Goal: Feedback & Contribution: Contribute content

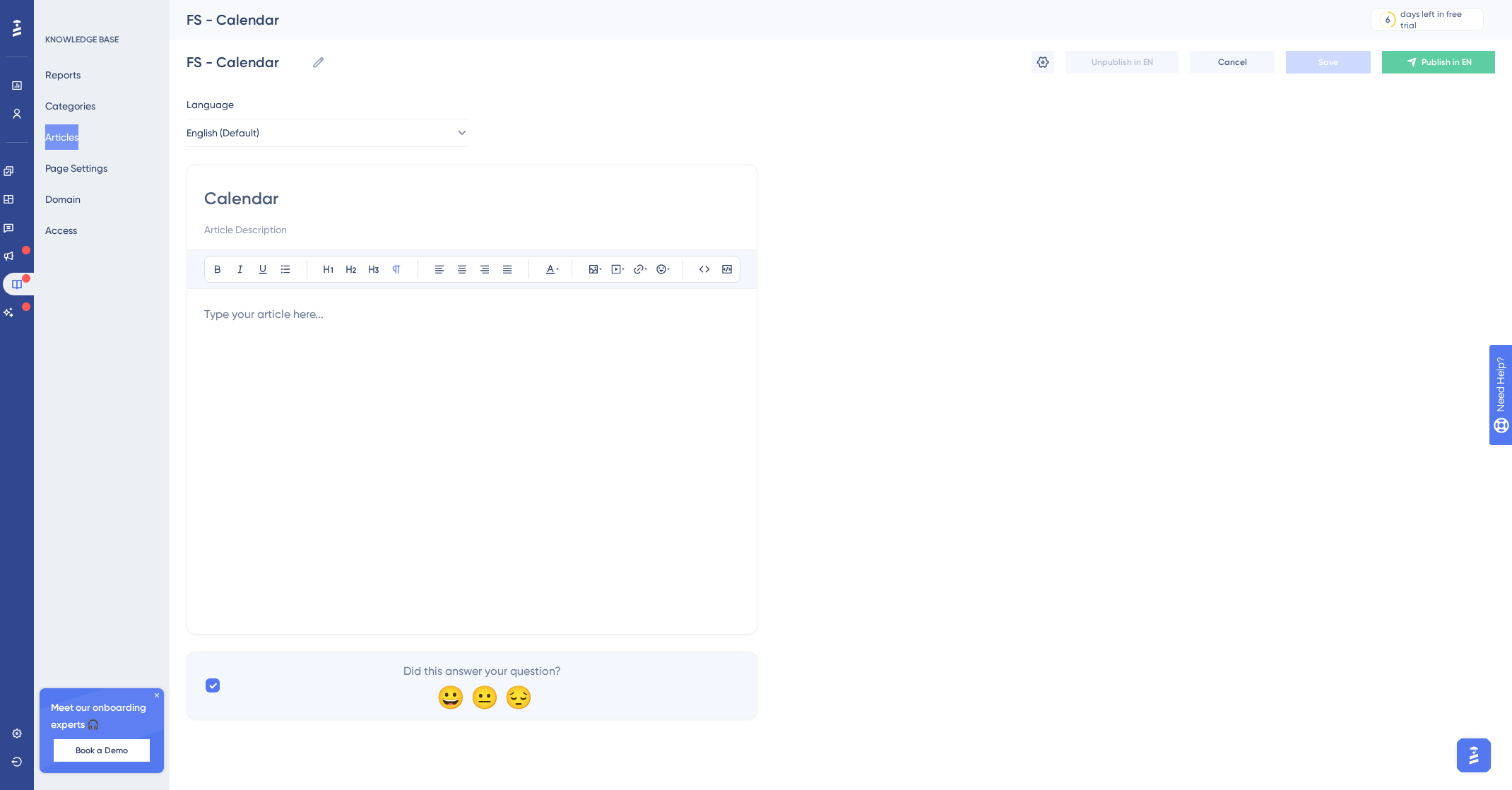
click at [453, 312] on p at bounding box center [472, 314] width 535 height 17
drag, startPoint x: 558, startPoint y: 372, endPoint x: 555, endPoint y: 378, distance: 6.7
click at [555, 378] on div at bounding box center [472, 461] width 535 height 311
click at [277, 231] on input at bounding box center [472, 229] width 535 height 17
paste input "View a calendar of all content as well as filter by user segment."
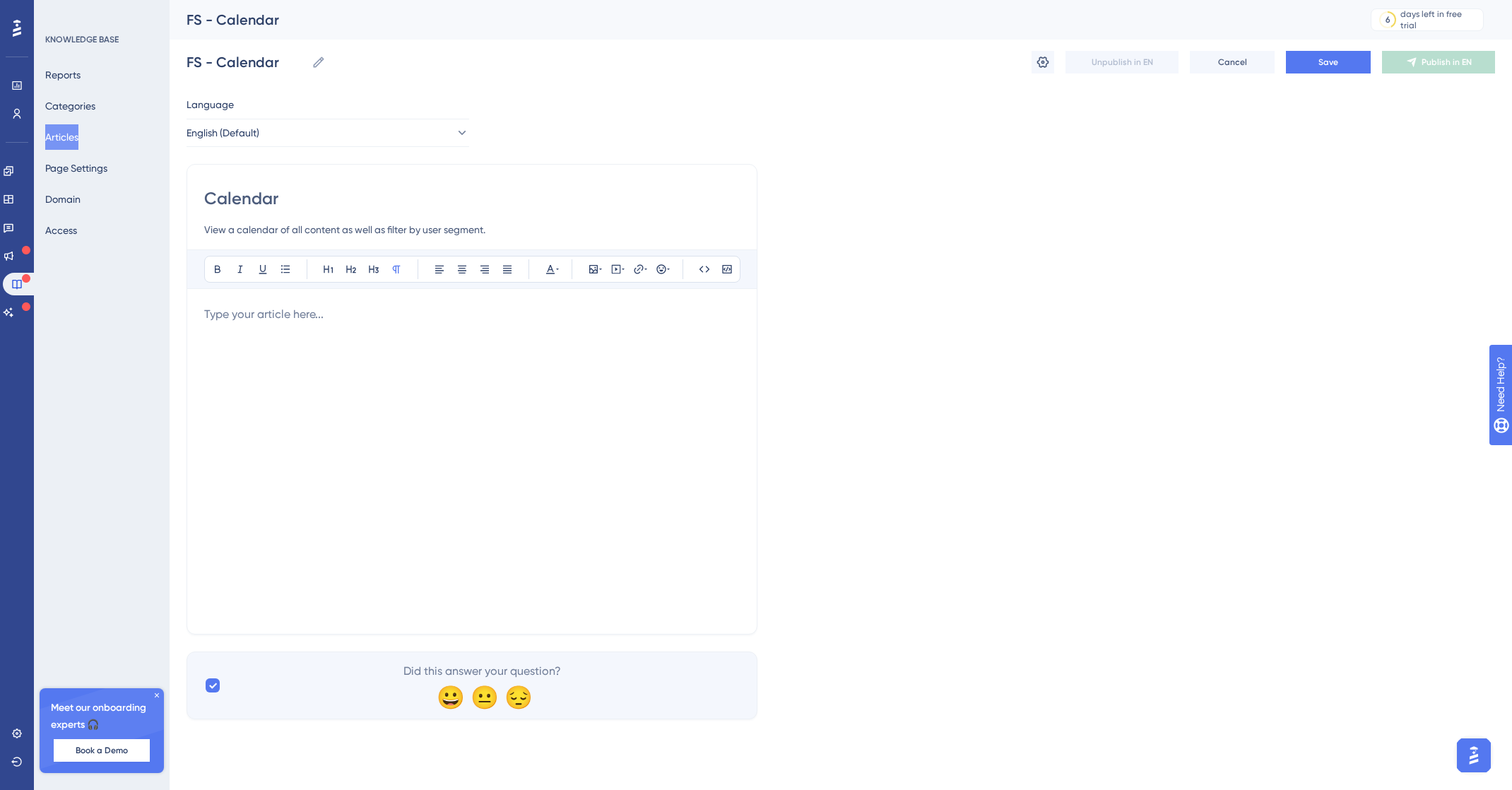
click at [217, 225] on input "View a calendar of all content as well as filter by user segment." at bounding box center [472, 229] width 535 height 17
type input "Learn how to view a calendar of all content as well as filter by user segment."
click at [450, 310] on div "Bold Italic Underline Bullet Point Heading 1 Heading 2 Heading 3 Normal Align L…" at bounding box center [472, 433] width 535 height 367
click at [331, 331] on div at bounding box center [472, 461] width 535 height 311
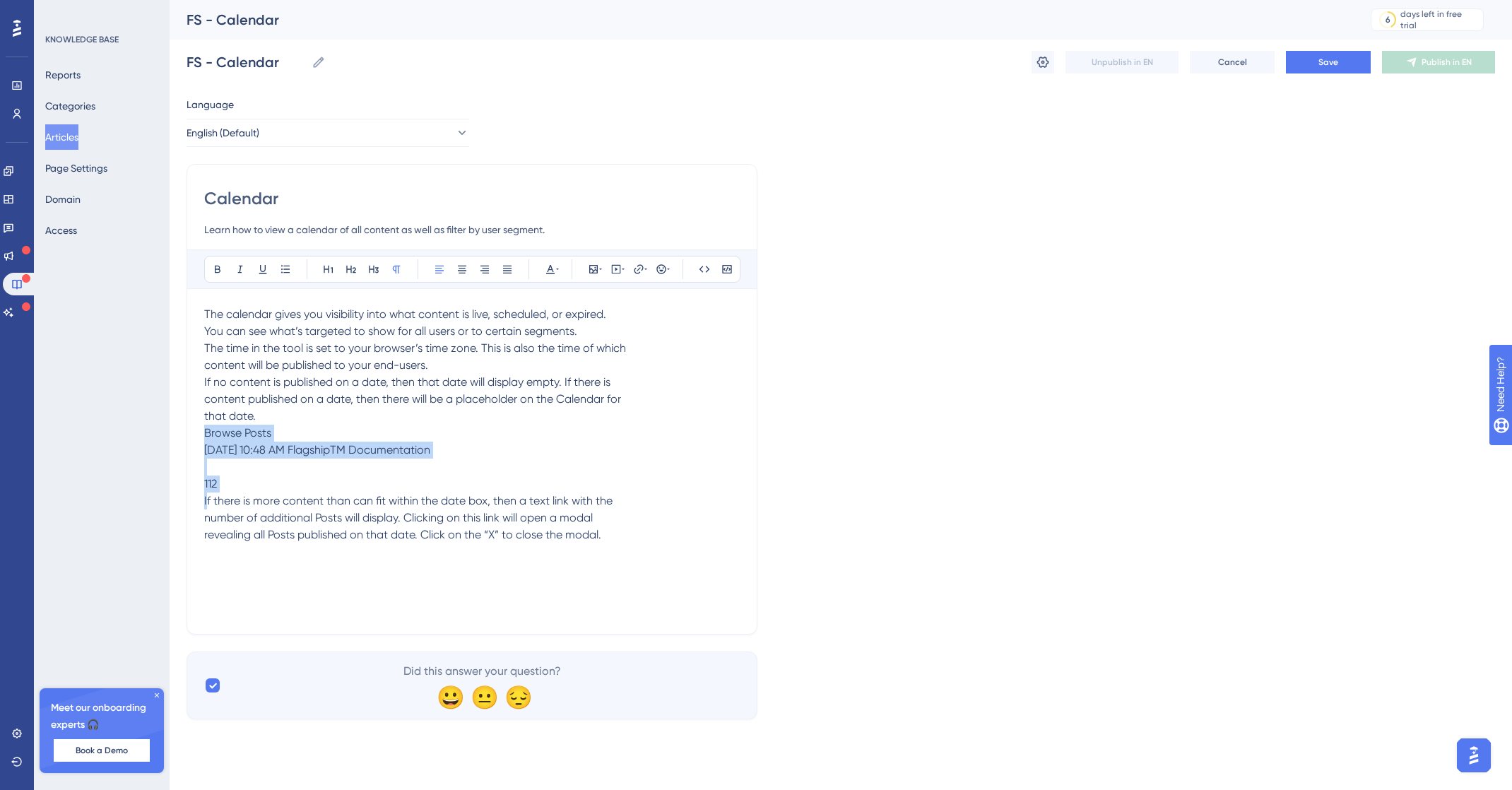
drag, startPoint x: 242, startPoint y: 489, endPoint x: 147, endPoint y: 434, distance: 109.8
click at [169, 434] on div "Performance Users Engagement Widgets Feedback Product Updates Knowledge Base AI…" at bounding box center [840, 371] width 1343 height 742
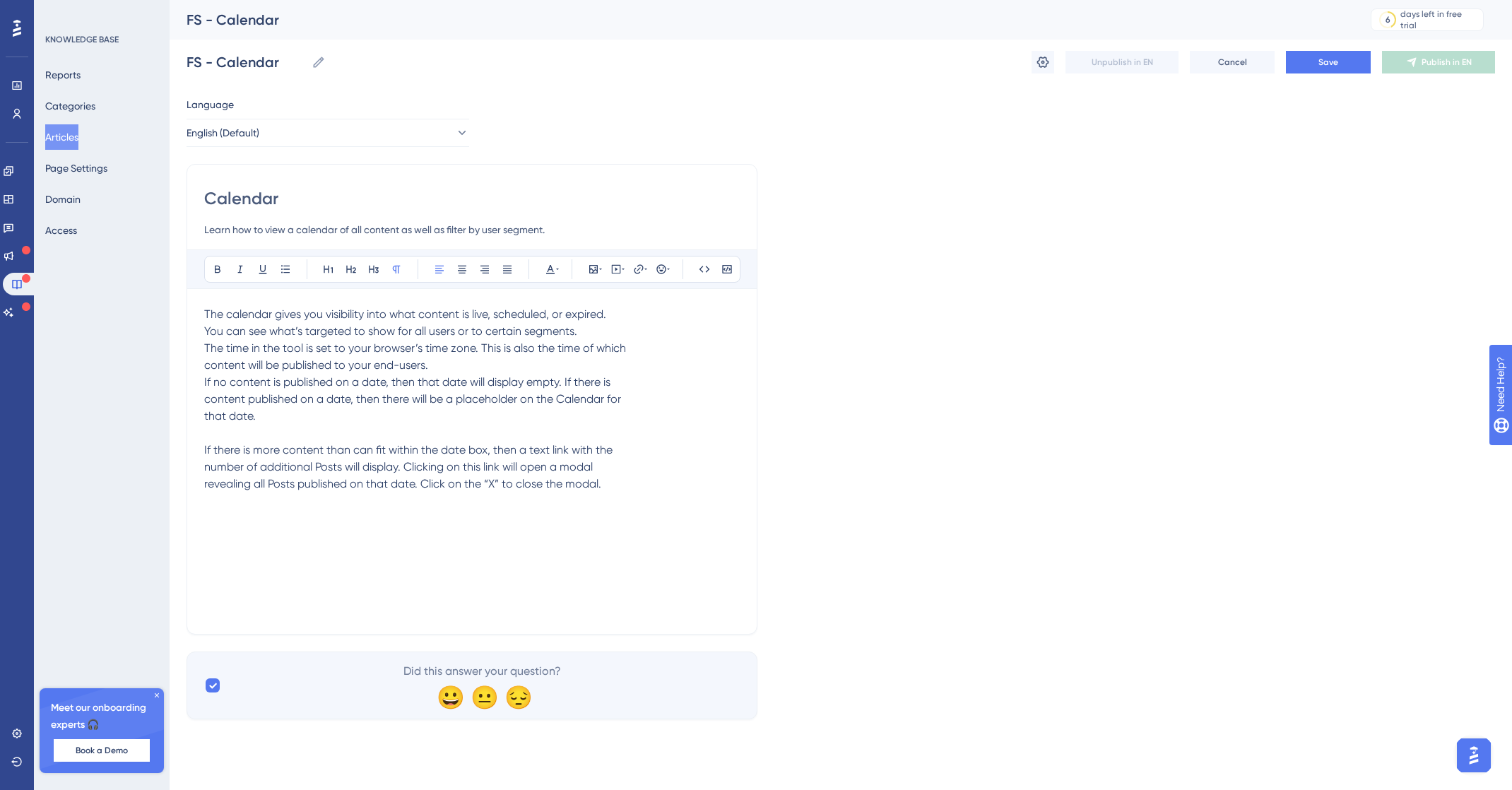
click at [207, 346] on span "The calendar gives you visibility into what content is live, scheduled, or expi…" at bounding box center [415, 399] width 422 height 183
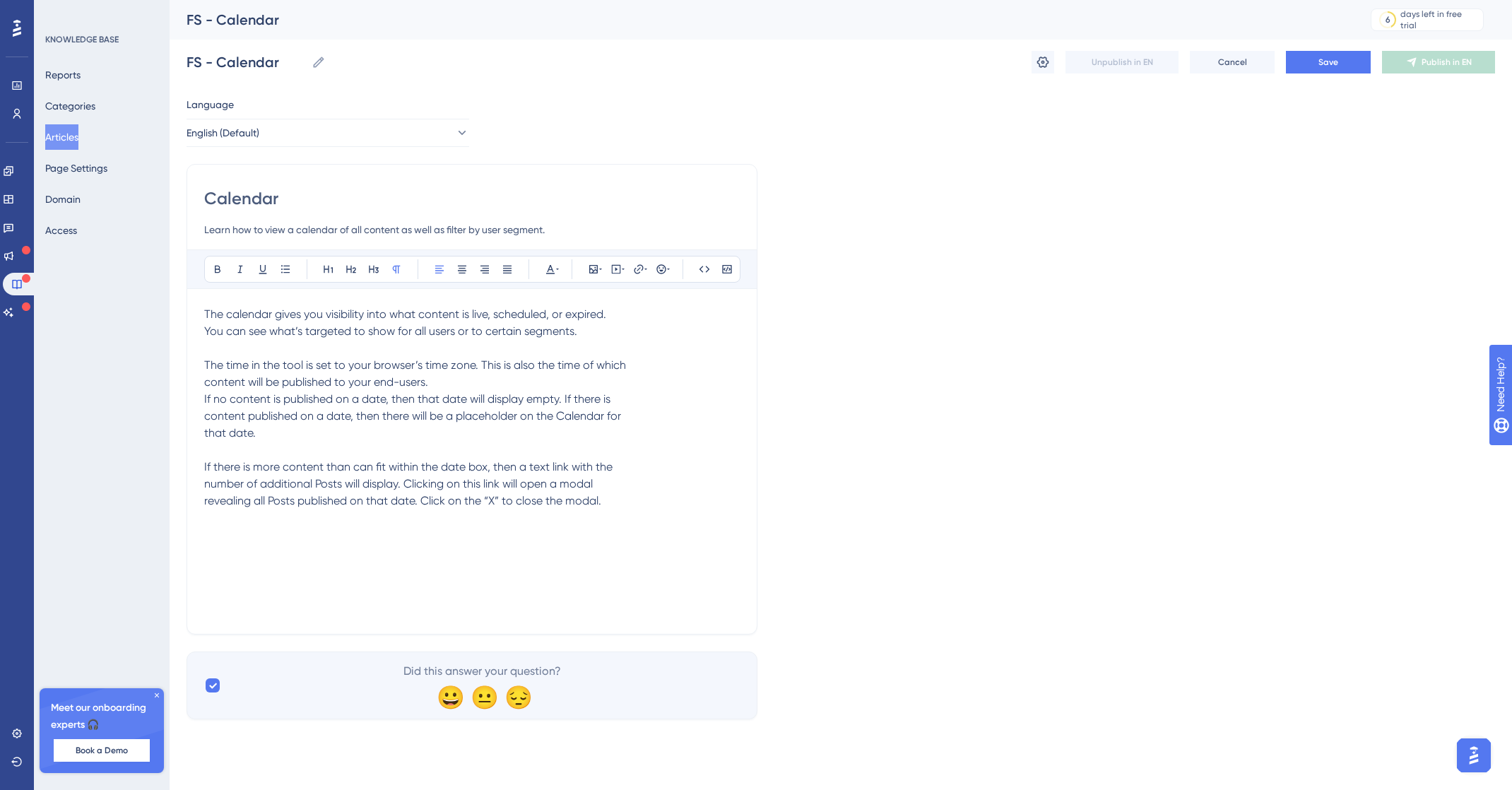
click at [206, 333] on span "The calendar gives you visibility into what content is live, scheduled, or expi…" at bounding box center [405, 322] width 402 height 30
click at [200, 390] on div "Calendar Learn how to view a calendar of all content as well as filter by user …" at bounding box center [472, 398] width 571 height 470
click at [215, 385] on span "The time in the tool is set to your browser’s time zone. This is also the time …" at bounding box center [415, 433] width 422 height 149
drag, startPoint x: 210, startPoint y: 397, endPoint x: 426, endPoint y: 399, distance: 216.0
click at [210, 398] on span "The time in the tool is set to your browser’s time zone. This is also the time …" at bounding box center [456, 433] width 502 height 149
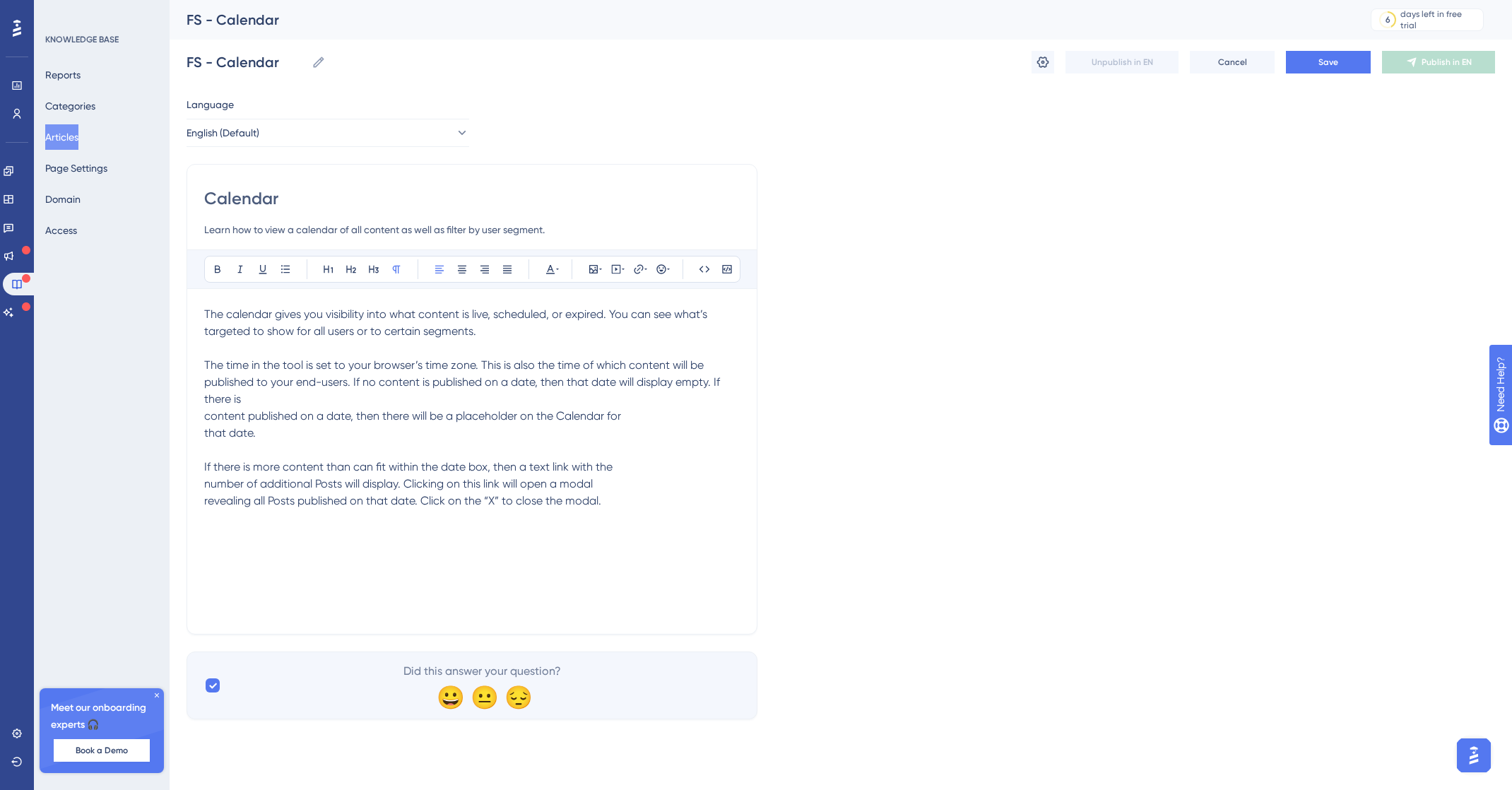
click at [210, 414] on span "The time in the tool is set to your browser’s time zone. This is also the time …" at bounding box center [463, 433] width 519 height 149
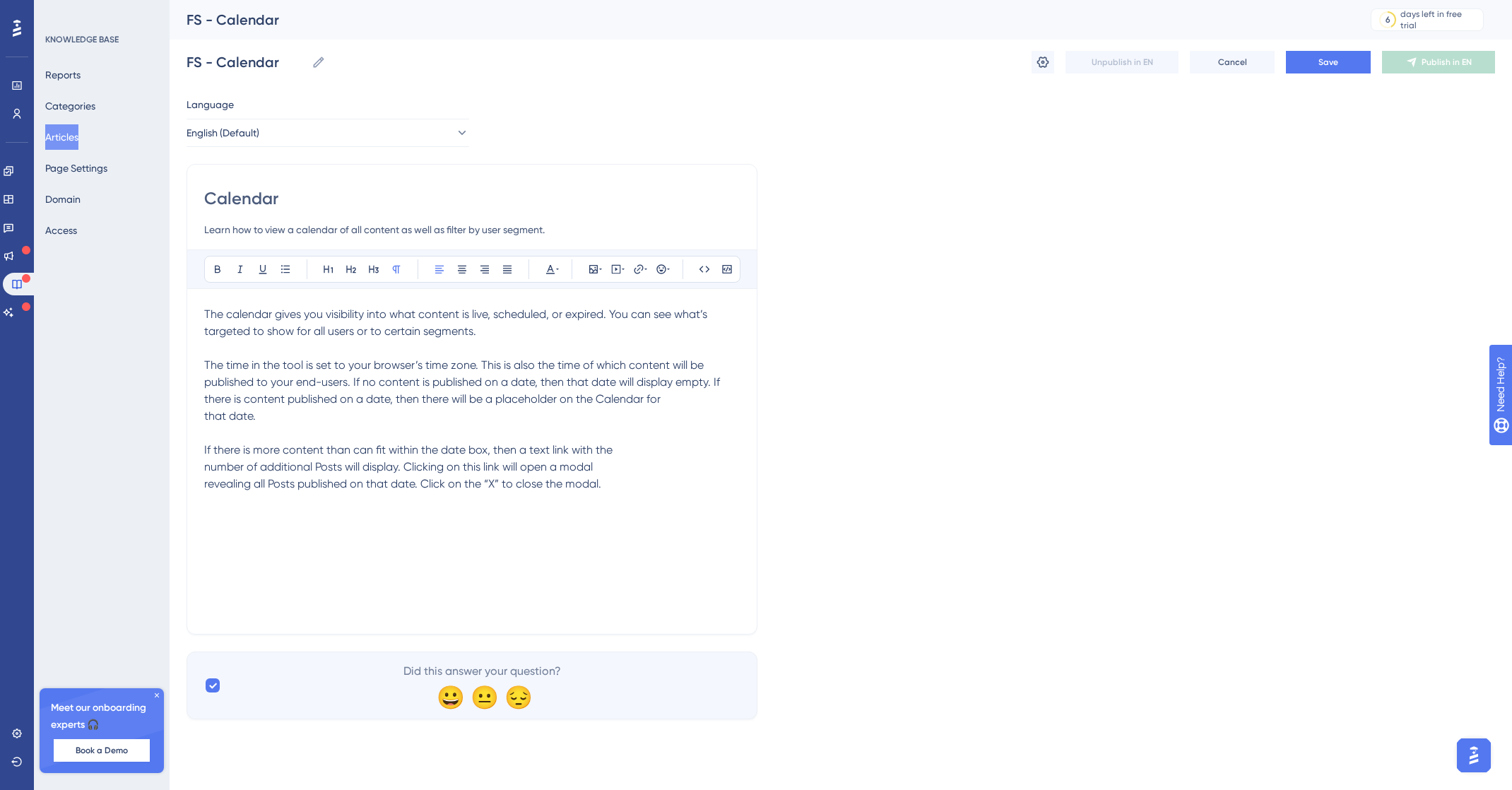
click at [205, 470] on span "The time in the tool is set to your browser’s time zone. This is also the time …" at bounding box center [463, 425] width 519 height 132
click at [206, 483] on span "The time in the tool is set to your browser’s time zone. This is also the time …" at bounding box center [465, 425] width 522 height 132
drag, startPoint x: 204, startPoint y: 303, endPoint x: 204, endPoint y: 316, distance: 13.0
click at [204, 315] on div "Bold Italic Underline Bullet Point Heading 1 Heading 2 Heading 3 Normal Align L…" at bounding box center [472, 433] width 535 height 367
click at [205, 316] on span "The calendar gives you visibility into what content is live, scheduled, or expi…" at bounding box center [458, 322] width 506 height 30
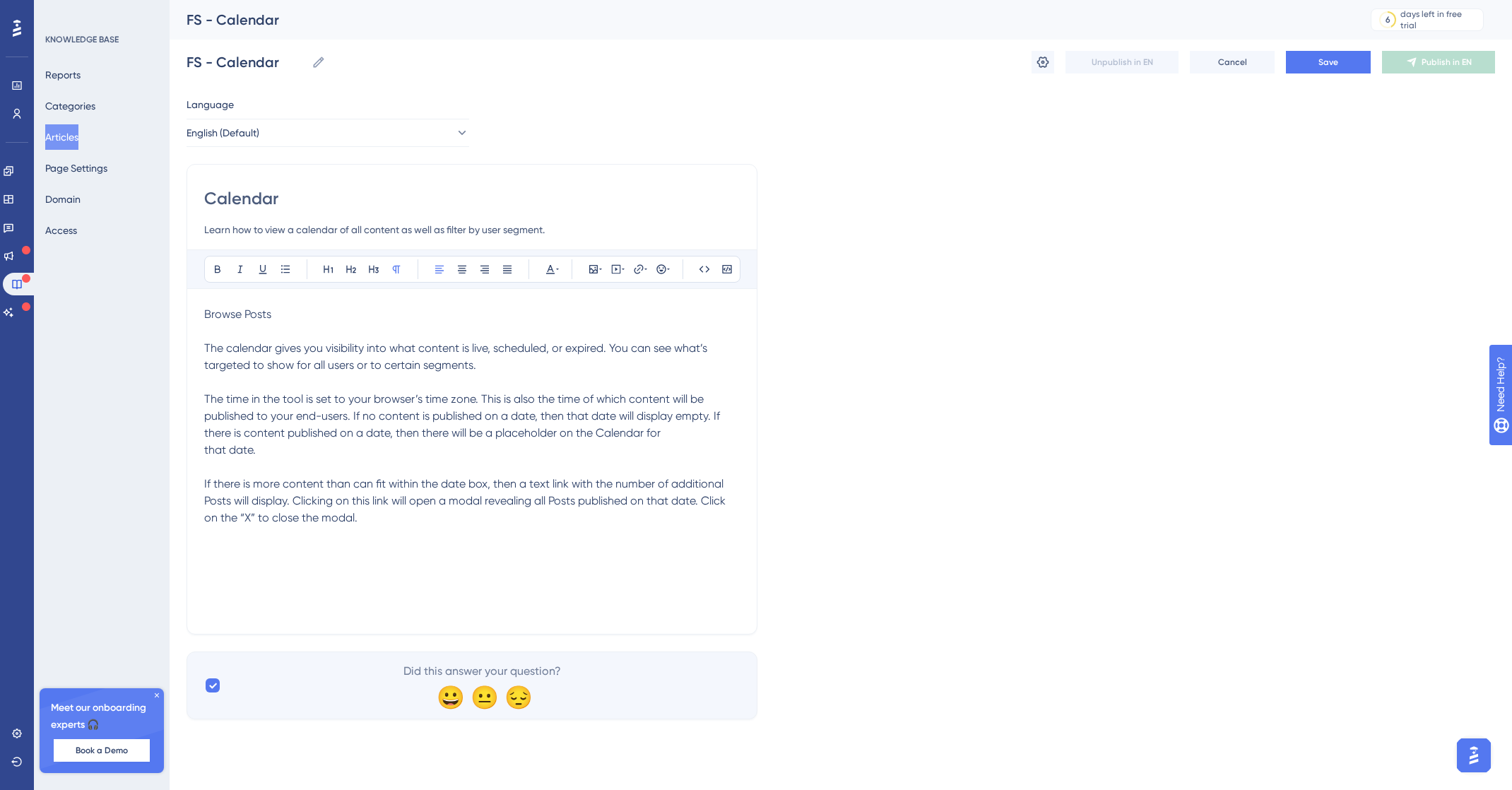
click at [276, 320] on p "Browse Posts" at bounding box center [472, 314] width 535 height 17
click at [275, 320] on p "Browse Posts" at bounding box center [472, 314] width 535 height 17
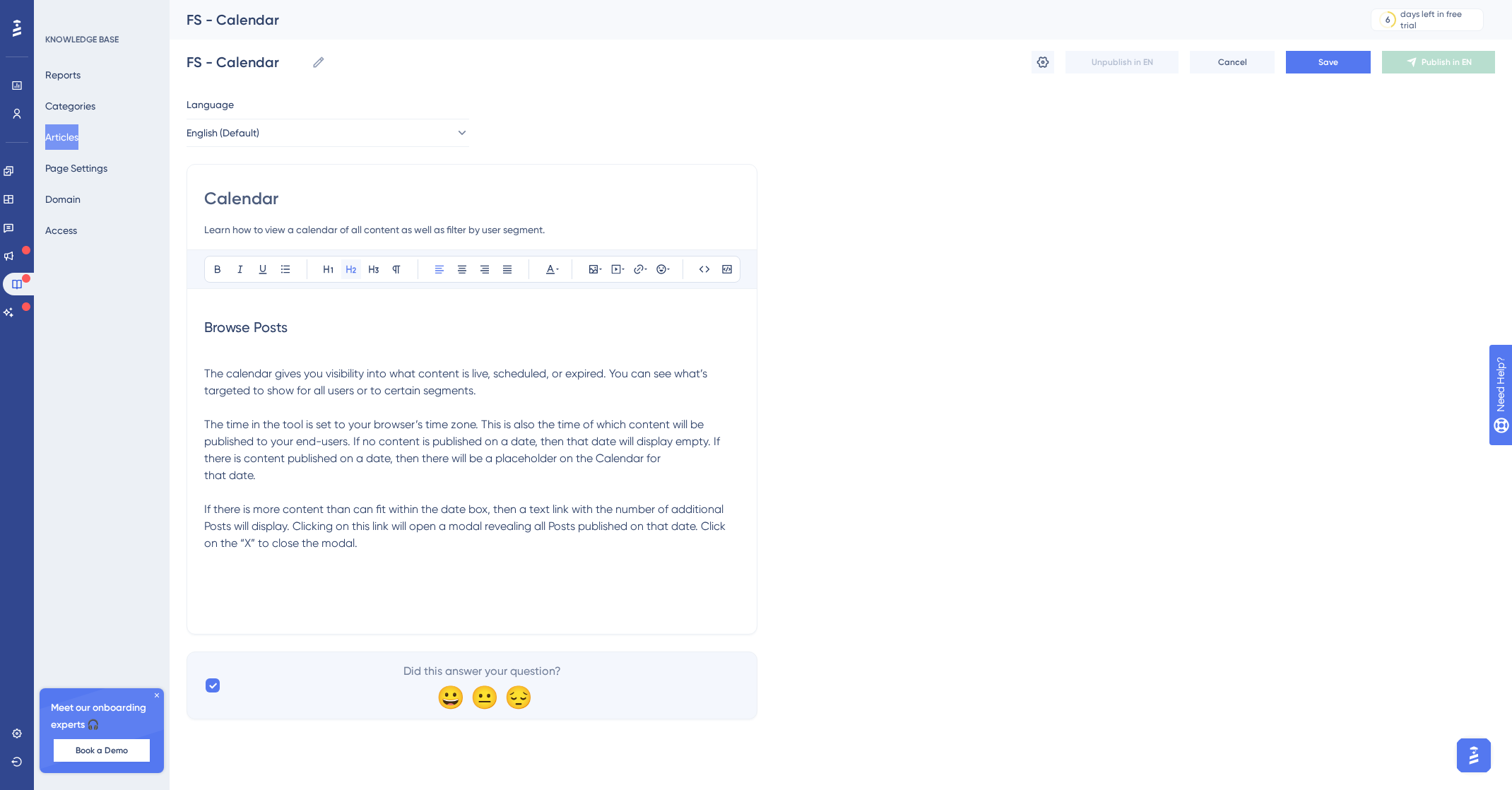
click at [346, 271] on icon at bounding box center [351, 270] width 12 height 12
click at [300, 373] on span "The calendar gives you visibility into what content is live, scheduled, or expi…" at bounding box center [458, 382] width 506 height 30
click at [278, 352] on p at bounding box center [472, 357] width 535 height 17
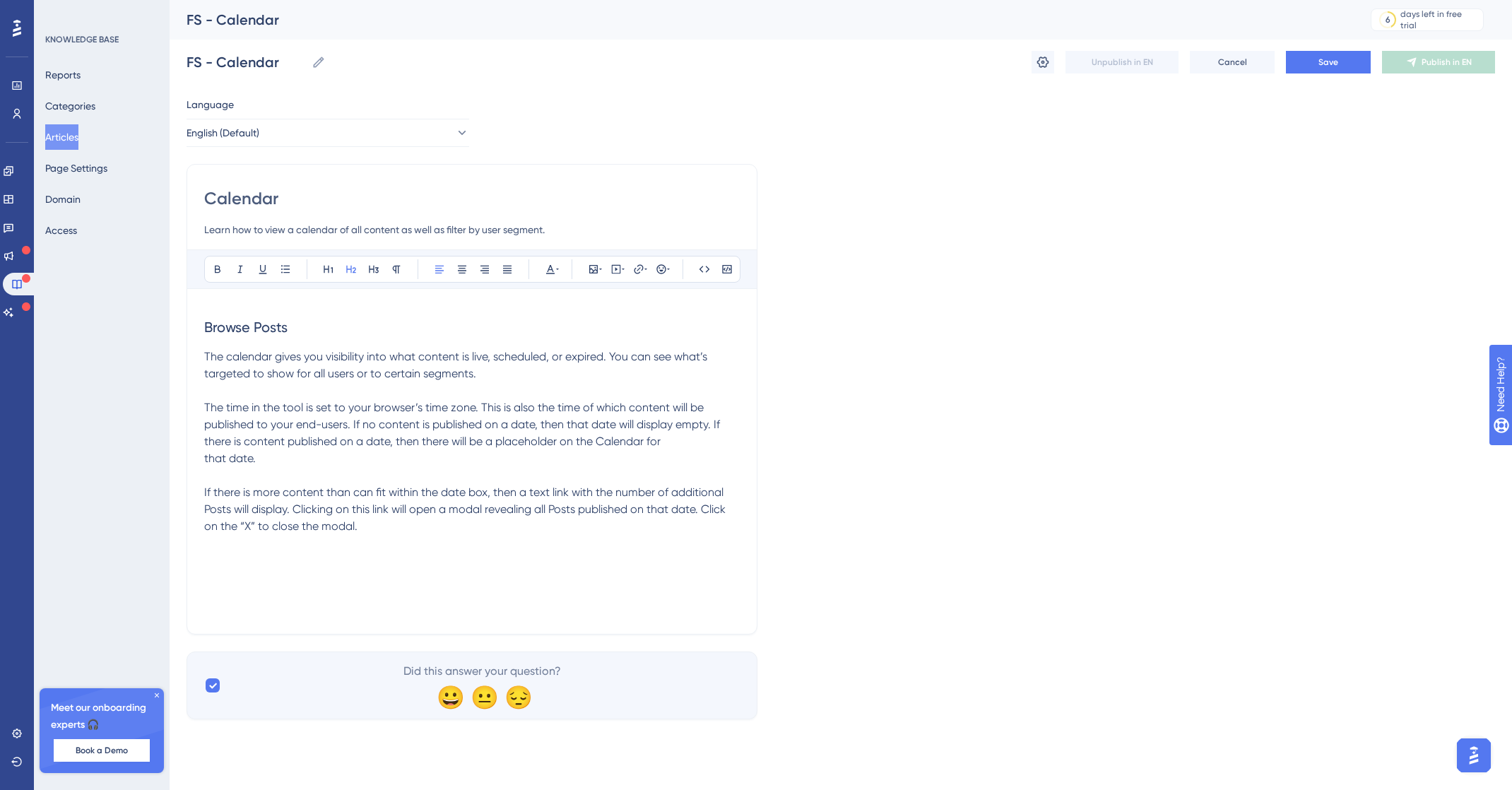
click at [388, 537] on div "Browse Posts The calendar gives you visibility into what content is live, sched…" at bounding box center [472, 461] width 535 height 311
click at [587, 268] on button at bounding box center [593, 269] width 19 height 19
click at [591, 333] on span "Upload Image" at bounding box center [601, 337] width 57 height 12
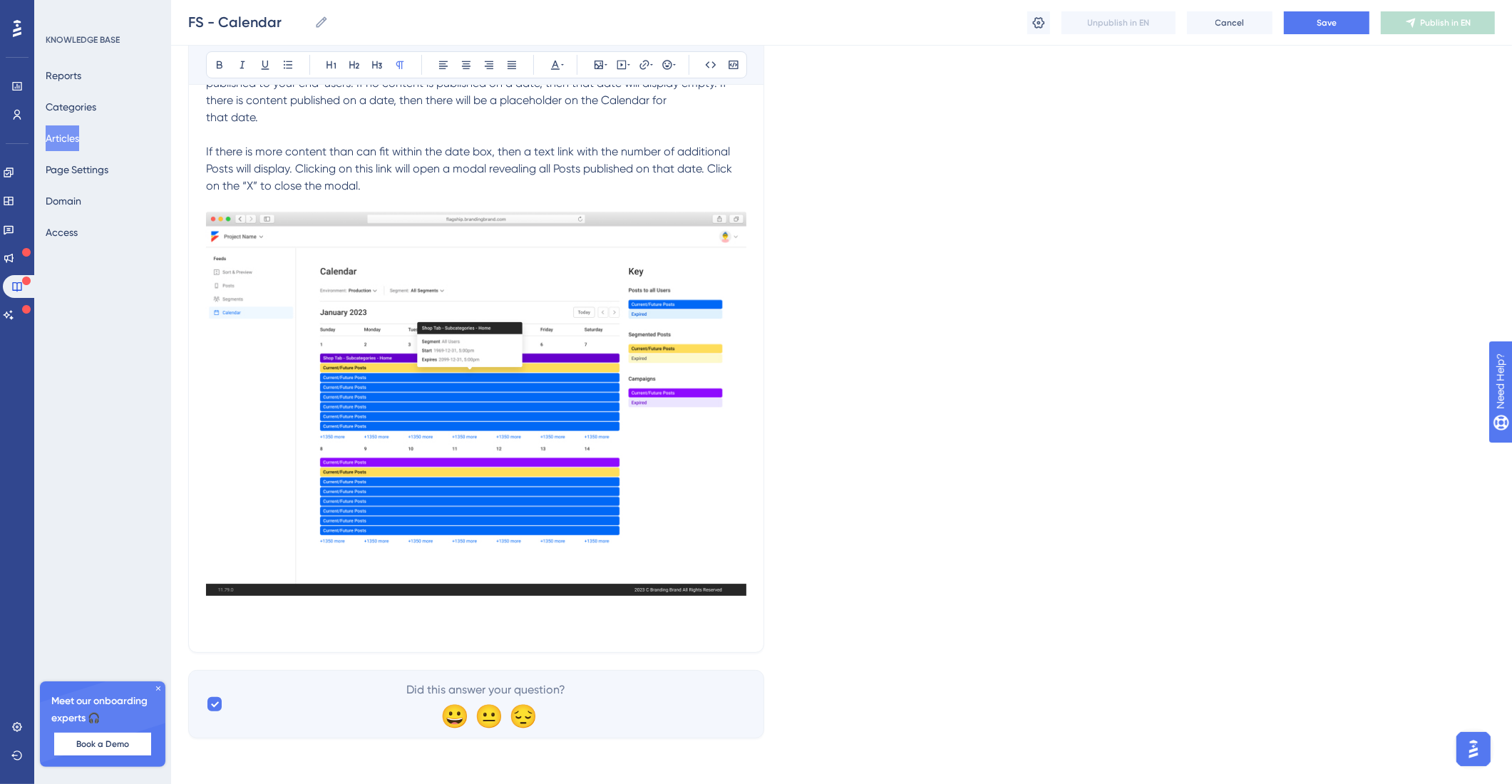
scroll to position [398, 0]
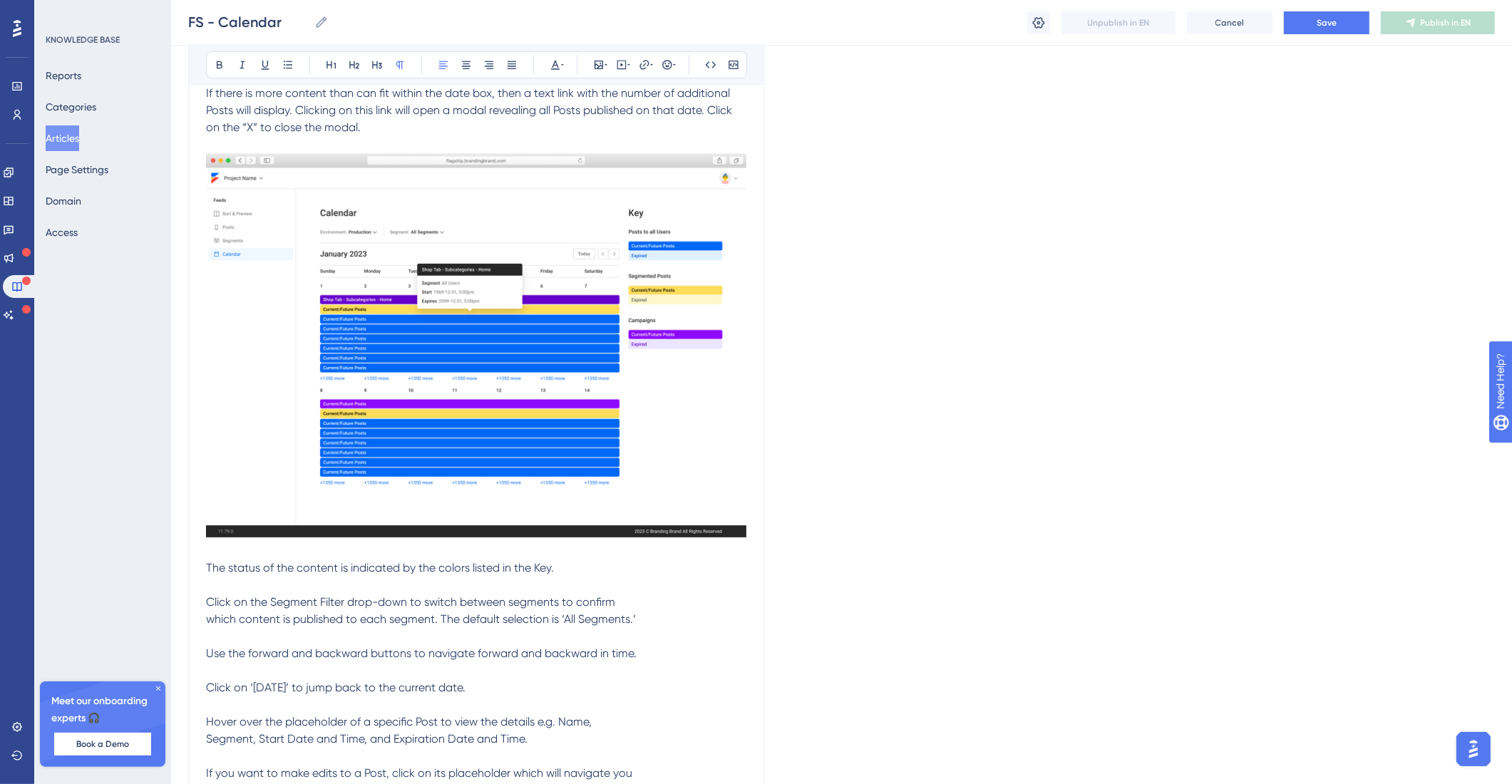
drag, startPoint x: 274, startPoint y: 598, endPoint x: 180, endPoint y: 552, distance: 104.7
click at [274, 597] on span "The status of the content is indicated by the colors listed in the Key. Click o…" at bounding box center [421, 679] width 430 height 236
click at [207, 565] on span "The status of the content is indicated by the colors listed in the Key. Click o…" at bounding box center [421, 679] width 430 height 236
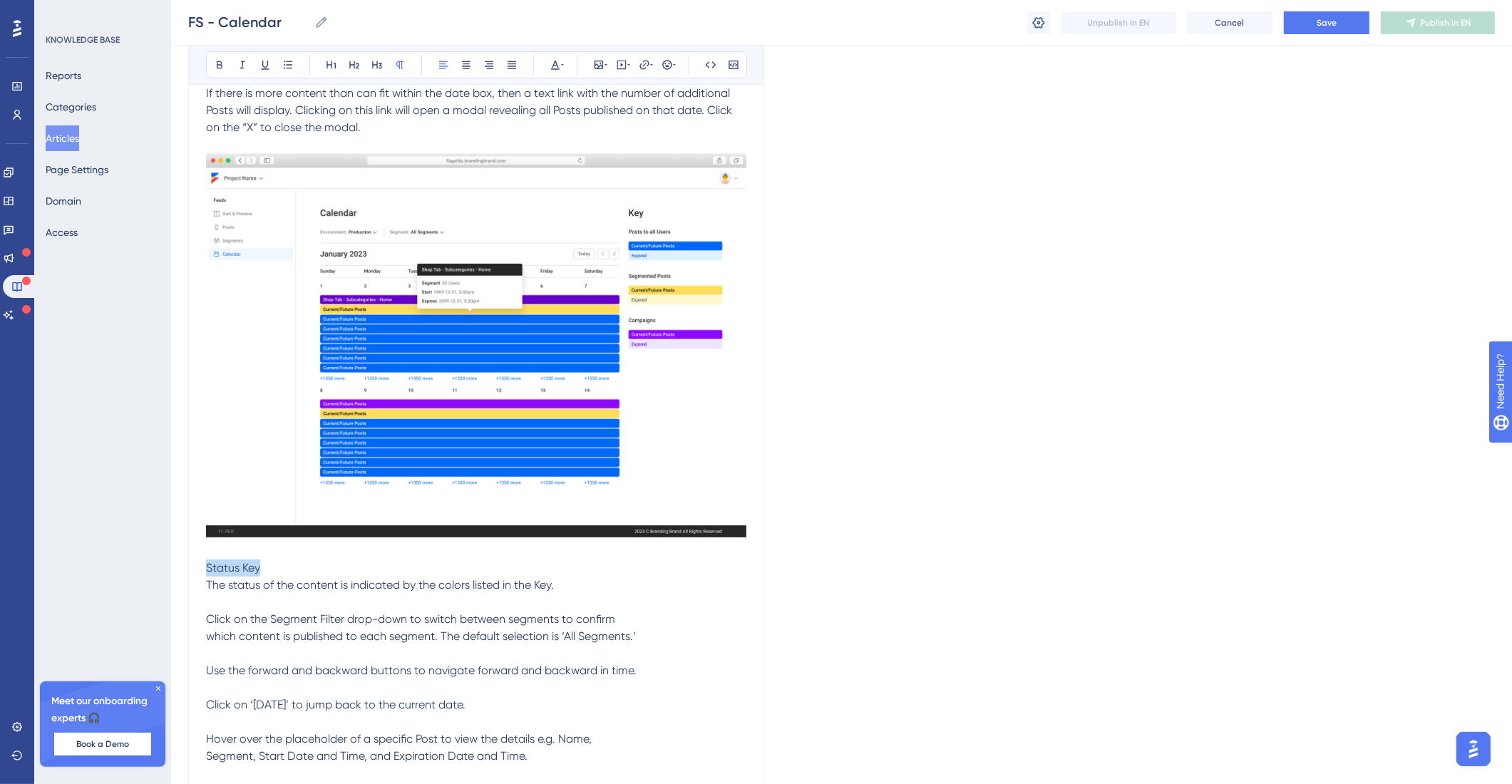
drag, startPoint x: 271, startPoint y: 562, endPoint x: 186, endPoint y: 566, distance: 85.1
click at [183, 567] on div "Performance Users Engagement Widgets Feedback Product Updates Knowledge Base AI…" at bounding box center [841, 272] width 1341 height 1340
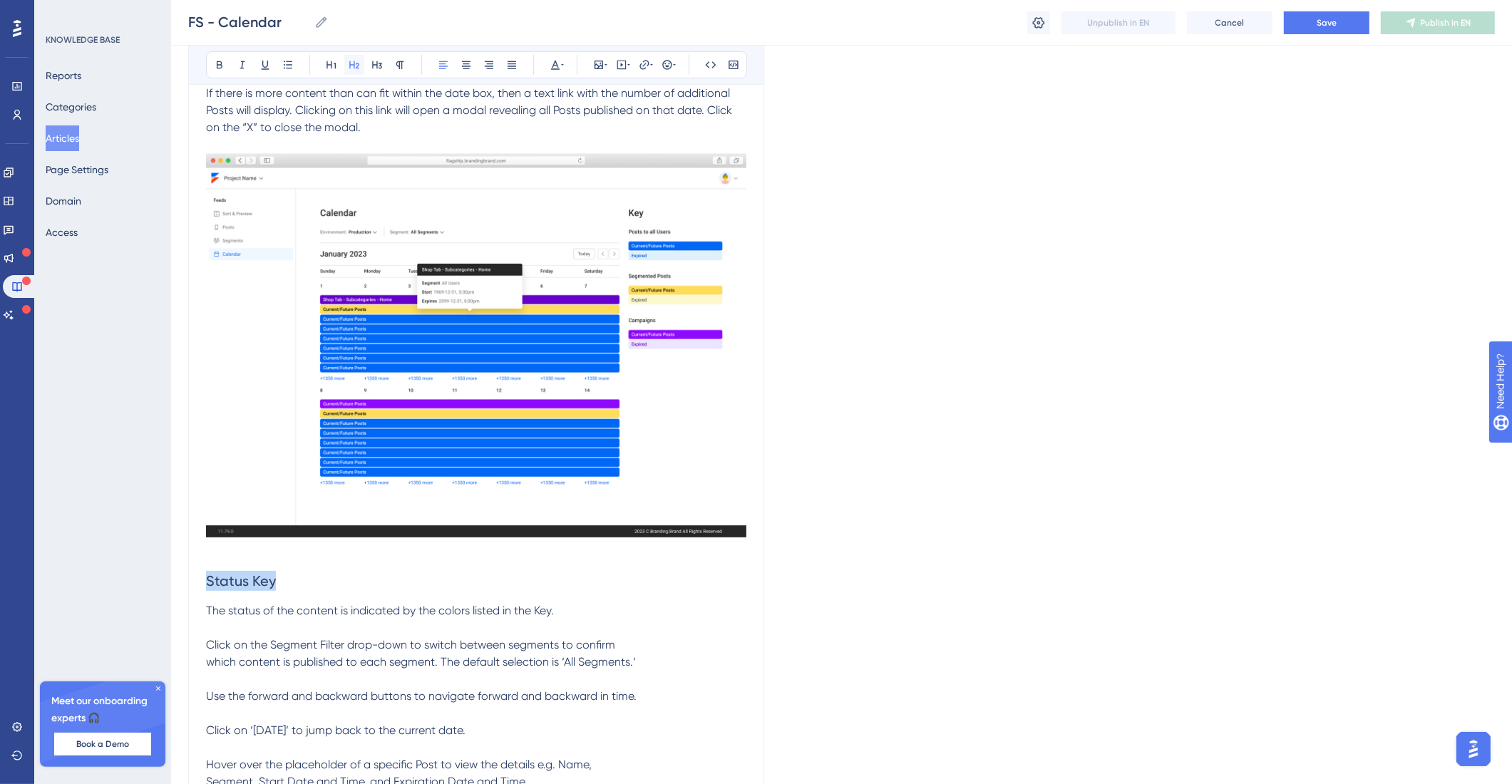
click at [353, 72] on button at bounding box center [354, 65] width 20 height 20
click at [211, 658] on span "The status of the content is indicated by the colors listed in the Key. Click o…" at bounding box center [421, 722] width 430 height 236
click at [209, 648] on span "The status of the content is indicated by the colors listed in the Key. Click o…" at bounding box center [456, 722] width 499 height 236
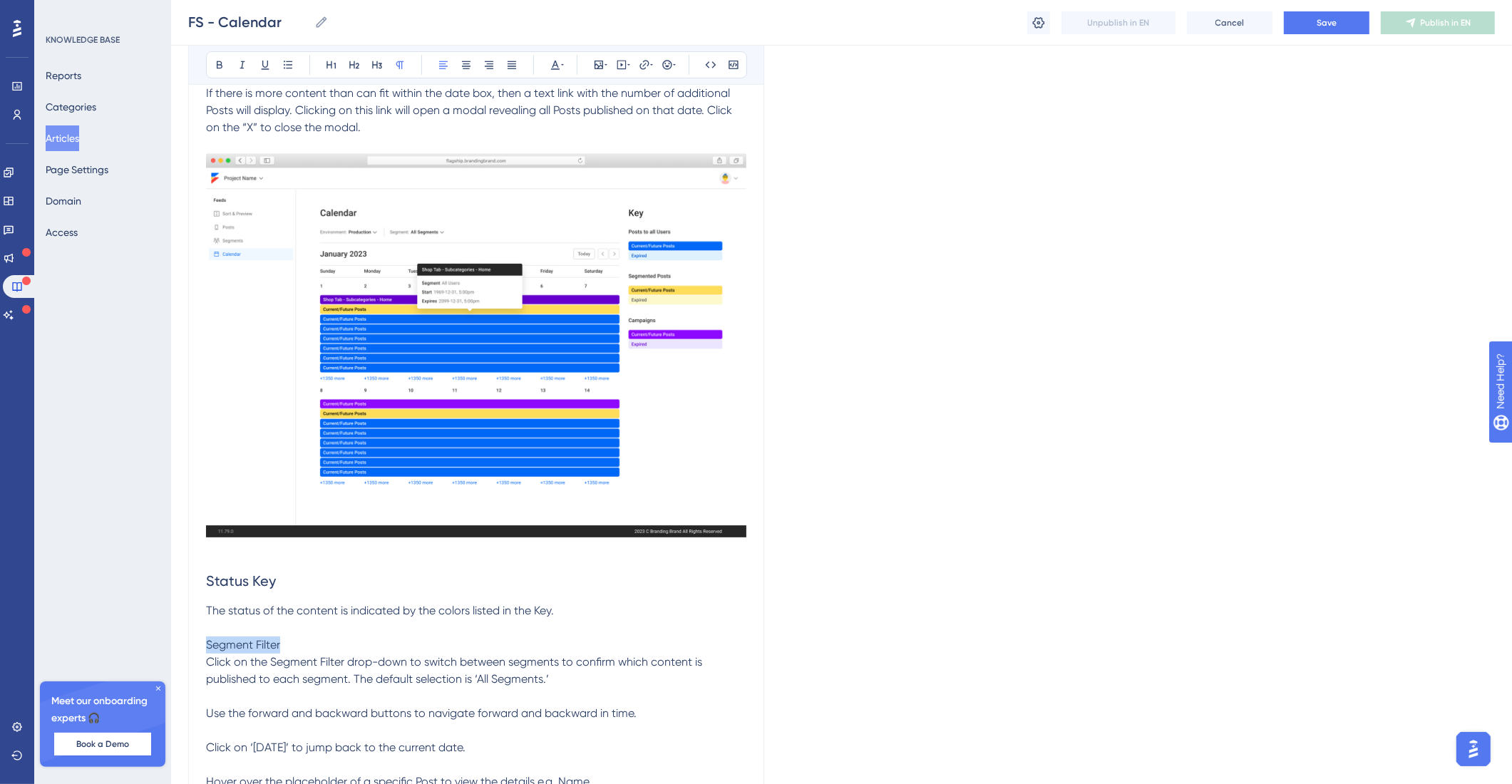
drag, startPoint x: 295, startPoint y: 643, endPoint x: 198, endPoint y: 644, distance: 97.0
click at [198, 644] on div "Calendar Learn how to view a calendar of all content as well as filter by user …" at bounding box center [476, 319] width 576 height 1115
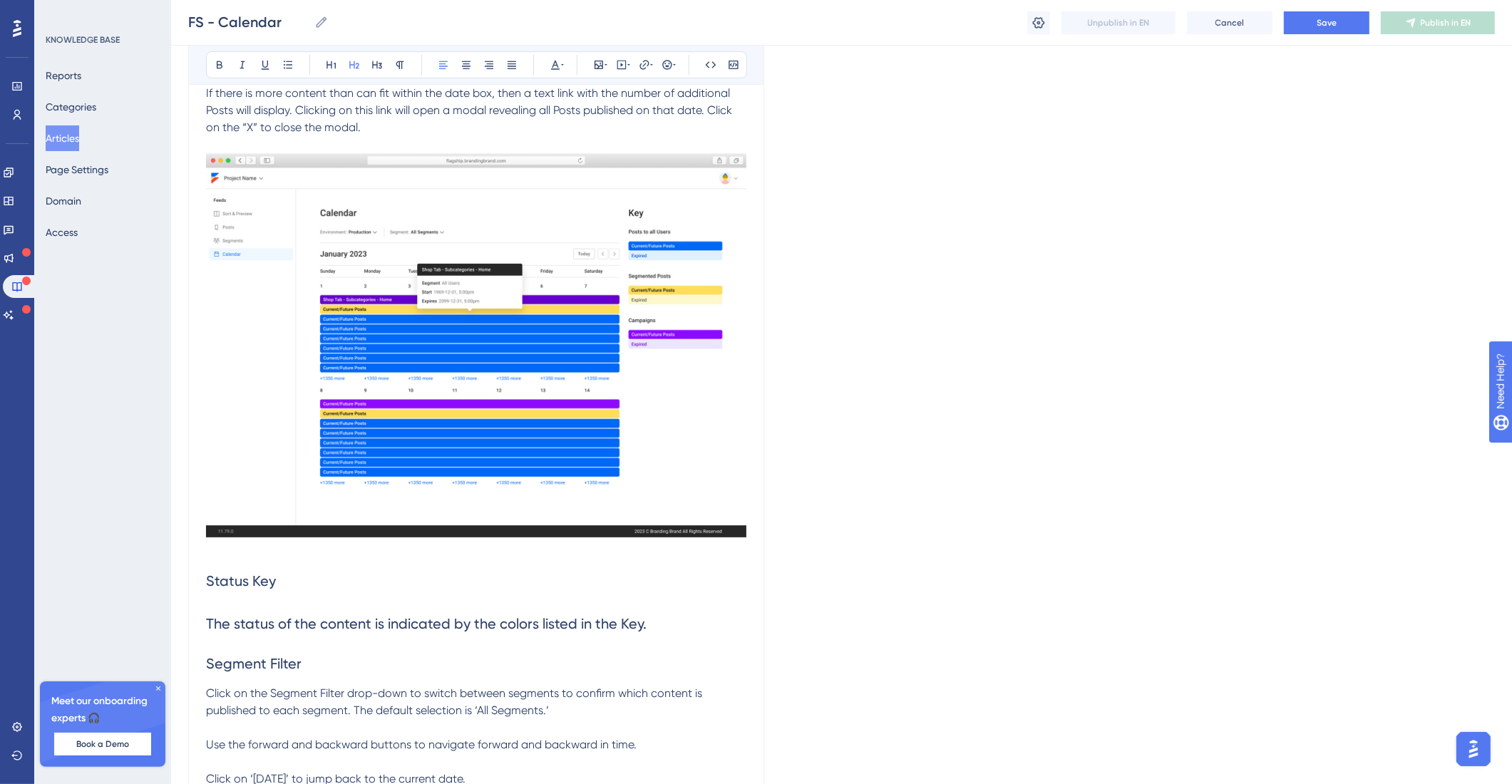
drag, startPoint x: 358, startPoint y: 63, endPoint x: 388, endPoint y: 240, distance: 179.5
click at [358, 62] on icon at bounding box center [355, 65] width 12 height 12
click at [475, 612] on h2 "The status of the content is indicated by the colors listed in the Key. Segment…" at bounding box center [476, 644] width 540 height 83
drag, startPoint x: 644, startPoint y: 633, endPoint x: 657, endPoint y: 621, distance: 17.7
click at [649, 629] on h2 "The status of the content is indicated by the colors listed in the Key. Segment…" at bounding box center [476, 644] width 540 height 83
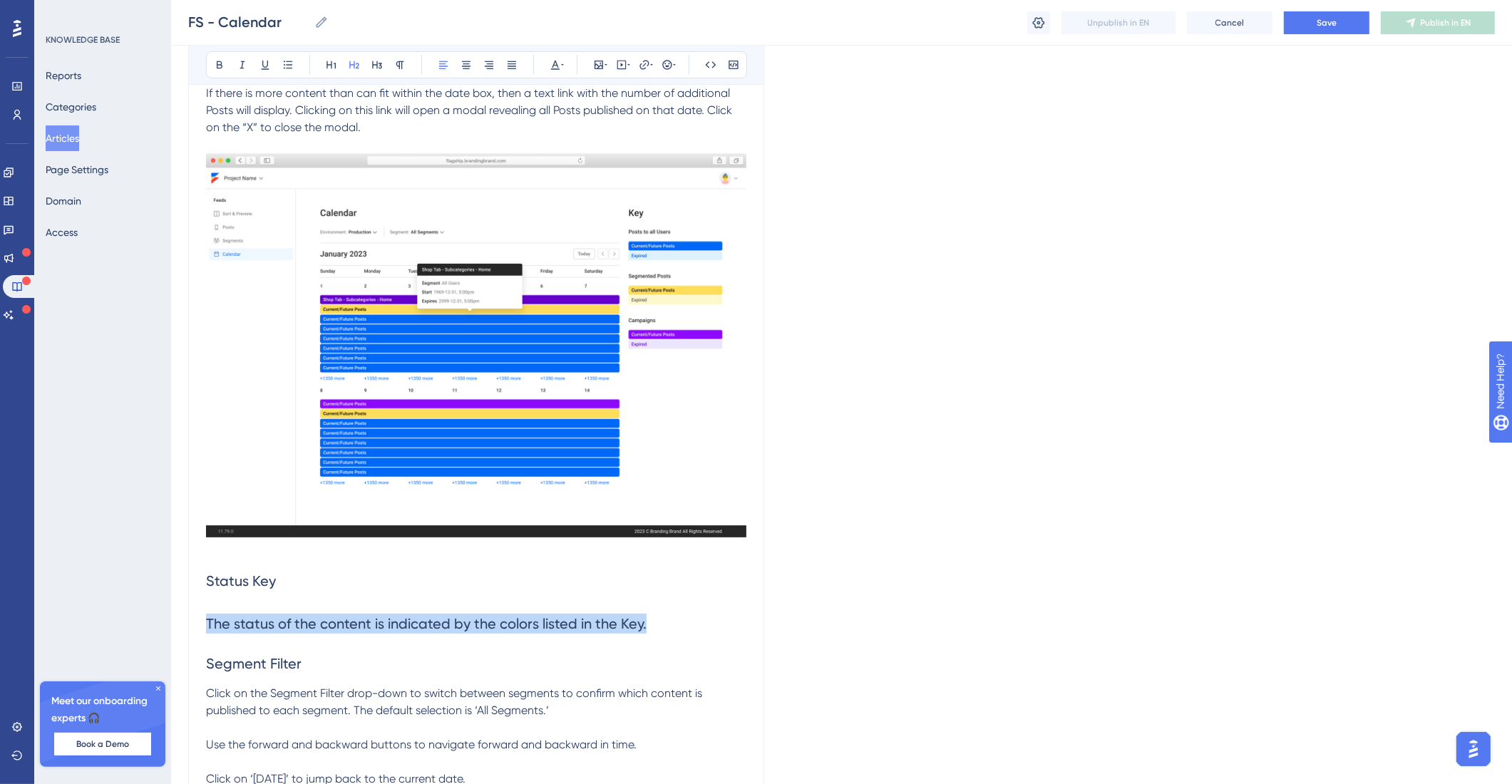
drag, startPoint x: 537, startPoint y: 628, endPoint x: 192, endPoint y: 620, distance: 345.1
click at [192, 620] on div "Calendar Learn how to view a calendar of all content as well as filter by user …" at bounding box center [476, 335] width 576 height 1147
copy span "The status of the content is indicated by the colors listed in the Key."
click at [264, 617] on span "The status of the content is indicated by the colors listed in the Key." at bounding box center [426, 623] width 440 height 17
click at [264, 616] on span "The status of the content is indicated by the colors listed in the Key." at bounding box center [426, 623] width 440 height 17
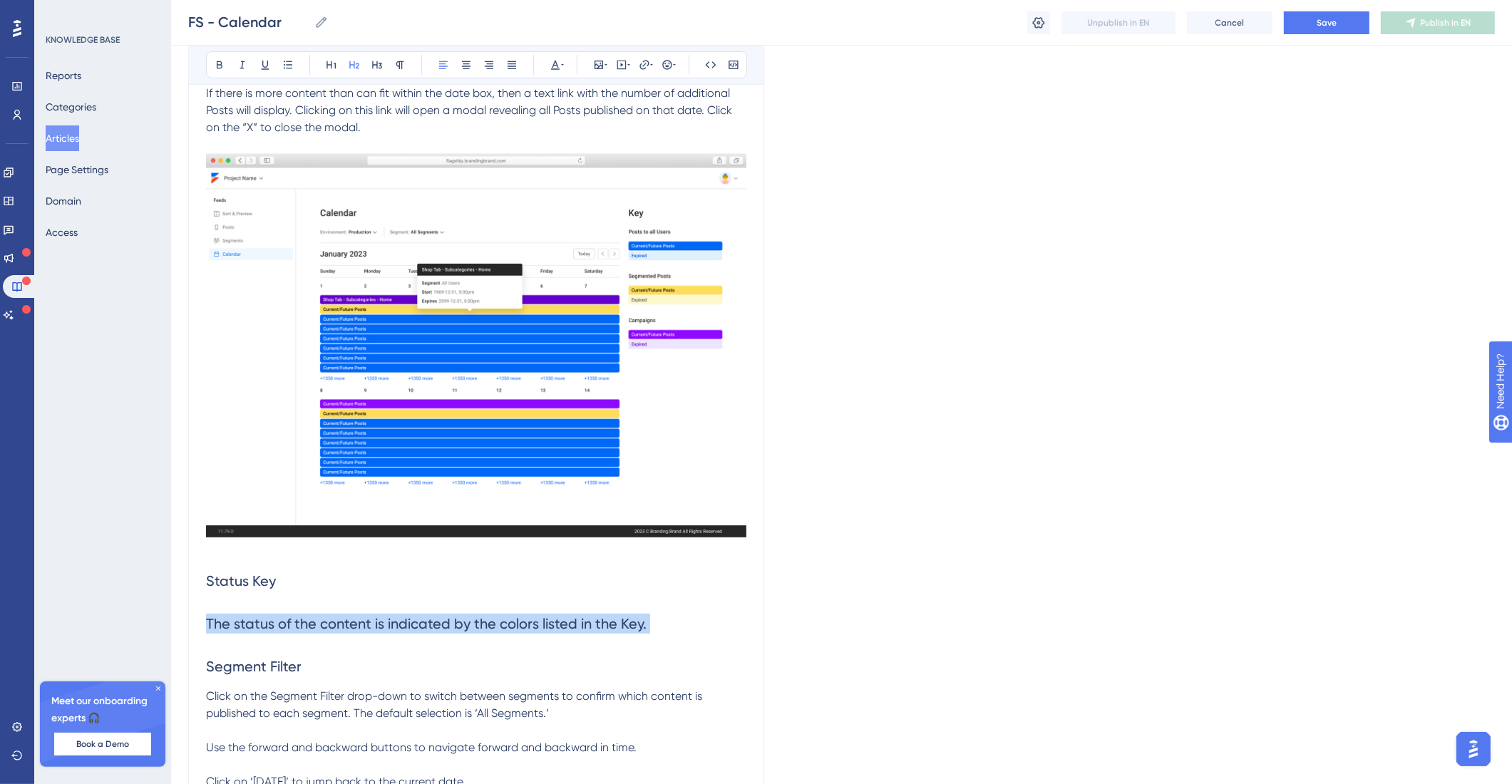
click at [264, 615] on span "The status of the content is indicated by the colors listed in the Key." at bounding box center [426, 623] width 440 height 17
click at [407, 64] on button at bounding box center [400, 65] width 20 height 20
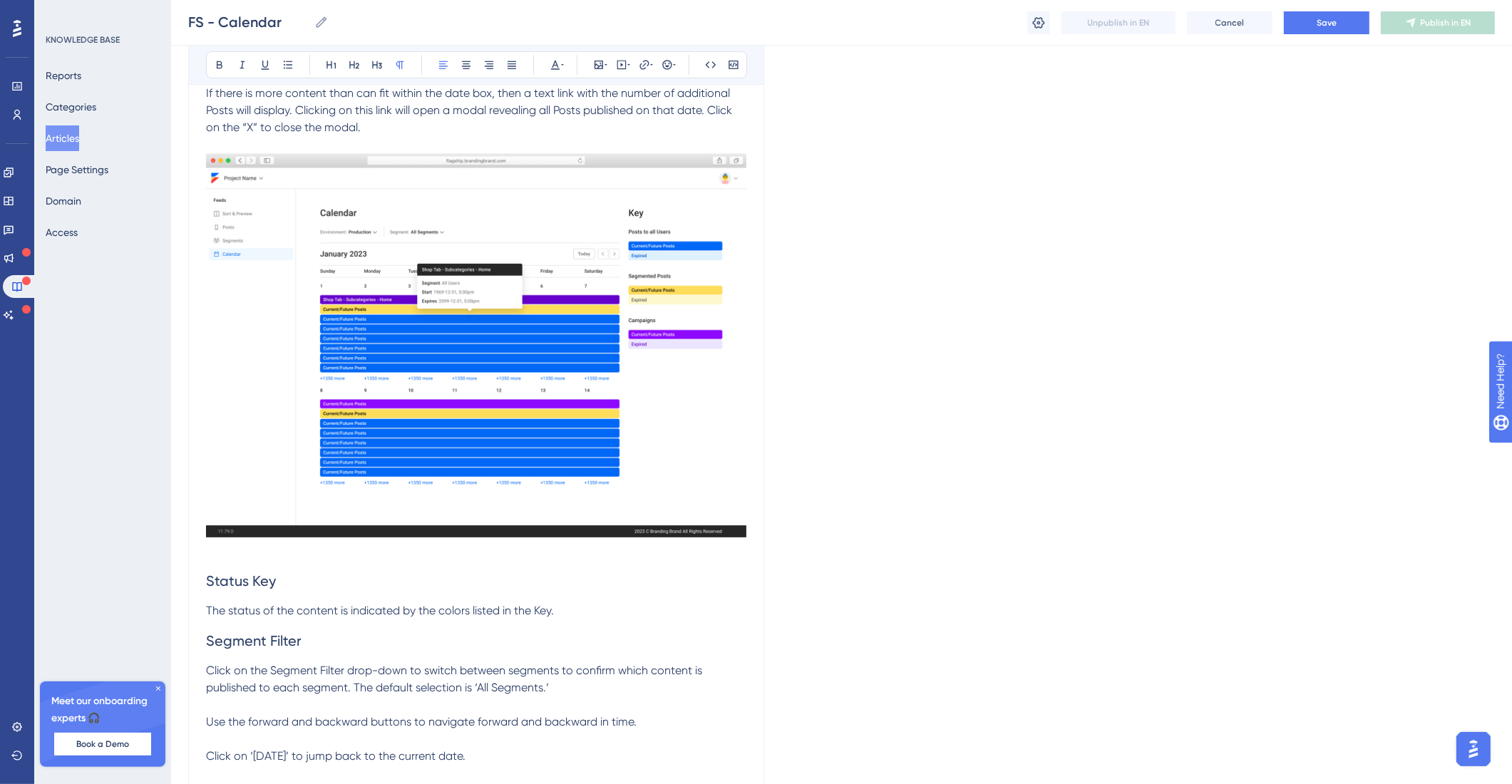
click at [249, 661] on h2 "Segment Filter" at bounding box center [476, 642] width 540 height 43
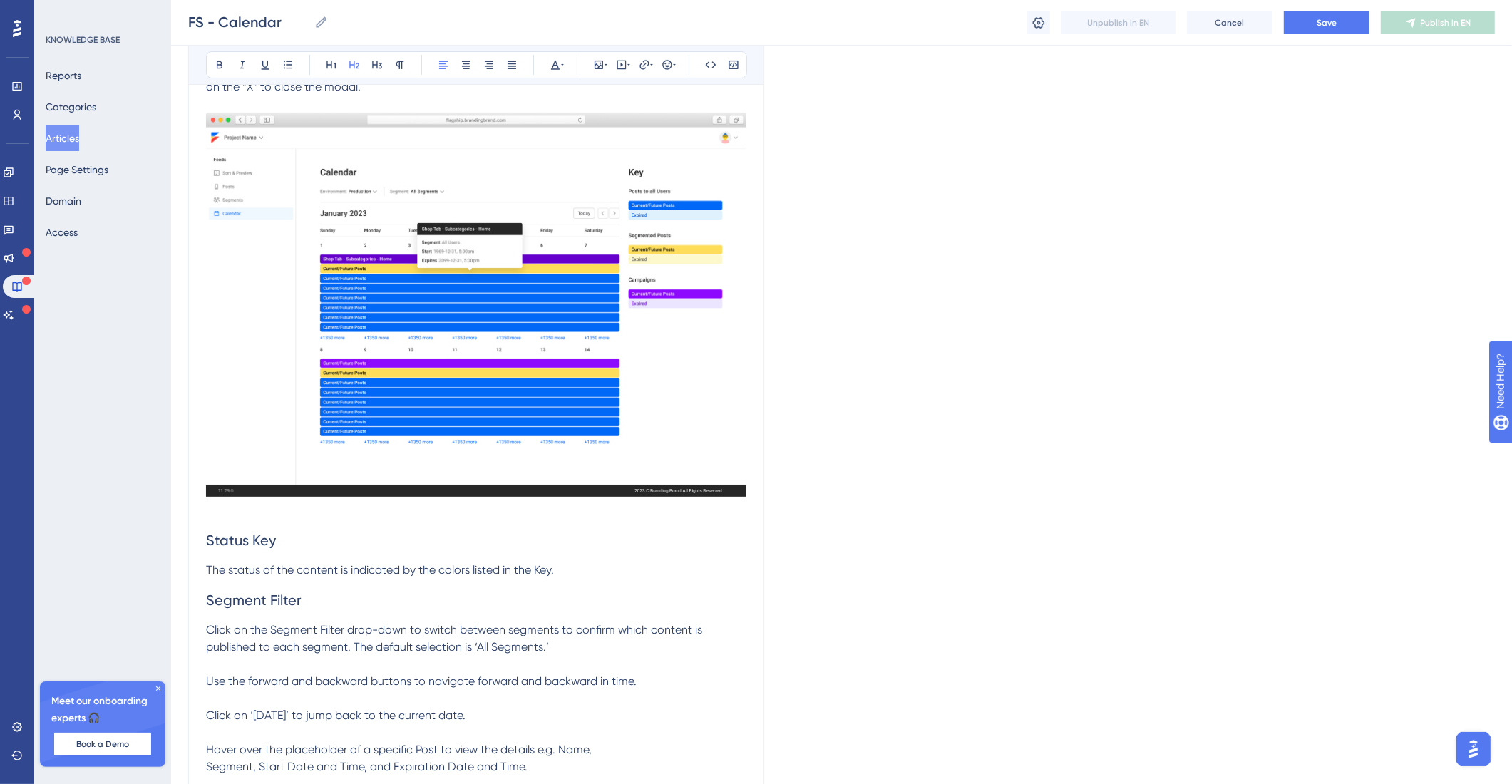
scroll to position [439, 0]
click at [230, 683] on p "Click on the Segment Filter drop-down to switch between segments to confirm whi…" at bounding box center [476, 723] width 540 height 205
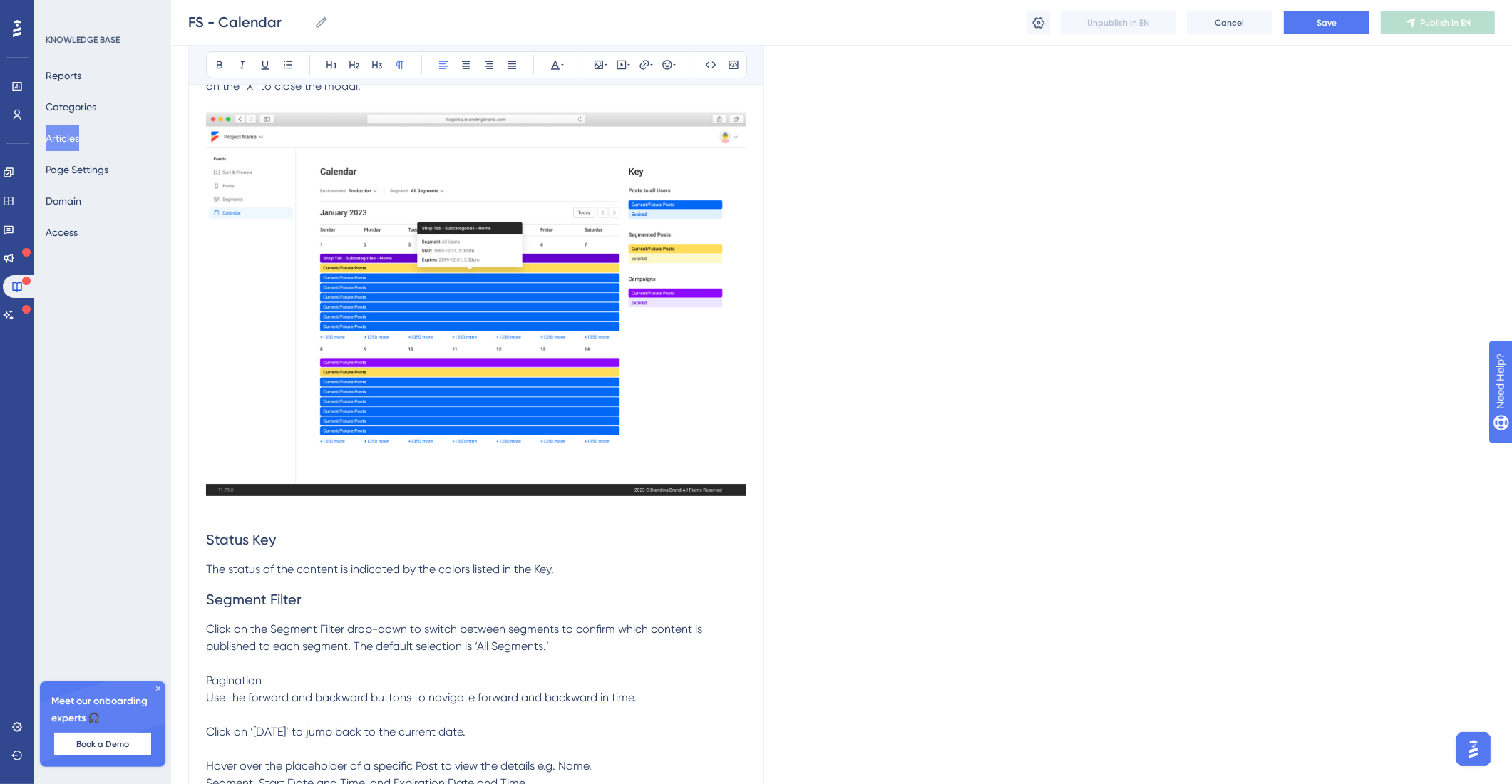
click at [246, 687] on span "Pagination" at bounding box center [234, 681] width 56 height 14
click at [358, 67] on icon at bounding box center [355, 65] width 12 height 12
click at [260, 740] on p "Use the forward and backward buttons to navigate forward and backward in time. …" at bounding box center [476, 792] width 540 height 154
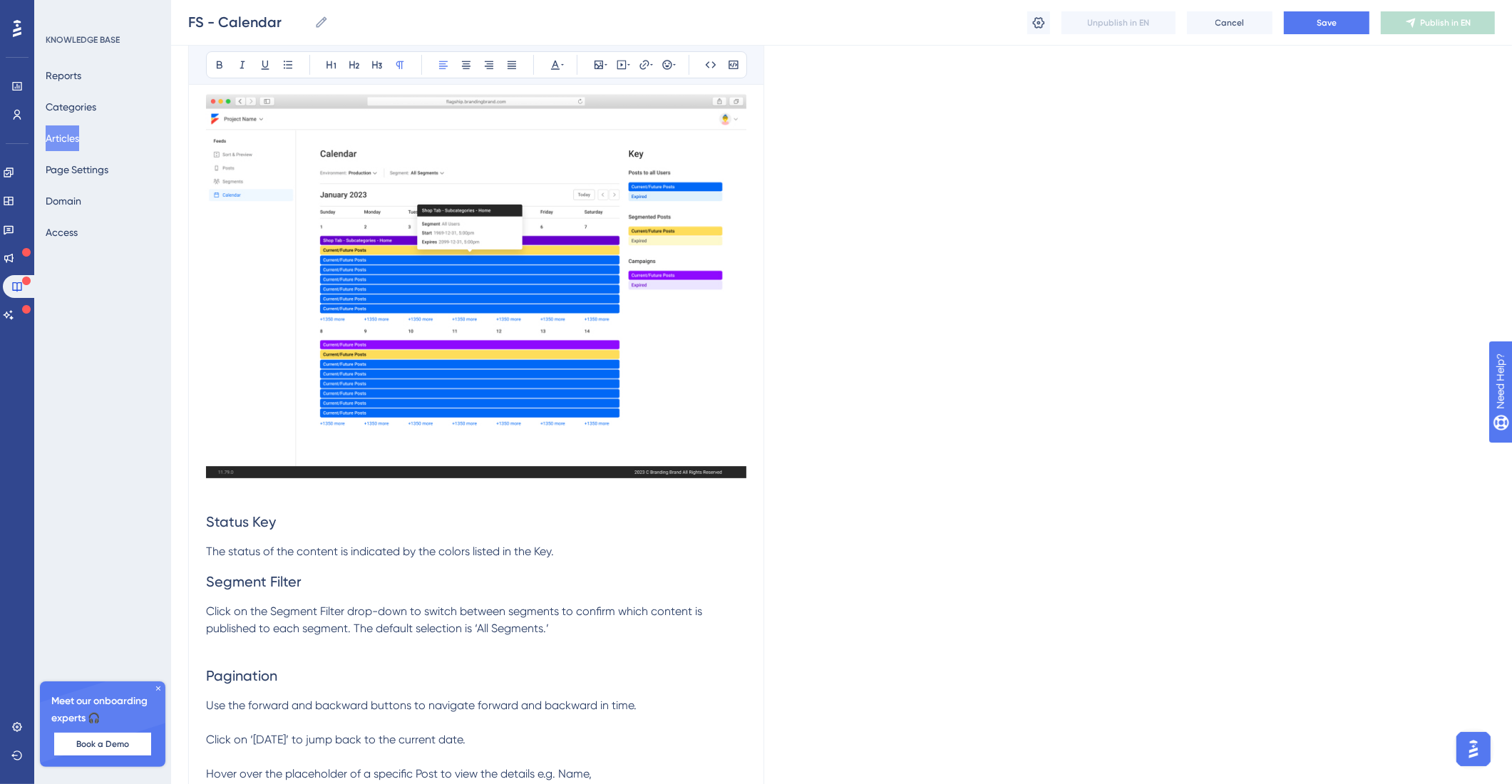
scroll to position [511, 0]
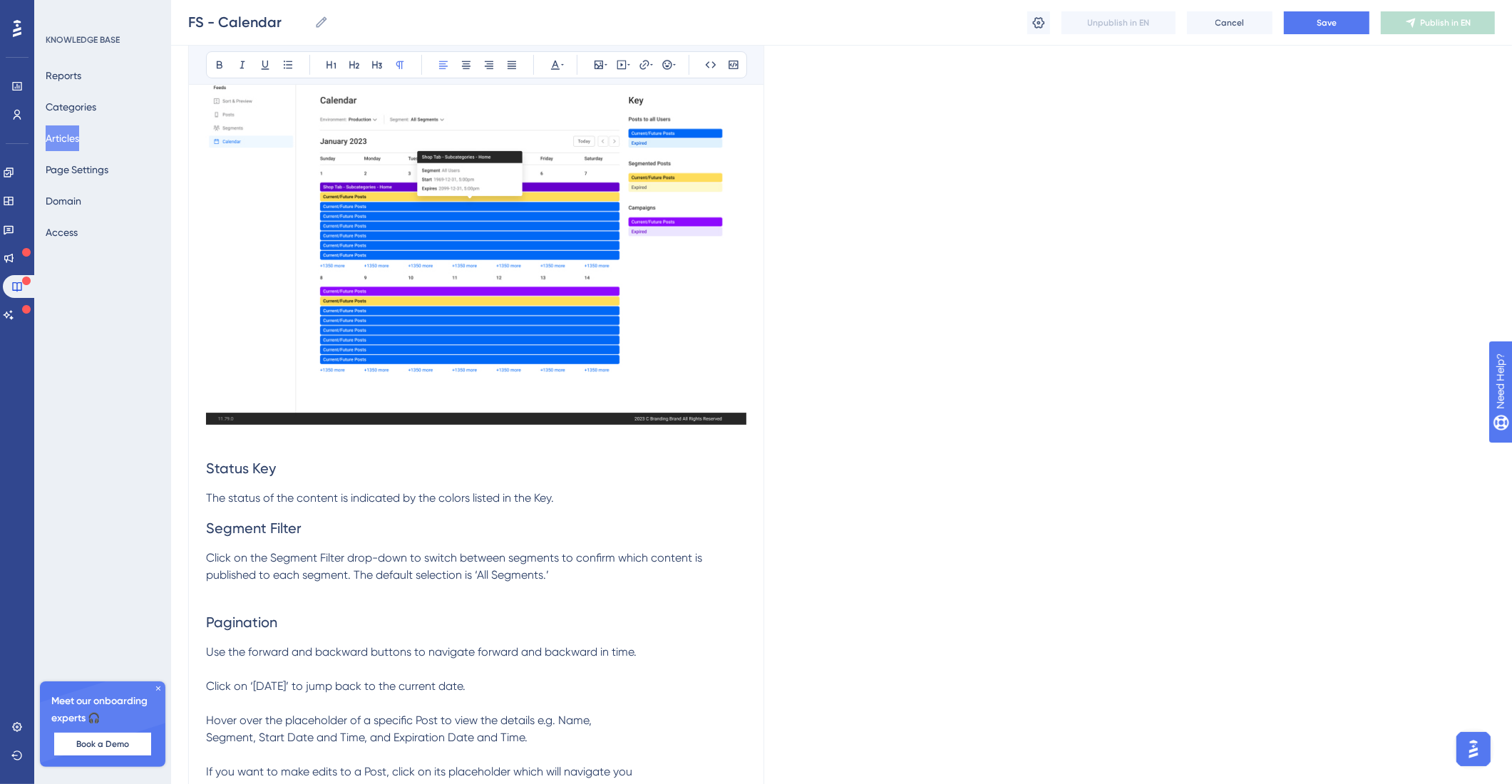
click at [209, 687] on span "Use the forward and backward buttons to navigate forward and backward in time. …" at bounding box center [421, 720] width 430 height 150
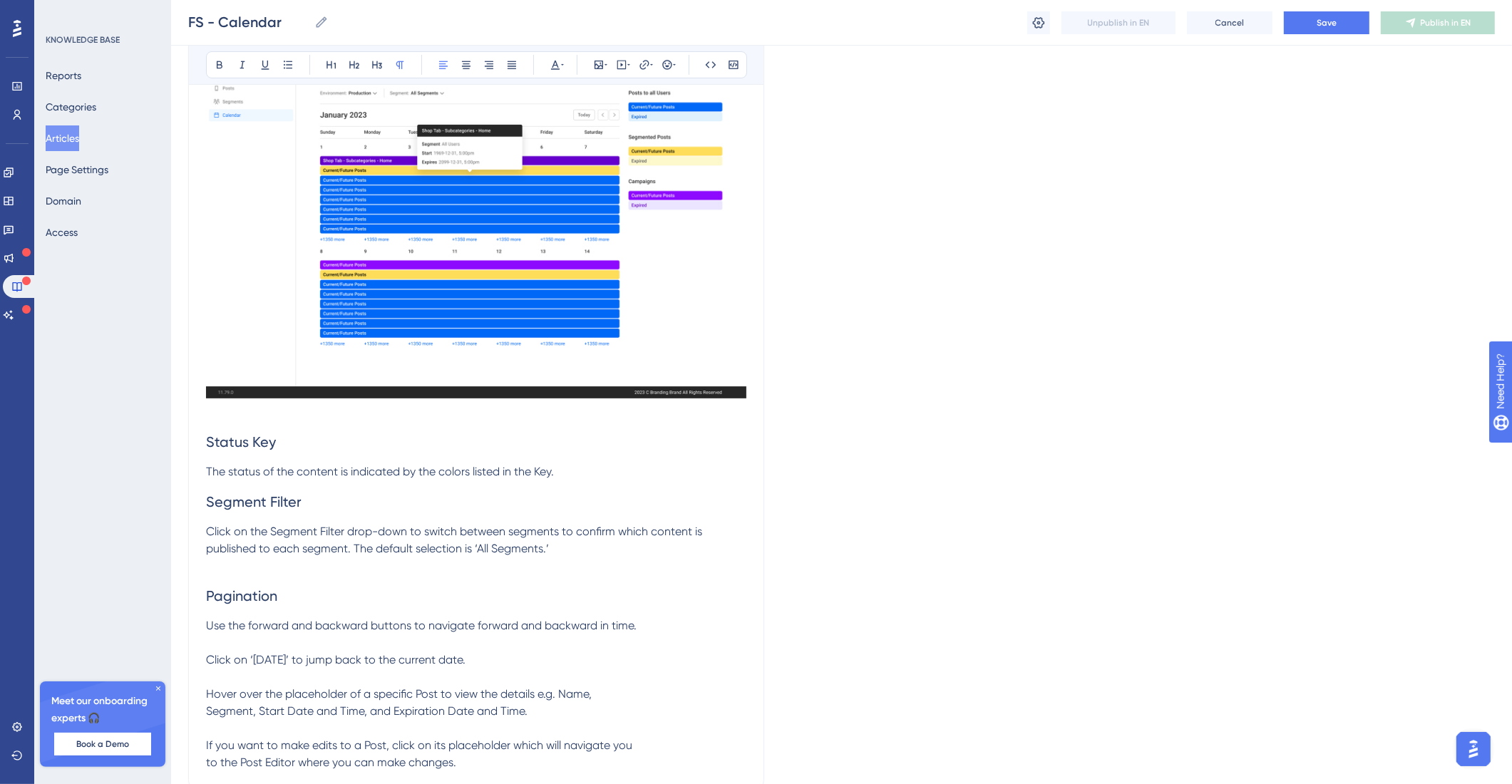
scroll to position [568, 0]
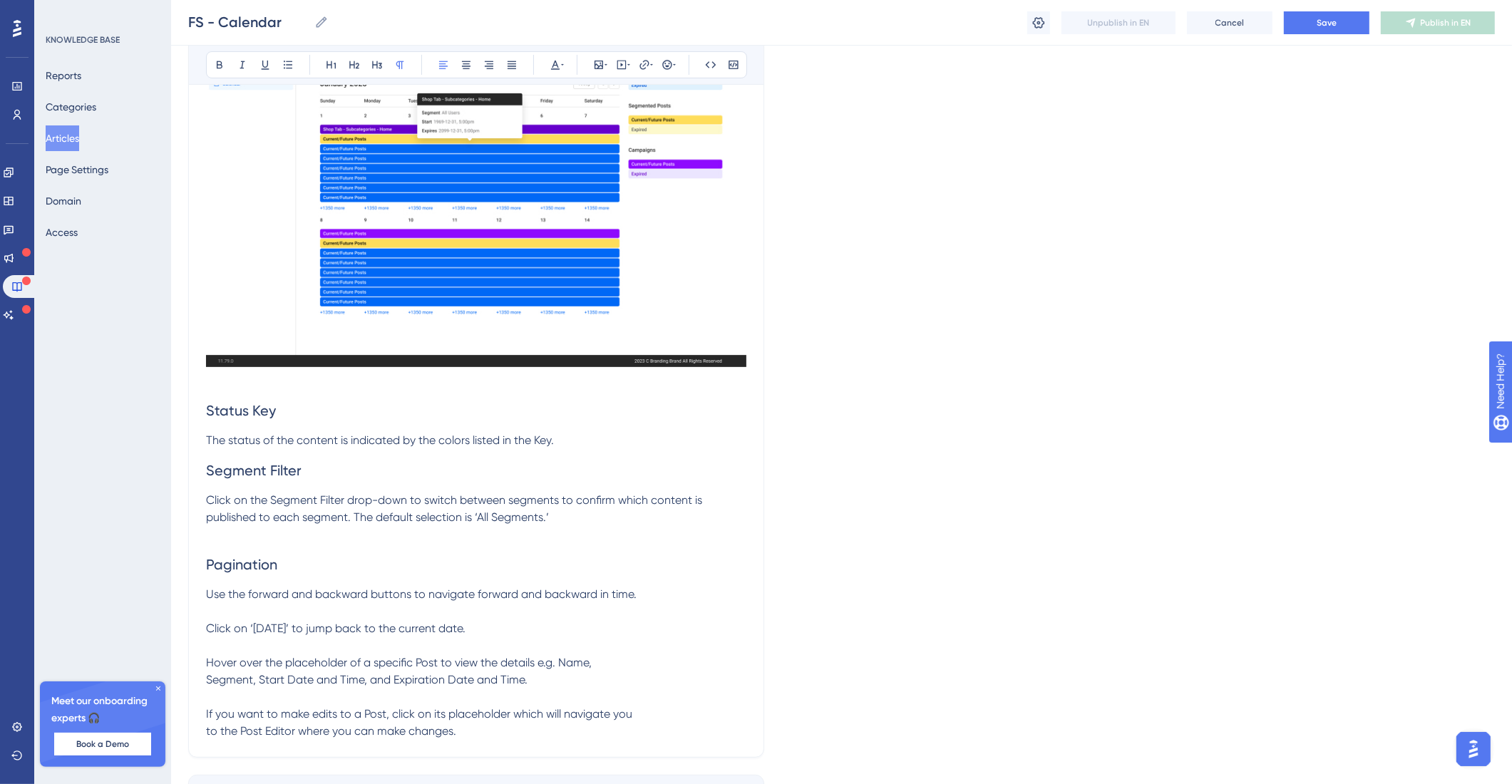
click at [378, 677] on p "Use the forward and backward buttons to navigate forward and backward in time. …" at bounding box center [476, 662] width 540 height 154
click at [523, 653] on p "Use the forward and backward buttons to navigate forward and backward in time. …" at bounding box center [476, 662] width 540 height 154
drag, startPoint x: 370, startPoint y: 664, endPoint x: 290, endPoint y: 669, distance: 80.2
click at [290, 668] on p "Post Details Hover over the placeholder of a specific Post to view the details …" at bounding box center [476, 689] width 540 height 102
click at [286, 674] on p "Post Details Hover over the placeholder of a specific Post to view the details …" at bounding box center [476, 689] width 540 height 102
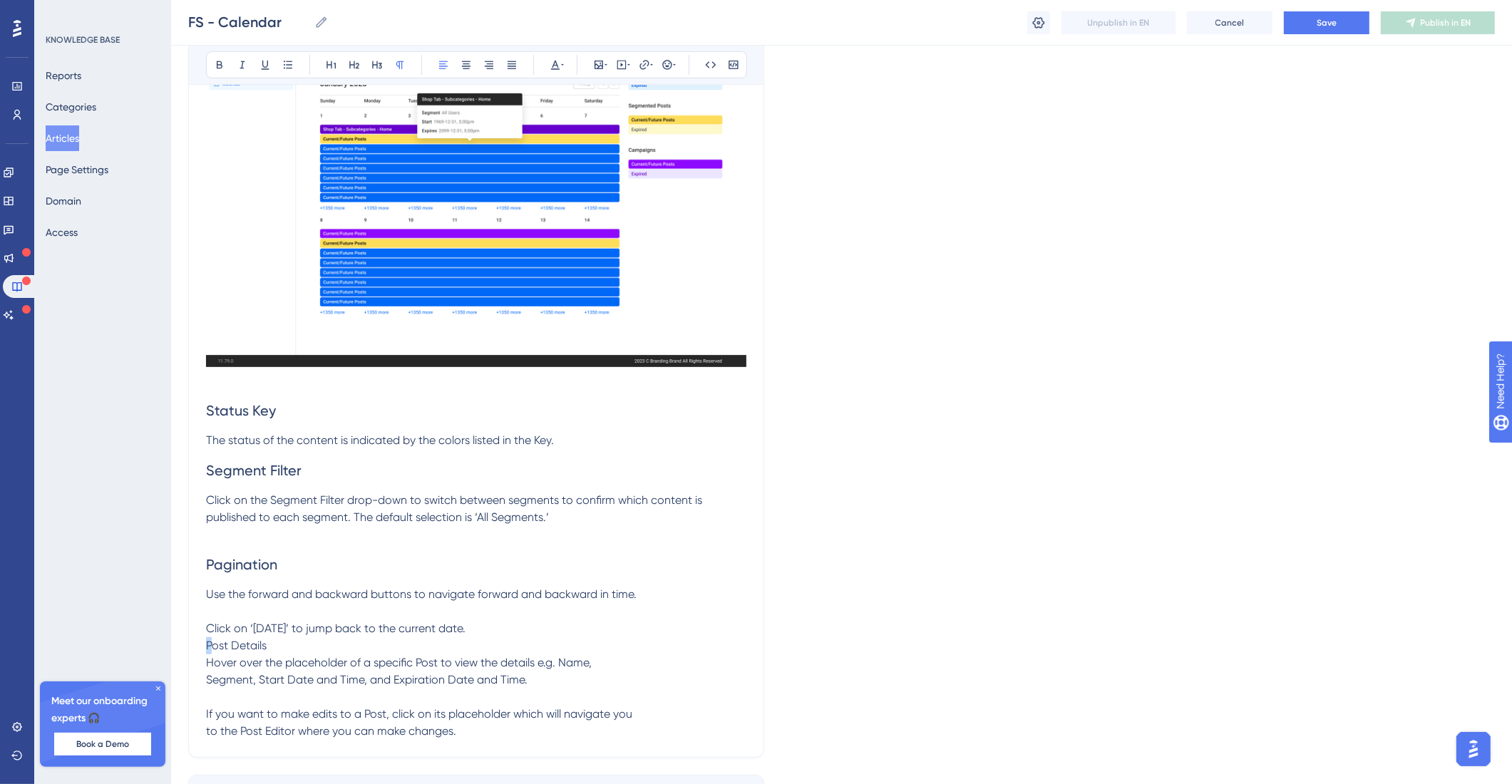
click at [286, 674] on p "Post Details Hover over the placeholder of a specific Post to view the details …" at bounding box center [476, 689] width 540 height 102
click at [251, 682] on span "Post Details Hover over the placeholder of a specific Post to view the details …" at bounding box center [420, 688] width 426 height 99
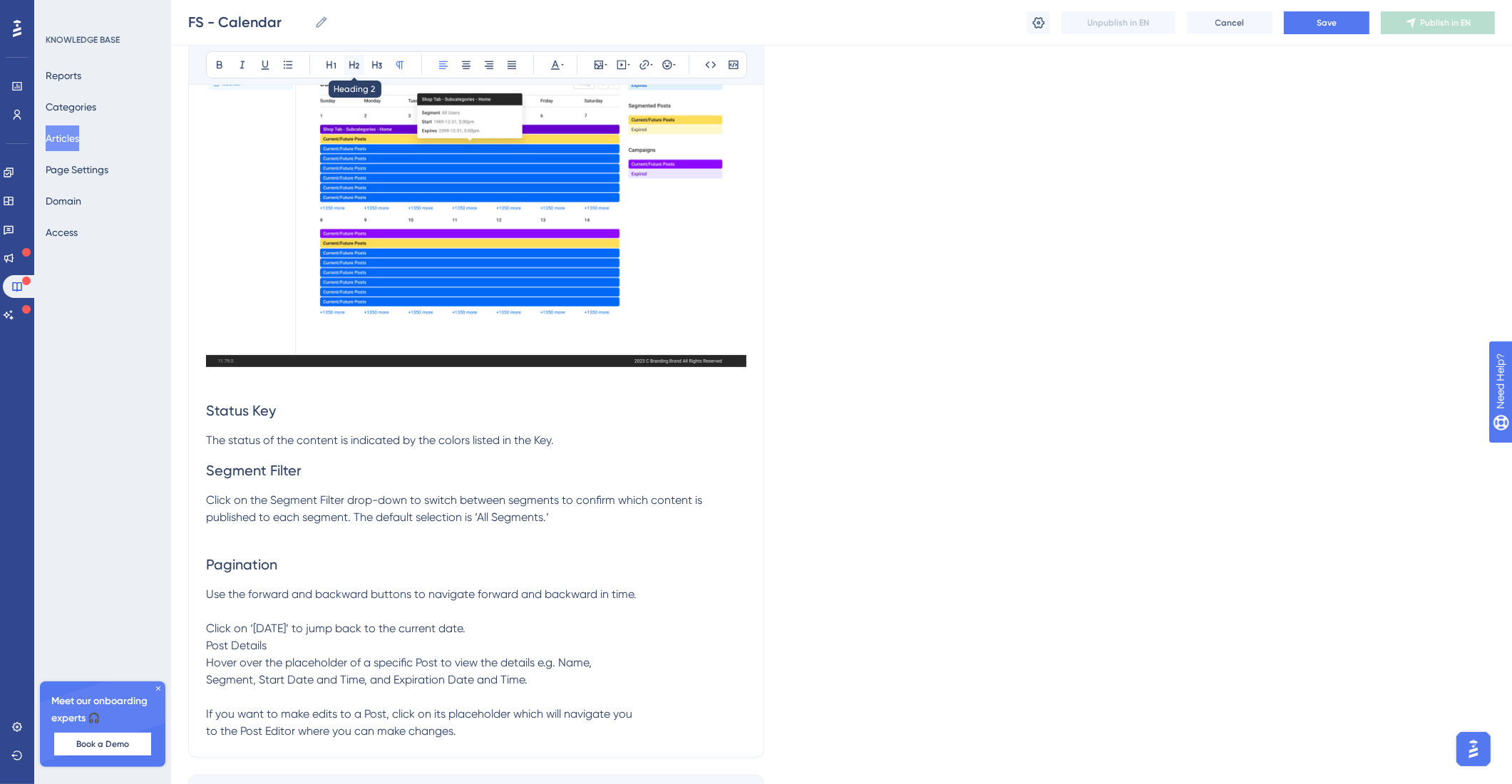
click at [353, 66] on icon at bounding box center [355, 65] width 10 height 8
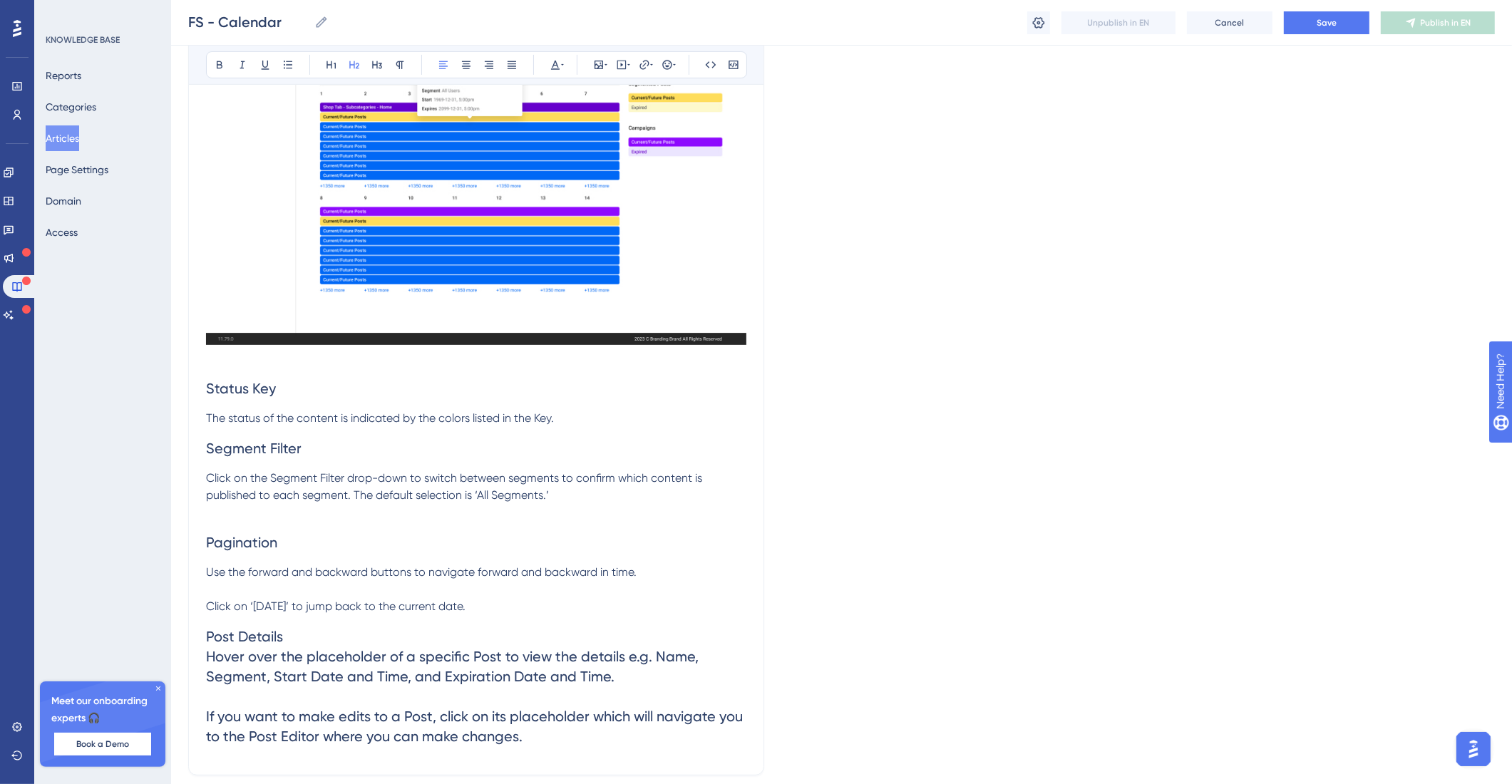
scroll to position [637, 0]
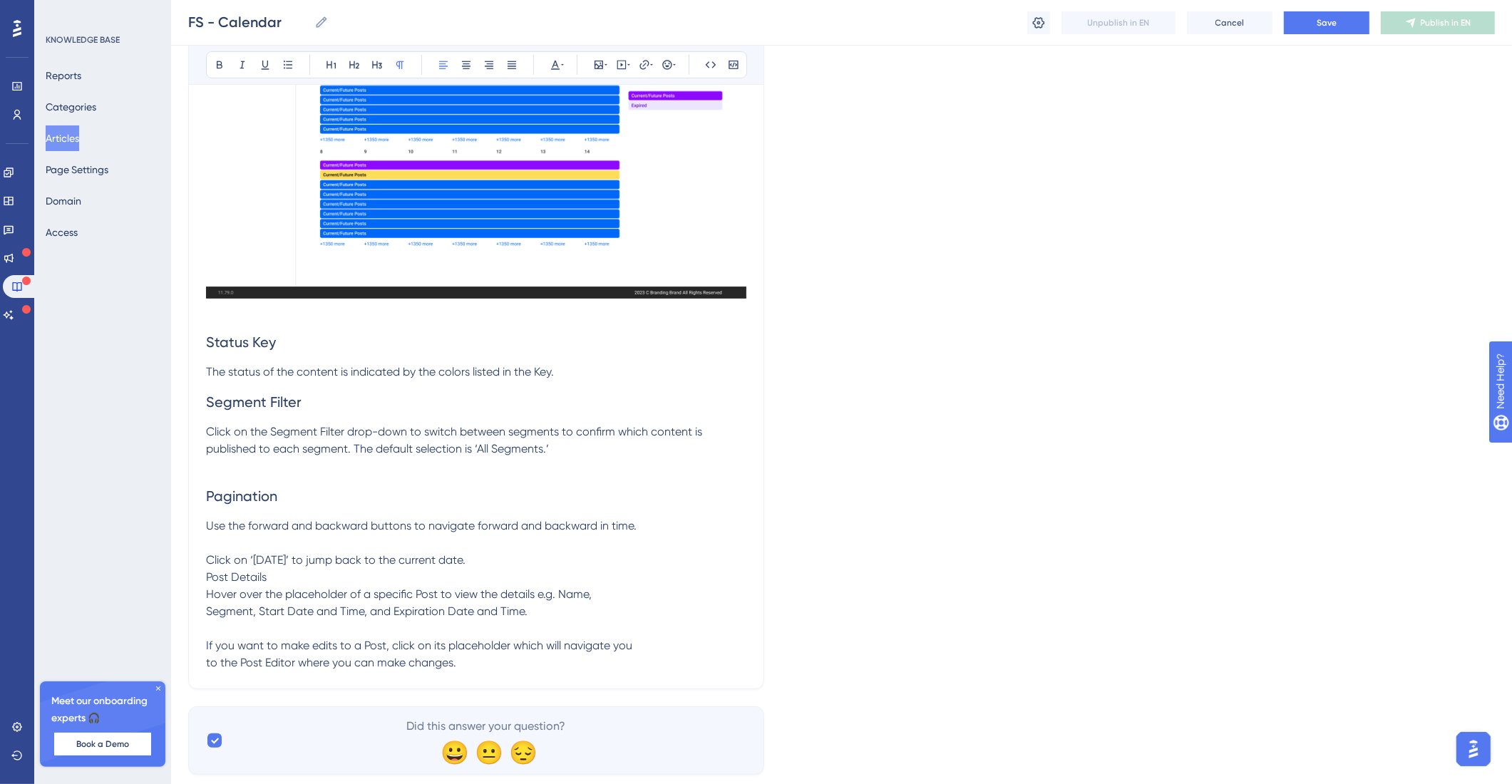
click at [297, 620] on p "Post Details Hover over the placeholder of a specific Post to view the details …" at bounding box center [476, 620] width 540 height 102
drag, startPoint x: 274, startPoint y: 617, endPoint x: 186, endPoint y: 618, distance: 88.0
click at [186, 618] on div "Performance Users Engagement Widgets Feedback Product Updates Knowledge Base AI…" at bounding box center [841, 81] width 1341 height 1434
click at [347, 63] on button at bounding box center [354, 65] width 20 height 20
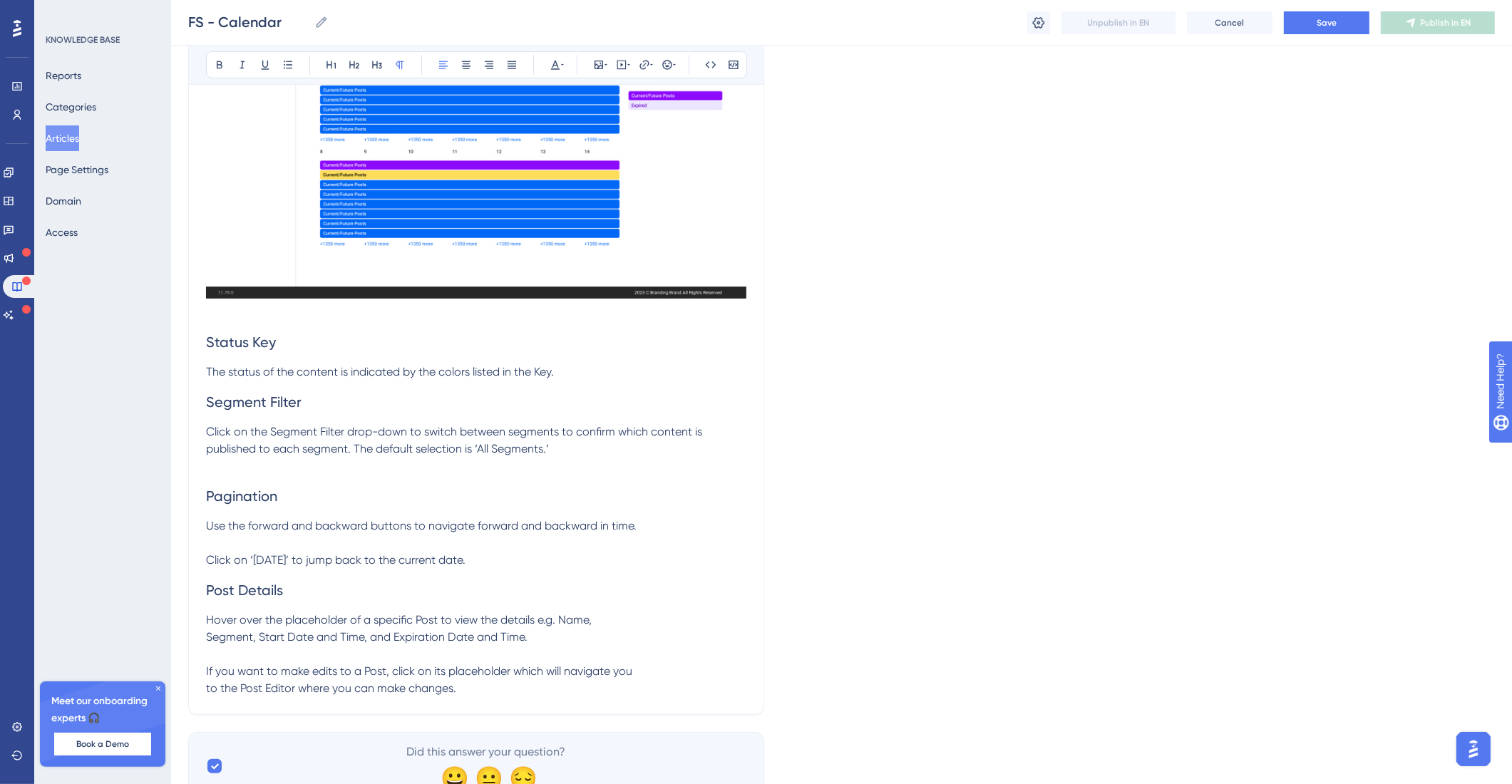
click at [263, 656] on p "Hover over the placeholder of a specific Post to view the details e.g. Name, Se…" at bounding box center [476, 654] width 540 height 85
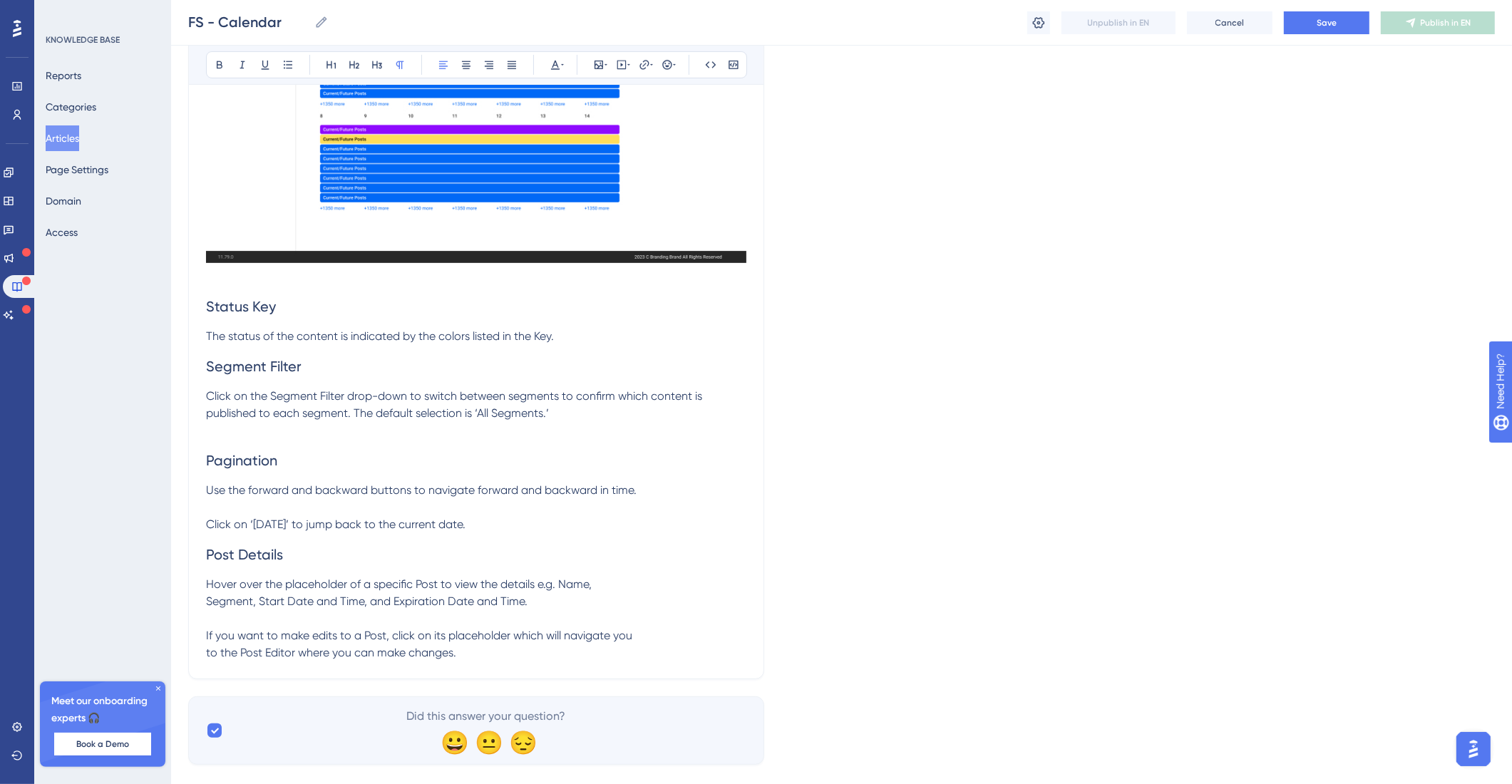
scroll to position [739, 0]
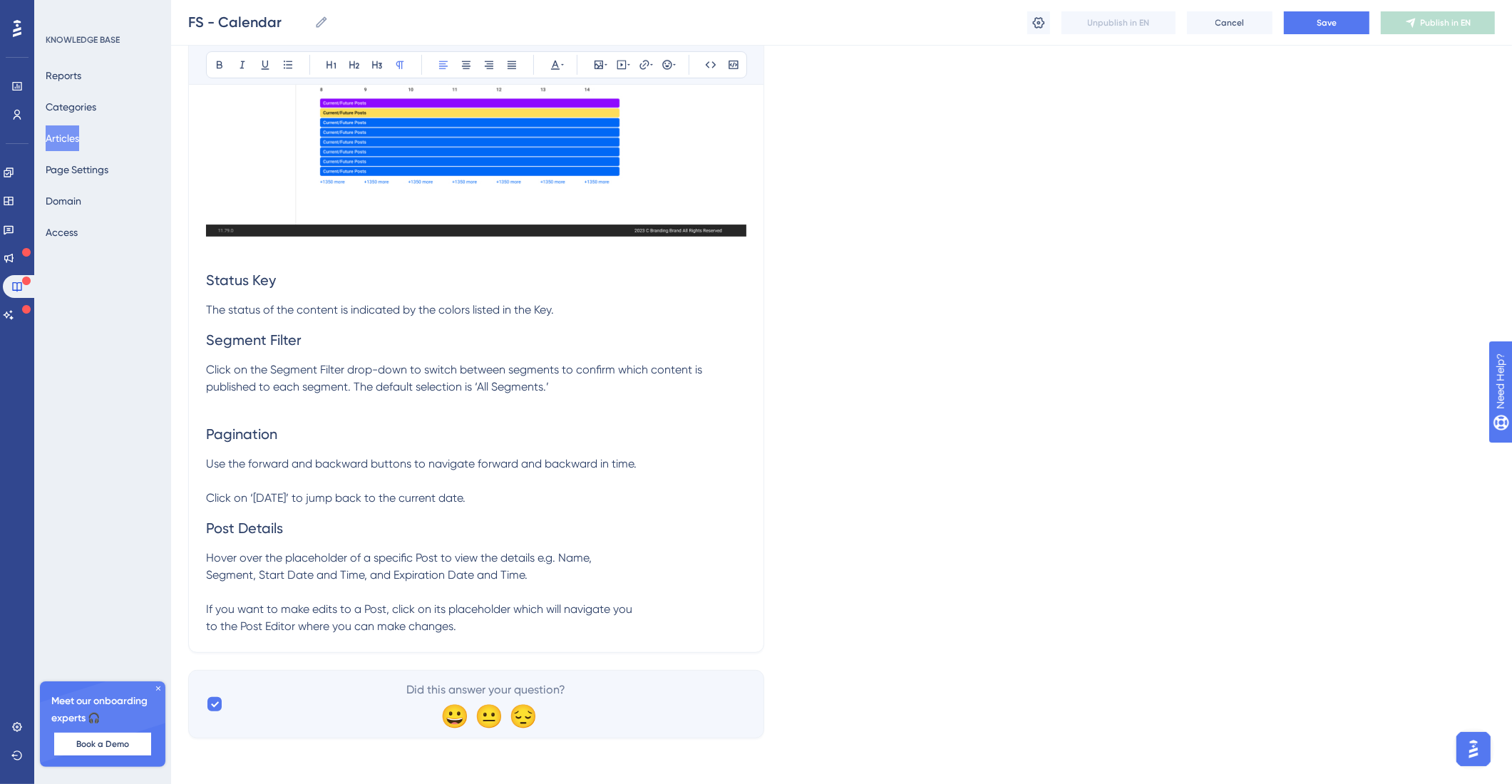
click at [212, 573] on span "Hover over the placeholder of a specific Post to view the details e.g. Name, Se…" at bounding box center [420, 591] width 426 height 82
click at [208, 622] on span "Hover over the placeholder of a specific Post to view the details e.g. Name, Se…" at bounding box center [468, 591] width 523 height 82
click at [249, 612] on span "Hover over the placeholder of a specific Post to view the details e.g. Name, Se…" at bounding box center [468, 591] width 523 height 82
drag, startPoint x: 209, startPoint y: 609, endPoint x: 268, endPoint y: 600, distance: 59.7
click at [209, 609] on span "Hover over the placeholder of a specific Post to view the details e.g. Name, Se…" at bounding box center [468, 591] width 523 height 82
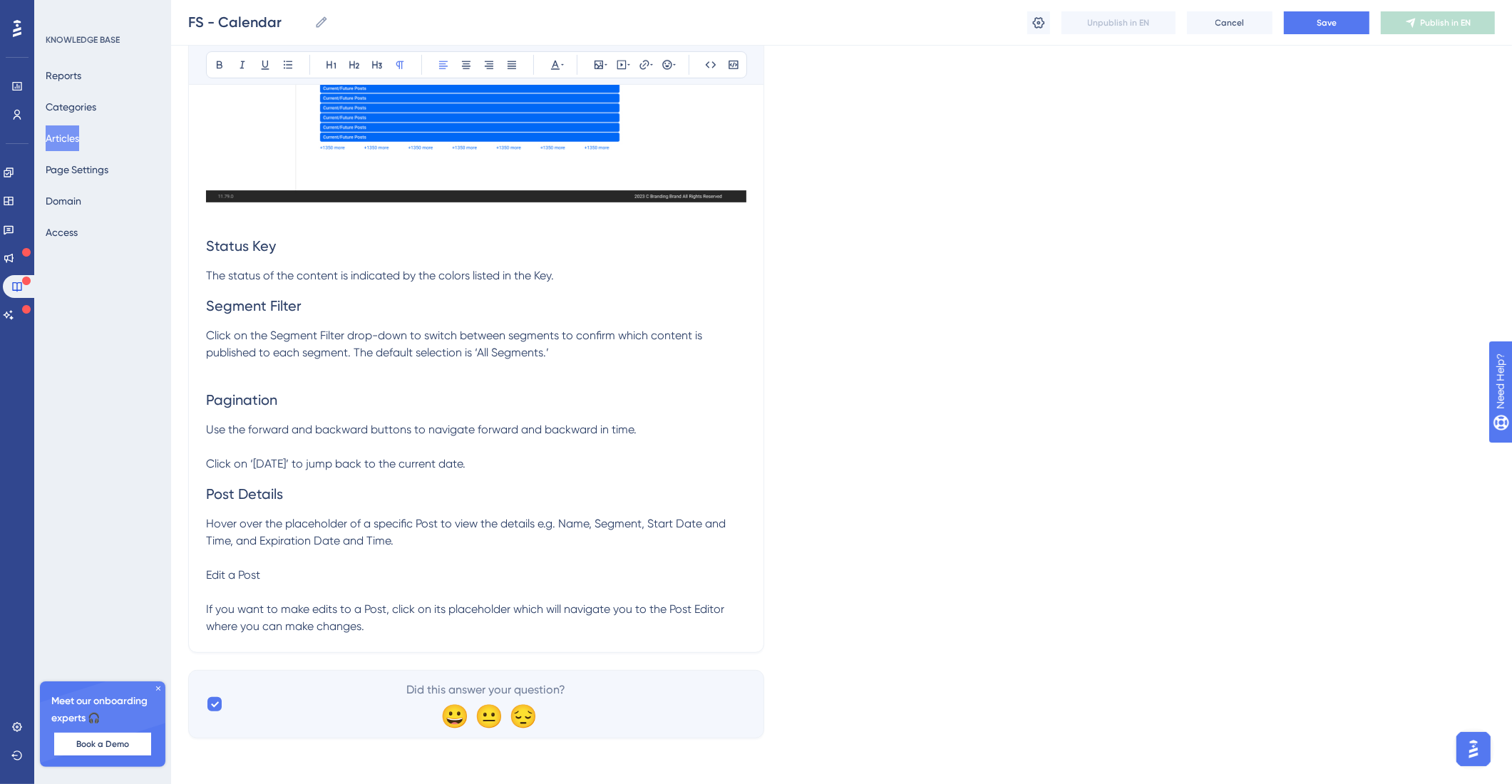
drag, startPoint x: 390, startPoint y: 614, endPoint x: 363, endPoint y: 589, distance: 36.8
click at [362, 584] on p "Hover over the placeholder of a specific Post to view the details e.g. Name, Se…" at bounding box center [476, 550] width 540 height 69
click at [351, 584] on p "Hover over the placeholder of a specific Post to view the details e.g. Name, Se…" at bounding box center [476, 550] width 540 height 69
click at [350, 584] on p "Hover over the placeholder of a specific Post to view the details e.g. Name, Se…" at bounding box center [476, 550] width 540 height 69
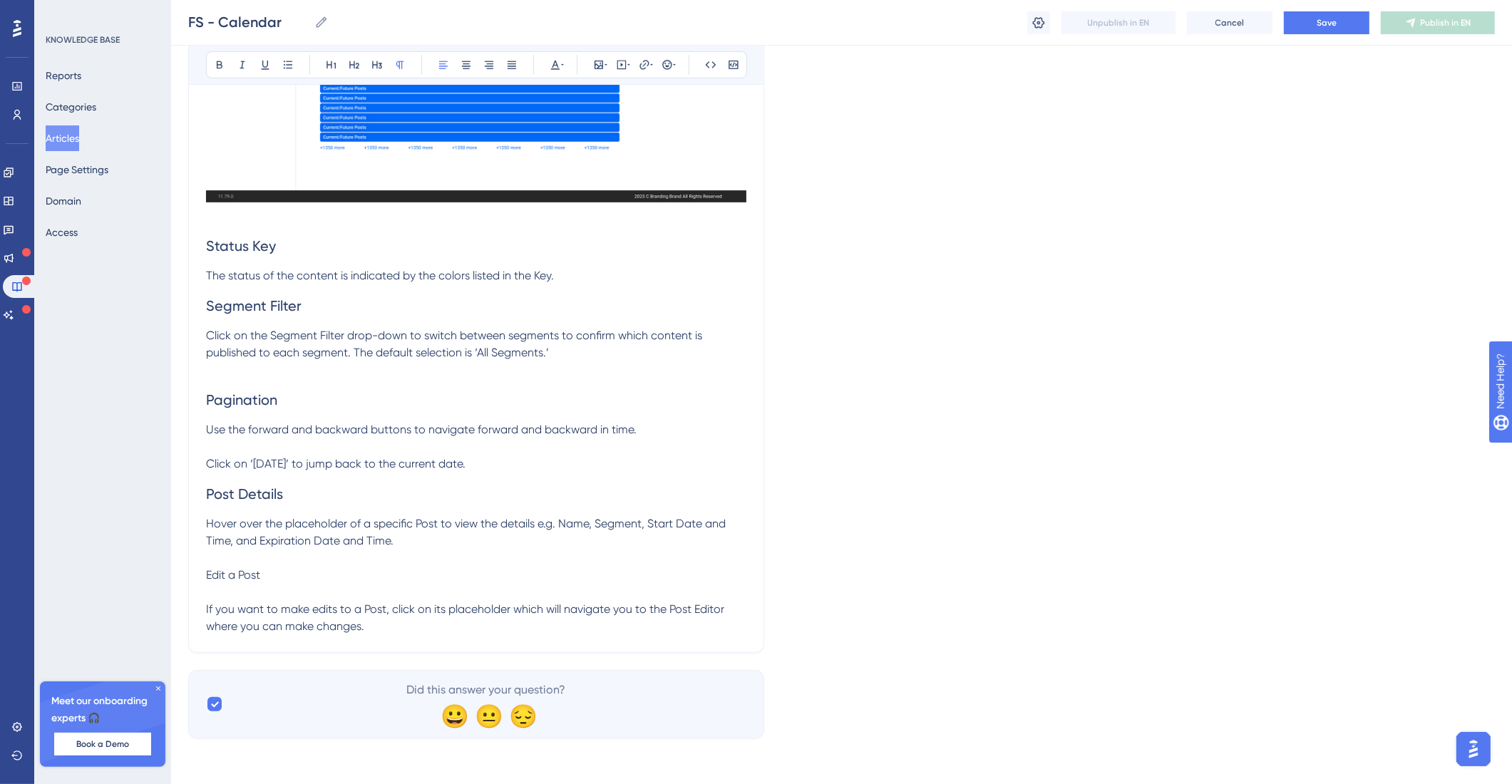
click at [269, 601] on p at bounding box center [476, 591] width 540 height 17
drag, startPoint x: 282, startPoint y: 606, endPoint x: 161, endPoint y: 601, distance: 121.1
click at [171, 601] on div "Performance Users Engagement Widgets Feedback Product Updates Knowledge Base AI…" at bounding box center [841, 14] width 1341 height 1494
click at [350, 64] on icon at bounding box center [355, 65] width 10 height 8
click at [214, 582] on span "Hover over the placeholder of a specific Post to view the details e.g. Name, Se…" at bounding box center [468, 549] width 523 height 65
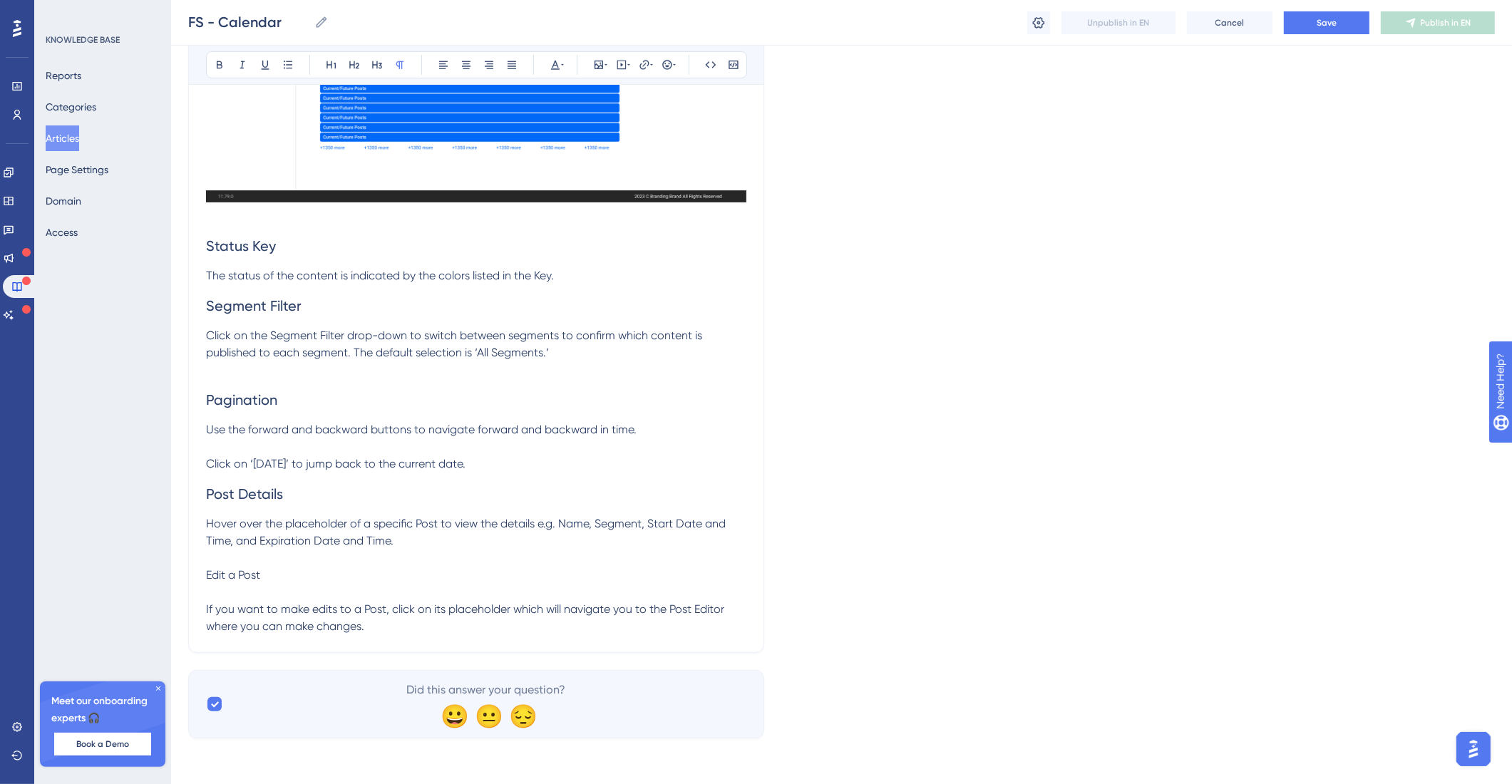
drag, startPoint x: 284, startPoint y: 618, endPoint x: 230, endPoint y: 621, distance: 54.1
click at [190, 609] on div "Calendar Learn how to view a calendar of all content as well as filter by user …" at bounding box center [476, 40] width 576 height 1226
click at [253, 582] on span "Edit a Post" at bounding box center [233, 575] width 54 height 14
click at [258, 567] on p at bounding box center [476, 557] width 540 height 17
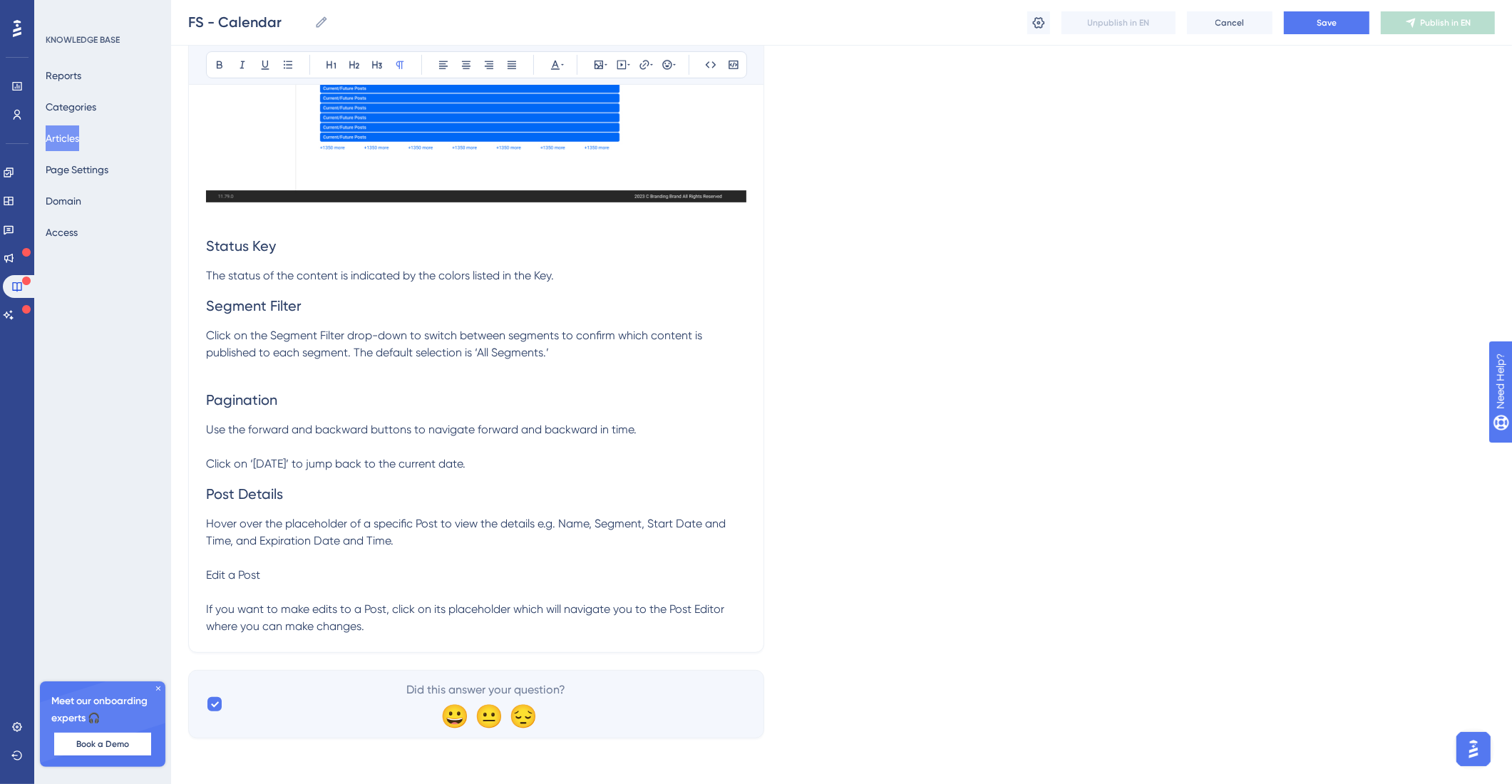
click at [253, 582] on span "Edit a Post" at bounding box center [233, 575] width 54 height 14
click at [254, 582] on span "Edit a Post" at bounding box center [233, 575] width 54 height 14
click at [357, 64] on icon at bounding box center [355, 65] width 10 height 8
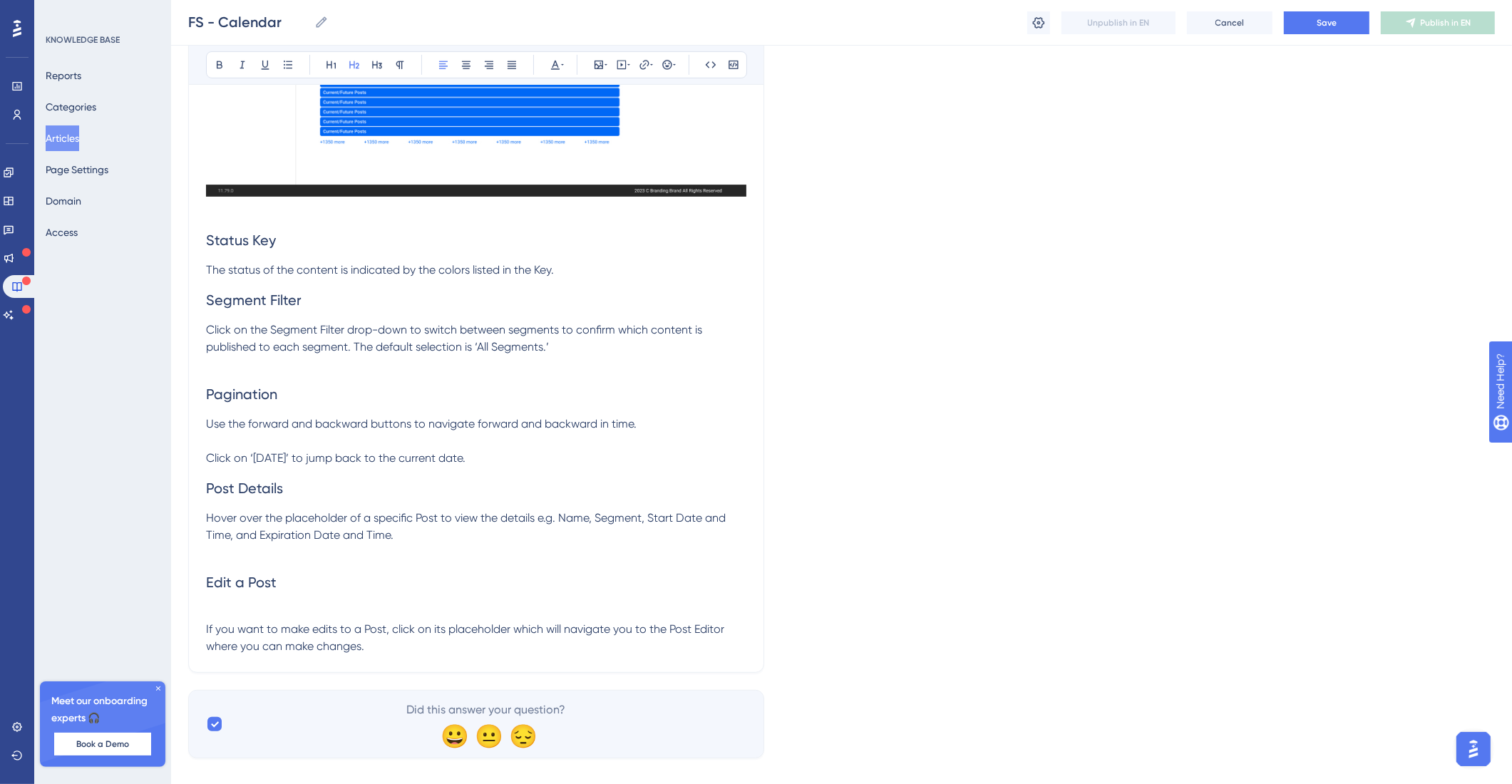
click at [226, 621] on p at bounding box center [476, 612] width 540 height 17
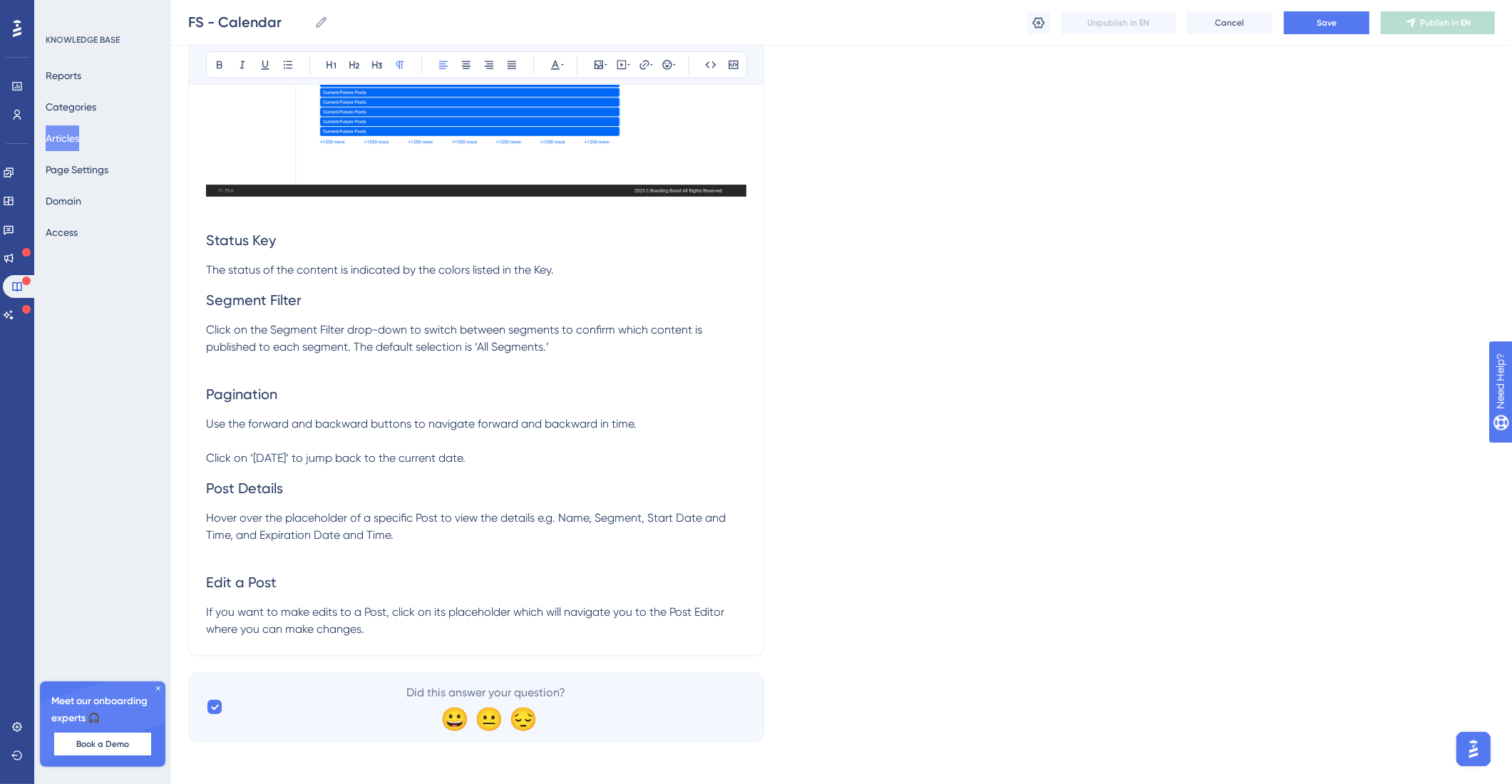
click at [255, 544] on p "Hover over the placeholder of a specific Post to view the details e.g. Name, Se…" at bounding box center [476, 527] width 540 height 34
click at [384, 638] on p "If you want to make edits to a Post, click on its placeholder which will naviga…" at bounding box center [476, 621] width 540 height 34
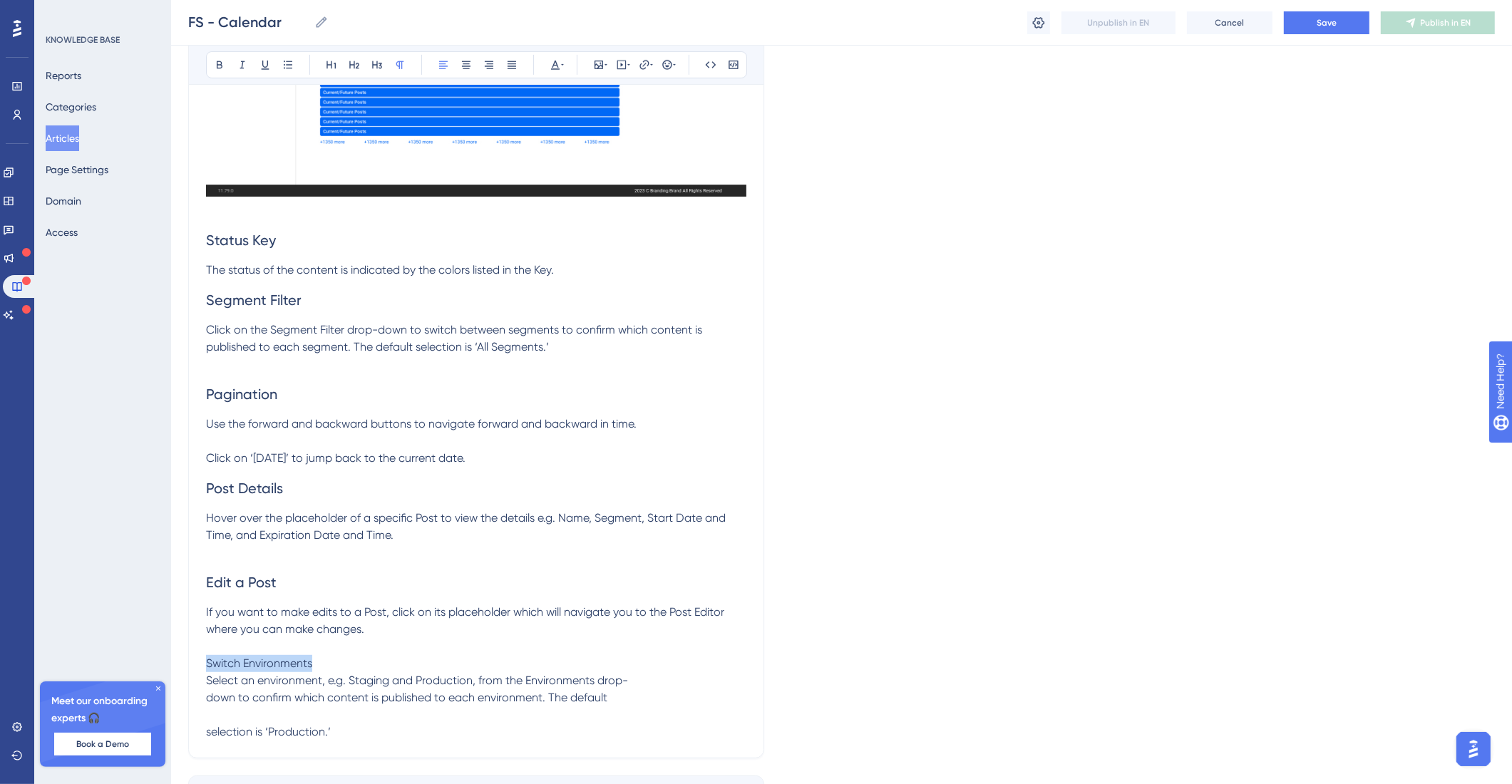
drag, startPoint x: 367, startPoint y: 704, endPoint x: 198, endPoint y: 704, distance: 169.0
click at [198, 704] on div "Calendar Learn how to view a calendar of all content as well as filter by user …" at bounding box center [476, 89] width 576 height 1337
click at [349, 66] on icon at bounding box center [355, 65] width 12 height 12
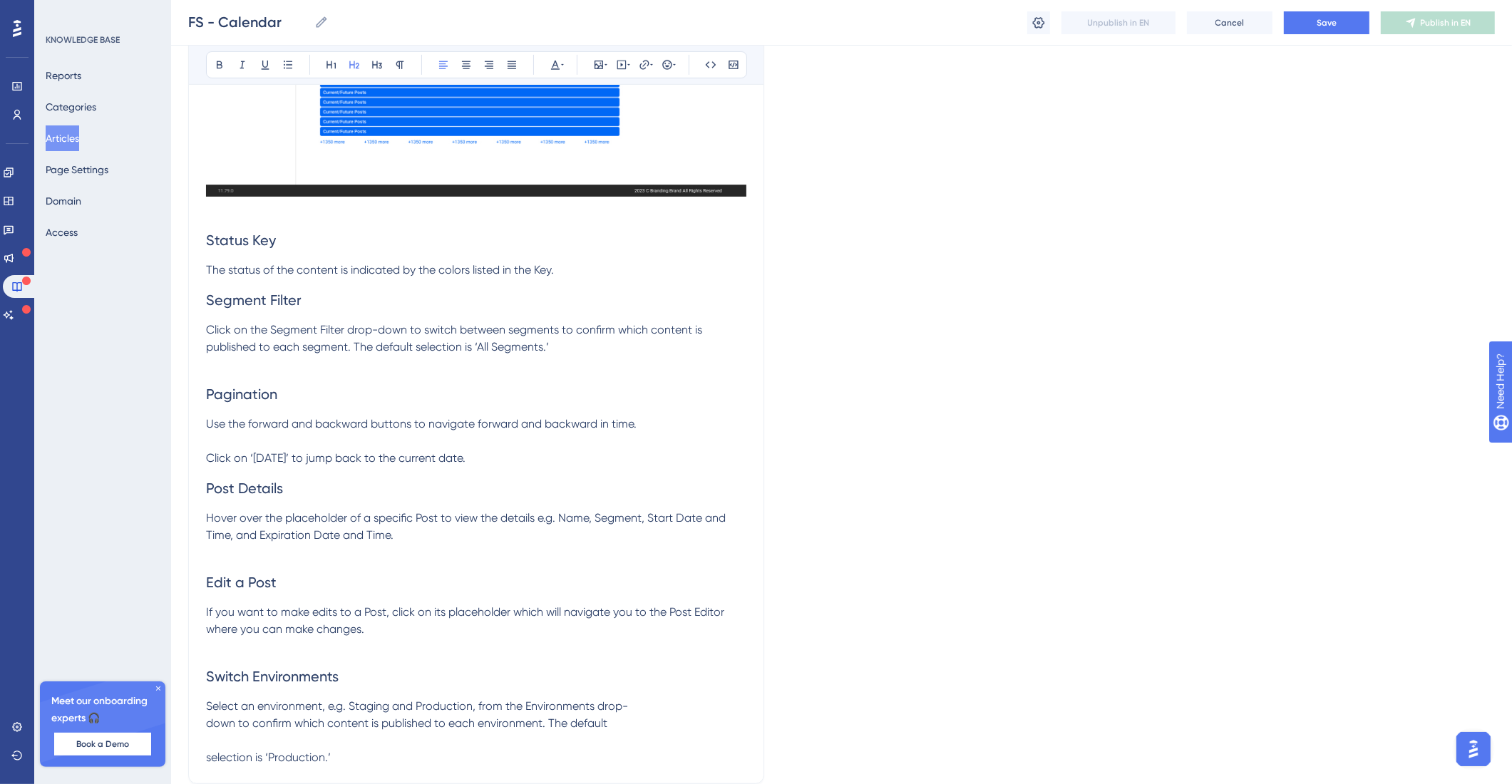
scroll to position [910, 0]
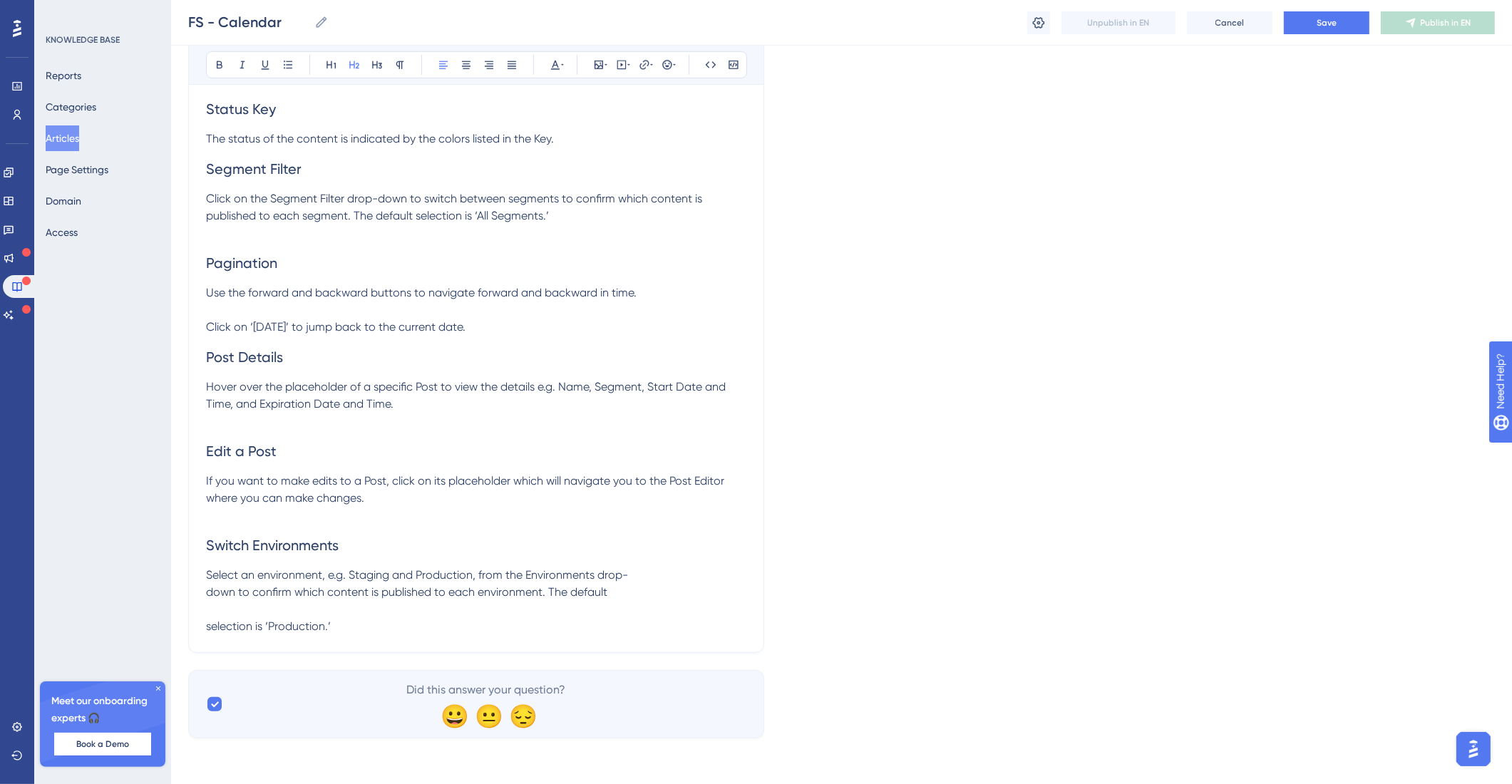
click at [210, 587] on span "Select an environment, e.g. Staging and Production, from the Environments drop-…" at bounding box center [418, 600] width 422 height 65
click at [212, 628] on span "Select an environment, e.g. Staging and Production, from the Environments drop-…" at bounding box center [463, 600] width 513 height 65
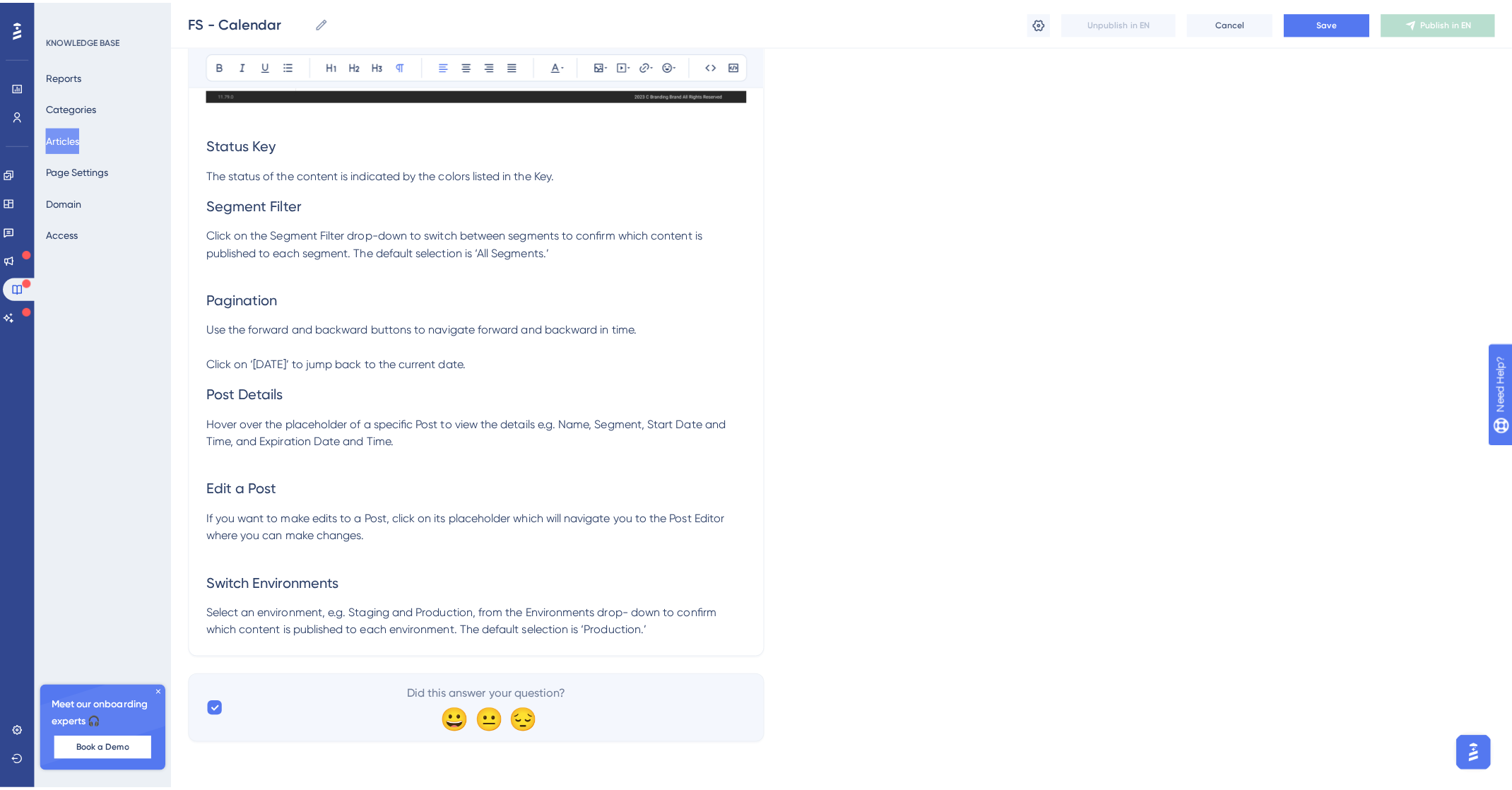
scroll to position [0, 0]
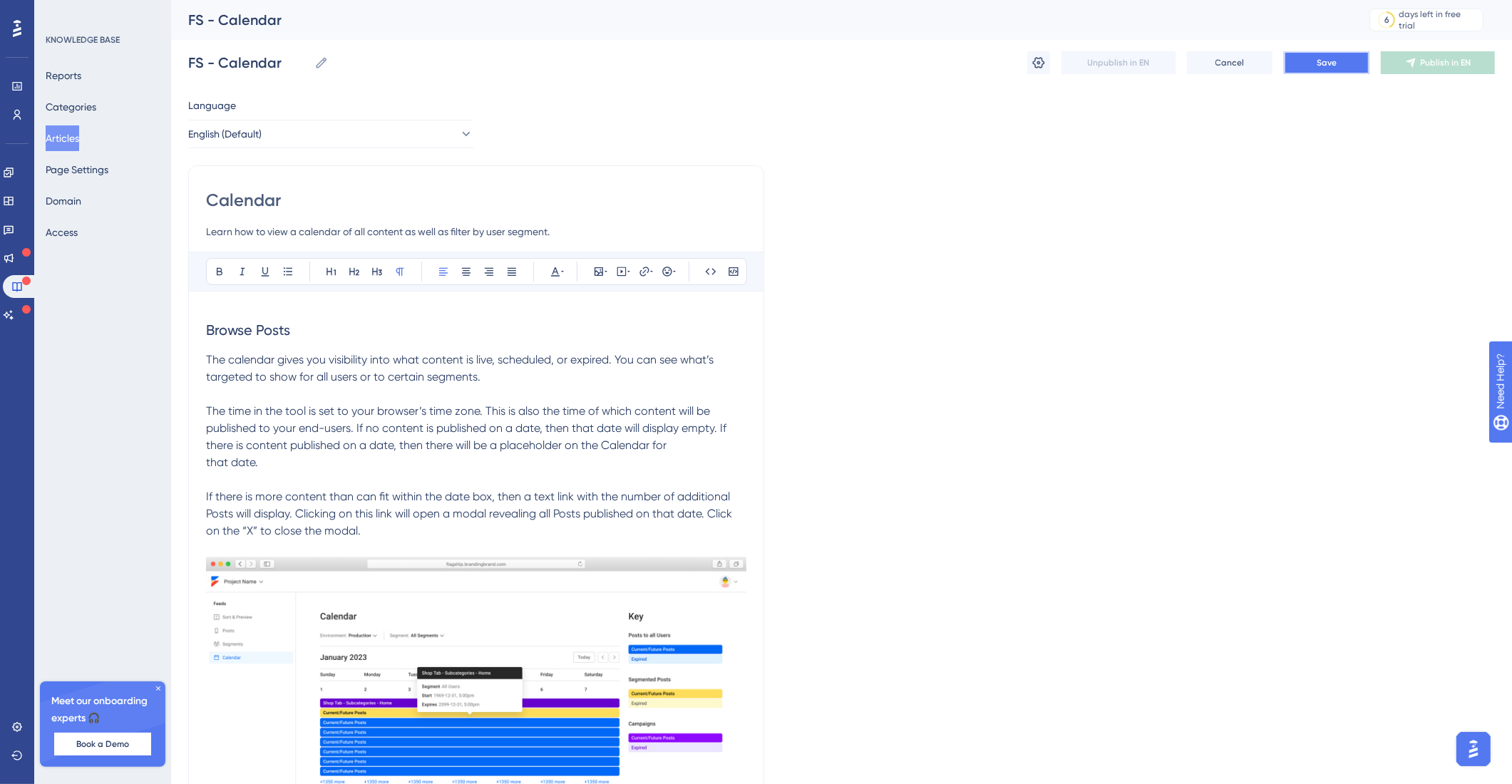
click at [1327, 60] on span "Save" at bounding box center [1326, 63] width 20 height 12
click at [1042, 64] on icon at bounding box center [1038, 63] width 12 height 12
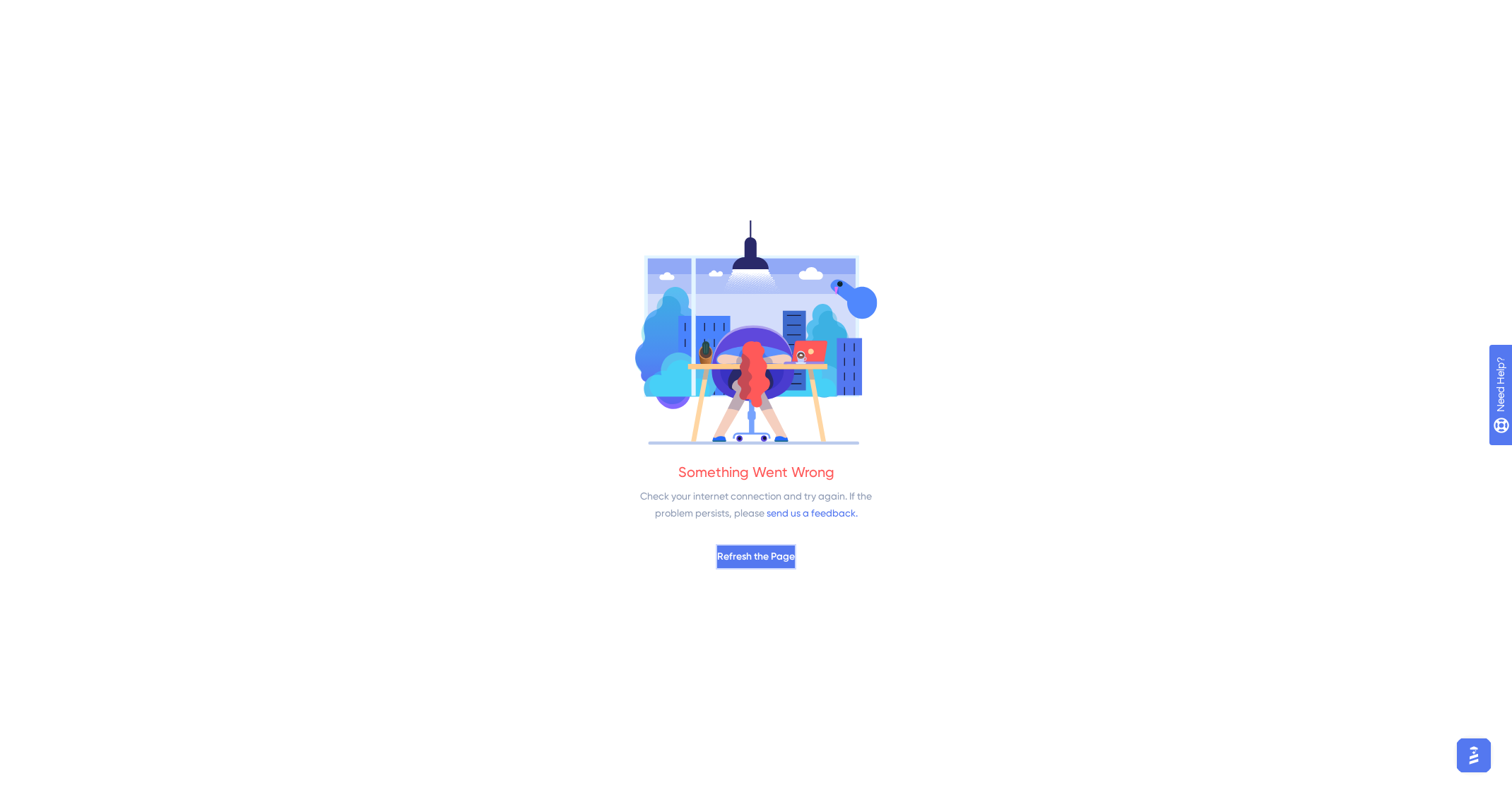
click at [779, 553] on span "Refresh the Page" at bounding box center [756, 556] width 78 height 17
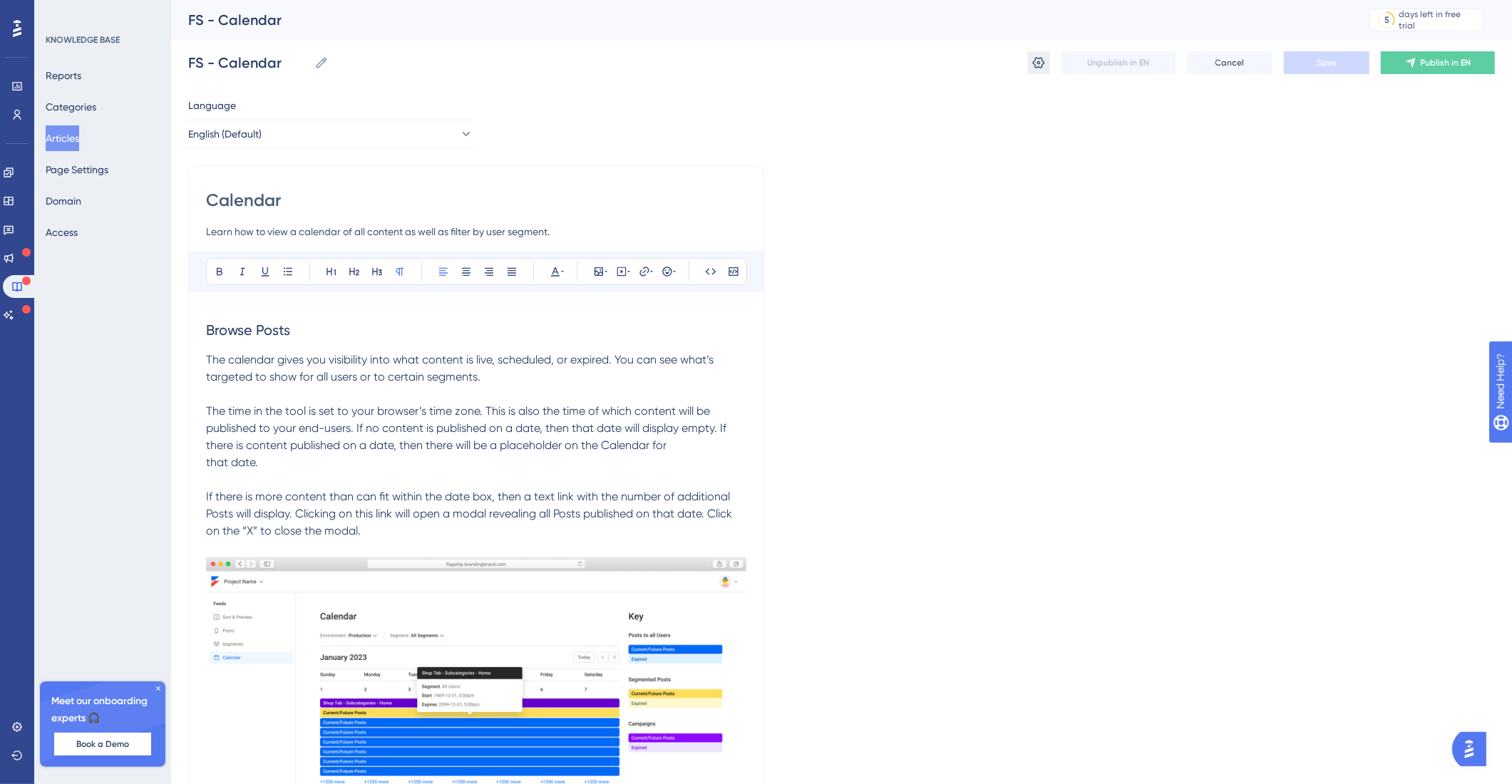
click at [1038, 63] on icon at bounding box center [1038, 63] width 15 height 15
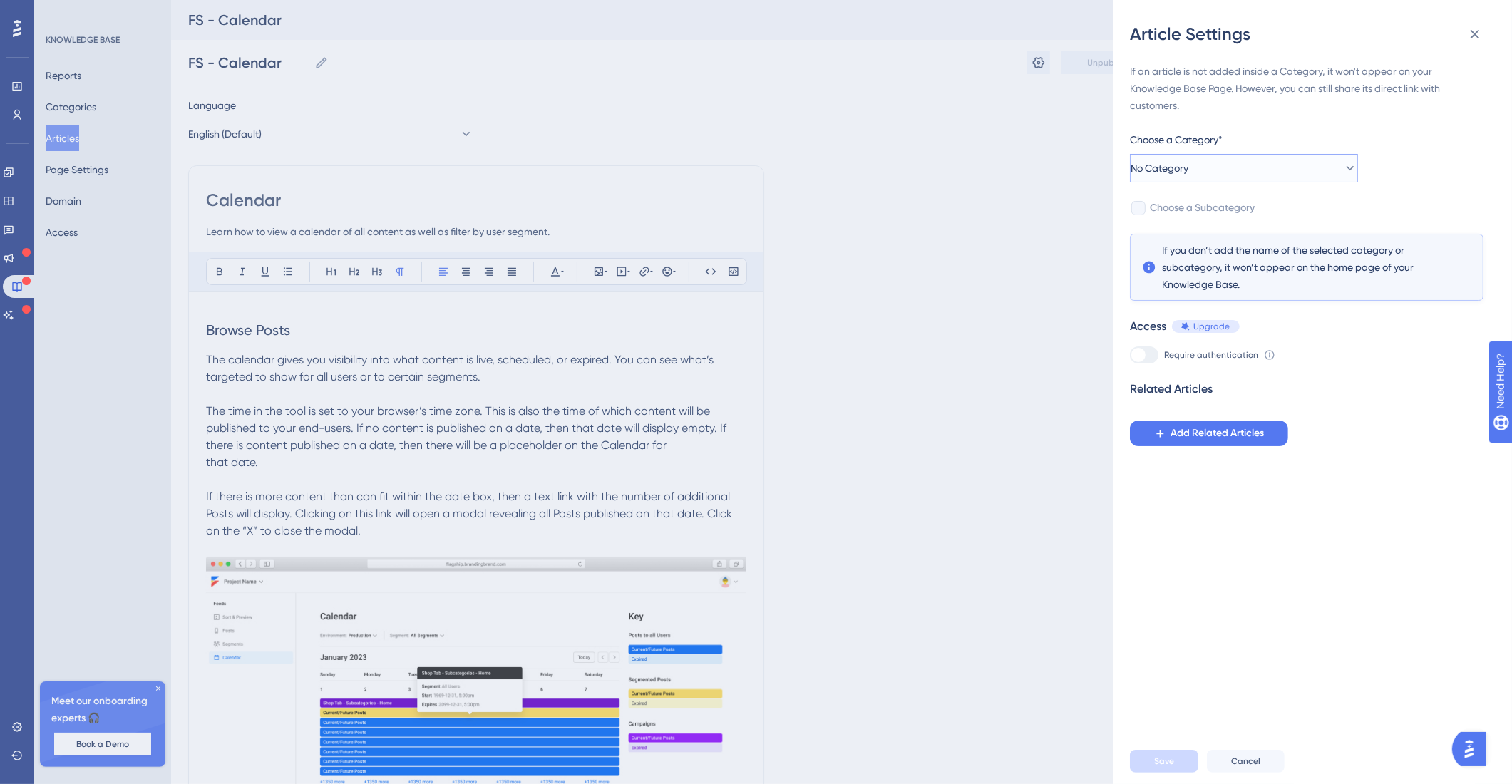
click at [1223, 175] on button "No Category" at bounding box center [1244, 168] width 228 height 28
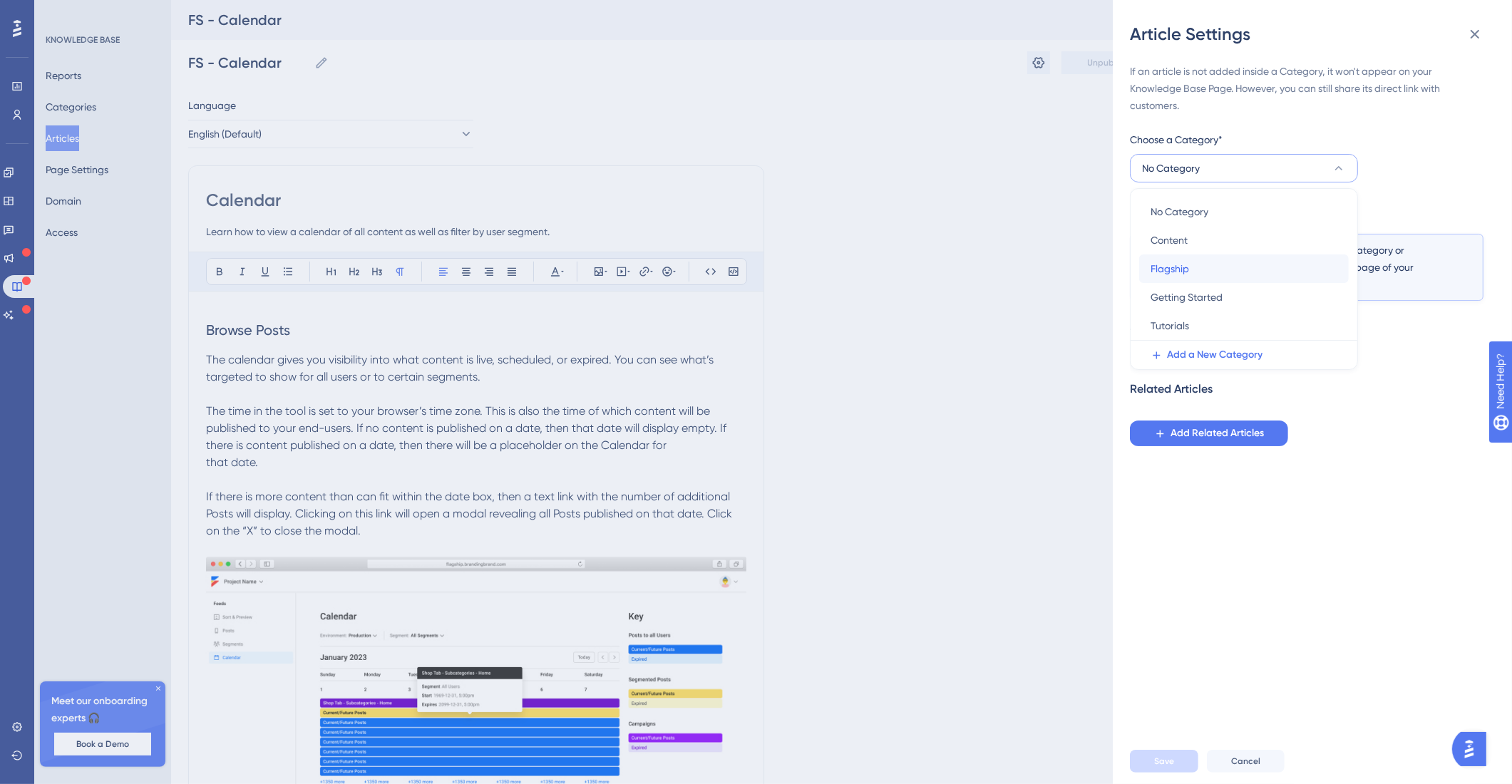
click at [1202, 266] on div "Flagship Flagship" at bounding box center [1244, 268] width 187 height 28
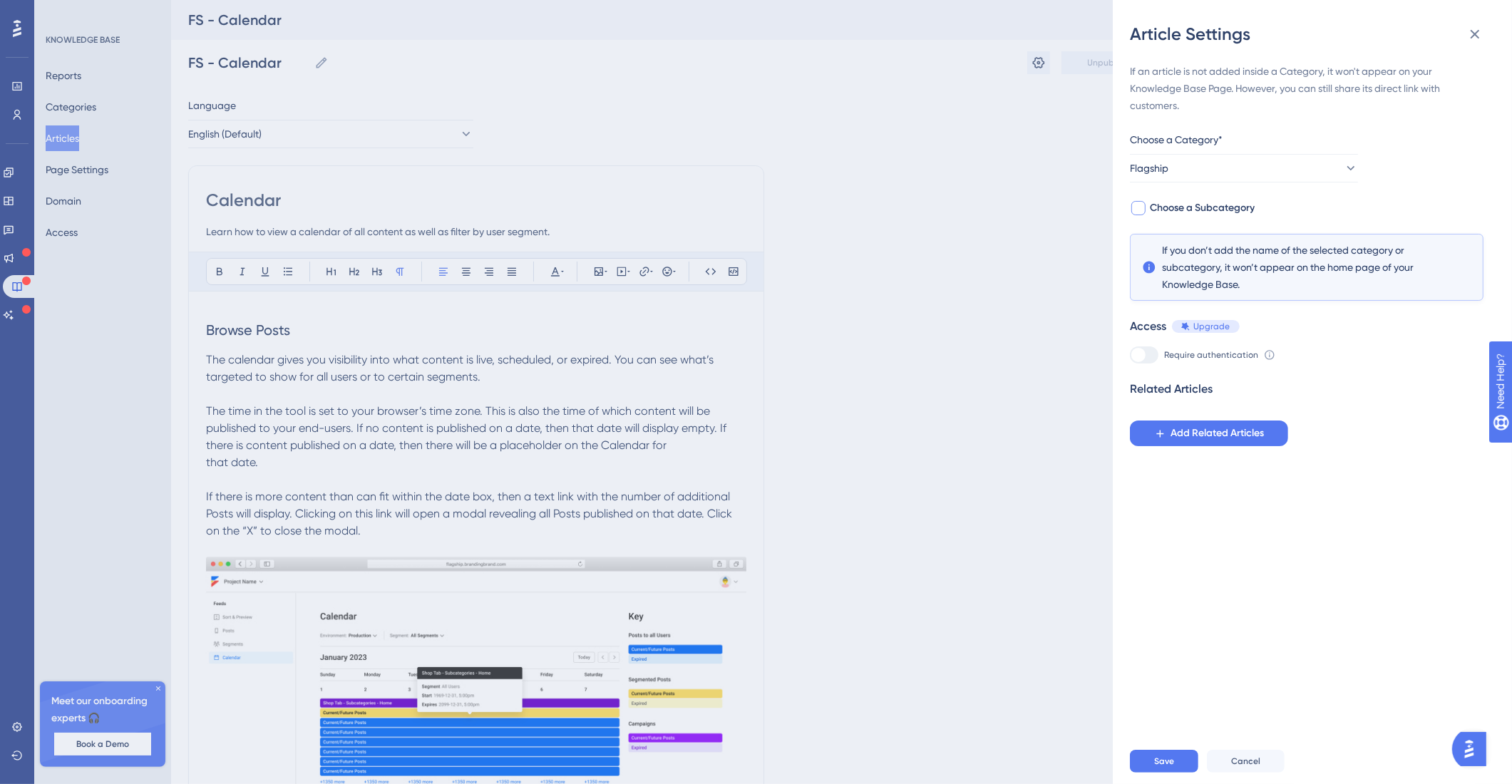
click at [1225, 198] on div "If an article is not added inside a Category, it won't appear on your Knowledge…" at bounding box center [1307, 254] width 354 height 383
click at [1225, 204] on span "Choose a Subcategory" at bounding box center [1202, 207] width 105 height 17
checkbox input "true"
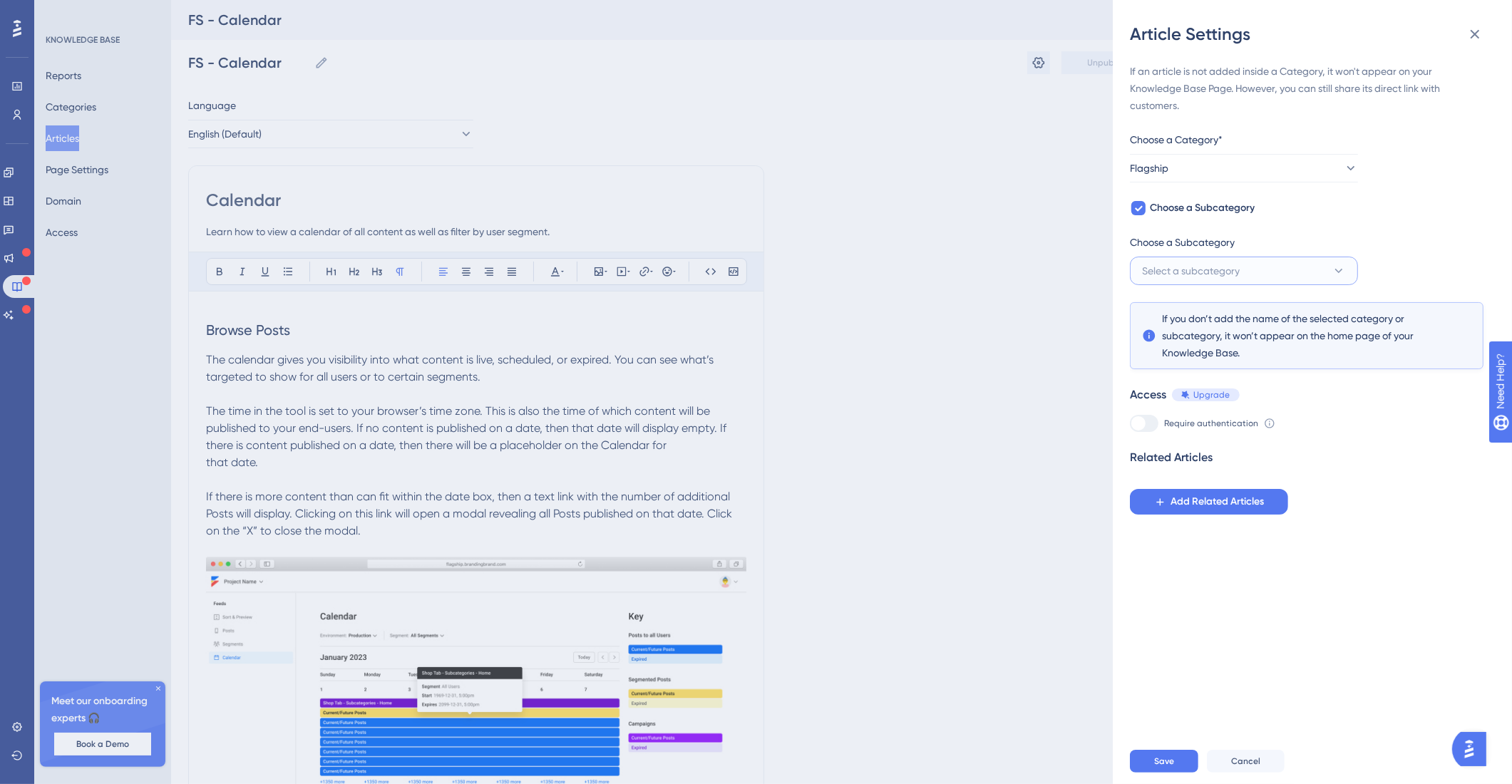
click at [1243, 266] on button "Select a subcategory" at bounding box center [1244, 270] width 228 height 28
click at [1238, 371] on span "Flagship User Guide" at bounding box center [1196, 370] width 90 height 17
click at [1163, 515] on button "Add Related Articles" at bounding box center [1208, 502] width 158 height 26
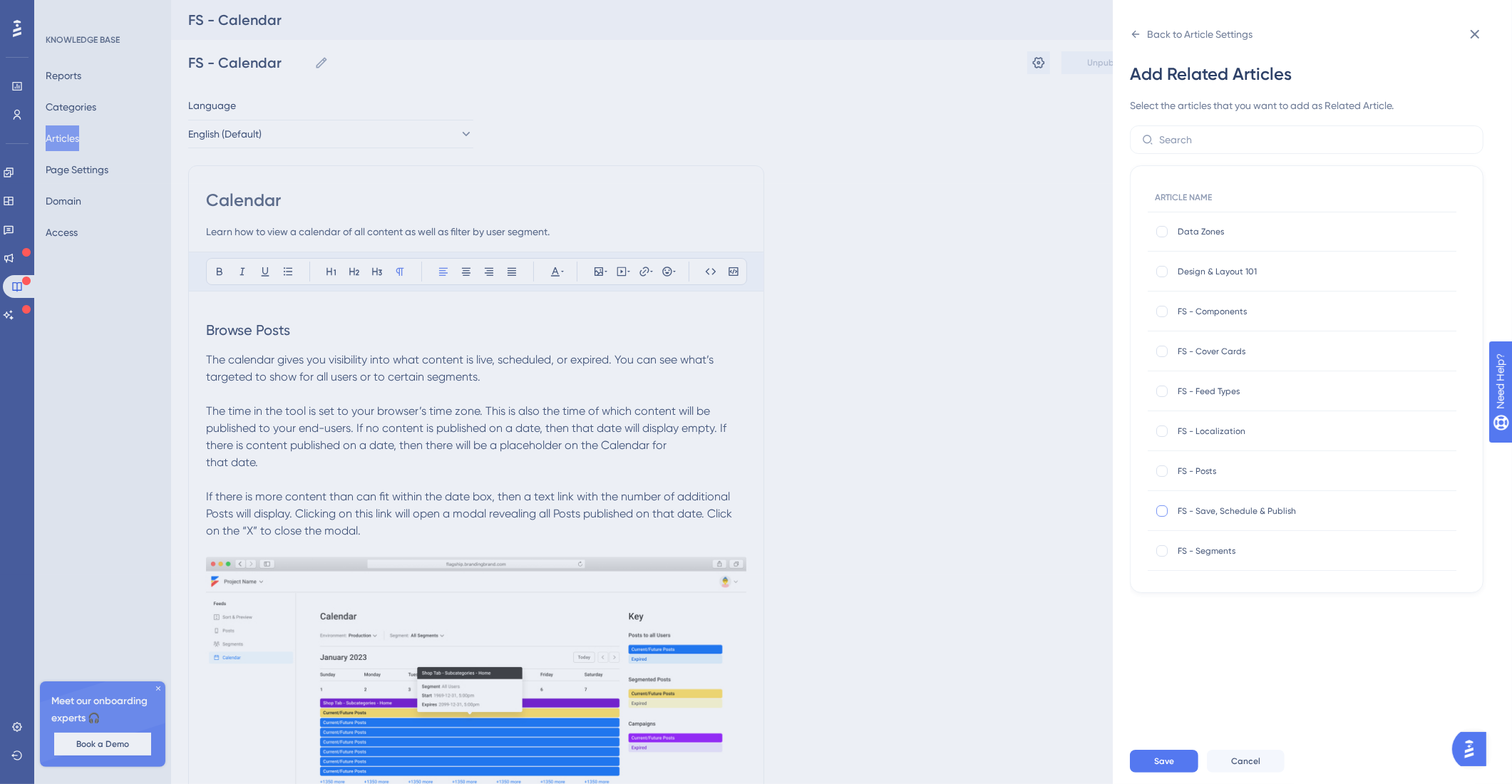
click at [1164, 511] on div at bounding box center [1162, 511] width 12 height 12
checkbox input "true"
click at [1158, 766] on button "Save" at bounding box center [1164, 760] width 69 height 23
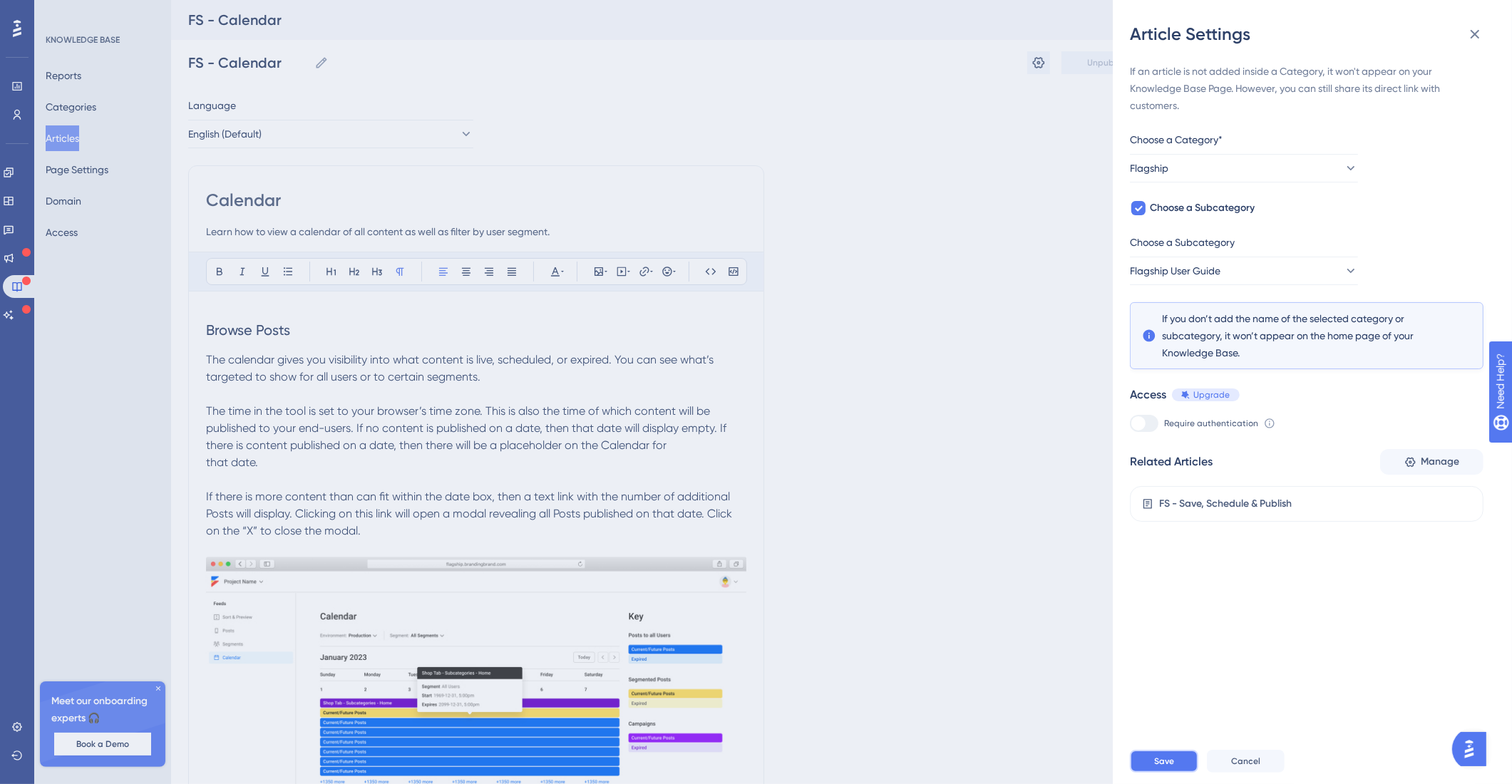
click at [1162, 767] on span "Save" at bounding box center [1164, 761] width 20 height 12
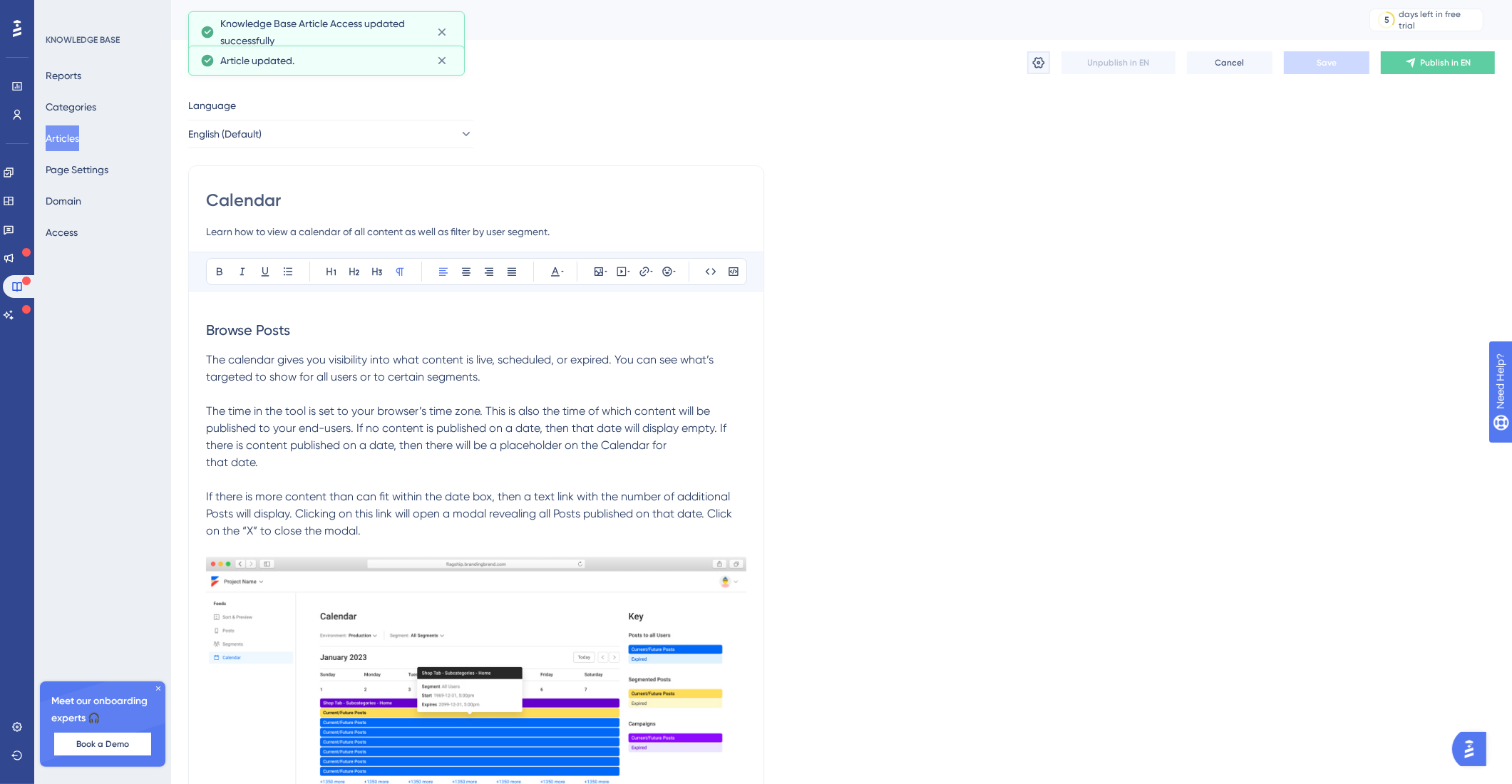
click at [1045, 64] on button at bounding box center [1038, 62] width 23 height 23
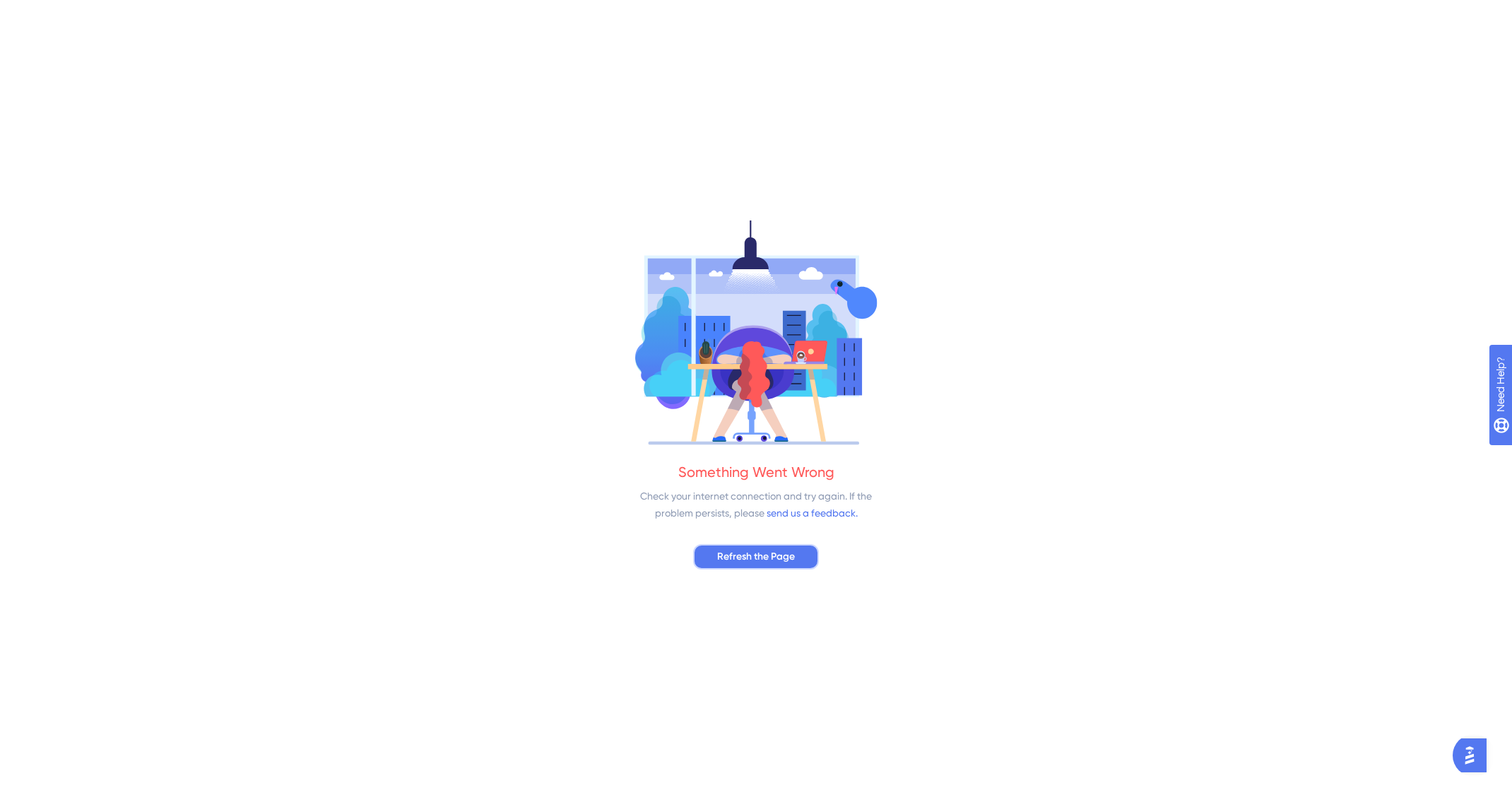
click at [757, 557] on span "Refresh the Page" at bounding box center [756, 556] width 78 height 17
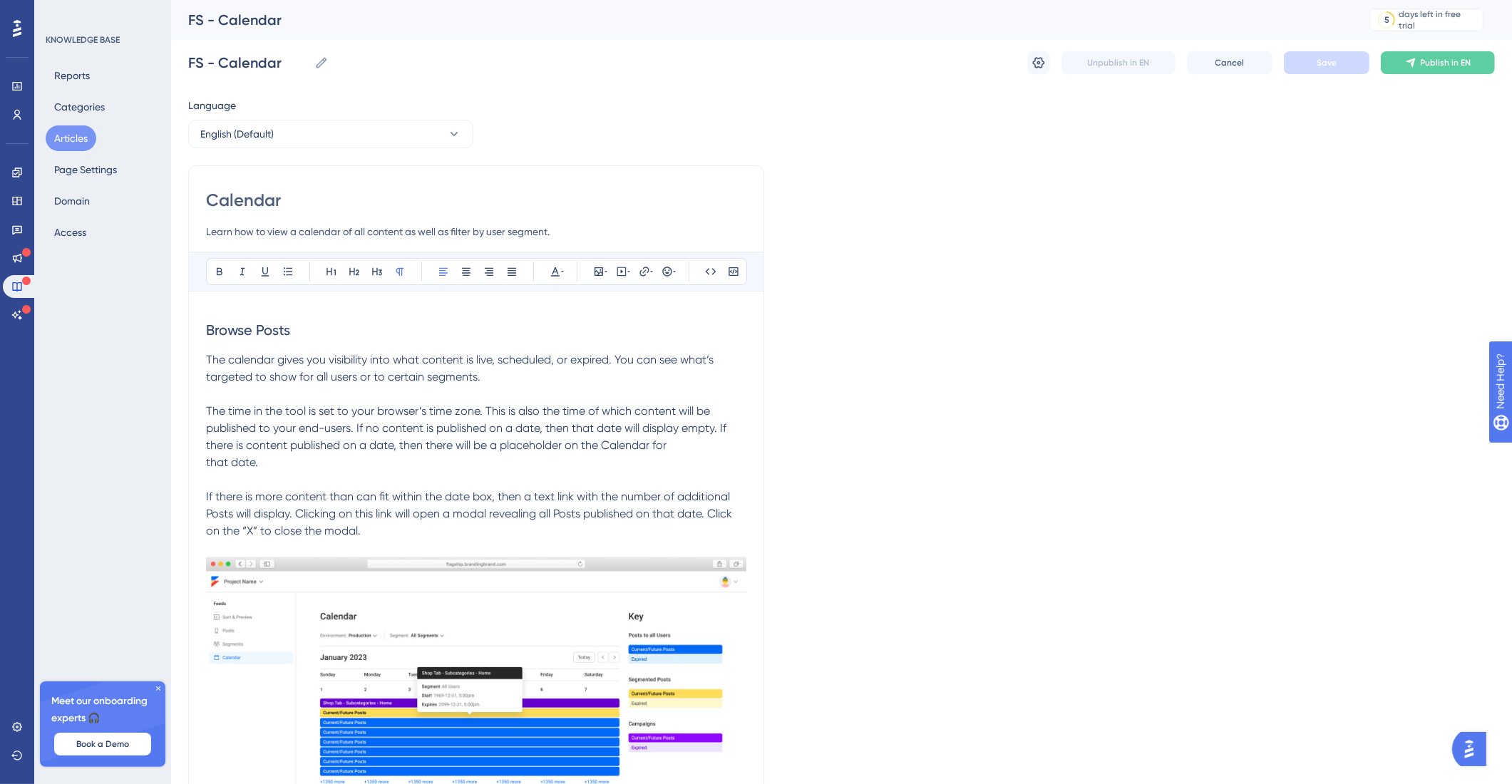
click at [69, 134] on button "Articles" at bounding box center [71, 139] width 51 height 26
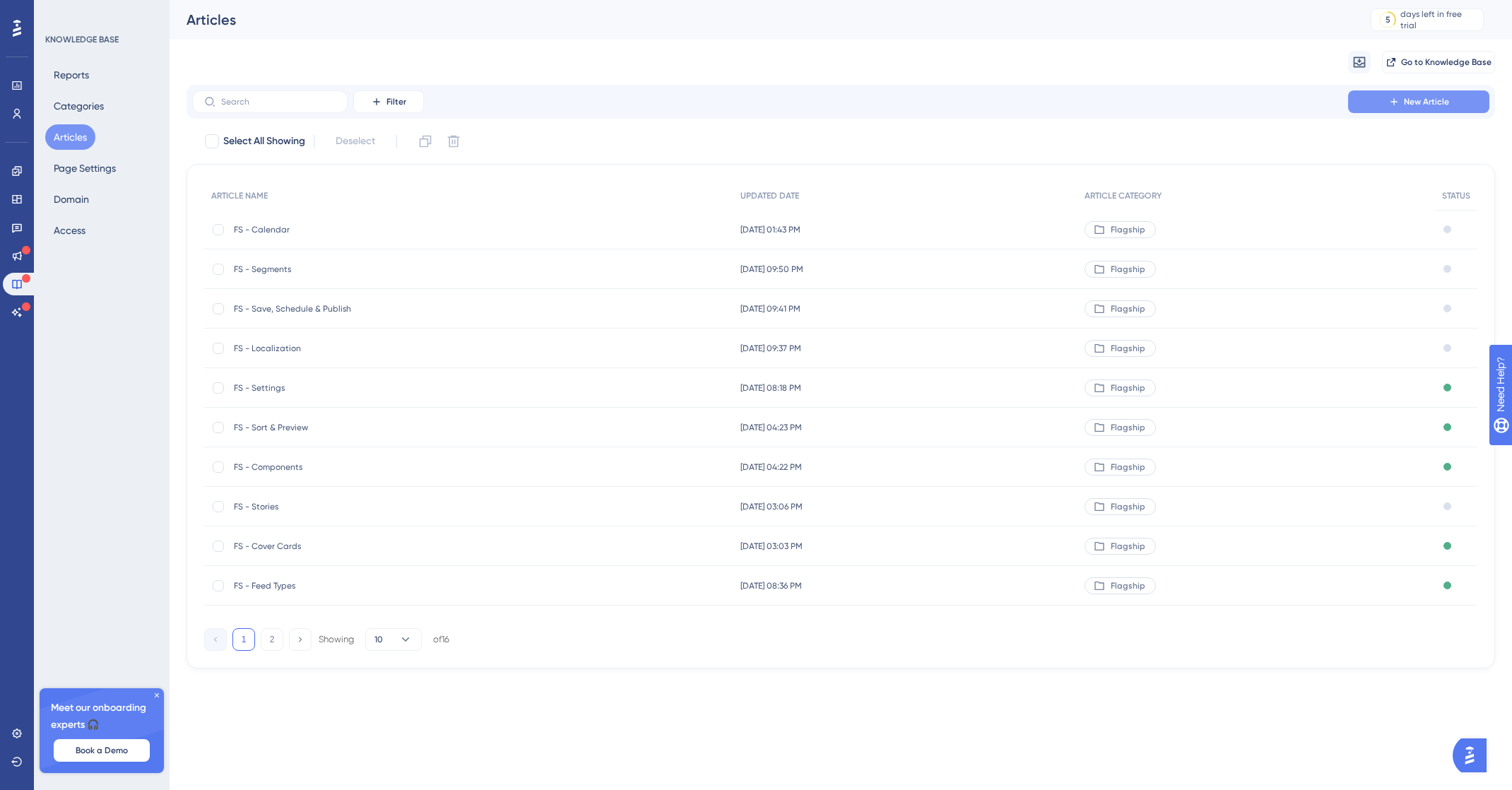
click at [1417, 103] on span "New Article" at bounding box center [1426, 102] width 45 height 12
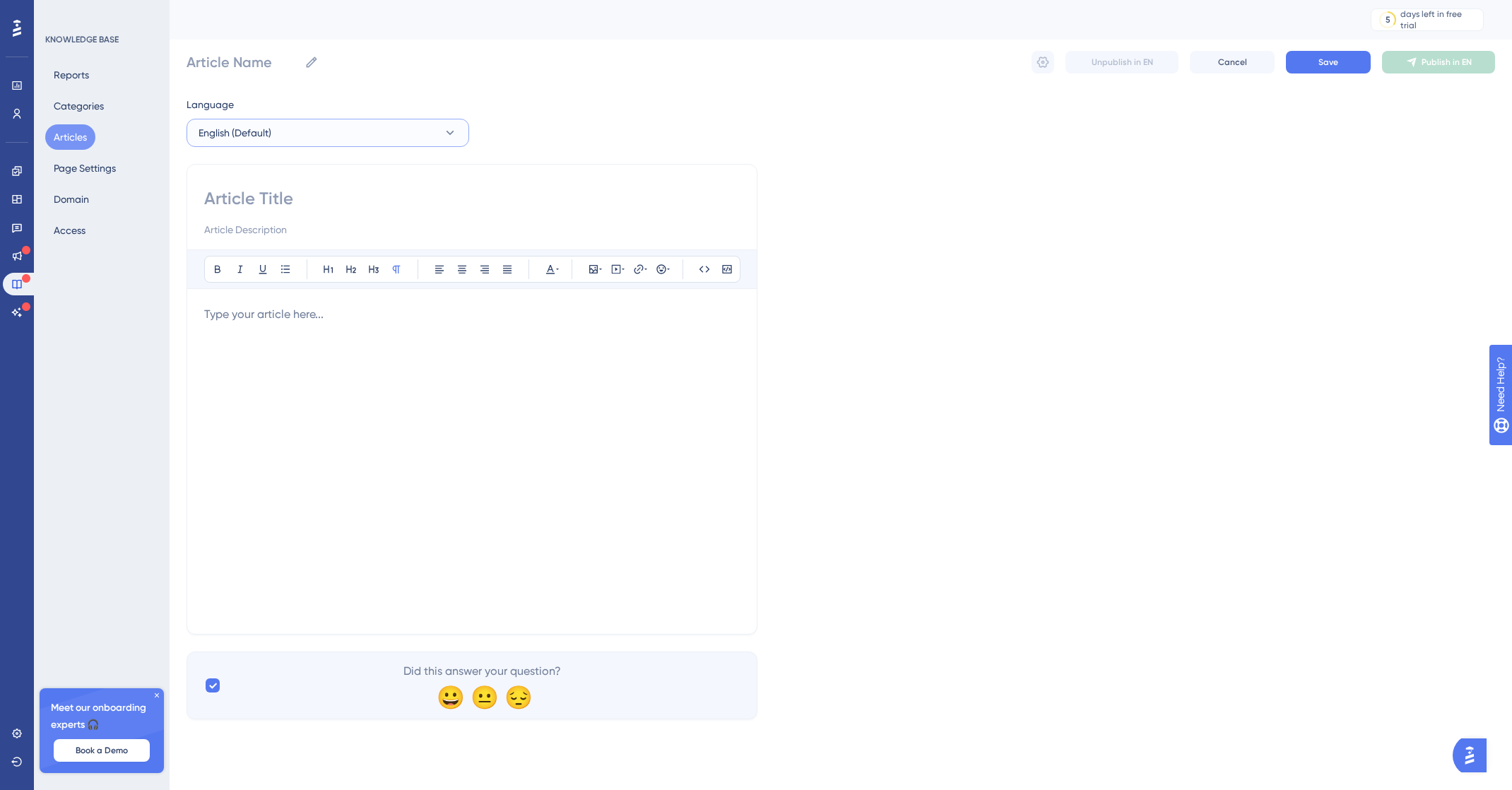
click at [347, 142] on button "English (Default)" at bounding box center [328, 132] width 282 height 28
drag, startPoint x: 261, startPoint y: 81, endPoint x: 256, endPoint y: 67, distance: 14.9
click at [261, 81] on div "Article Name Unpublish in EN Cancel Save Publish in EN" at bounding box center [841, 62] width 1309 height 45
click at [256, 66] on input "Article Name" at bounding box center [242, 62] width 112 height 19
click at [232, 200] on input at bounding box center [472, 198] width 535 height 22
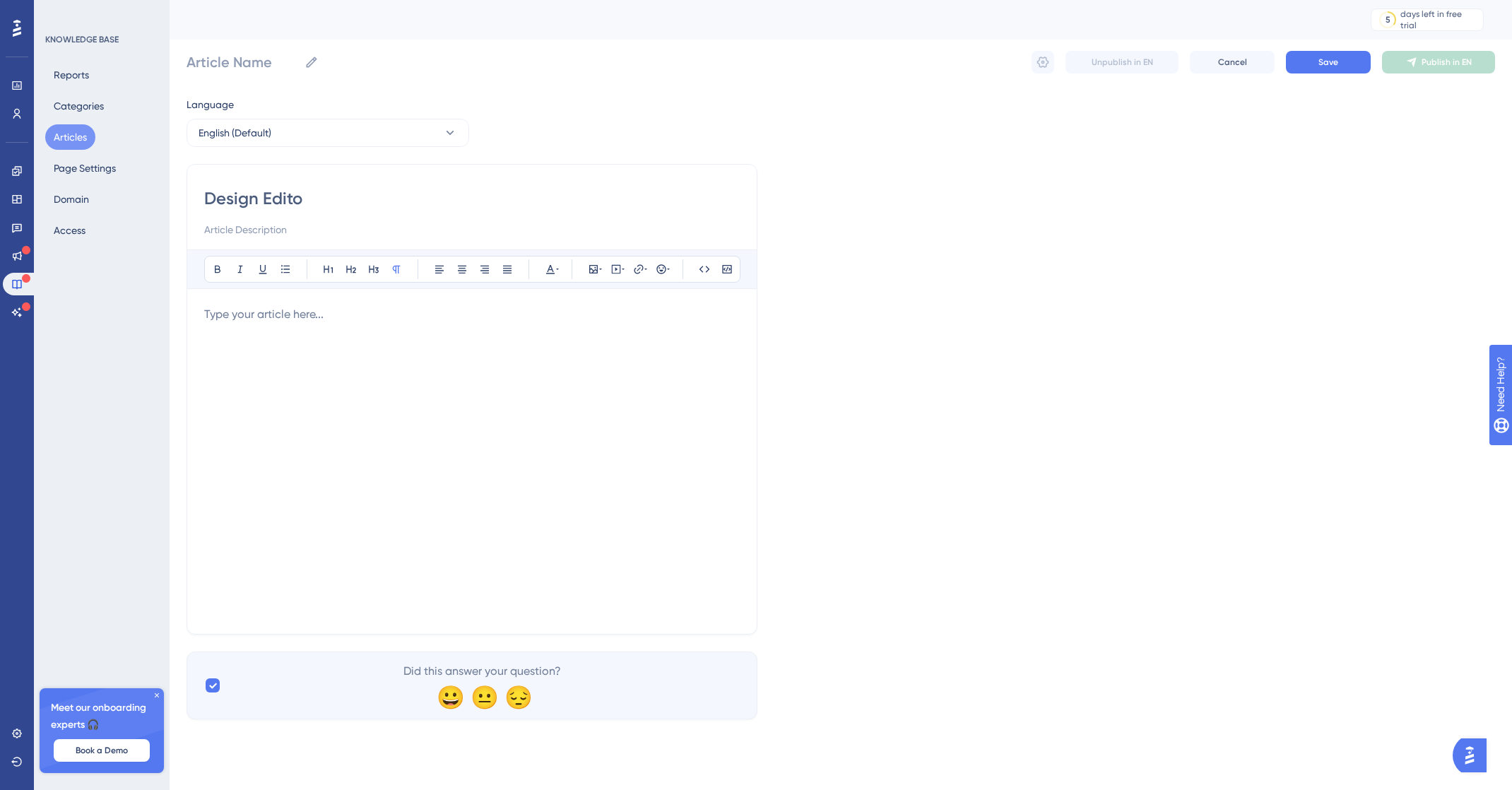
type input "Design Editor"
click at [190, 57] on input "Design Editor" at bounding box center [244, 62] width 115 height 19
type input "FS - Design Editor"
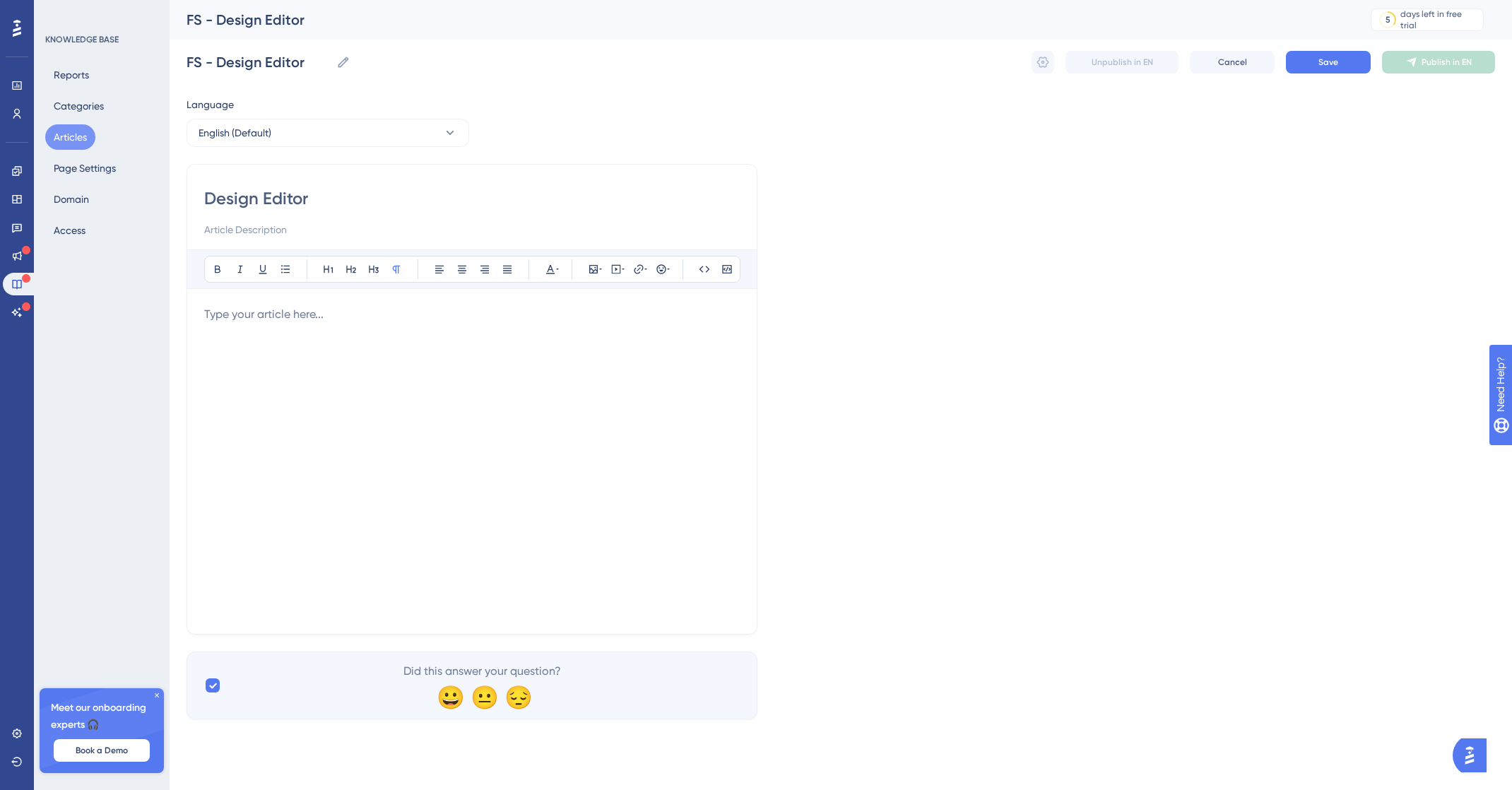
click at [363, 313] on p at bounding box center [472, 314] width 535 height 17
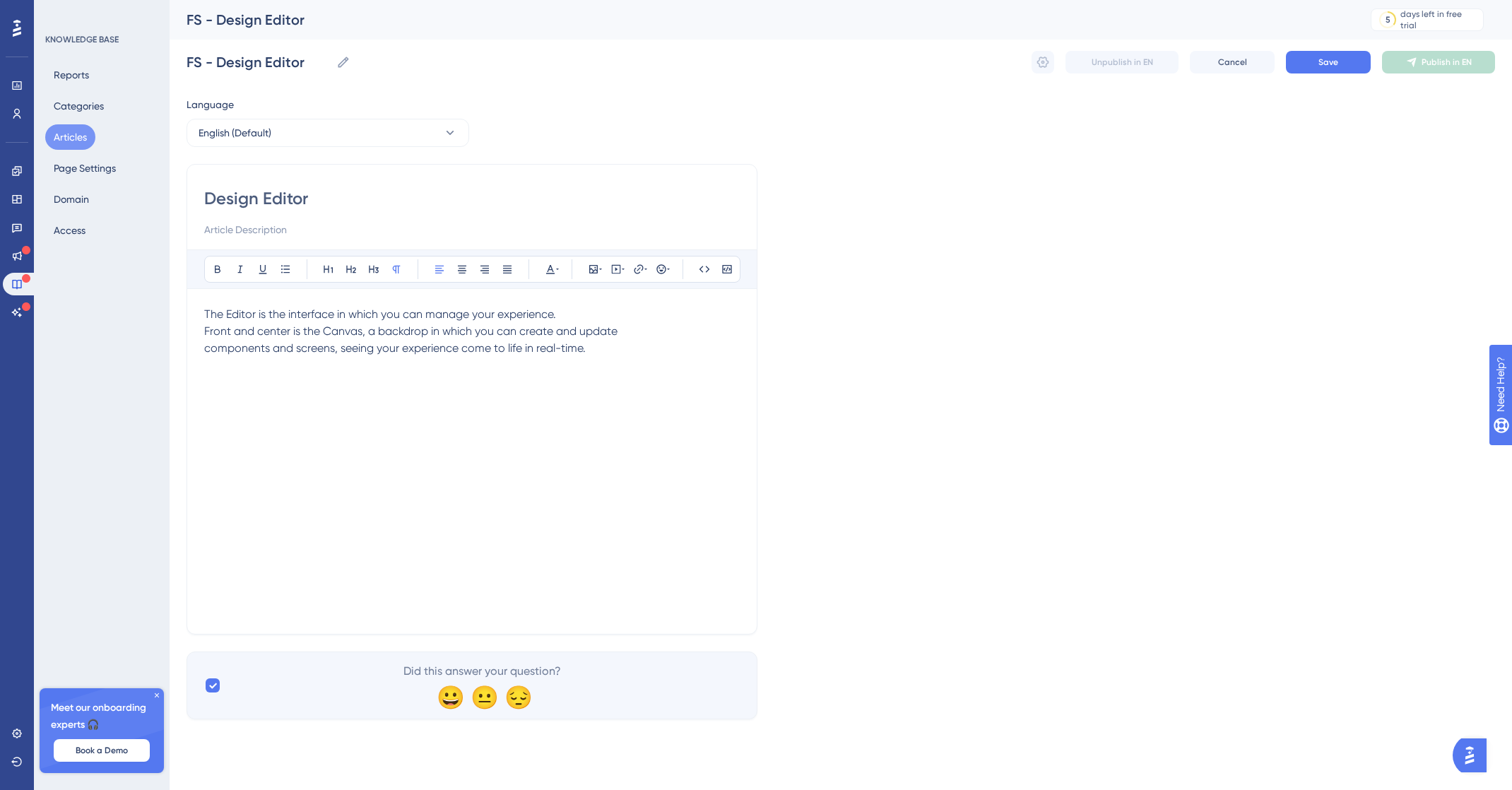
drag, startPoint x: 204, startPoint y: 335, endPoint x: 298, endPoint y: 340, distance: 94.1
click at [204, 336] on span "The Editor is the interface in which you can manage your experience. Front and …" at bounding box center [411, 331] width 413 height 48
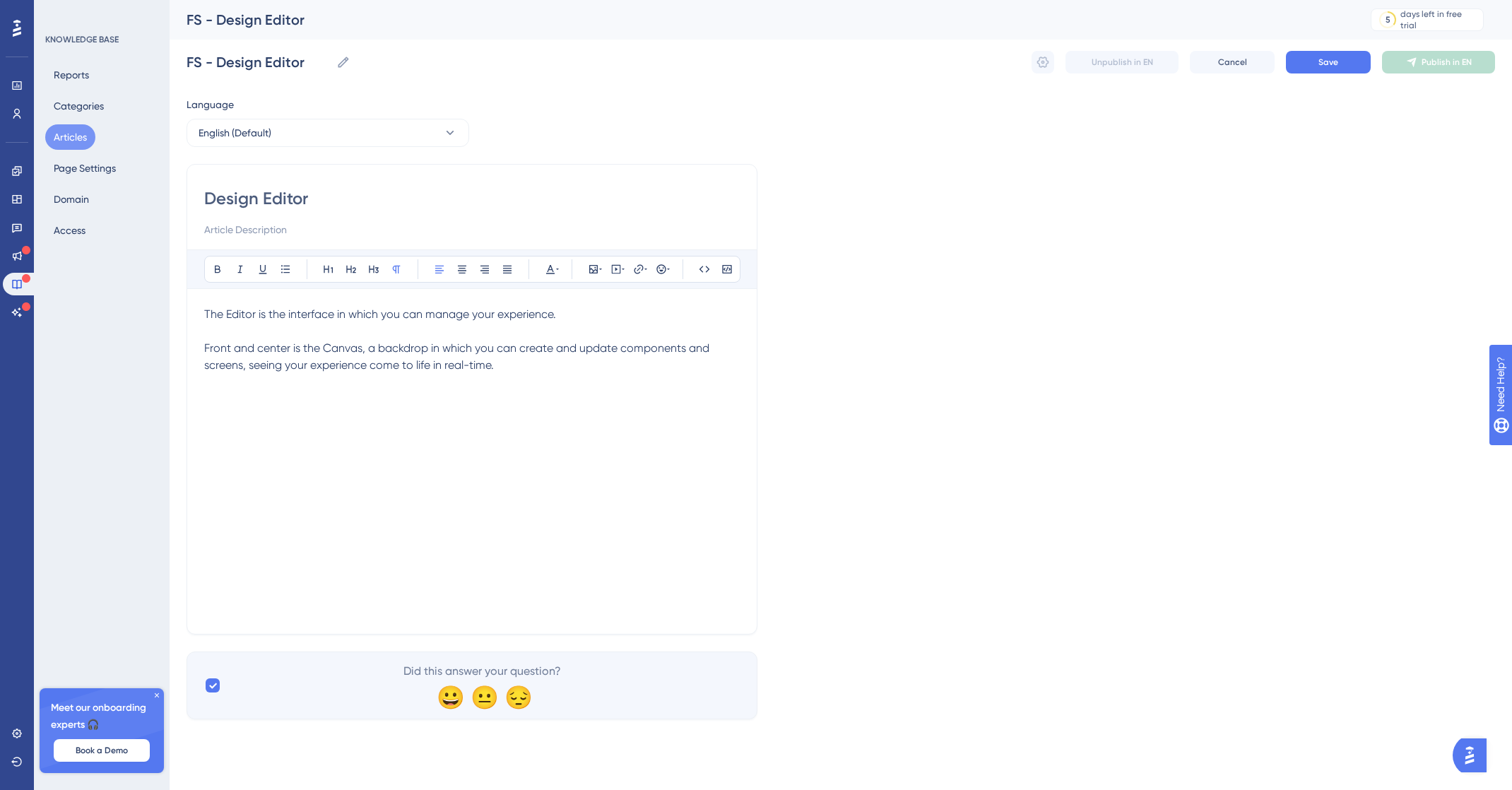
click at [216, 316] on span "The Editor is the interface in which you can manage your experience." at bounding box center [380, 315] width 351 height 14
click at [215, 228] on input at bounding box center [472, 229] width 535 height 17
type input "Learn how to build your experience in the design editor."
click at [311, 365] on span "Front and center is the Canvas, a backdrop in which you can create and update c…" at bounding box center [459, 356] width 508 height 30
click at [203, 314] on div "Design Editor Learn how to build your experience in the design editor. Bold Ita…" at bounding box center [472, 398] width 571 height 470
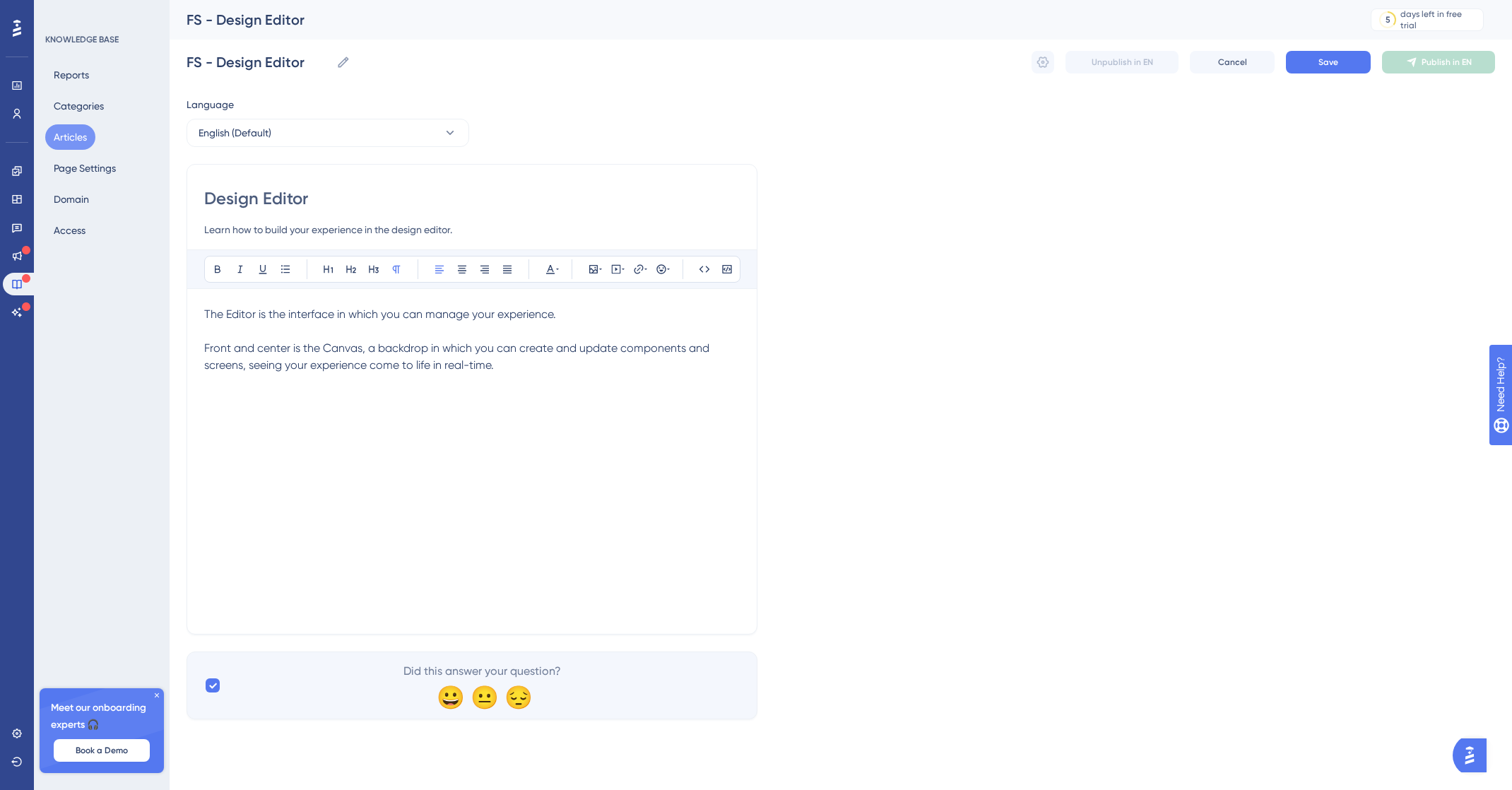
click at [204, 314] on span "The Editor is the interface in which you can manage your experience." at bounding box center [380, 315] width 351 height 14
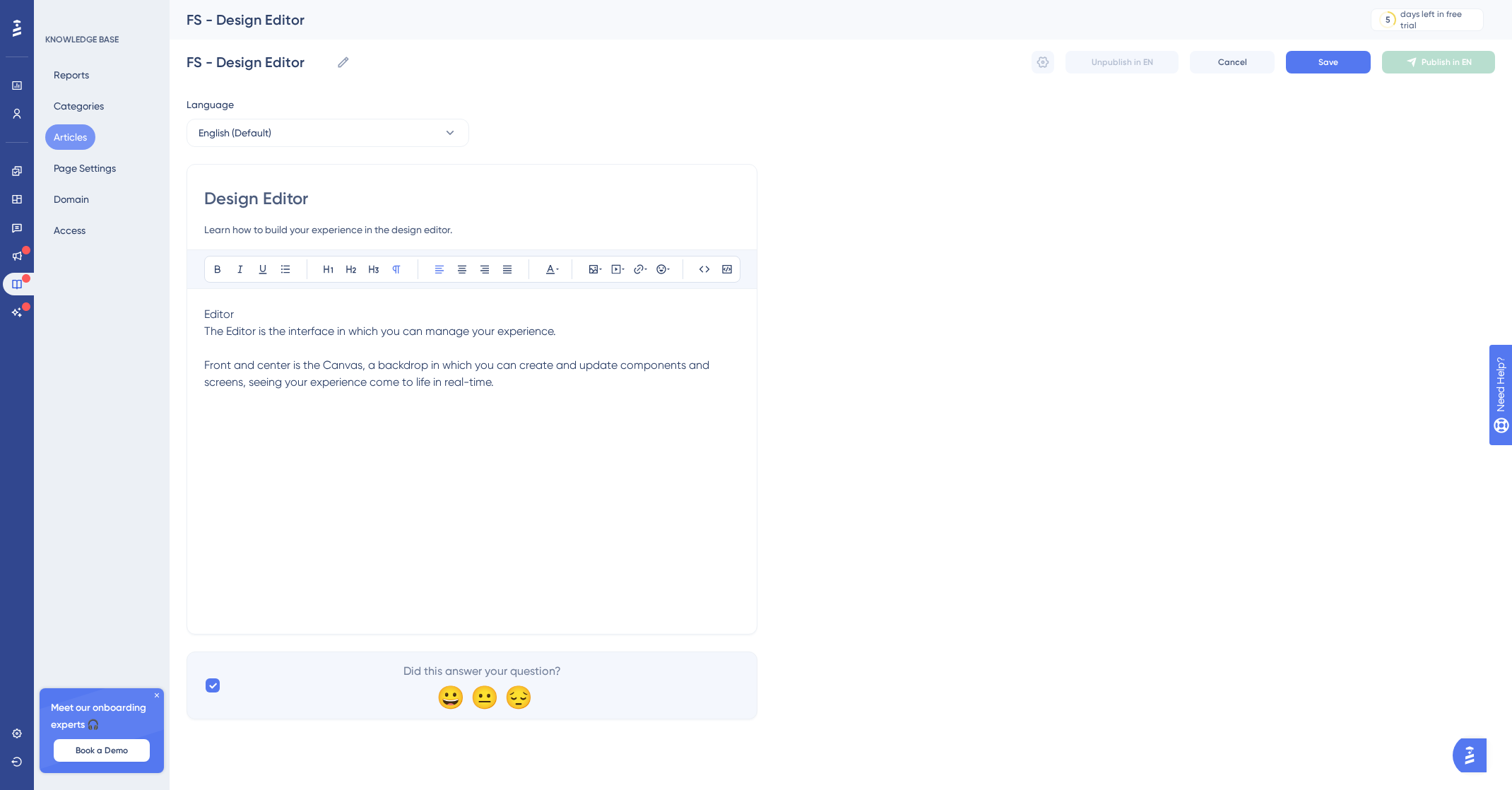
click at [248, 317] on p "Editor" at bounding box center [472, 314] width 535 height 17
click at [350, 264] on icon at bounding box center [351, 270] width 12 height 12
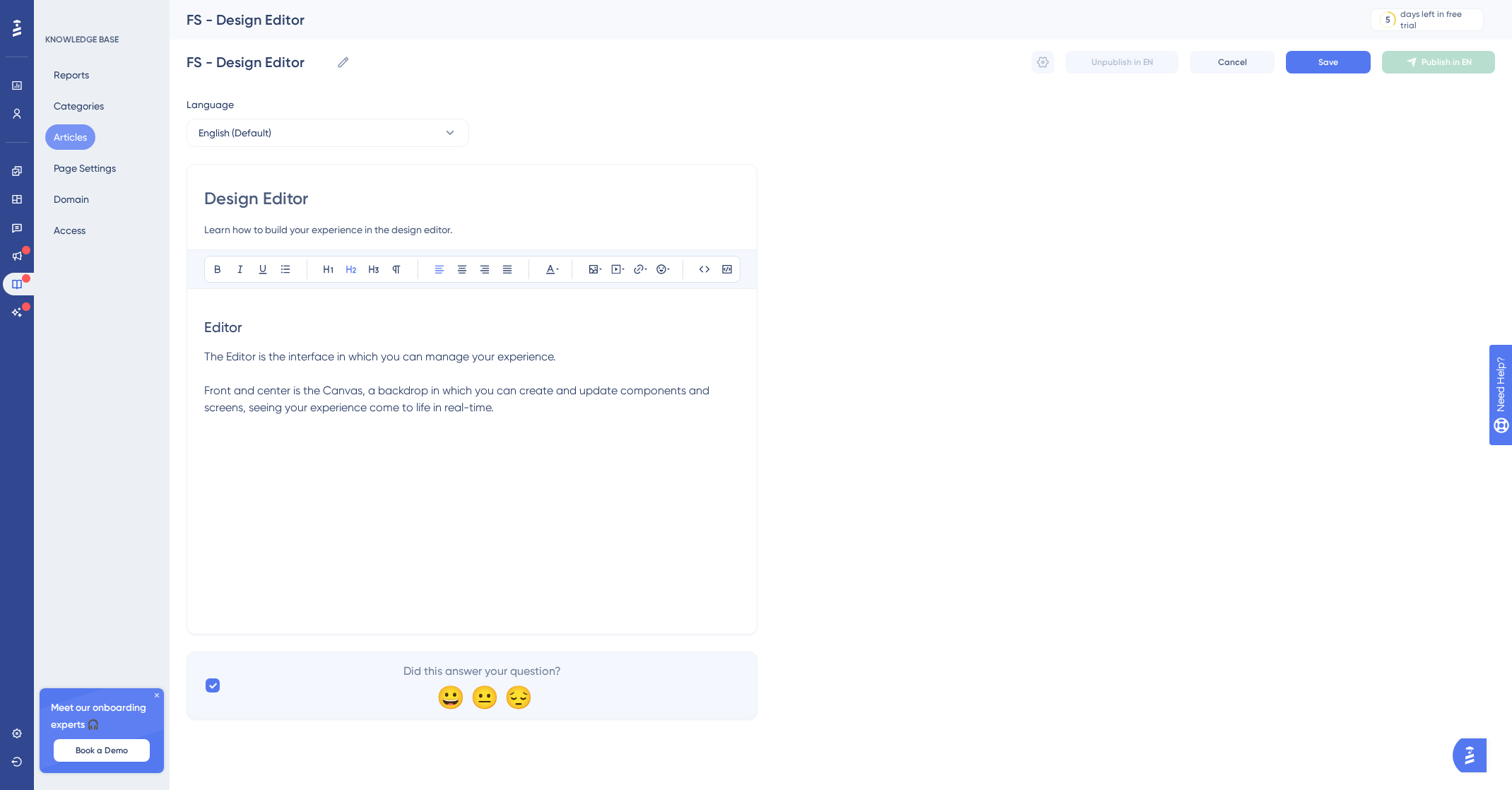
click at [564, 413] on p "Front and center is the Canvas, a backdrop in which you can create and update c…" at bounding box center [472, 399] width 535 height 34
click at [322, 456] on p "Toolbar" at bounding box center [472, 458] width 535 height 17
drag, startPoint x: 344, startPoint y: 269, endPoint x: 359, endPoint y: 313, distance: 46.5
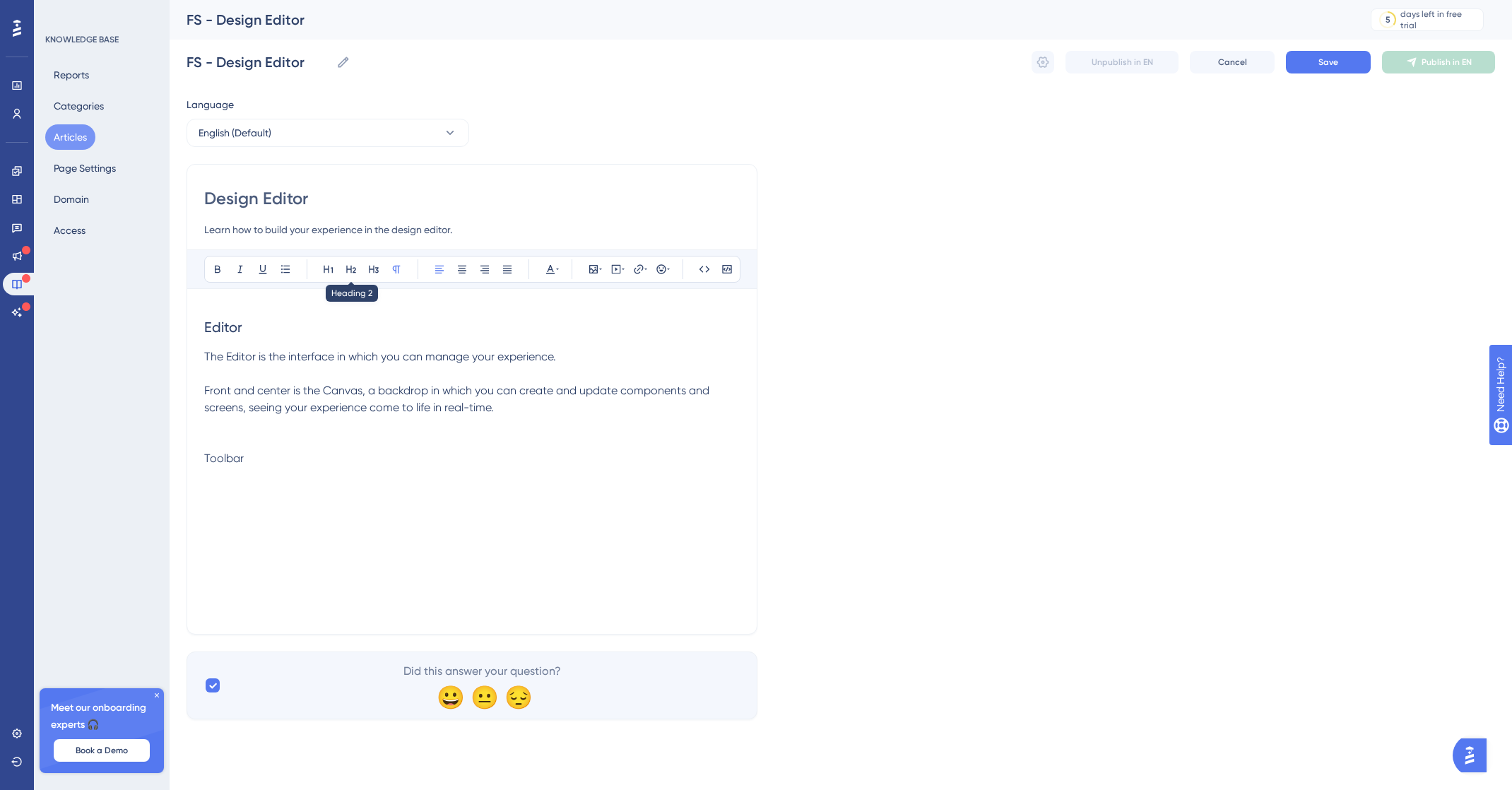
click at [344, 269] on button at bounding box center [350, 269] width 19 height 19
click at [268, 516] on div "Editor The Editor is the interface in which you can manage your experience. Fro…" at bounding box center [472, 461] width 535 height 311
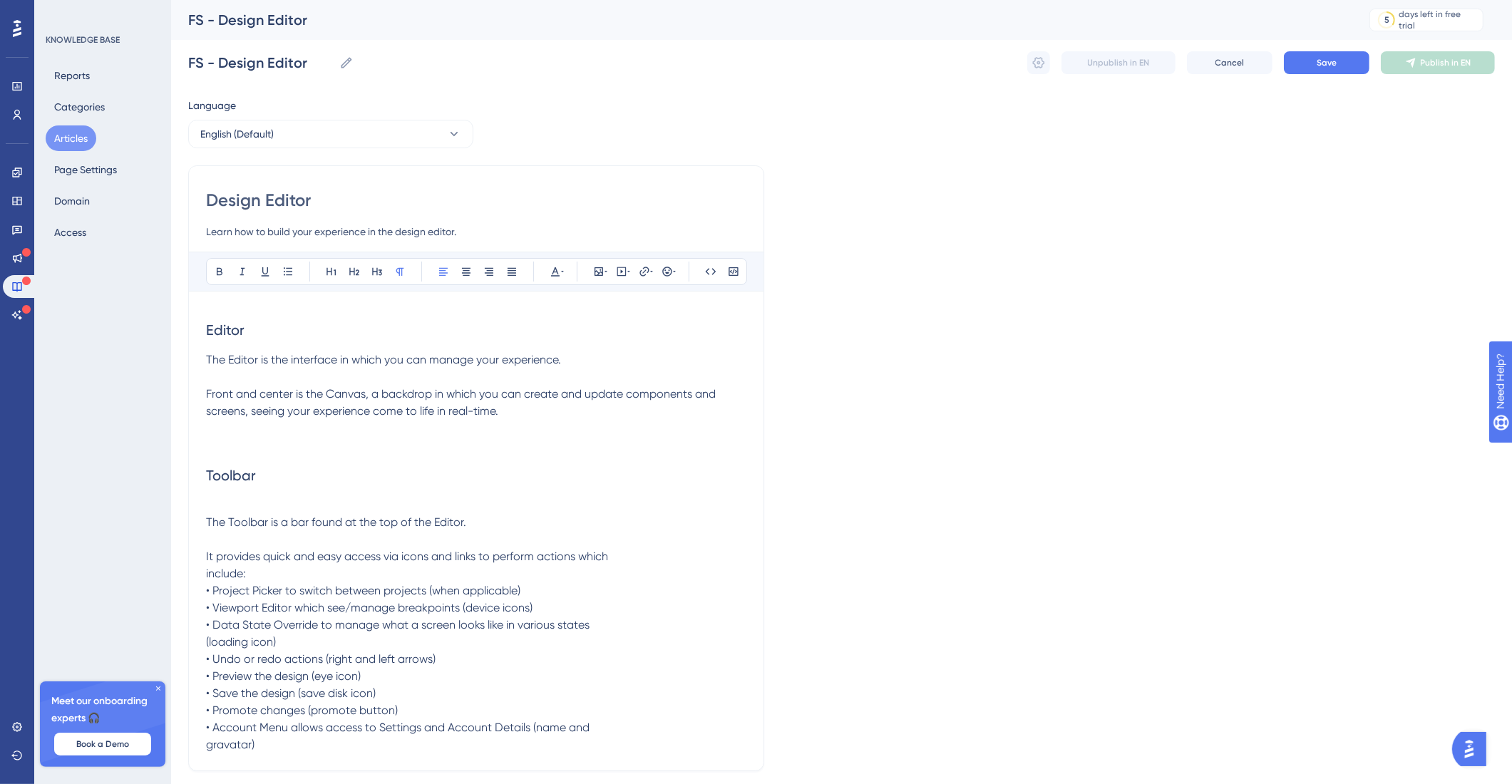
click at [223, 507] on p at bounding box center [476, 505] width 540 height 17
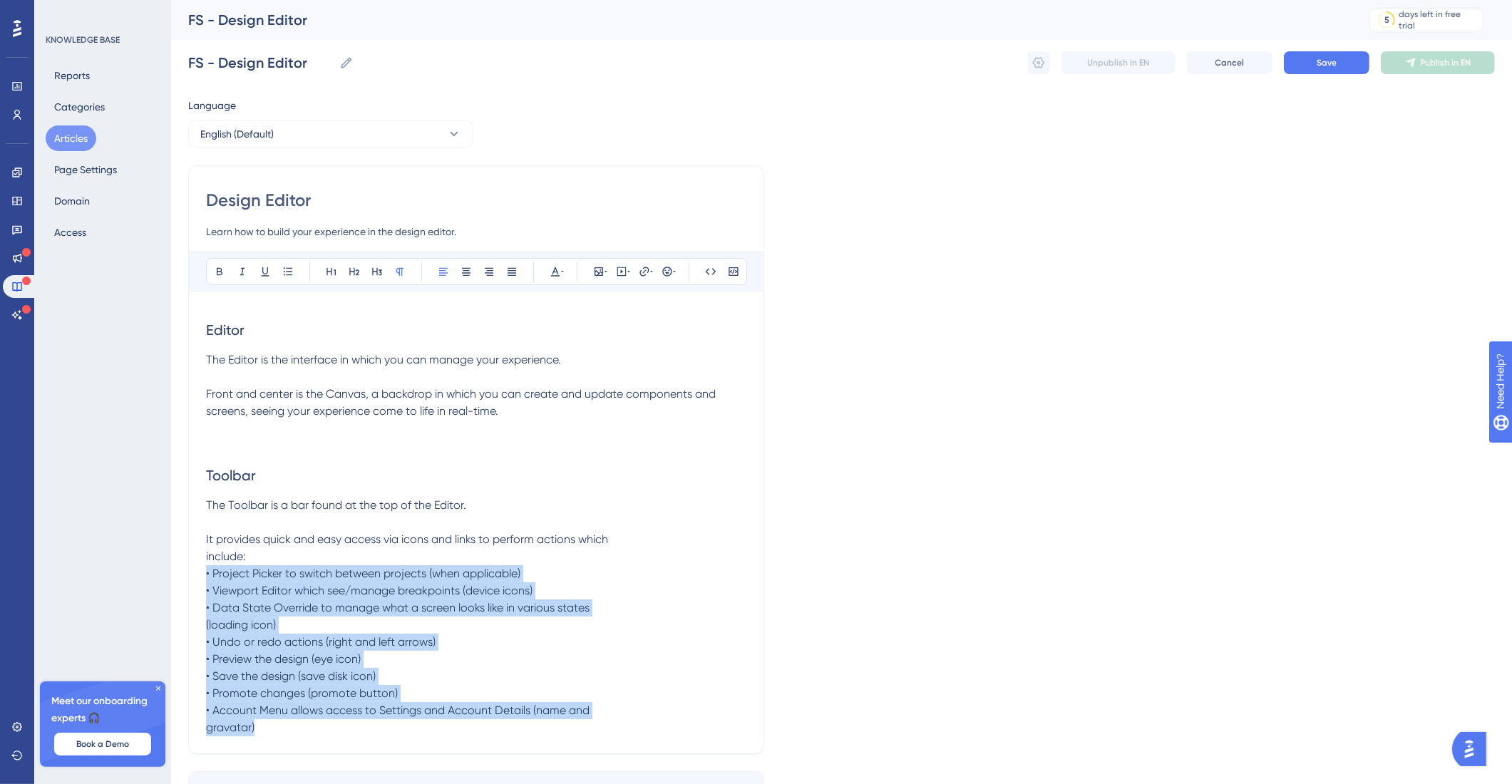
drag, startPoint x: 272, startPoint y: 733, endPoint x: 161, endPoint y: 573, distance: 194.7
click at [171, 573] on div "Performance Users Engagement Widgets Feedback Product Updates Knowledge Base AI…" at bounding box center [841, 431] width 1341 height 863
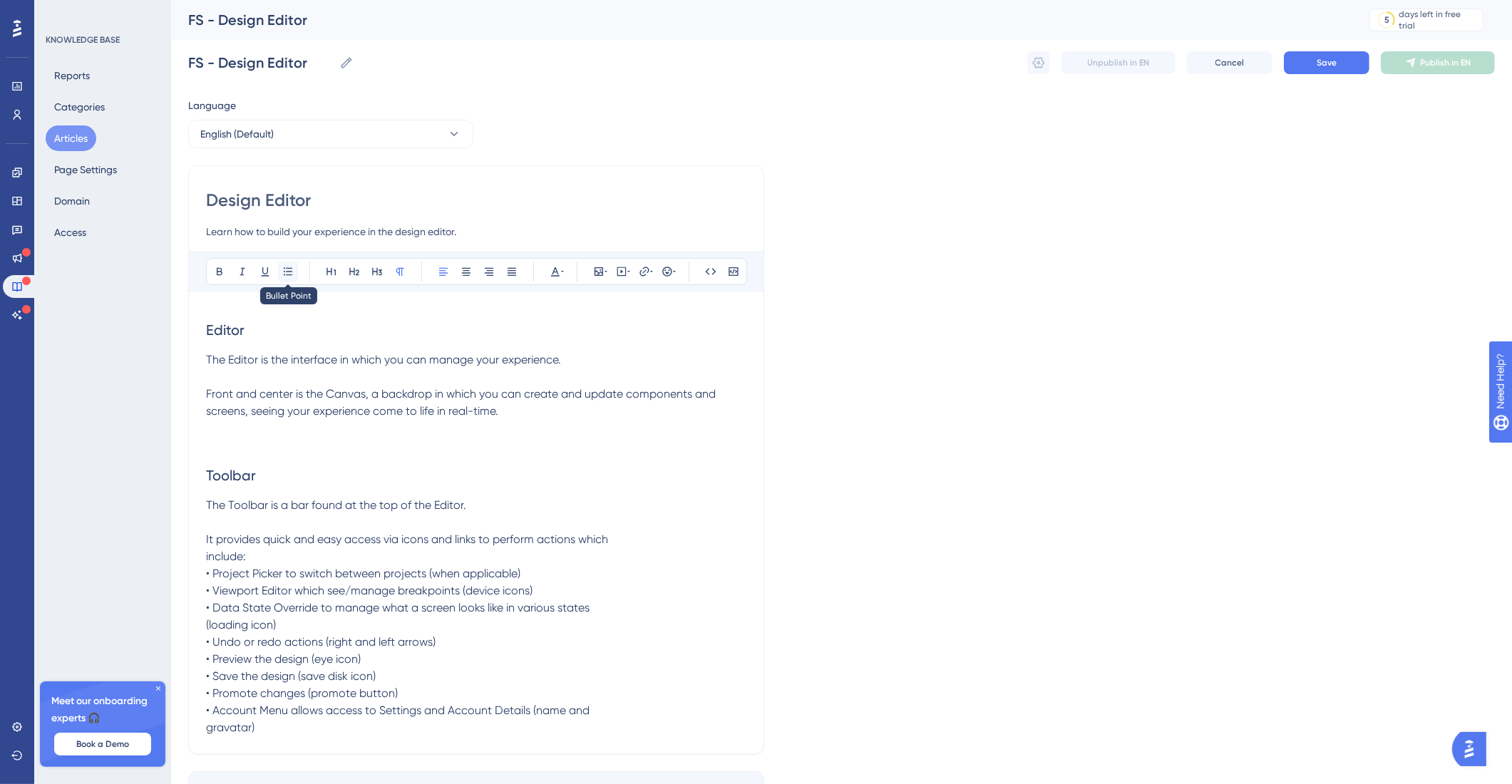
click at [292, 270] on icon at bounding box center [288, 272] width 12 height 12
click at [212, 511] on span "The Toolbar is a bar found at the top of the Editor. It provides quick and easy…" at bounding box center [407, 616] width 402 height 236
click at [204, 534] on div "Design Editor Learn how to build your experience in the design editor. Bold Ita…" at bounding box center [476, 459] width 576 height 588
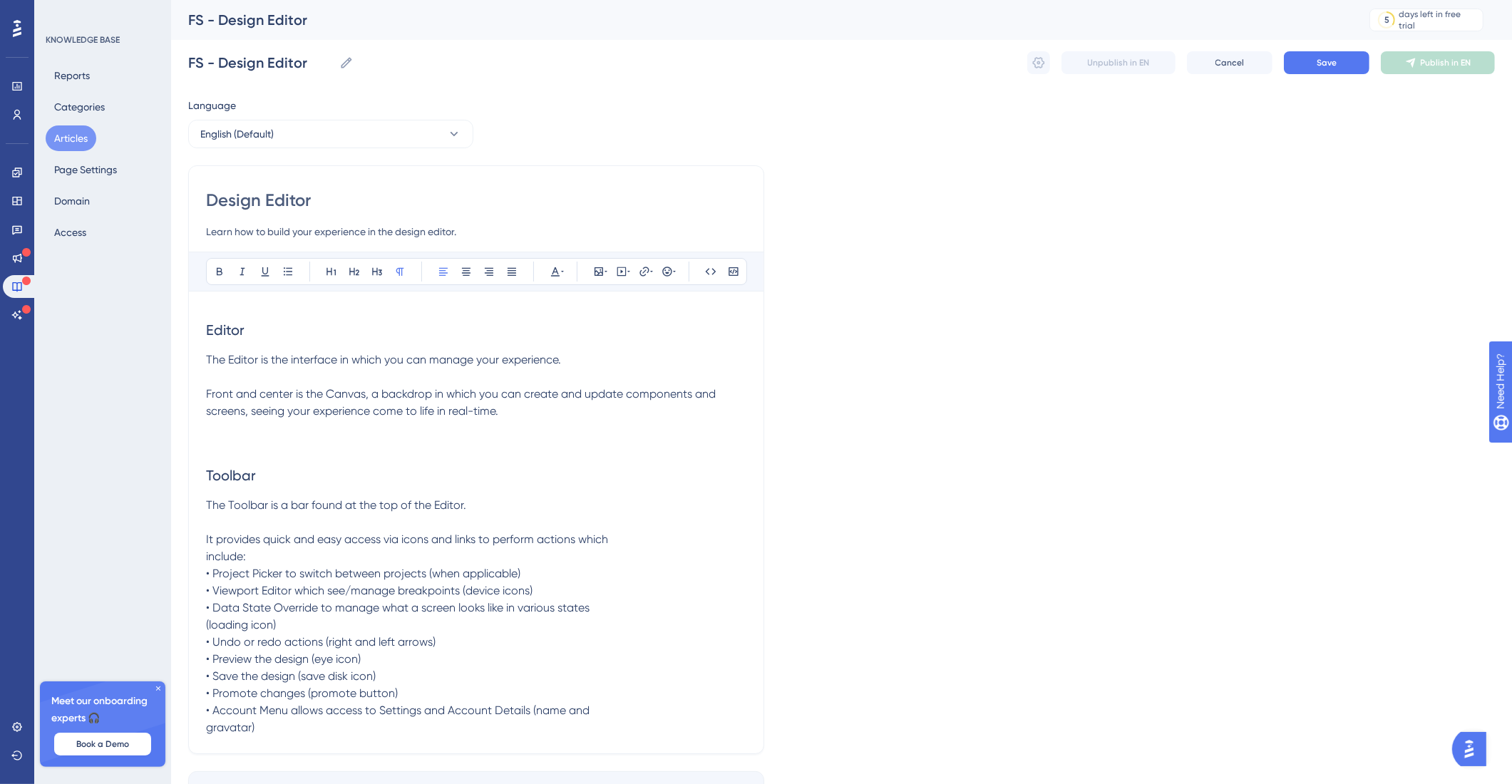
click at [206, 538] on span "The Toolbar is a bar found at the top of the Editor. It provides quick and easy…" at bounding box center [407, 616] width 402 height 236
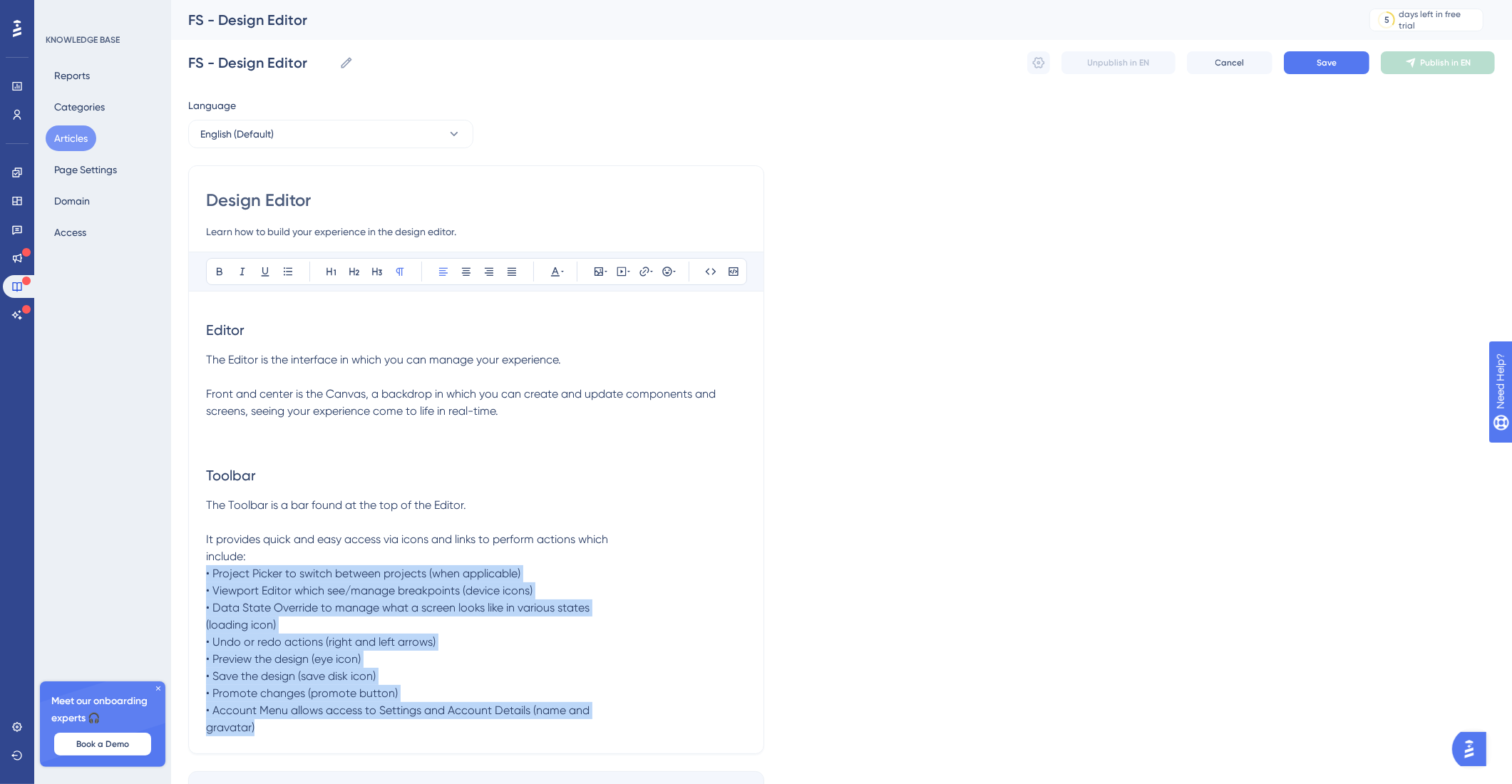
drag, startPoint x: 160, startPoint y: 663, endPoint x: 137, endPoint y: 588, distance: 78.4
click at [171, 588] on div "Performance Users Engagement Widgets Feedback Product Updates Knowledge Base AI…" at bounding box center [841, 431] width 1341 height 863
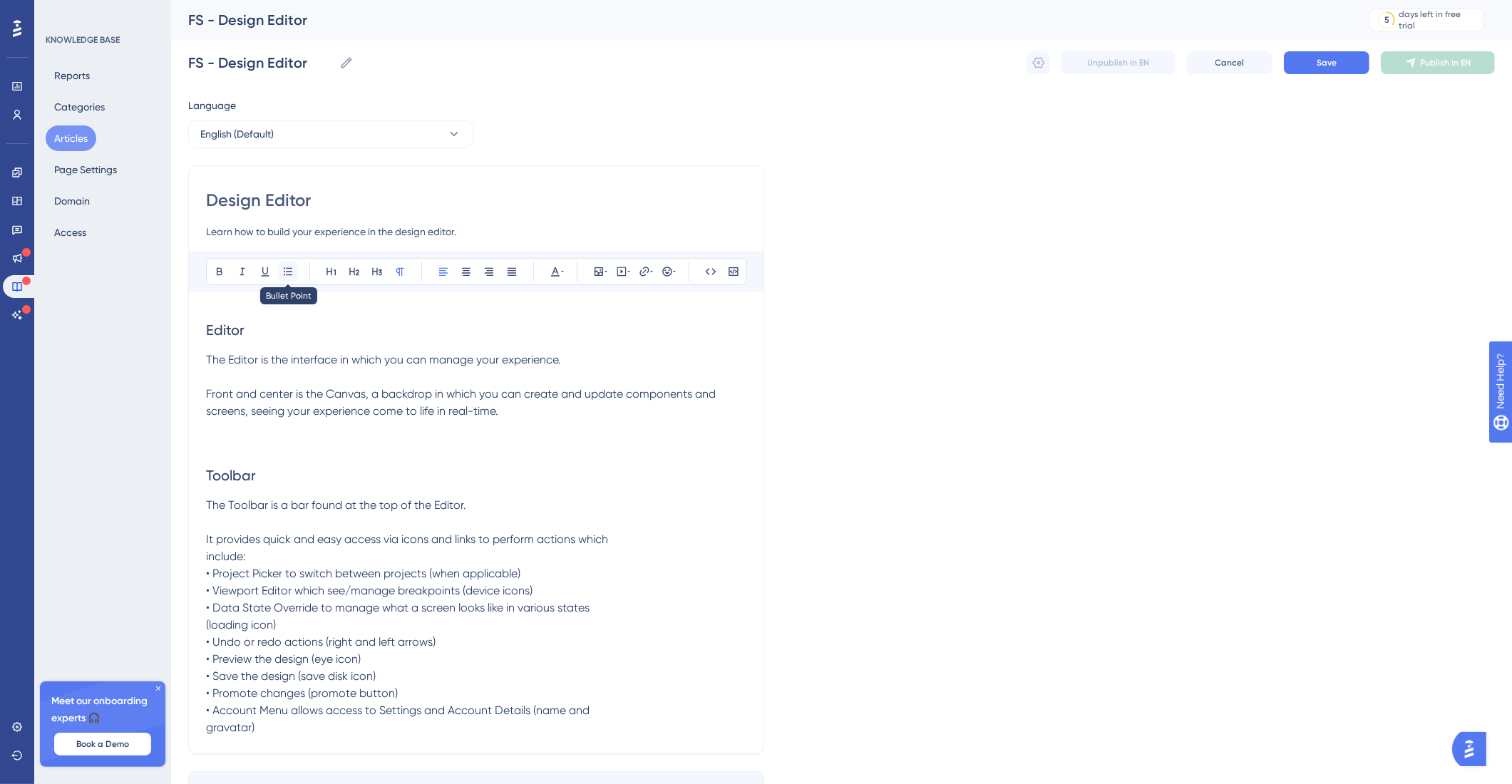
click at [282, 274] on icon at bounding box center [288, 272] width 12 height 12
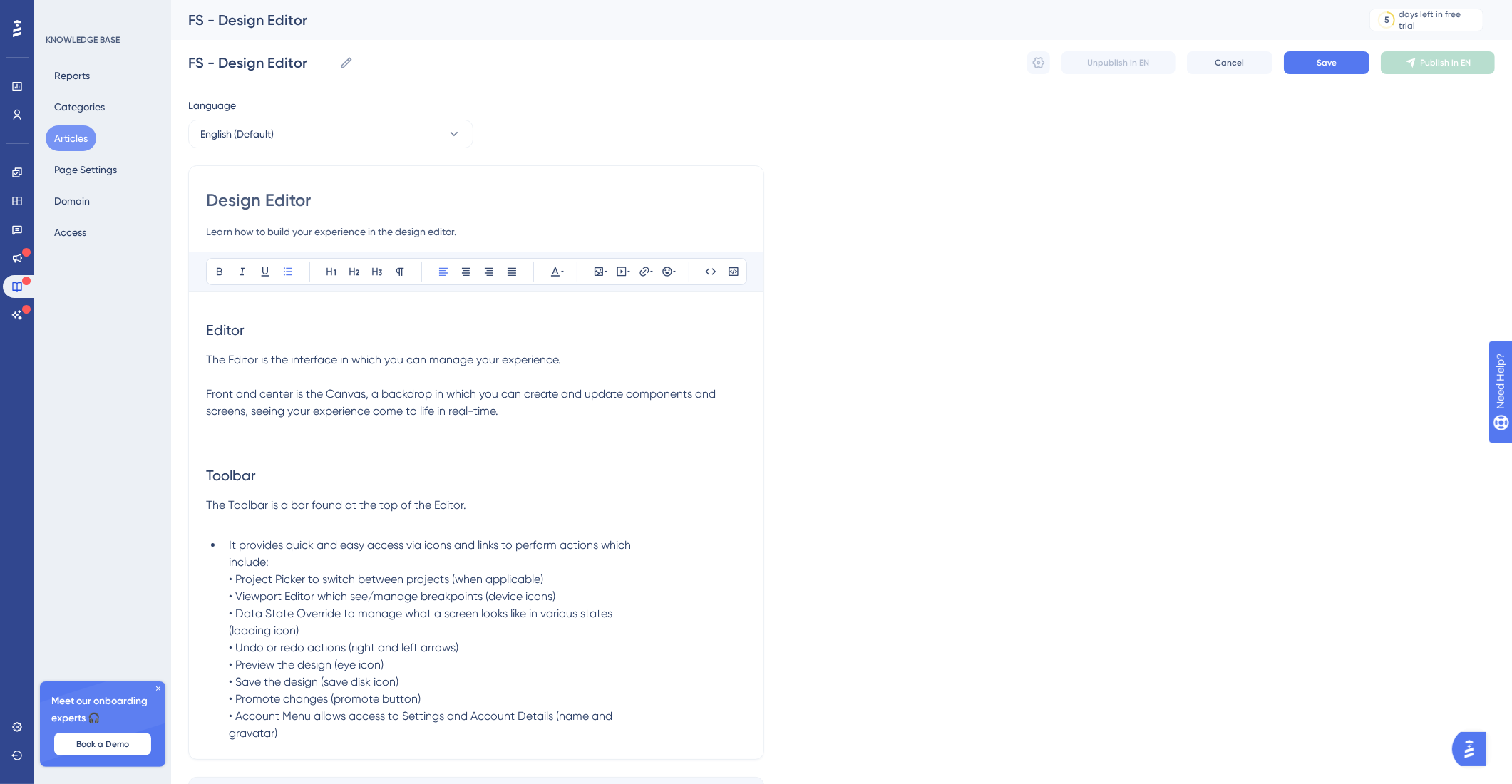
click at [224, 570] on li "It provides quick and easy access via icons and links to perform actions which …" at bounding box center [484, 639] width 524 height 205
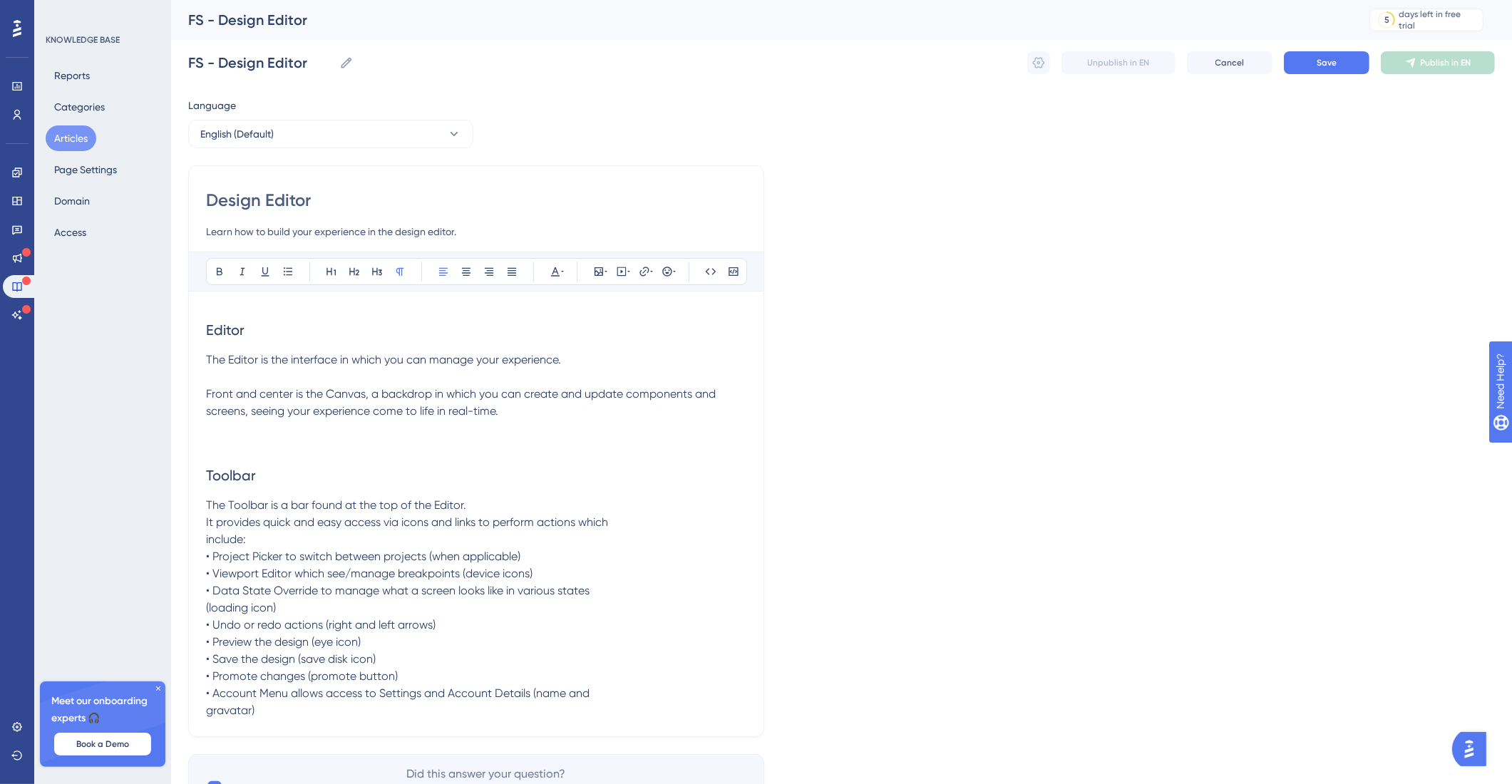
drag, startPoint x: 210, startPoint y: 581, endPoint x: 269, endPoint y: 564, distance: 61.4
click at [211, 581] on span "It provides quick and easy access via icons and links to perform actions which …" at bounding box center [407, 616] width 402 height 201
click at [289, 277] on icon at bounding box center [288, 272] width 12 height 12
click at [232, 584] on span "It provides quick and easy access via icons and links to perform actions which …" at bounding box center [429, 621] width 402 height 201
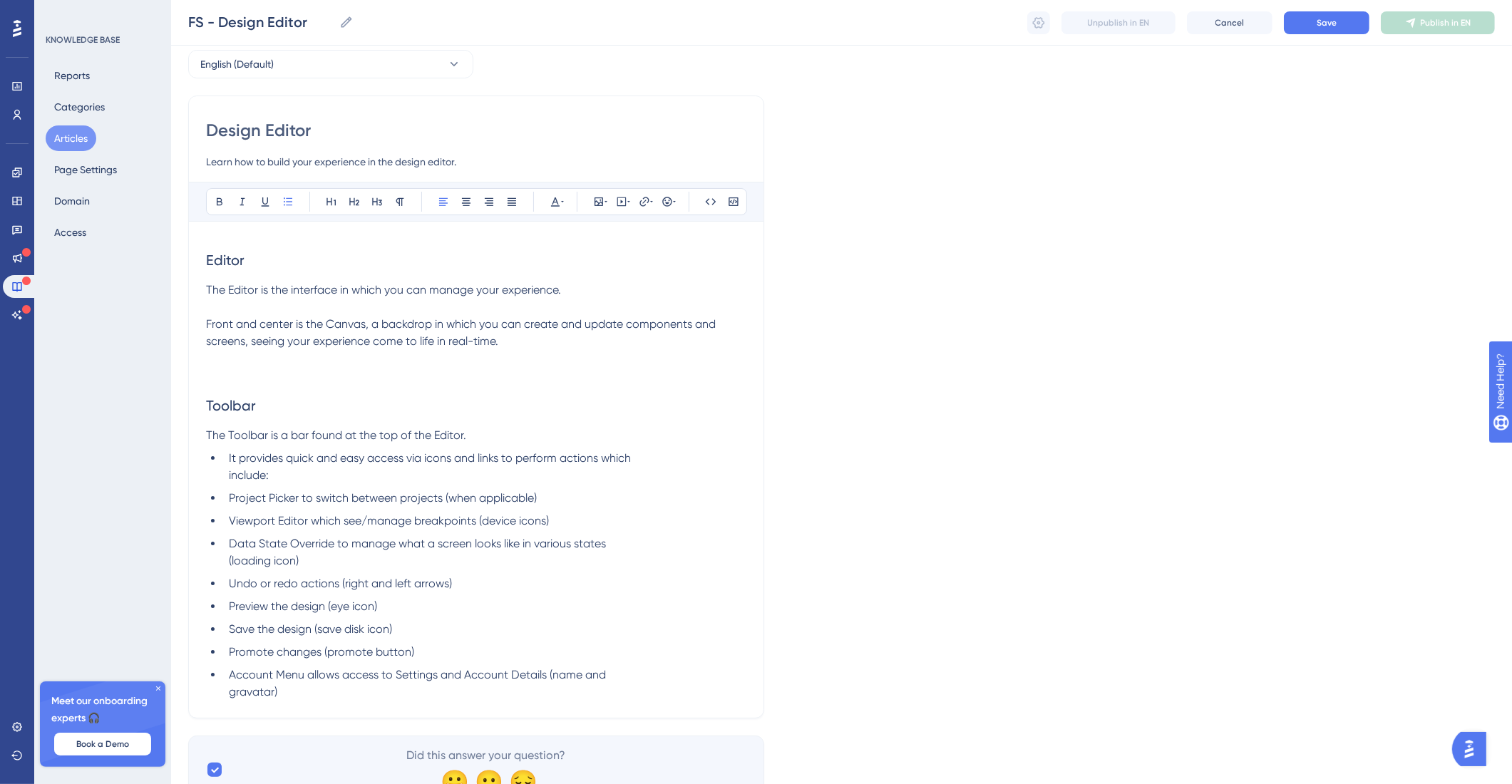
scroll to position [66, 0]
click at [231, 697] on span "Account Menu allows access to Settings and Account Details (name and gravatar)" at bounding box center [418, 681] width 377 height 30
click at [235, 565] on span "Data State Override to manage what a screen looks like in various states (loadi…" at bounding box center [418, 549] width 377 height 30
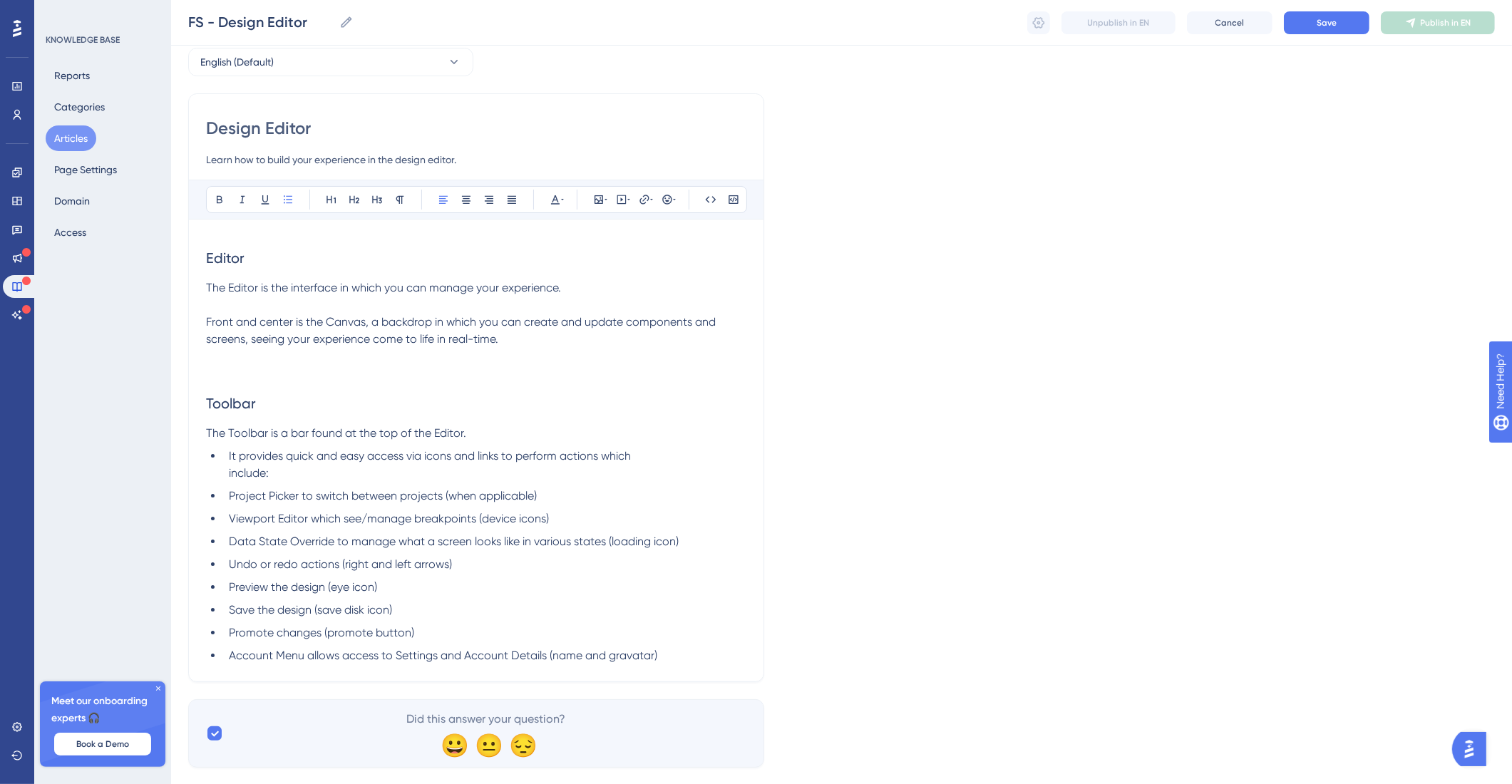
click at [225, 481] on li "It provides quick and easy access via icons and links to perform actions which …" at bounding box center [484, 465] width 524 height 34
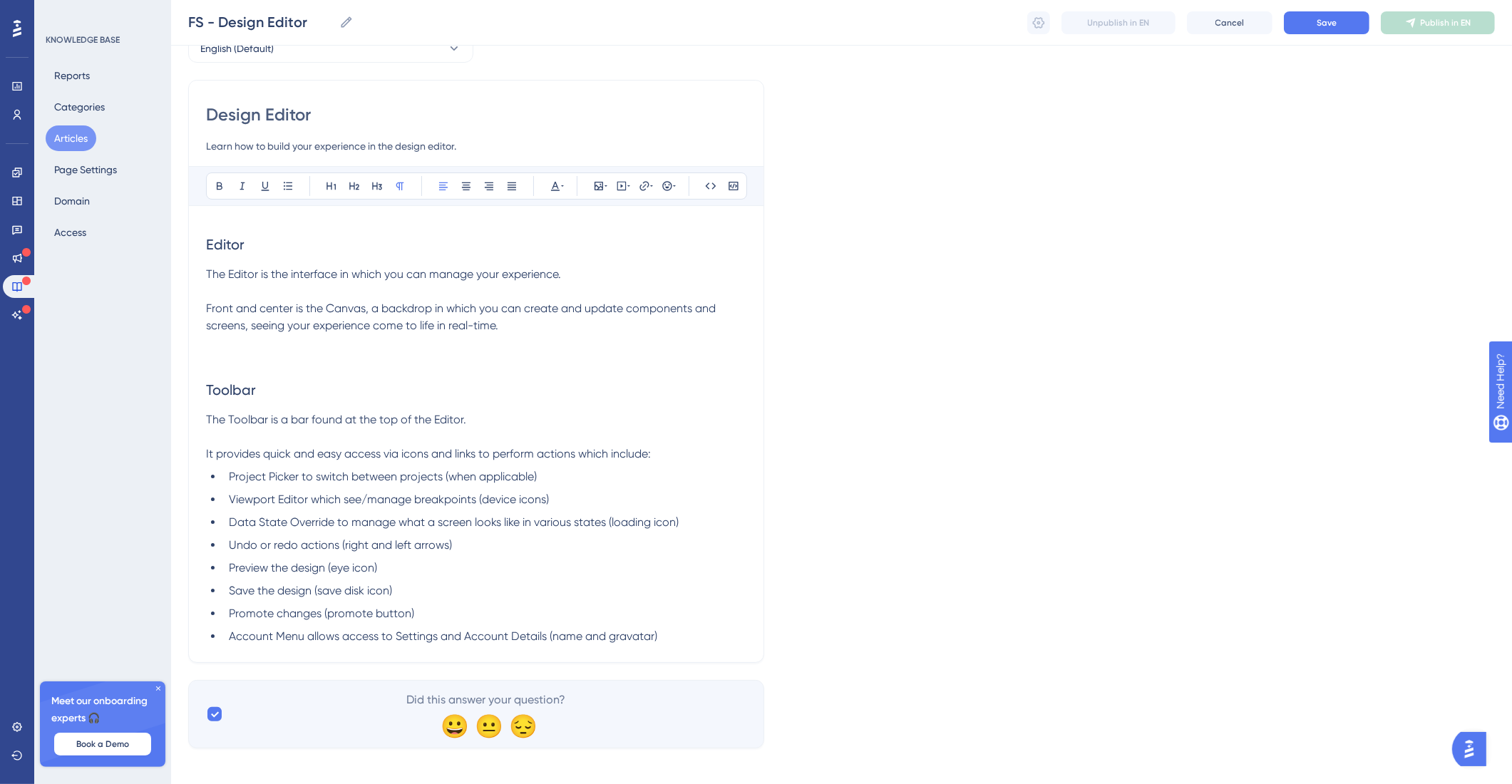
scroll to position [90, 0]
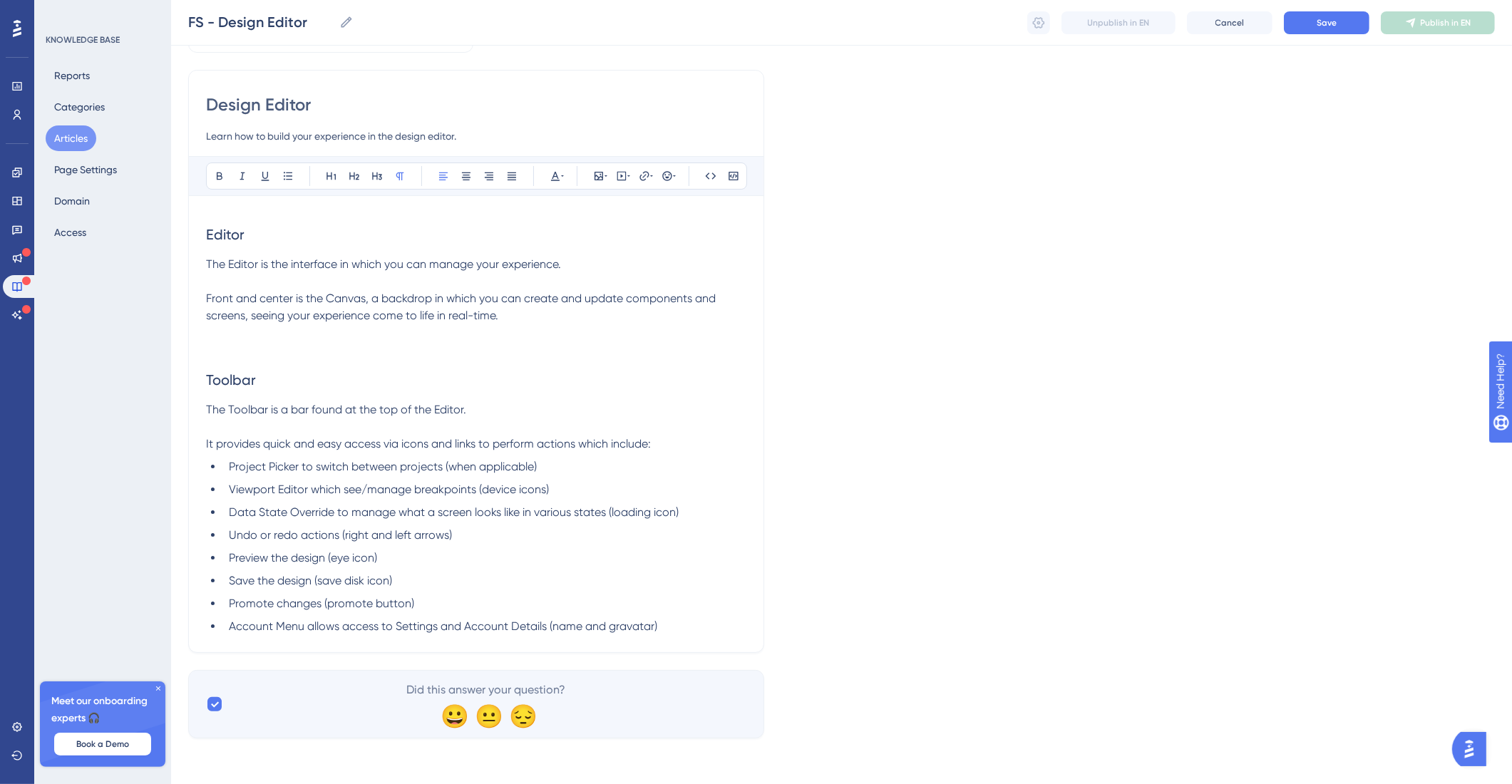
click at [694, 626] on li "Account Menu allows access to Settings and Account Details (name and gravatar)" at bounding box center [484, 626] width 524 height 17
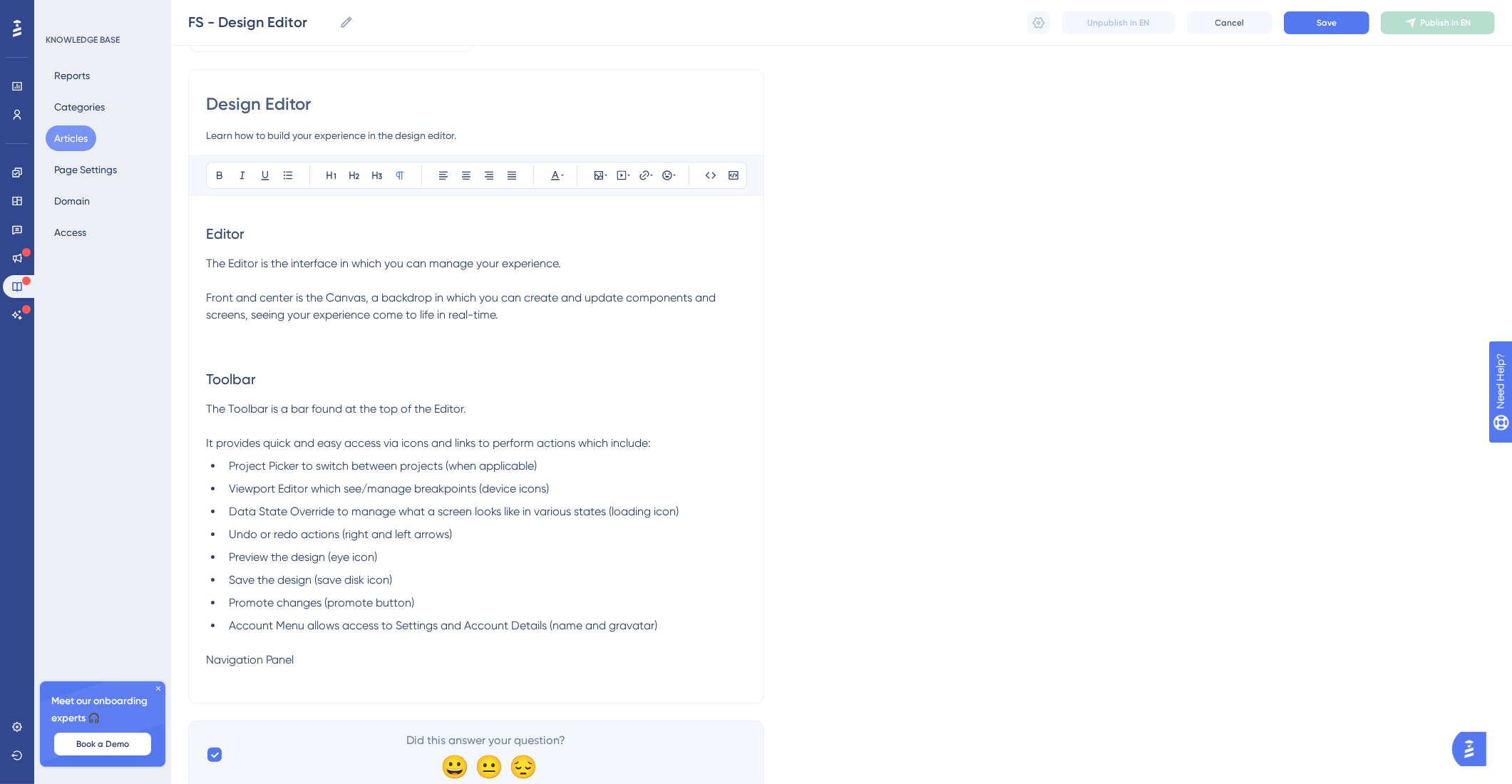
click at [256, 664] on span "Navigation Panel" at bounding box center [250, 660] width 87 height 14
click at [255, 666] on span "Navigation Panel" at bounding box center [250, 660] width 87 height 14
click at [352, 179] on icon at bounding box center [355, 176] width 12 height 12
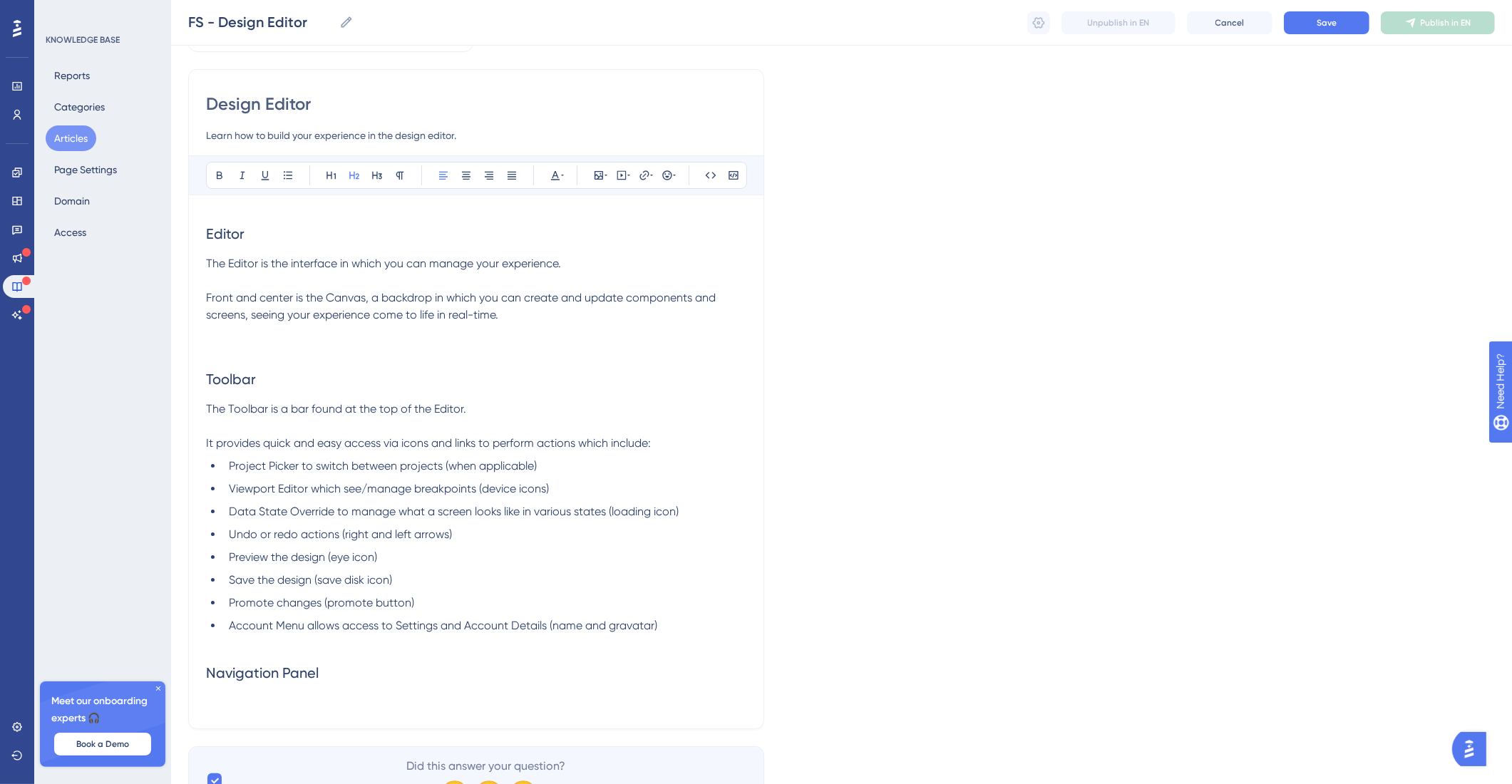
click at [321, 710] on p at bounding box center [476, 702] width 540 height 17
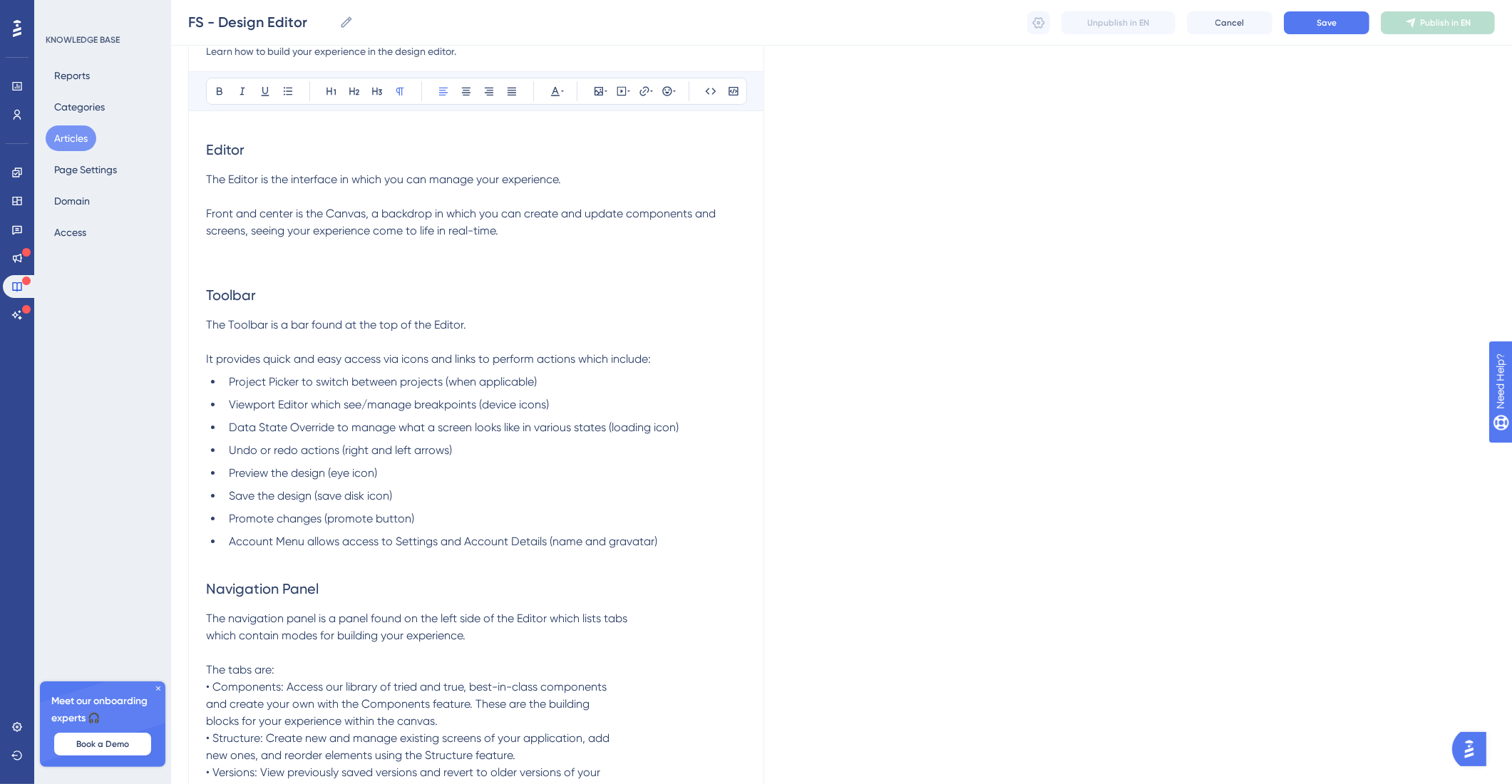
click at [210, 643] on span "The navigation panel is a panel found on the left side of the Editor which list…" at bounding box center [417, 704] width 421 height 185
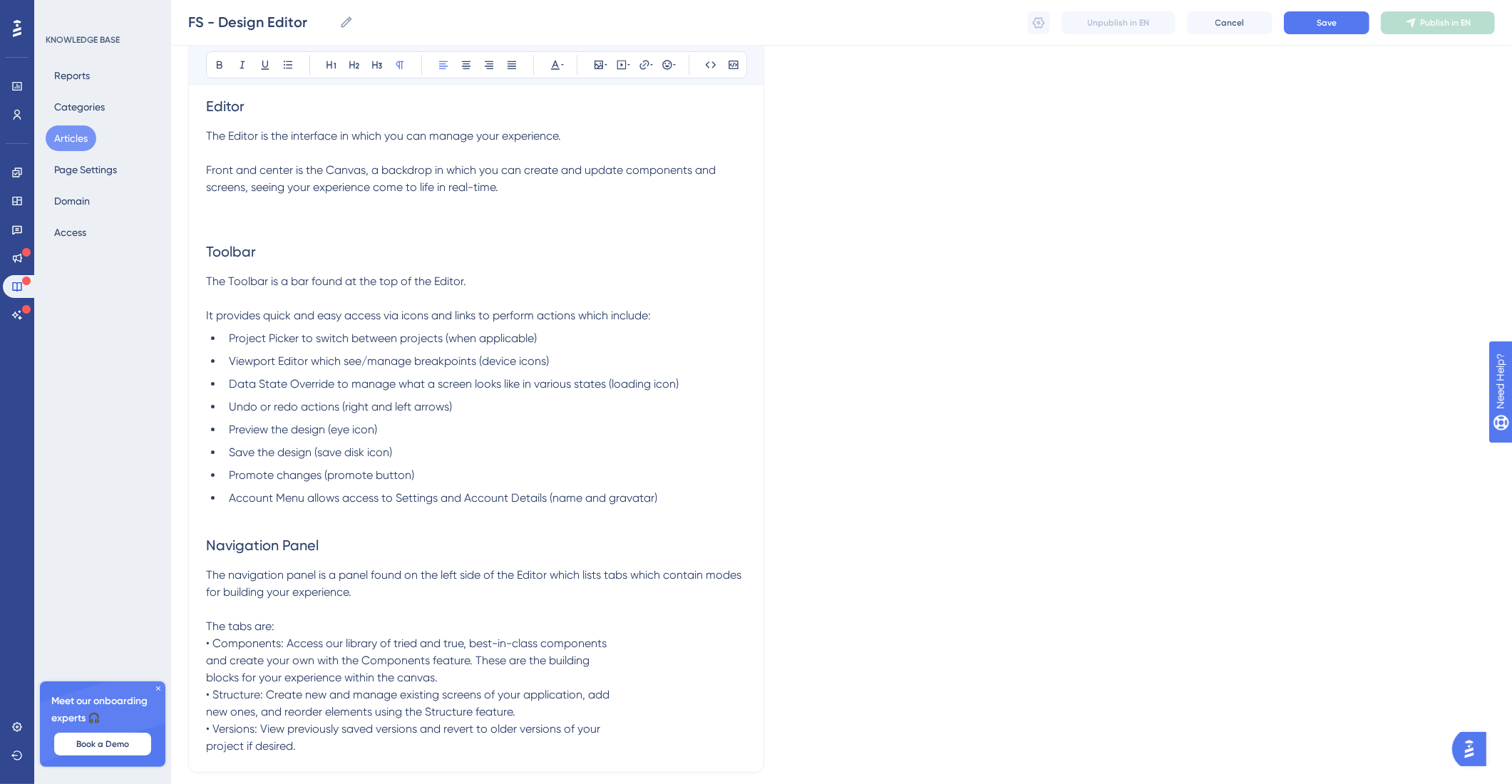
scroll to position [222, 0]
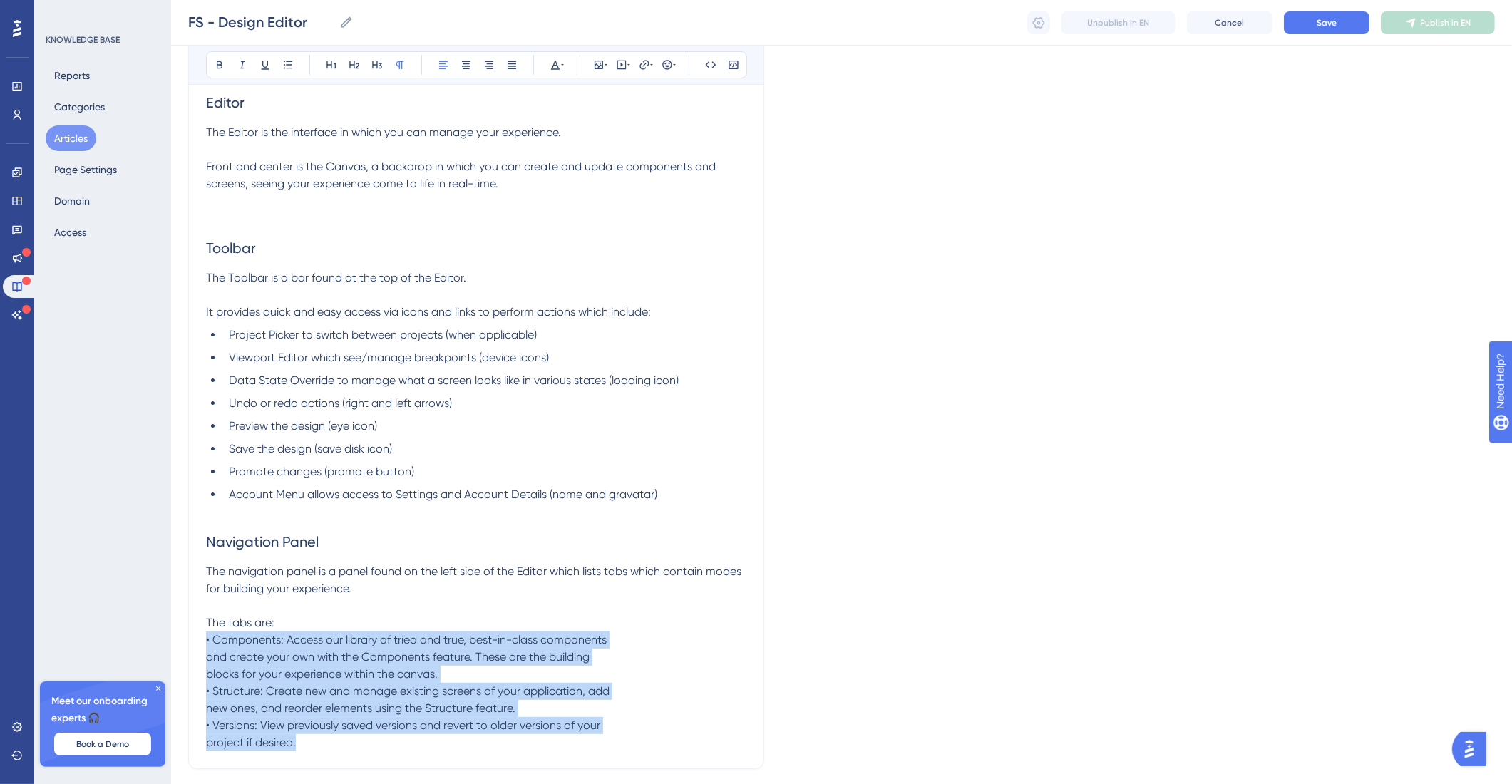
drag, startPoint x: 262, startPoint y: 739, endPoint x: 175, endPoint y: 643, distance: 129.6
click at [175, 643] on div "Performance Users Engagement Widgets Feedback Product Updates Knowledge Base AI…" at bounding box center [841, 327] width 1341 height 1099
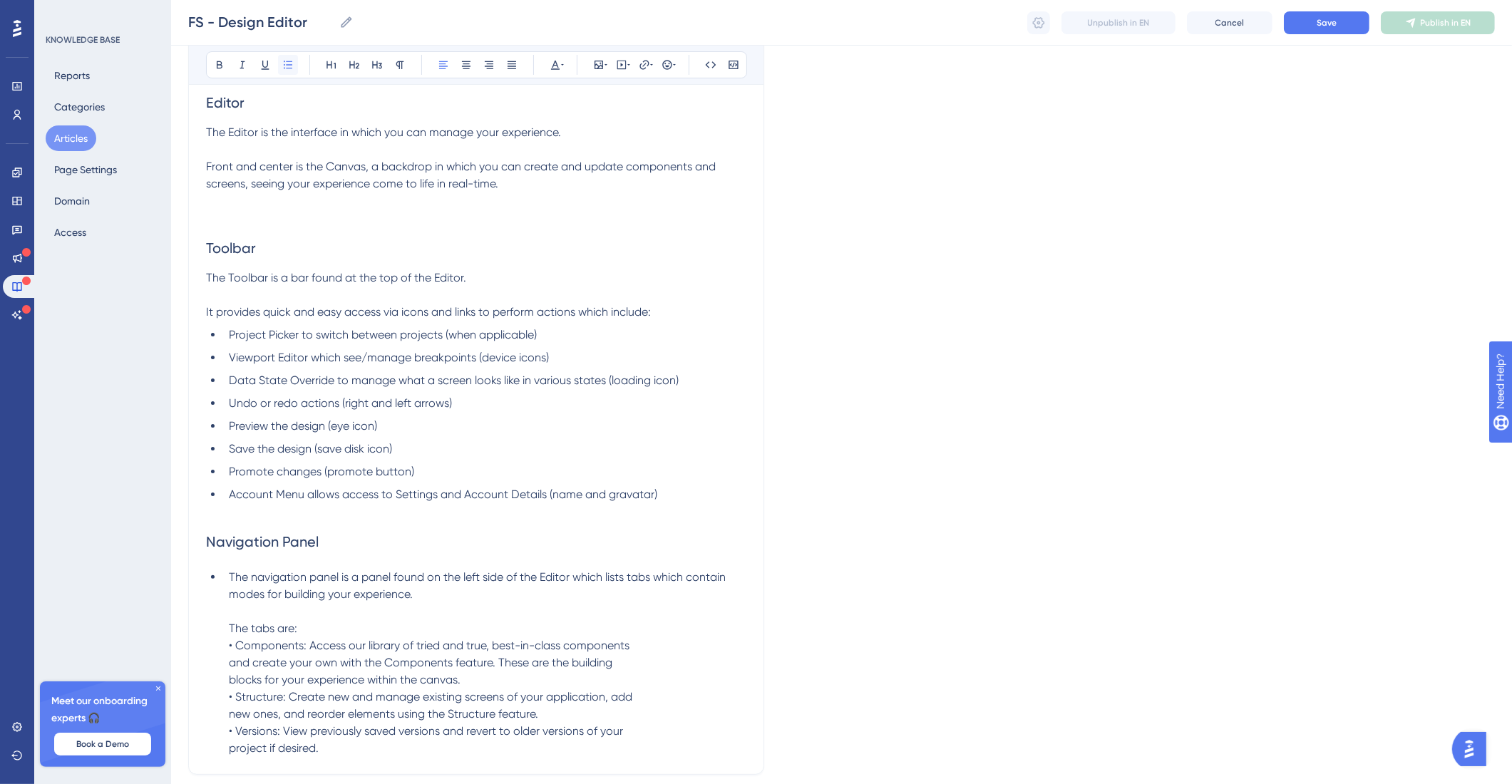
click at [279, 64] on button at bounding box center [288, 65] width 20 height 20
click at [223, 614] on p "The navigation panel is a panel found on the left side of the Editor which list…" at bounding box center [476, 657] width 540 height 189
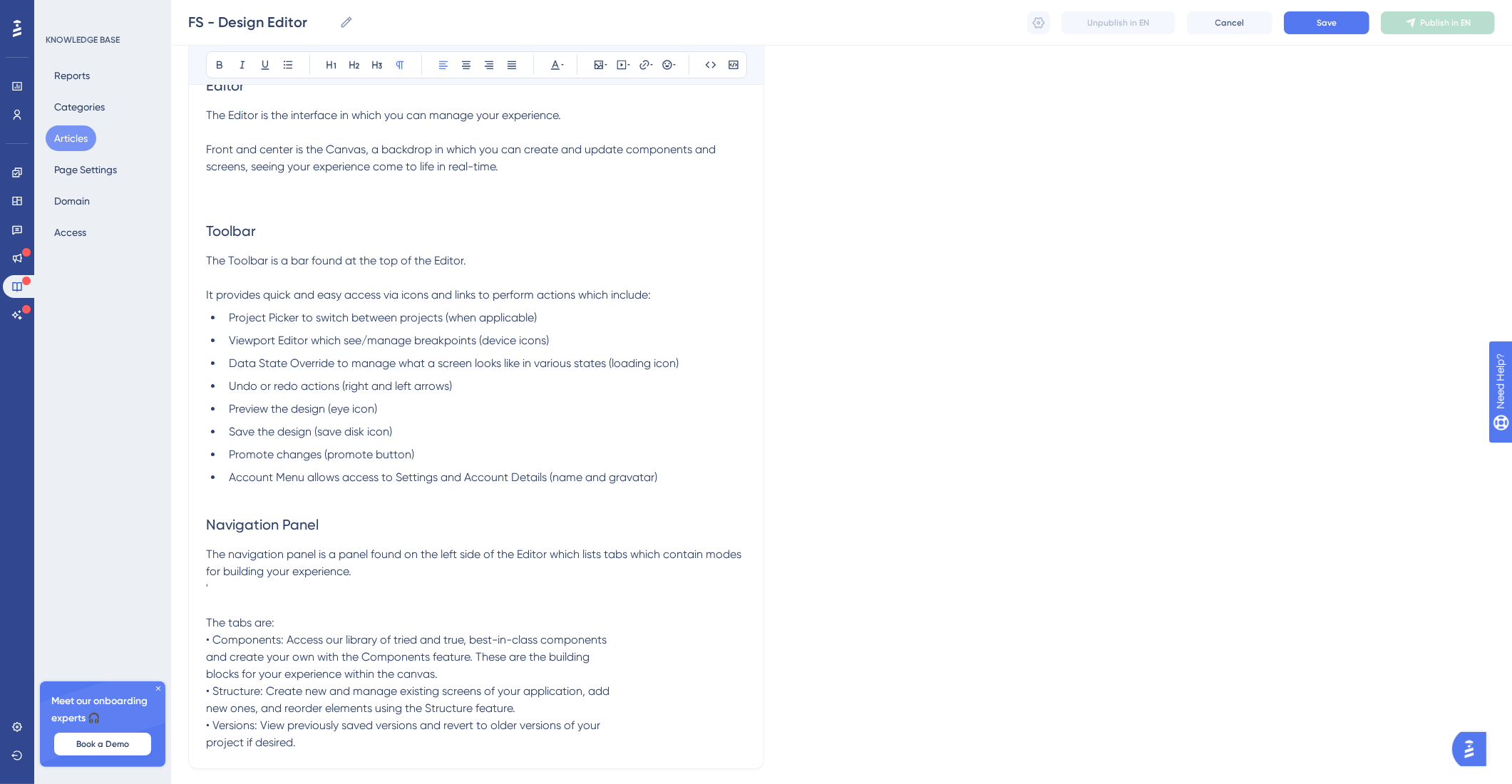
scroll to position [261, 0]
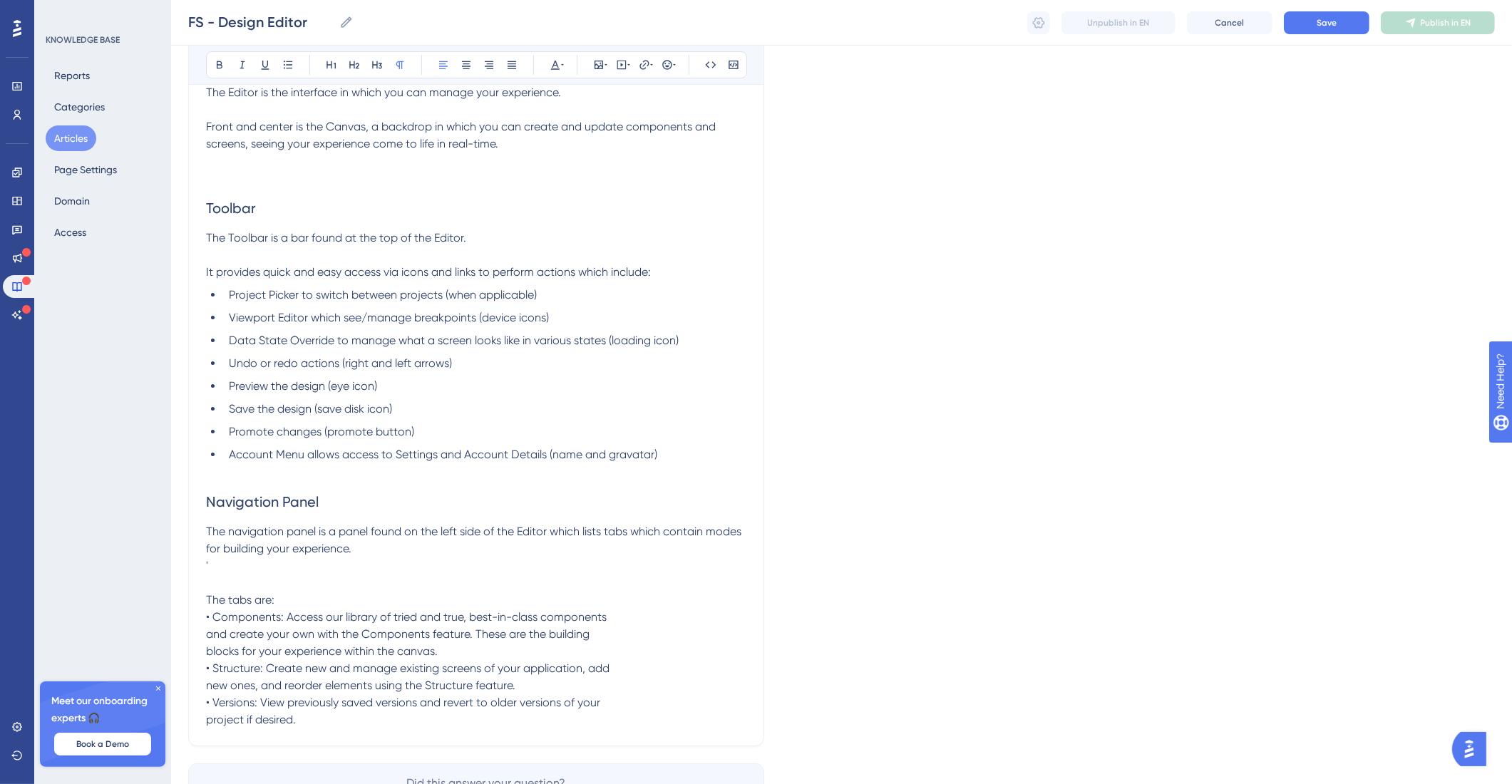
drag, startPoint x: 318, startPoint y: 742, endPoint x: 177, endPoint y: 622, distance: 185.2
click at [177, 622] on div "Performance Users Engagement Widgets Feedback Product Updates Knowledge Base AI…" at bounding box center [841, 297] width 1341 height 1116
click at [297, 64] on button at bounding box center [288, 65] width 20 height 20
click at [229, 628] on span "The tabs are: • Components: Access our library of tried and true, best-in-class…" at bounding box center [430, 666] width 404 height 134
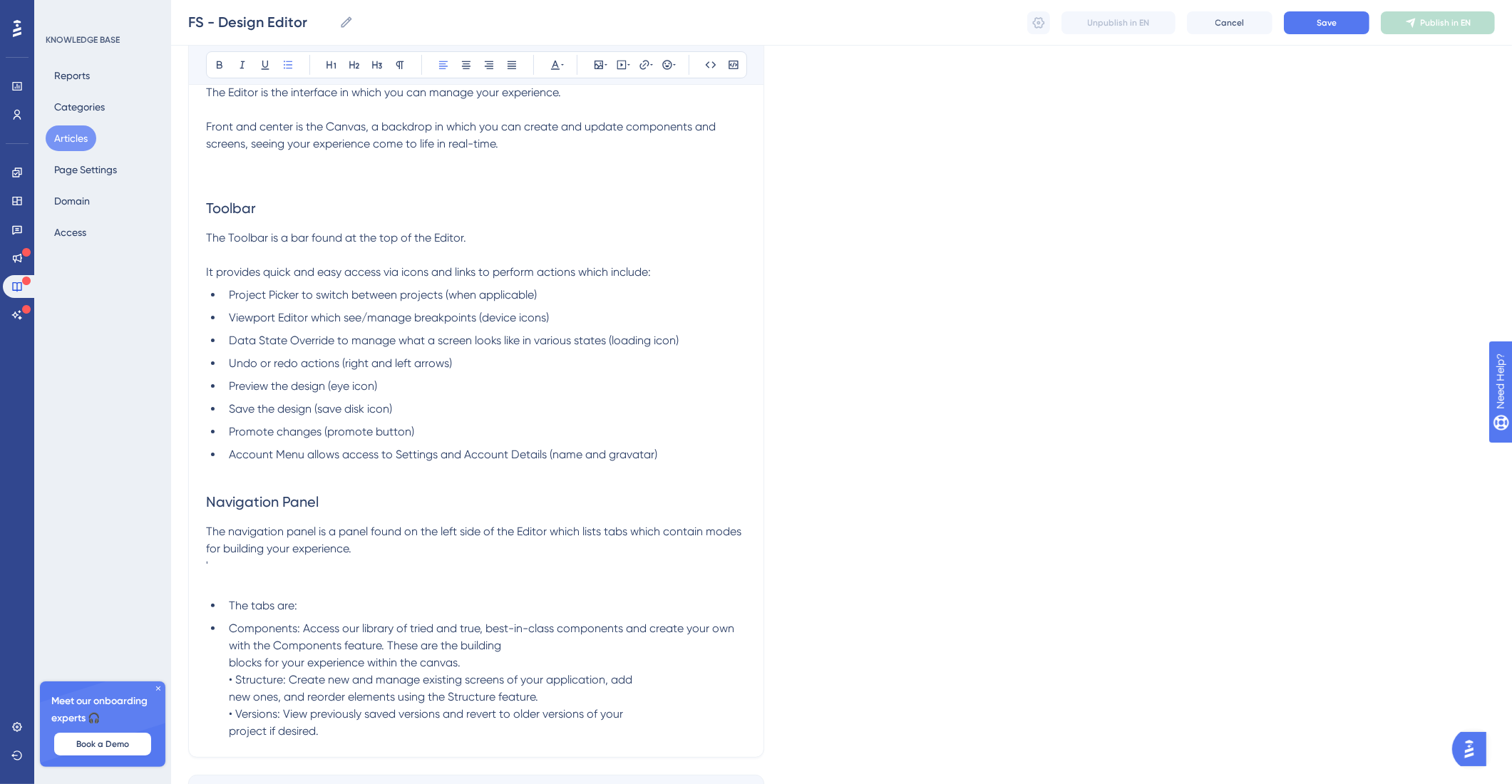
click at [232, 666] on span "Components: Access our library of tried and true, best-in-class components and …" at bounding box center [482, 680] width 508 height 116
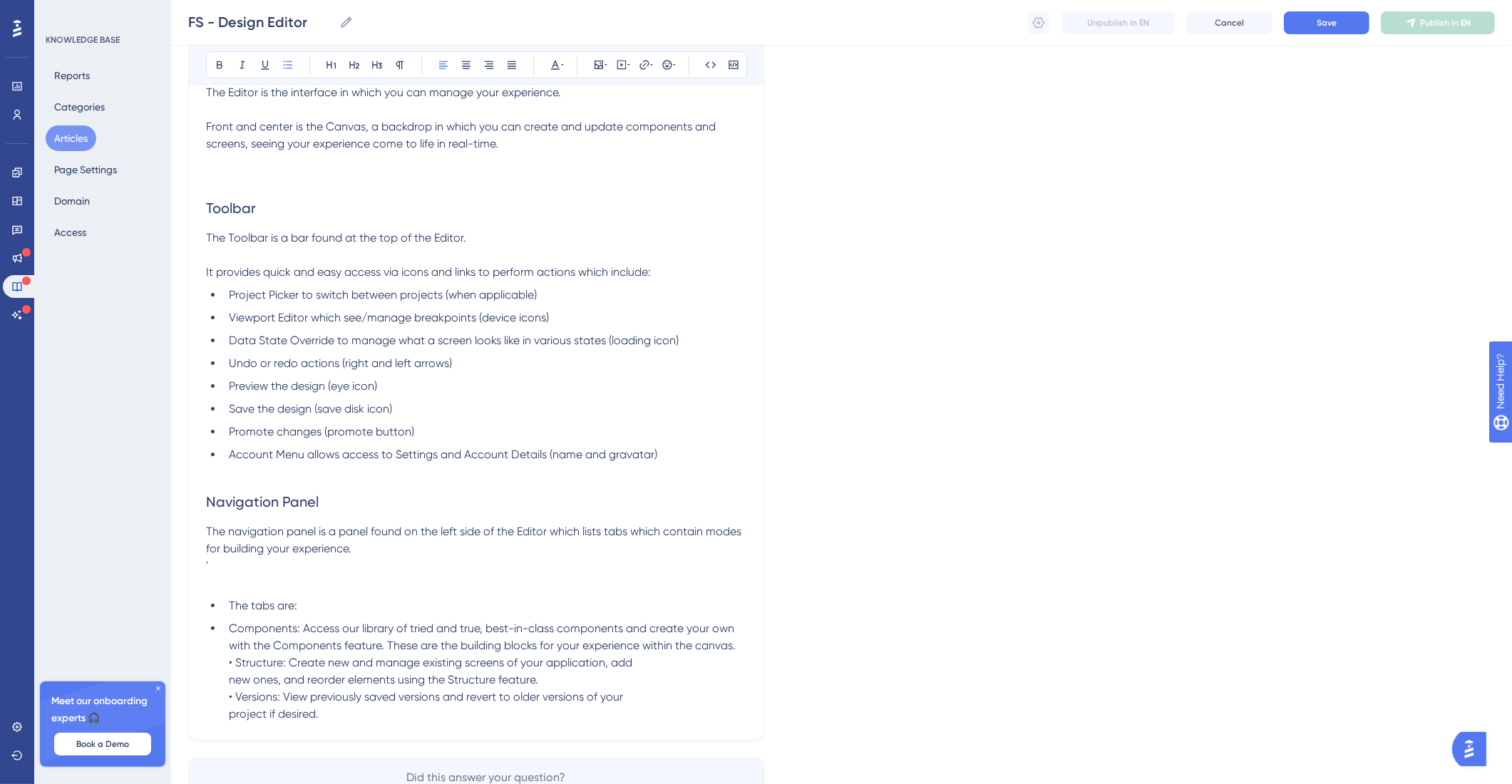
click at [235, 662] on span "Components: Access our library of tried and true, best-in-class components and …" at bounding box center [482, 671] width 508 height 99
click at [232, 722] on span "Versions: View previously saved versions and revert to older versions of your p…" at bounding box center [422, 716] width 388 height 30
click at [226, 606] on li "The tabs are:" at bounding box center [484, 605] width 524 height 17
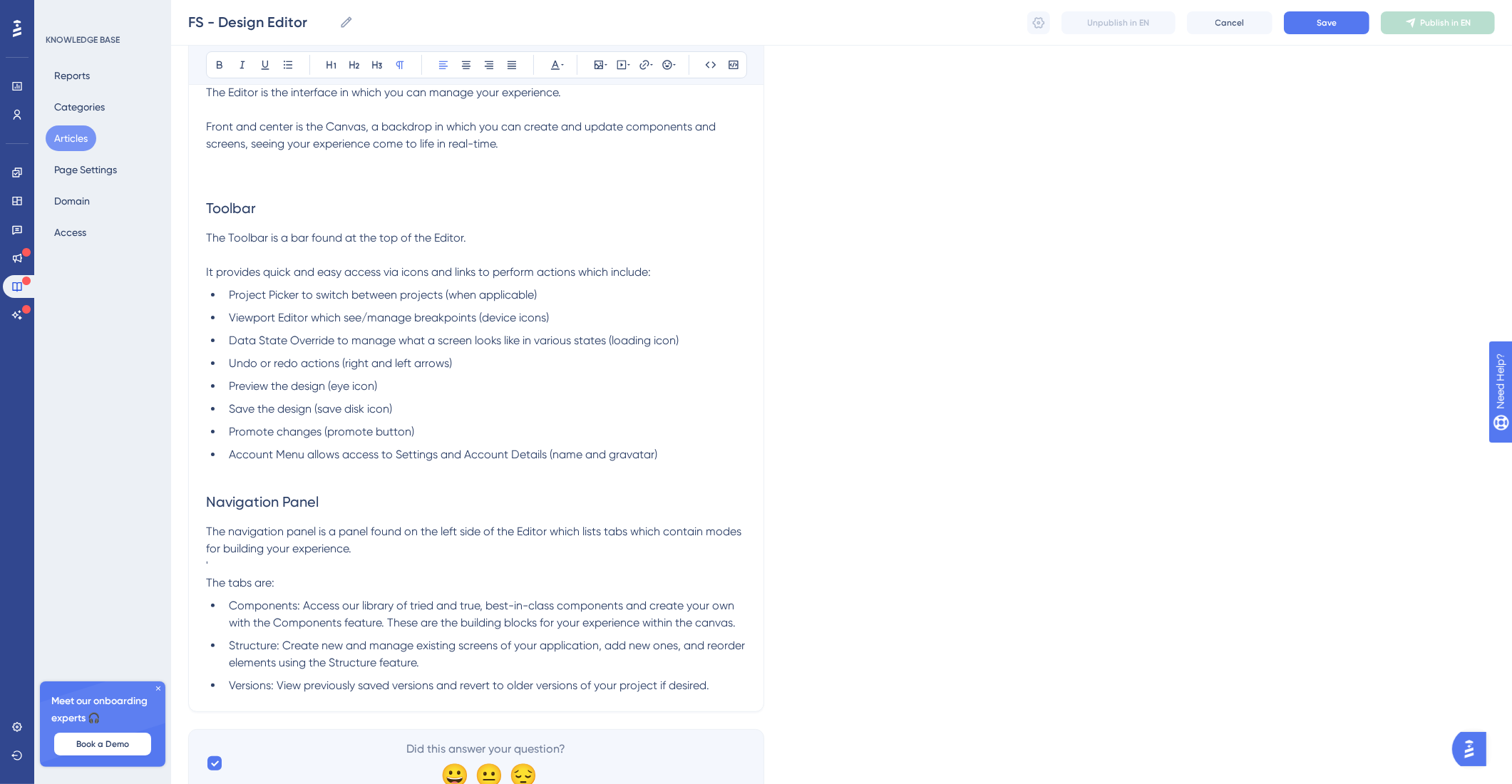
click at [280, 567] on p "'" at bounding box center [476, 565] width 540 height 17
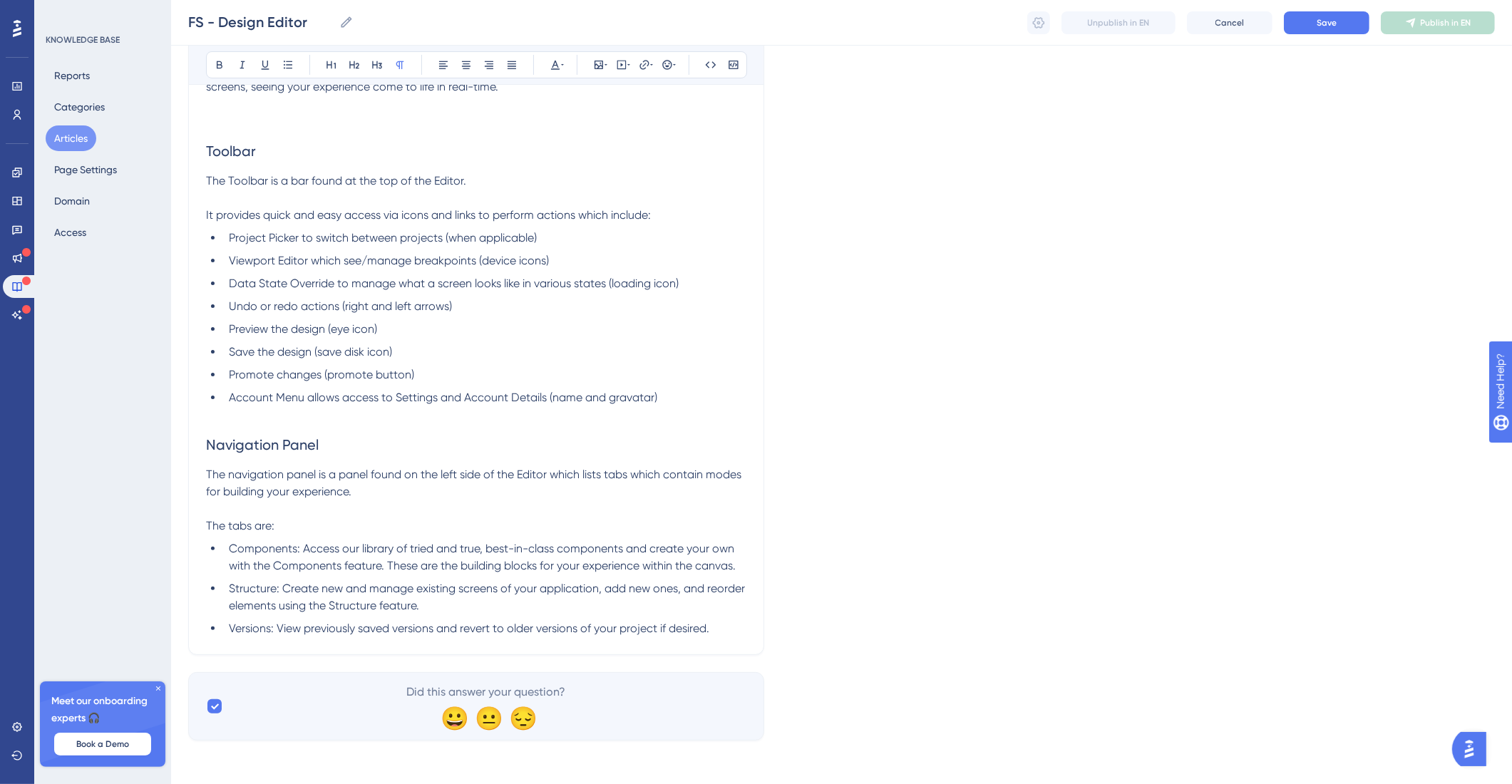
scroll to position [321, 0]
click at [746, 630] on li "Versions: View previously saved versions and revert to older versions of your p…" at bounding box center [484, 626] width 524 height 17
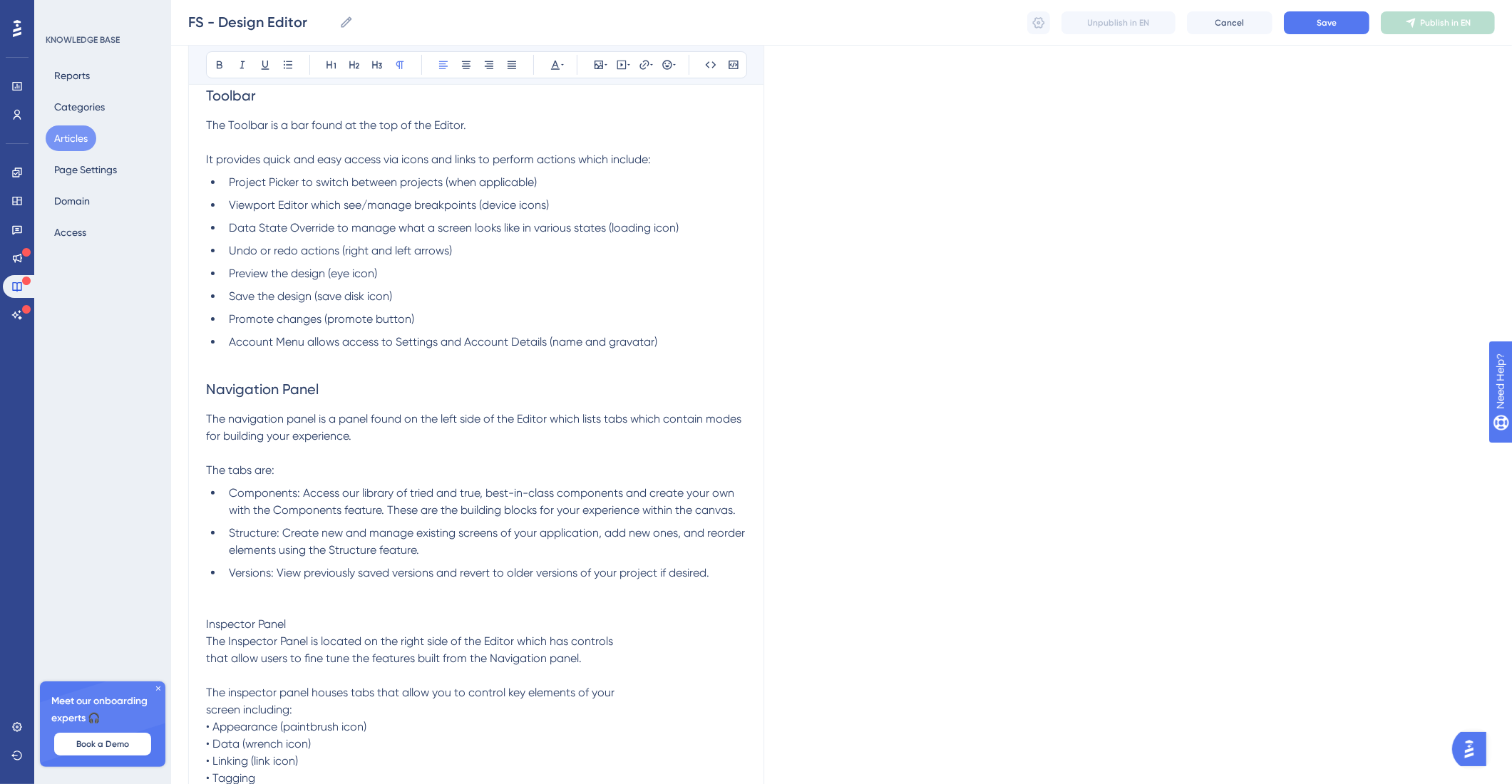
scroll to position [402, 0]
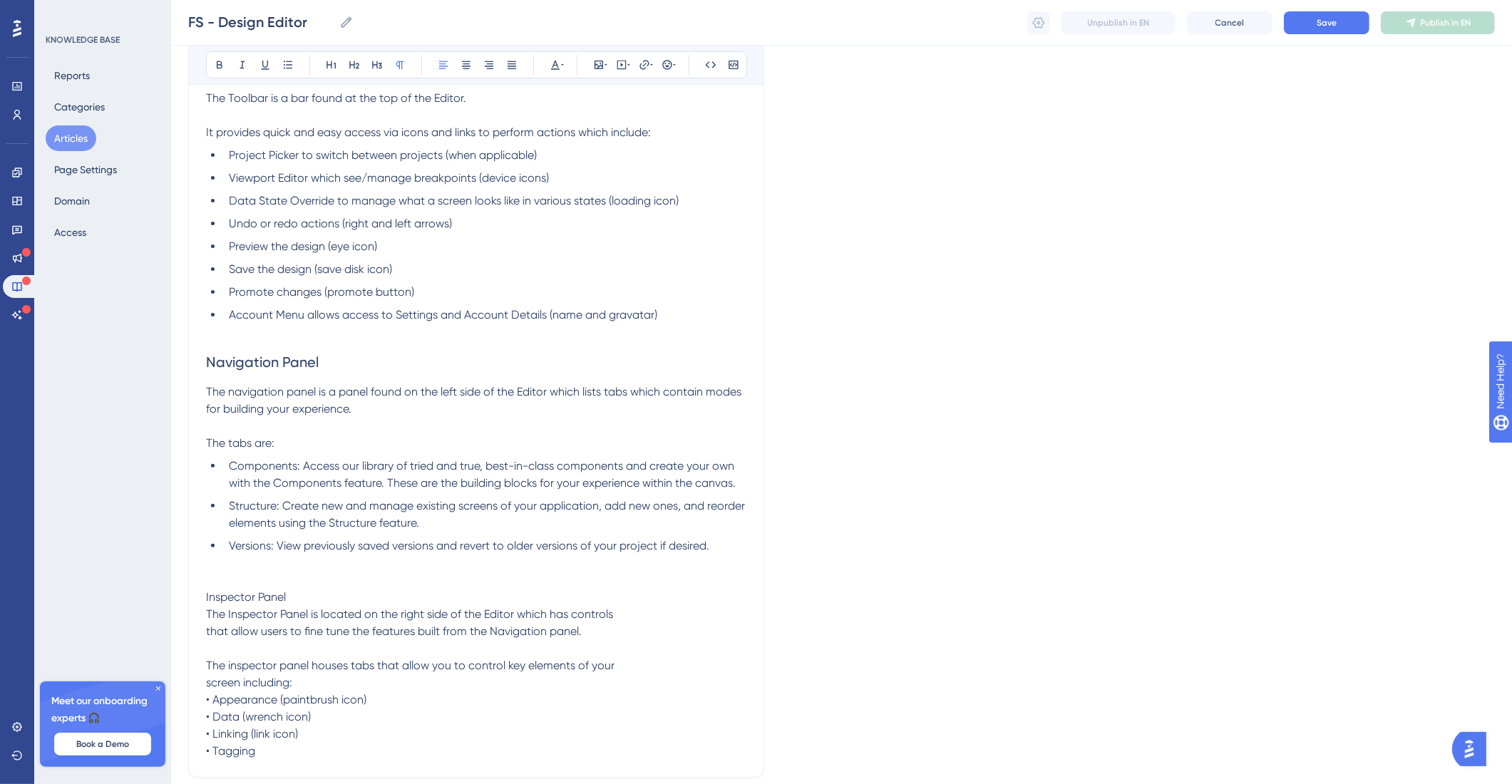
click at [330, 600] on p "Inspector Panel" at bounding box center [476, 596] width 540 height 17
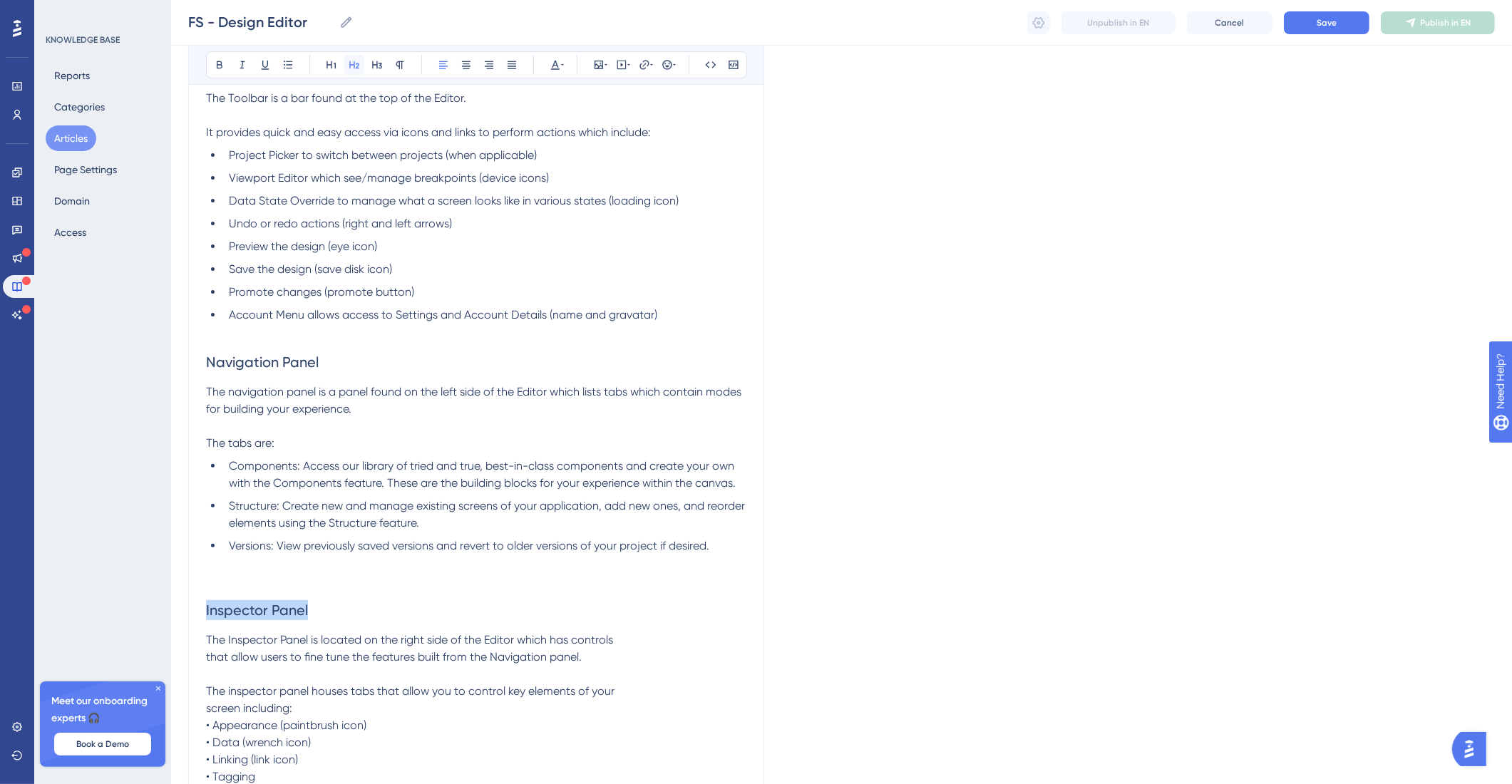
click at [356, 73] on button at bounding box center [354, 65] width 20 height 20
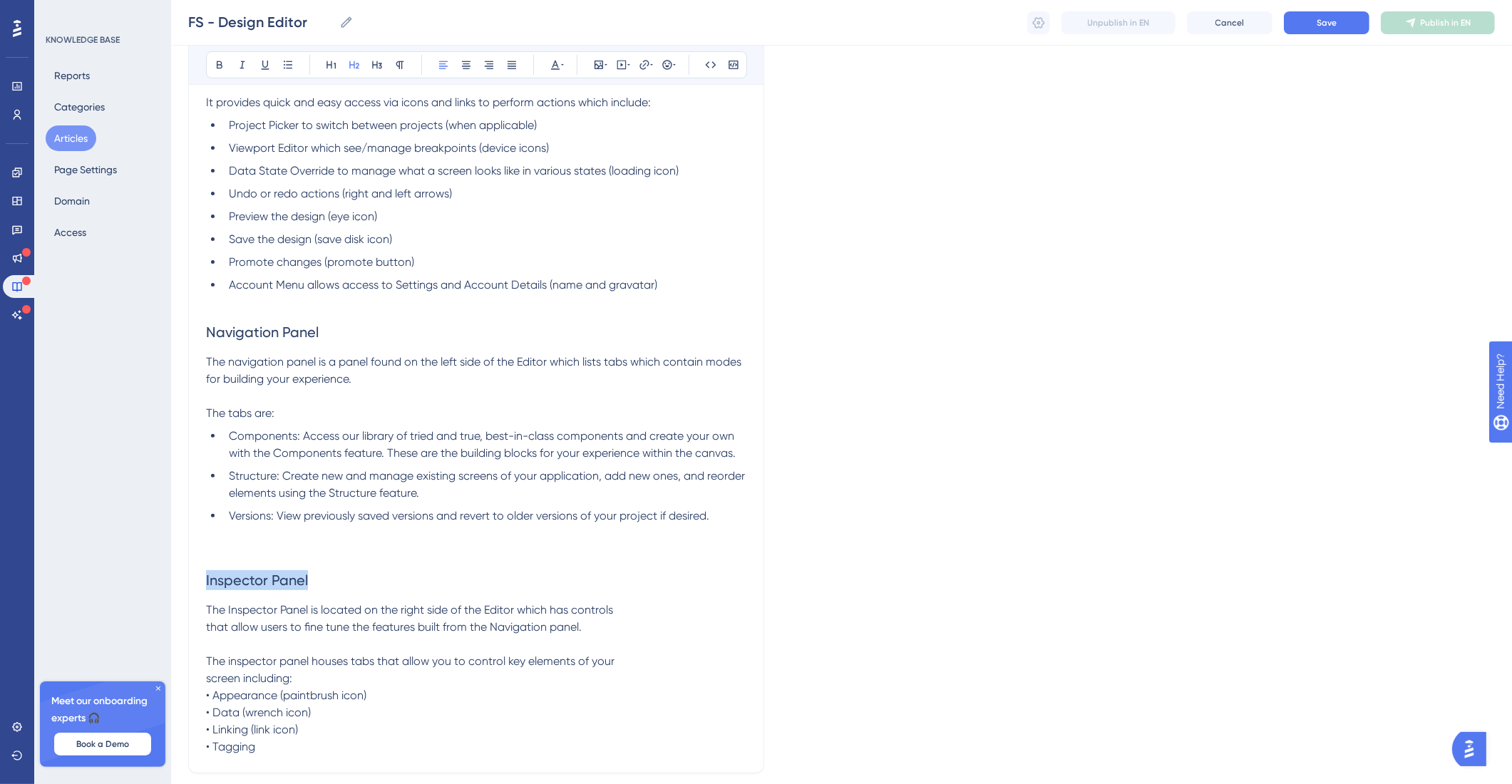
scroll to position [465, 0]
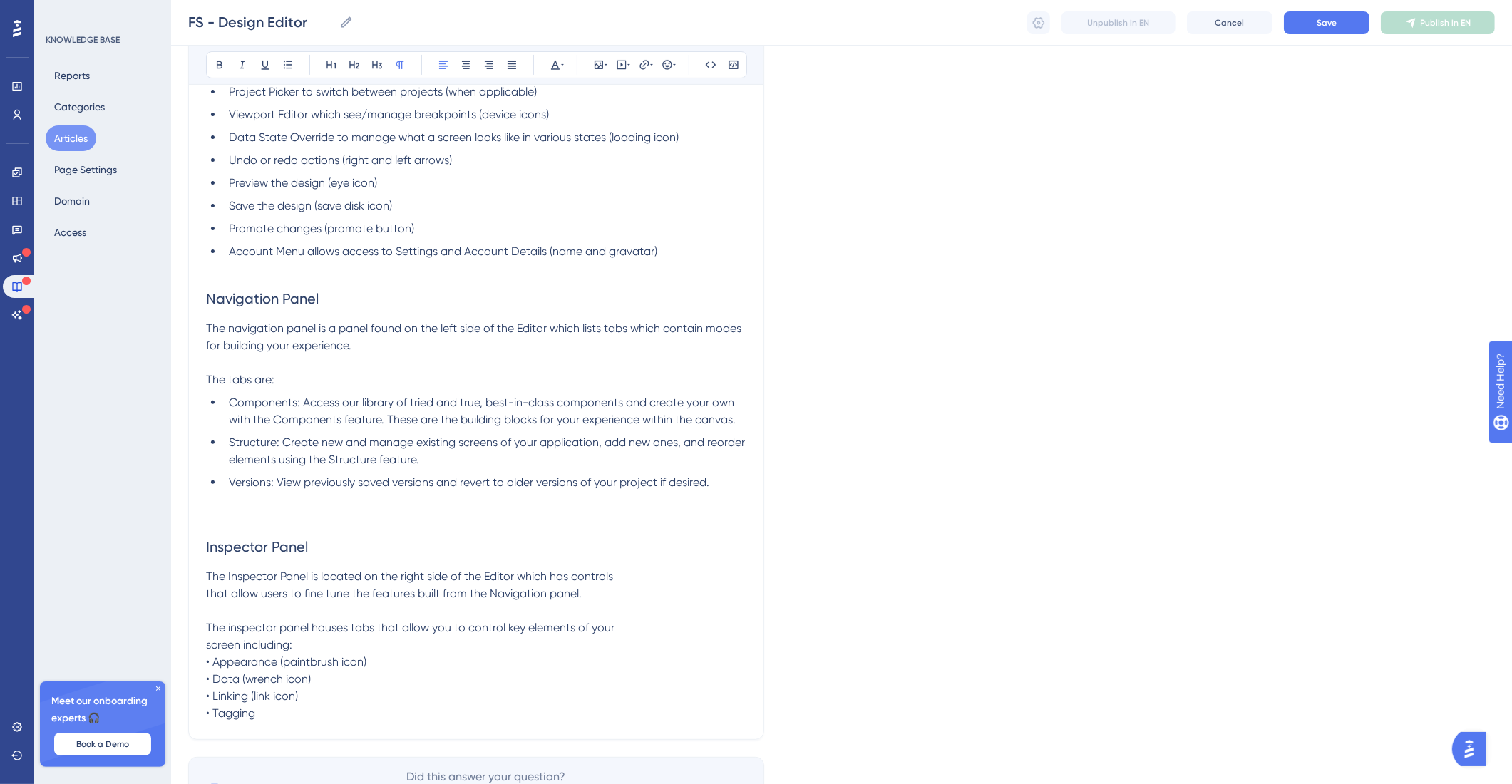
click at [209, 591] on span "The Inspector Panel is located on the right side of the Editor which has contro…" at bounding box center [411, 644] width 409 height 150
click at [209, 652] on p "The Inspector Panel is located on the right side of the Editor which has contro…" at bounding box center [476, 644] width 540 height 154
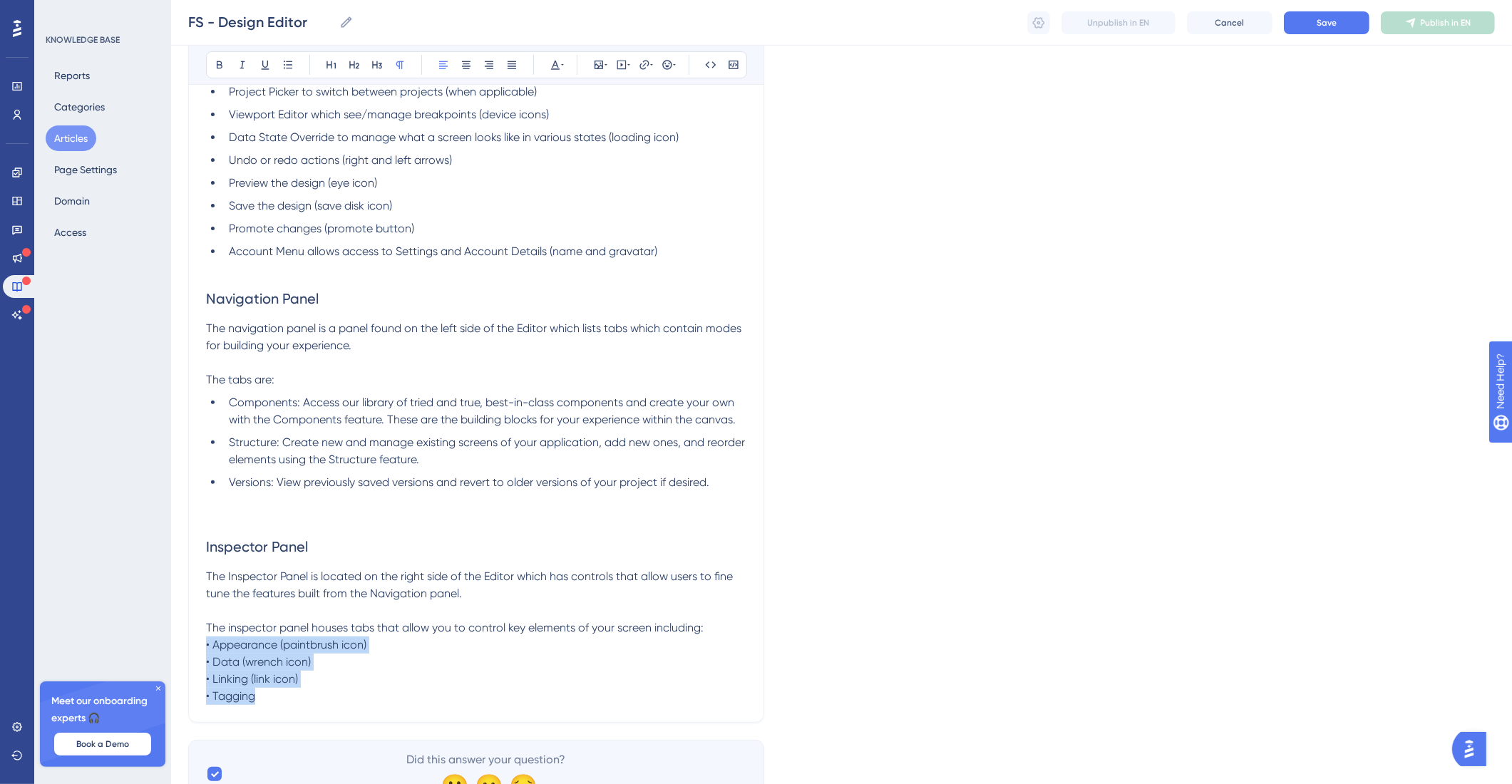
drag, startPoint x: 313, startPoint y: 700, endPoint x: 186, endPoint y: 642, distance: 139.6
click at [186, 642] on div "Performance Users Engagement Widgets Feedback Product Updates Knowledge Base AI…" at bounding box center [841, 183] width 1341 height 1296
click at [273, 59] on div "Bold Italic Underline Bullet Point Heading 1 Heading 2 Heading 3 Normal Align L…" at bounding box center [476, 65] width 541 height 28
click at [274, 61] on button at bounding box center [265, 65] width 20 height 20
drag, startPoint x: 274, startPoint y: 61, endPoint x: 282, endPoint y: 64, distance: 8.5
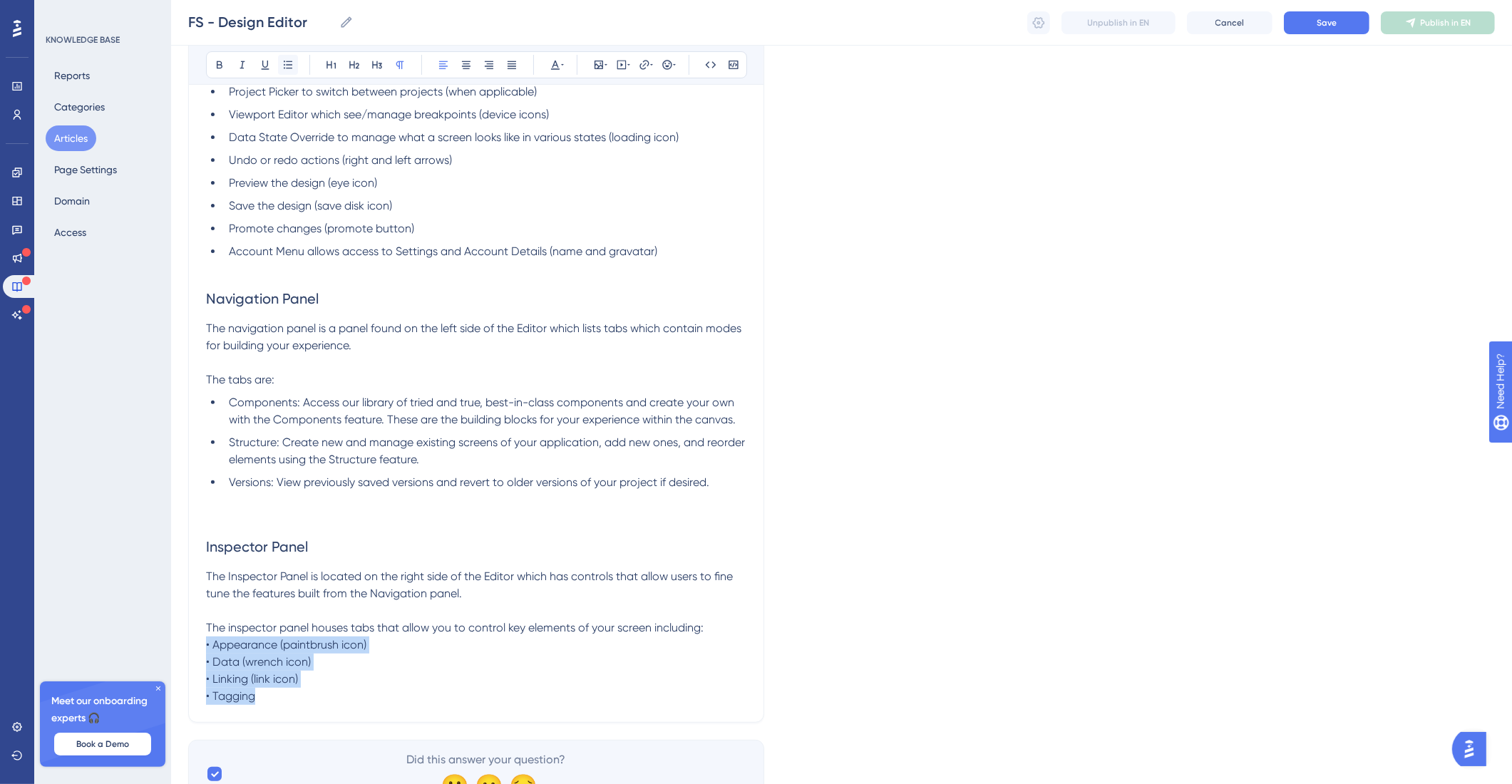
click at [275, 61] on div at bounding box center [265, 65] width 20 height 20
click at [284, 64] on icon at bounding box center [288, 65] width 12 height 12
click at [398, 633] on span "The Inspector Panel is located on the right side of the Editor which has contro…" at bounding box center [471, 637] width 530 height 134
click at [485, 616] on p "The Inspector Panel is located on the right side of the Editor which has contro…" at bounding box center [476, 636] width 540 height 137
drag, startPoint x: 299, startPoint y: 715, endPoint x: 182, endPoint y: 643, distance: 137.4
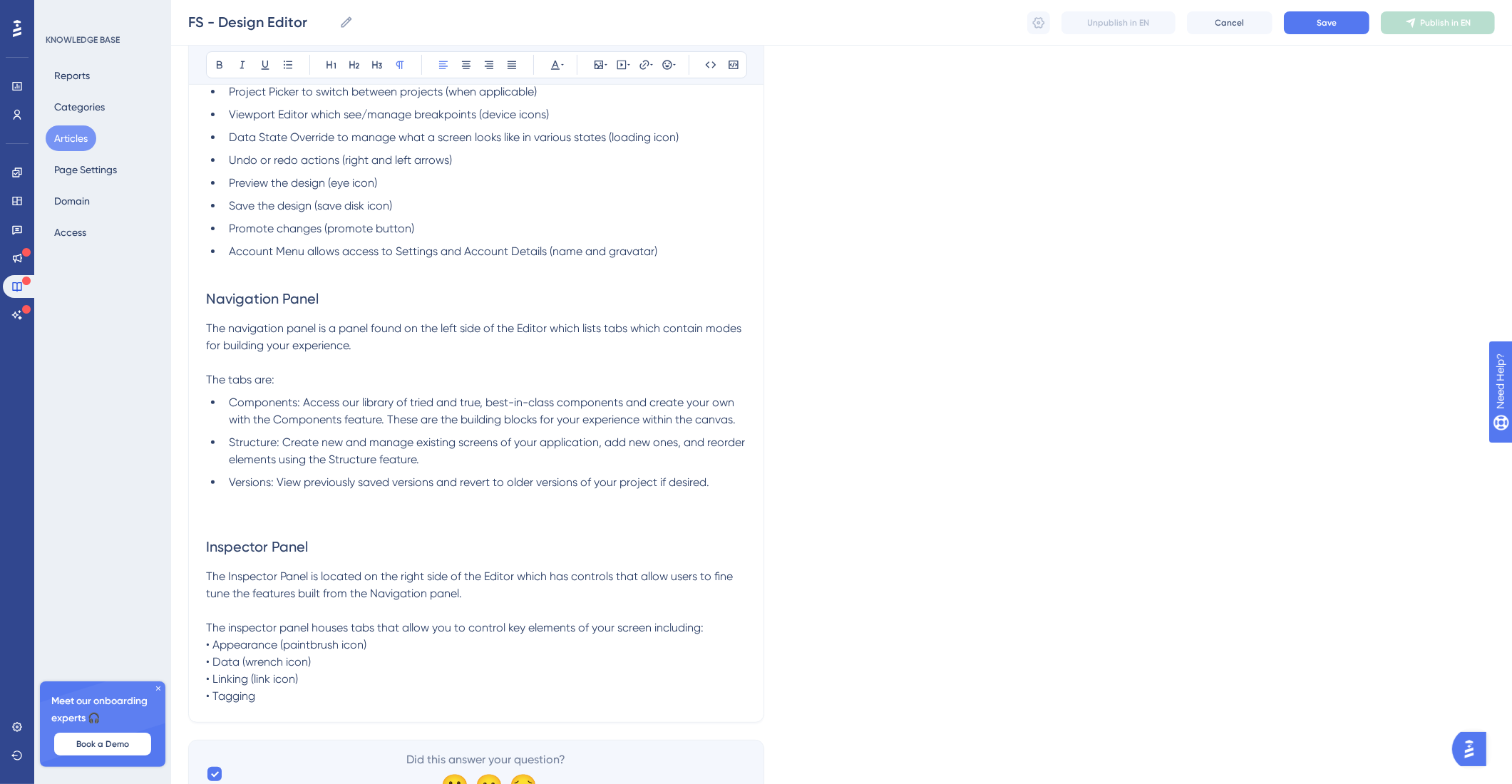
click at [182, 643] on div "Performance Users Engagement Widgets Feedback Product Updates Knowledge Base AI…" at bounding box center [841, 183] width 1341 height 1296
click at [296, 69] on button at bounding box center [288, 65] width 20 height 20
click at [219, 652] on ul "The inspector panel houses tabs that allow you to control key elements of your …" at bounding box center [476, 667] width 540 height 85
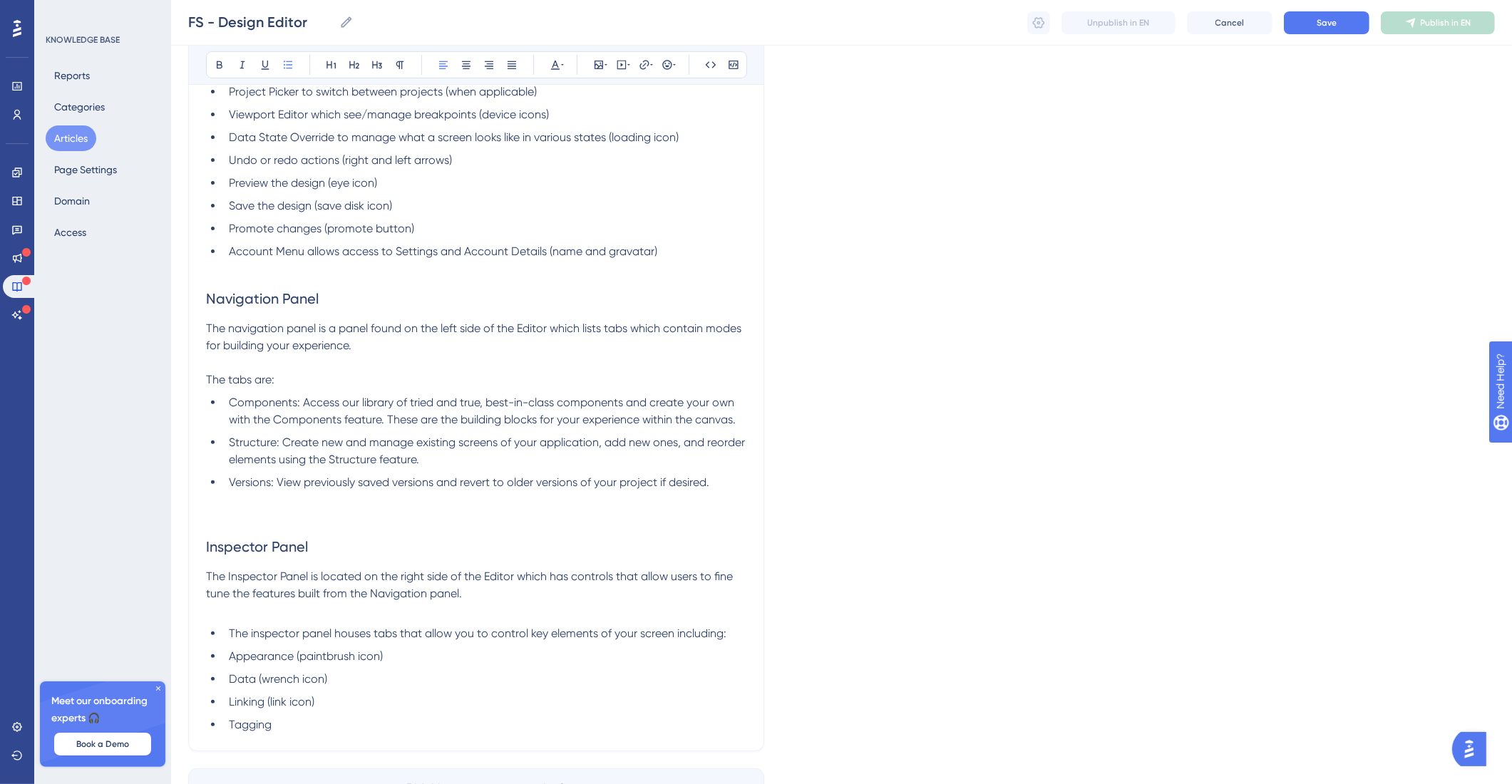
click at [225, 625] on li "The inspector panel houses tabs that allow you to control key elements of your …" at bounding box center [484, 633] width 524 height 17
click at [303, 728] on div "Design Editor Learn how to build your experience in the design editor. Bold Ita…" at bounding box center [476, 220] width 576 height 1051
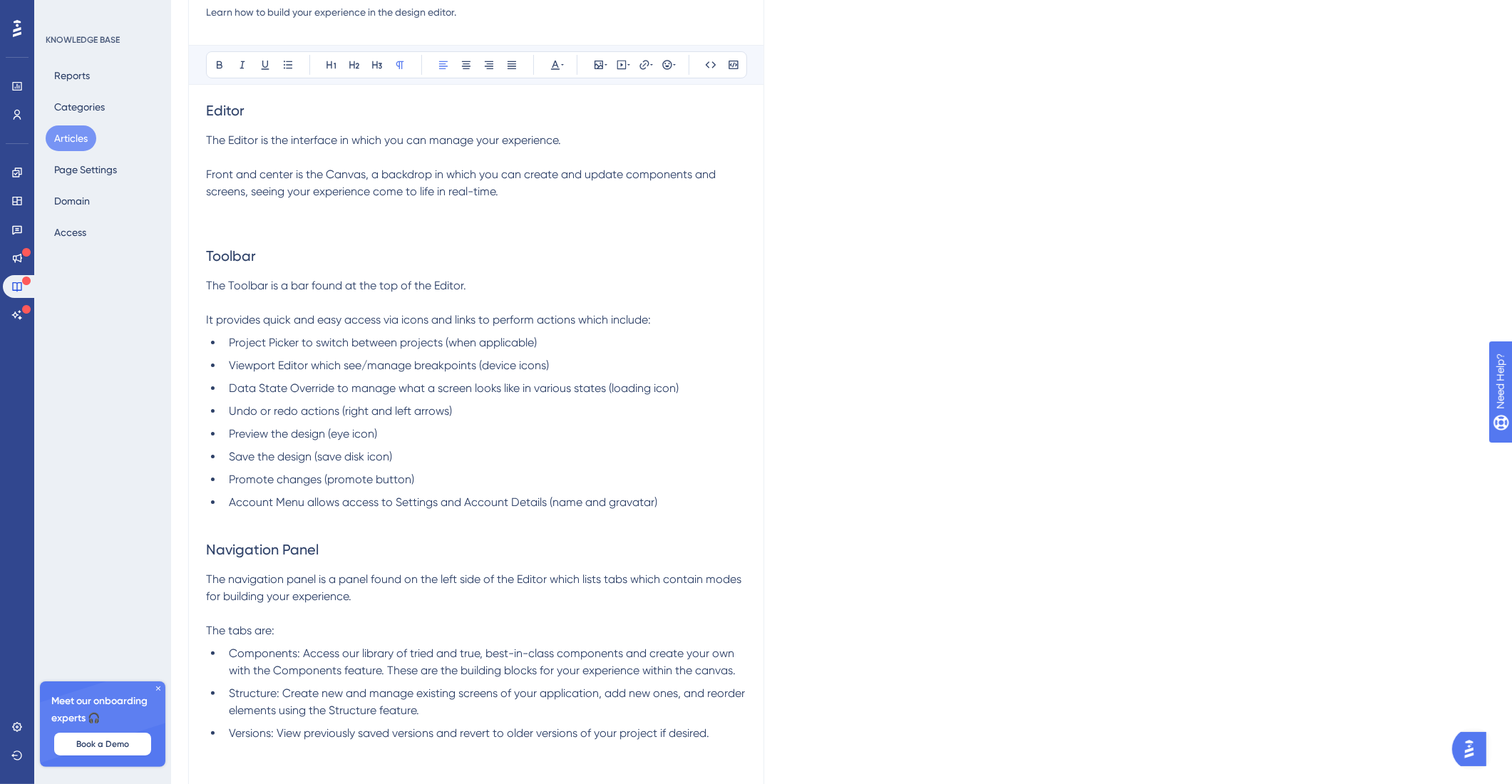
scroll to position [609, 0]
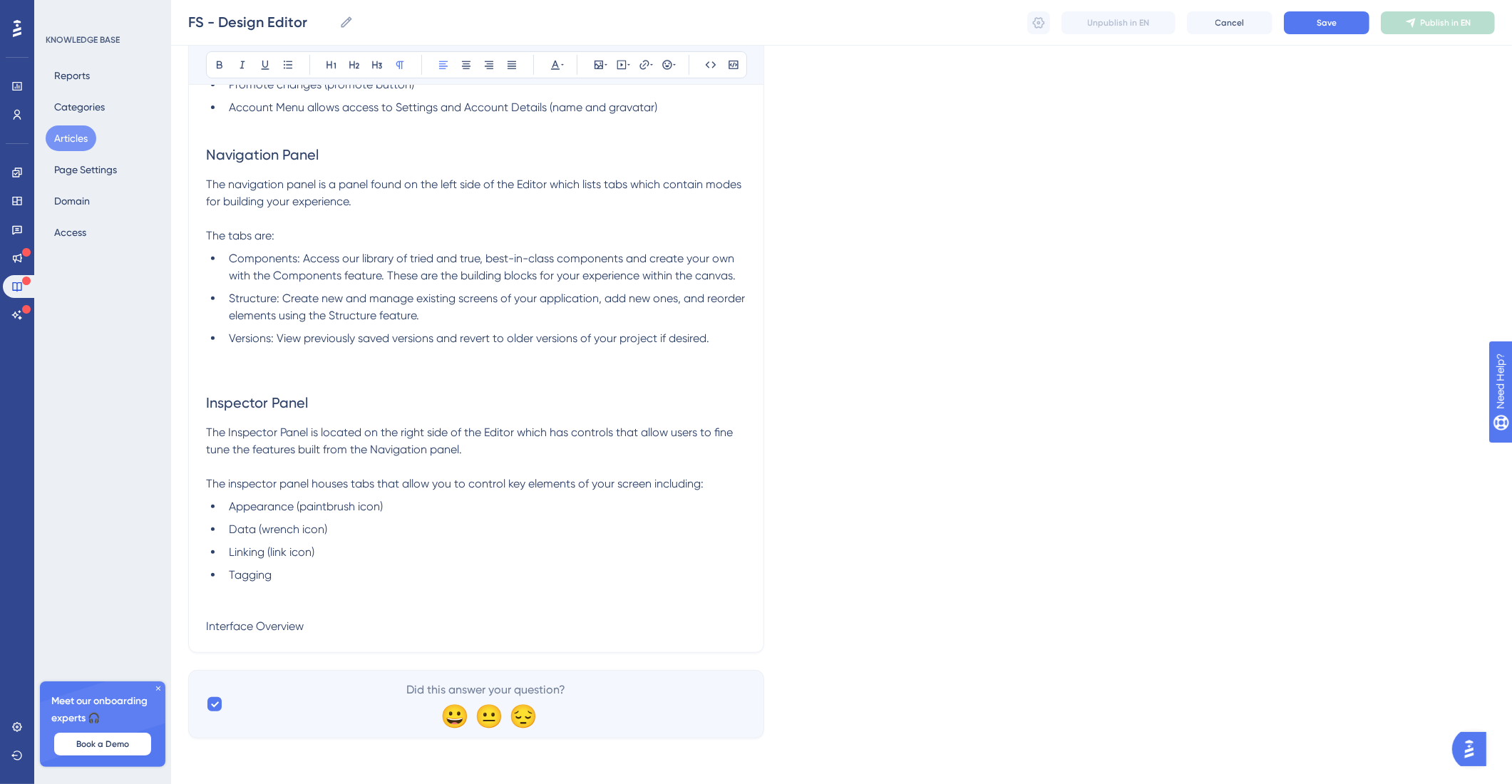
click at [350, 619] on p "Interface Overview" at bounding box center [476, 626] width 540 height 17
click at [348, 620] on p "Interface Overview" at bounding box center [476, 626] width 540 height 17
click at [336, 71] on button at bounding box center [331, 65] width 20 height 20
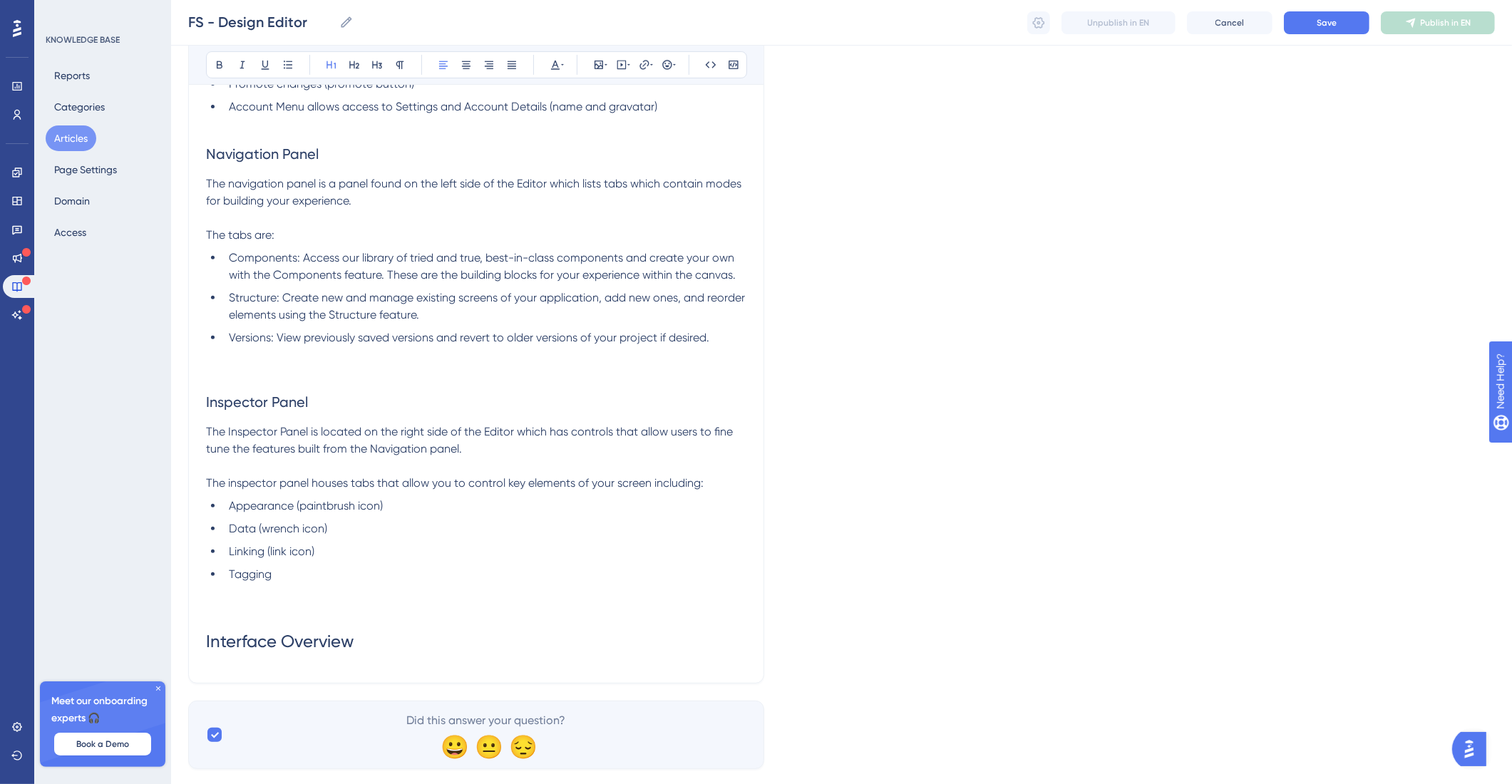
click at [440, 644] on h1 "Interface Overview" at bounding box center [476, 641] width 540 height 48
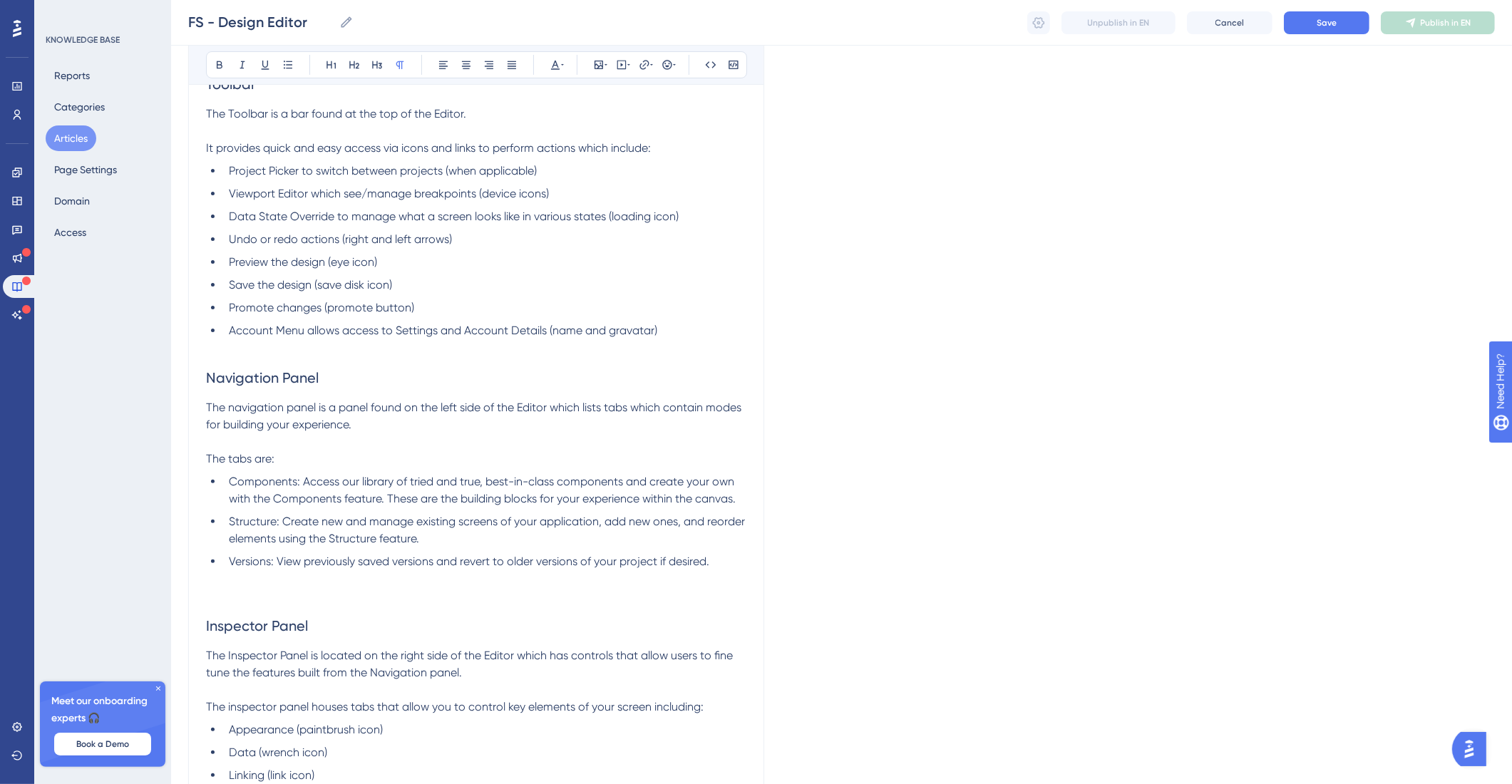
scroll to position [642, 0]
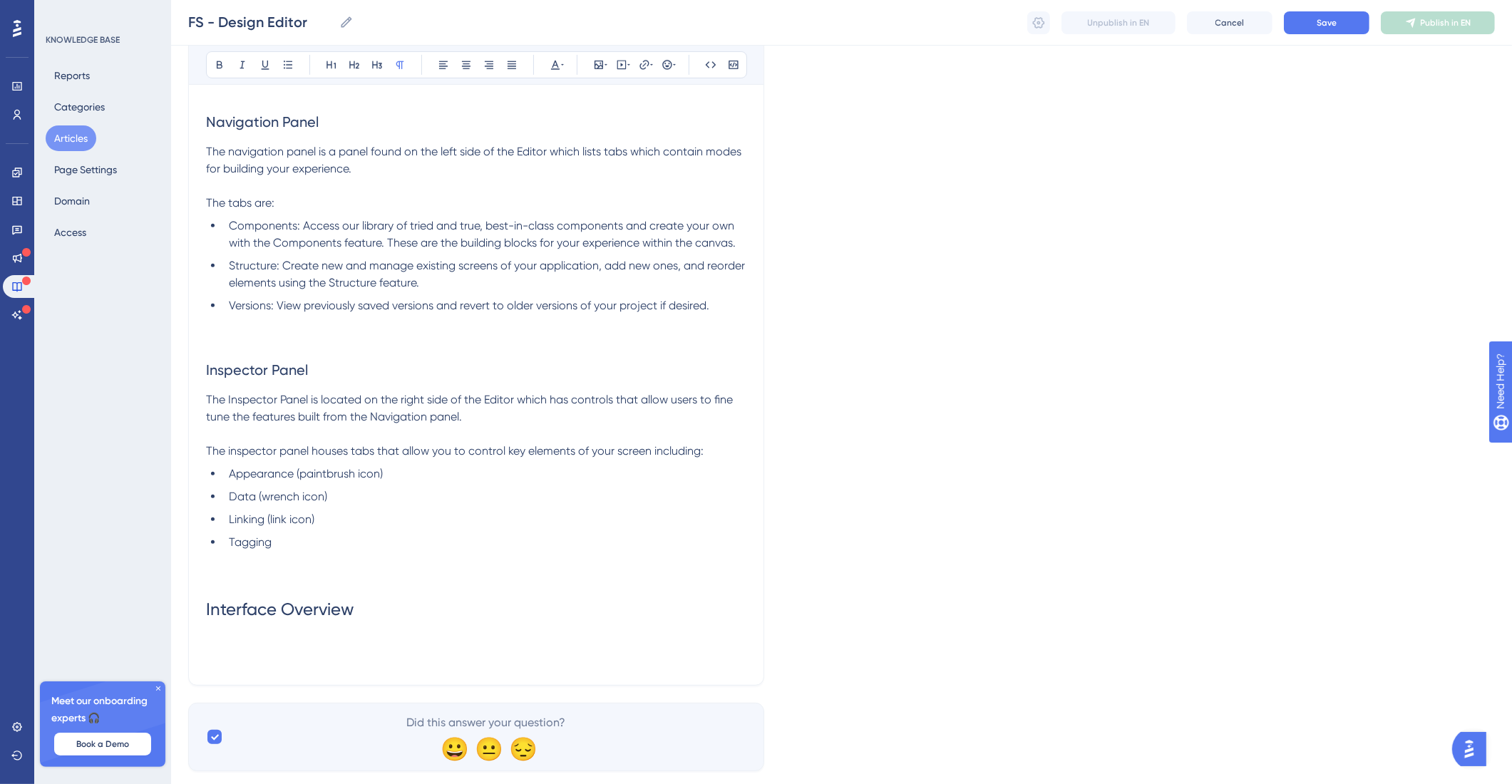
click at [453, 625] on h1 "Interface Overview" at bounding box center [476, 609] width 540 height 48
click at [453, 624] on h1 "Interface Overview" at bounding box center [476, 609] width 540 height 48
click at [452, 624] on h1 "Interface Overview" at bounding box center [476, 609] width 540 height 48
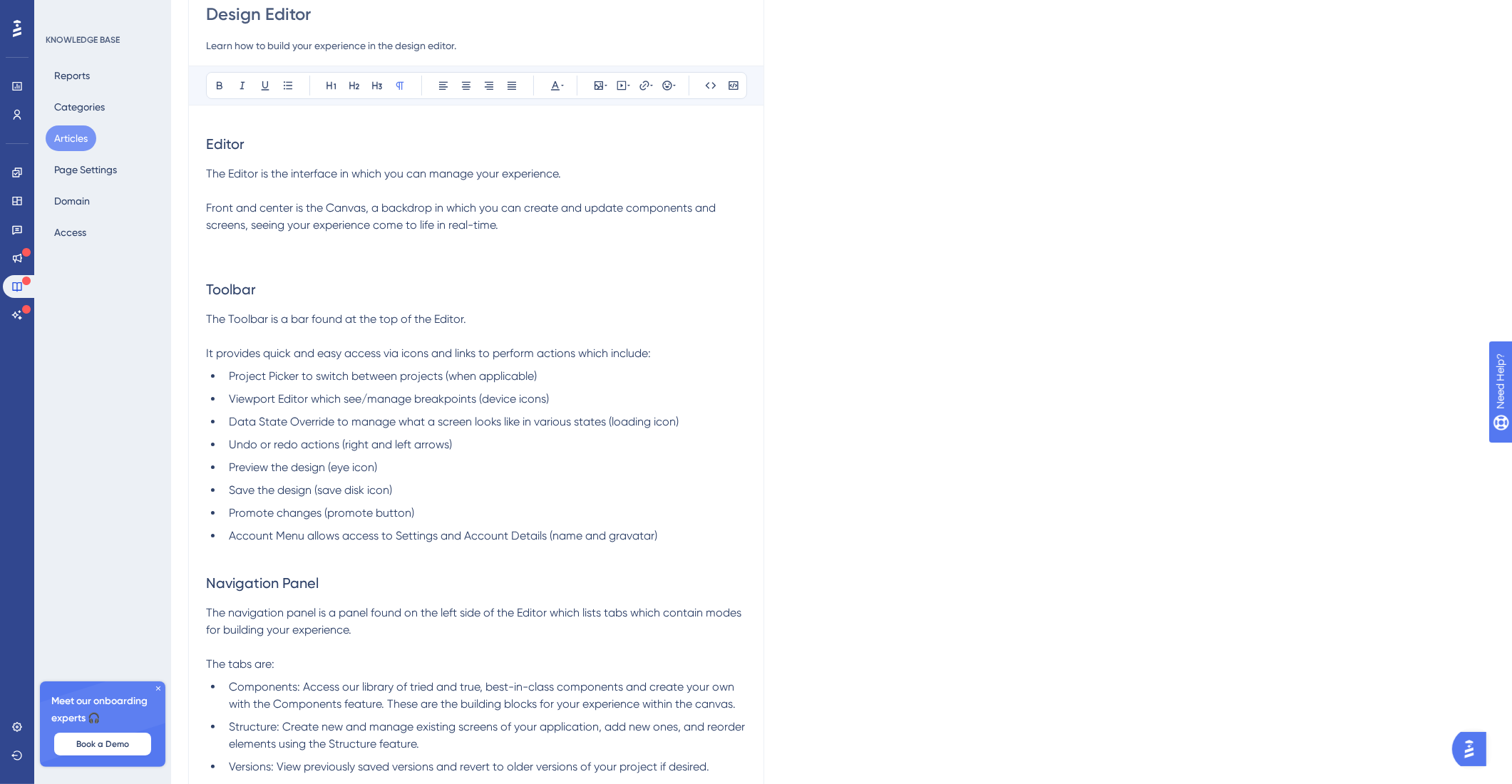
scroll to position [0, 0]
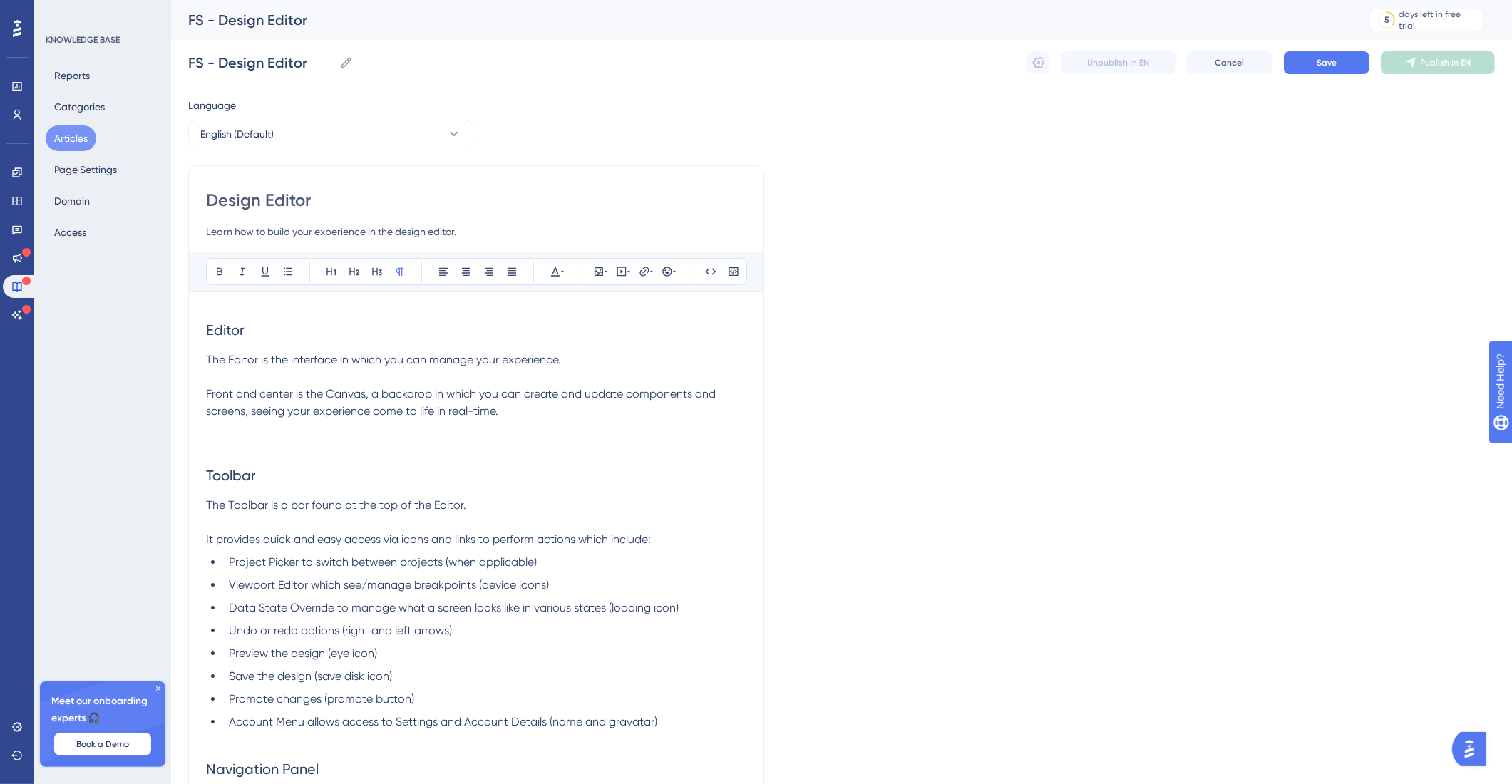
click at [237, 326] on span "Editor" at bounding box center [225, 329] width 38 height 17
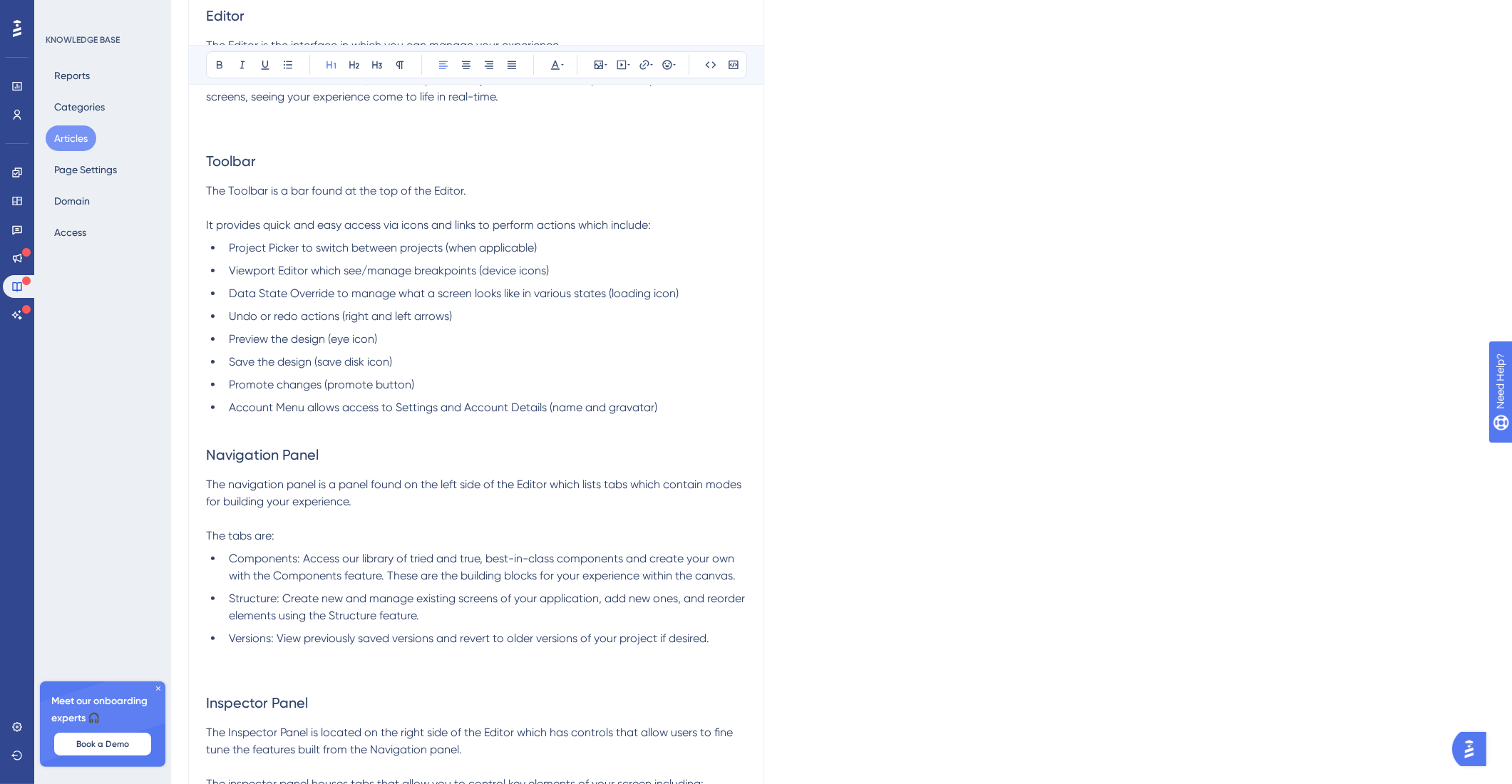
scroll to position [693, 0]
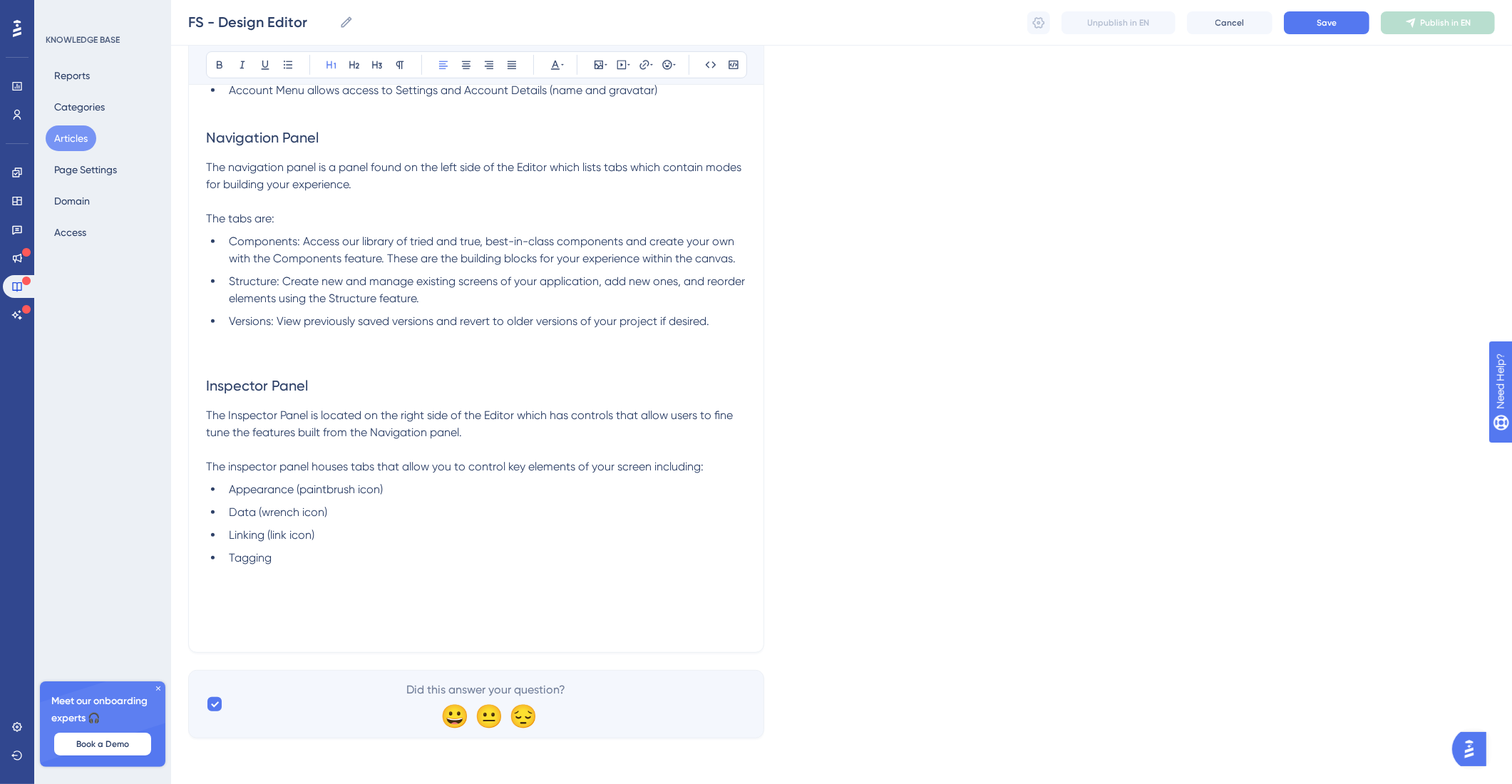
click at [402, 578] on p at bounding box center [476, 575] width 540 height 17
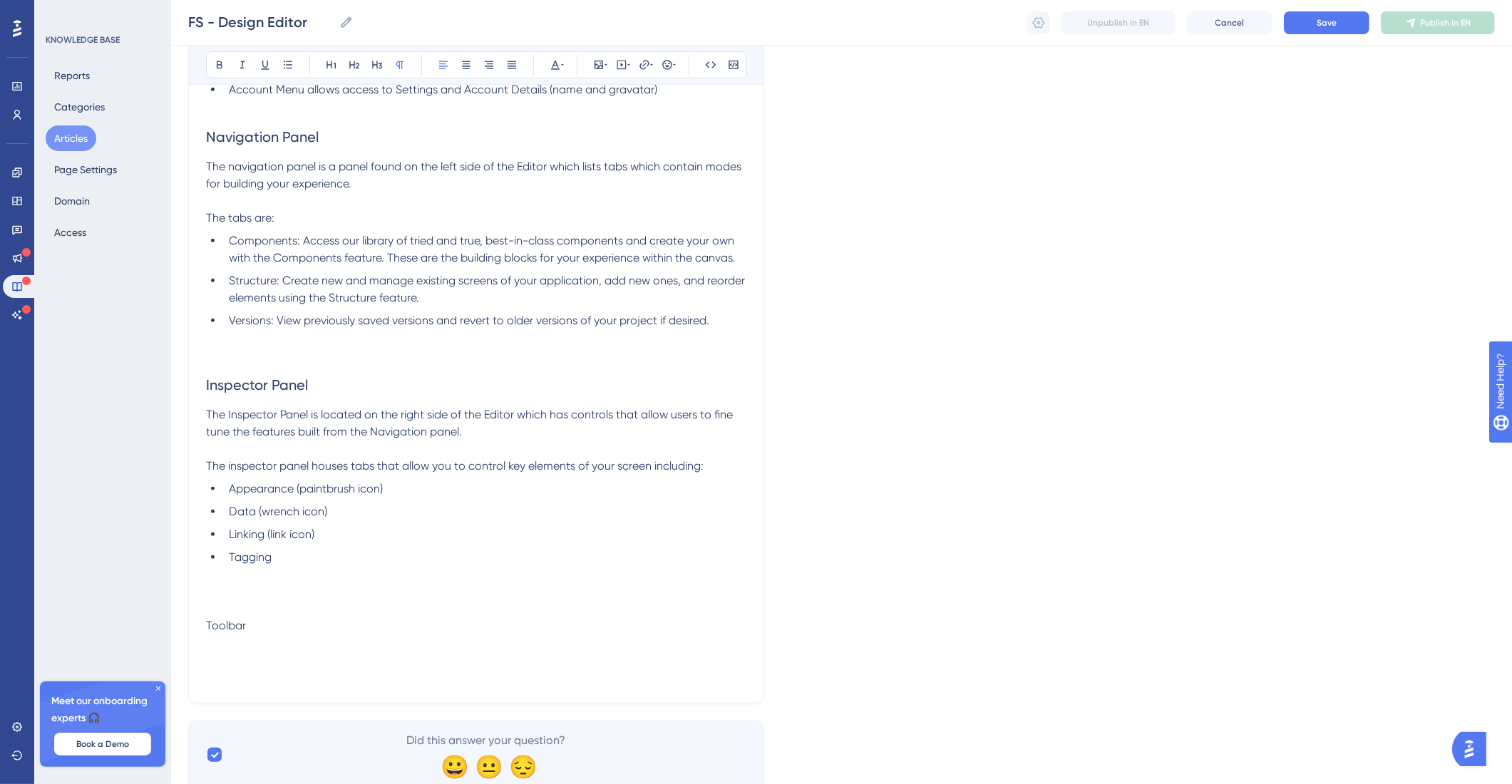
click at [394, 622] on p "Toolbar" at bounding box center [476, 625] width 540 height 17
click at [336, 67] on icon at bounding box center [332, 65] width 12 height 12
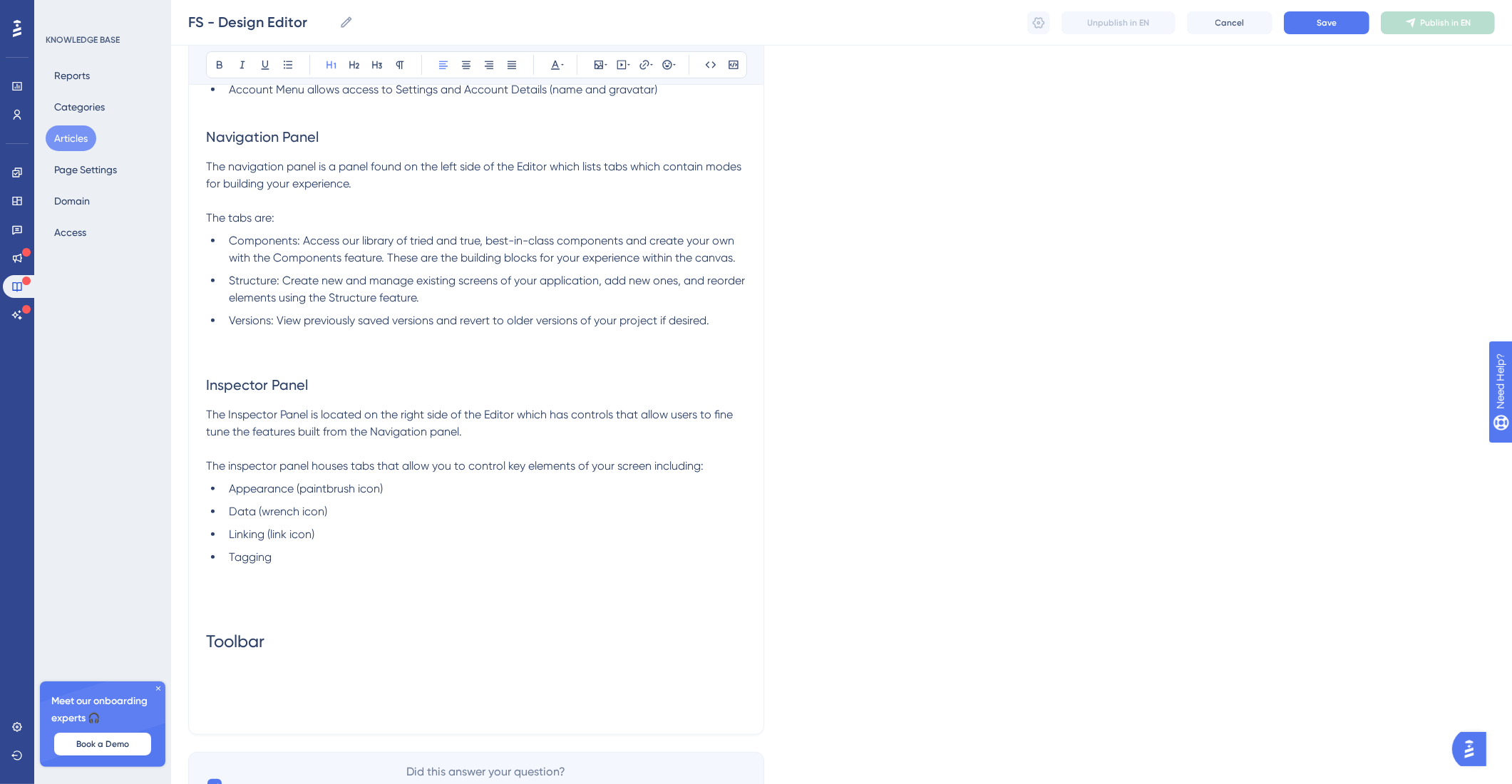
click at [300, 654] on h1 "Toolbar" at bounding box center [476, 641] width 540 height 48
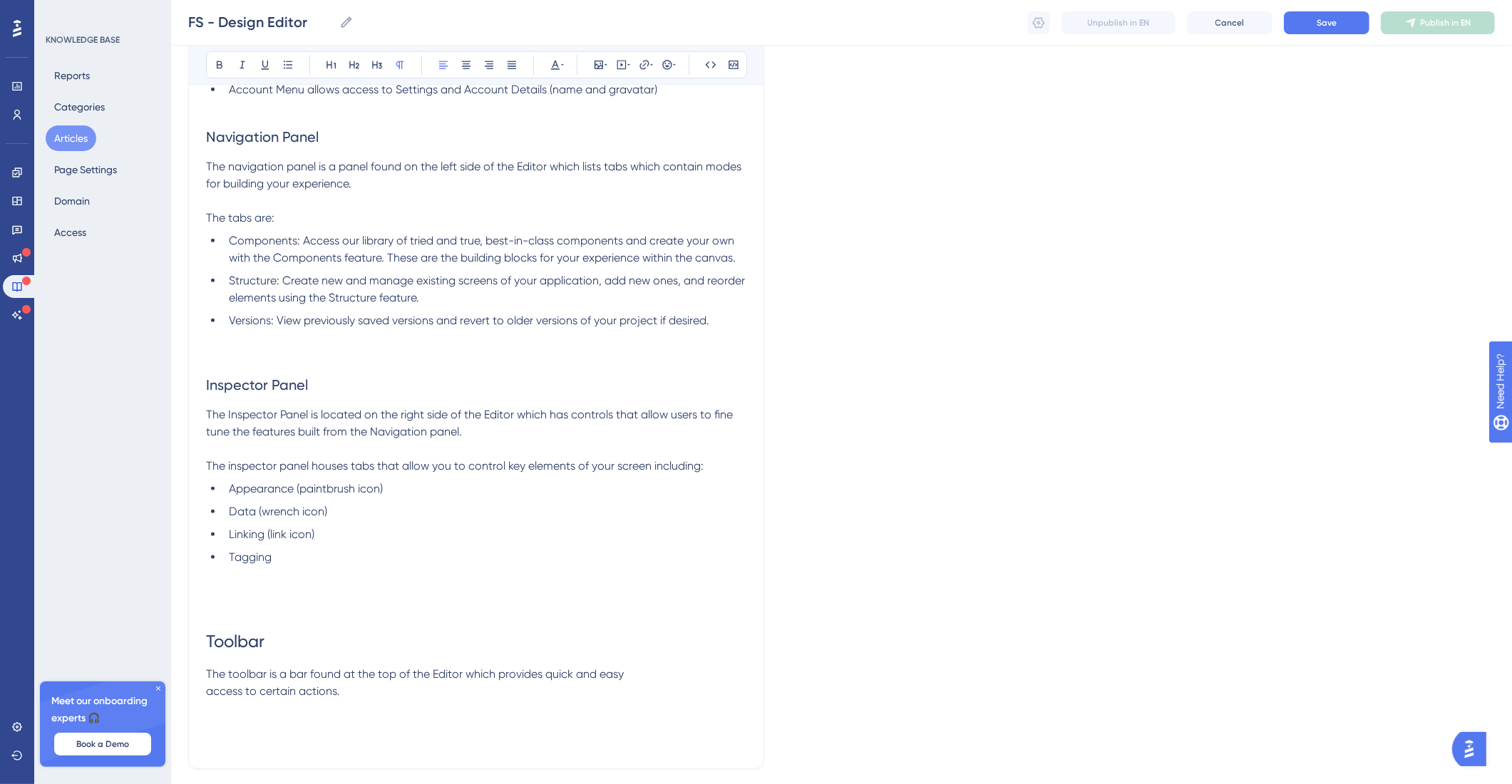
click at [207, 698] on span "The toolbar is a bar found at the top of the Editor which provides quick and ea…" at bounding box center [415, 682] width 418 height 30
click at [305, 698] on p "The toolbar is a bar found at the top of the Editor which provides quick and ea…" at bounding box center [476, 683] width 540 height 34
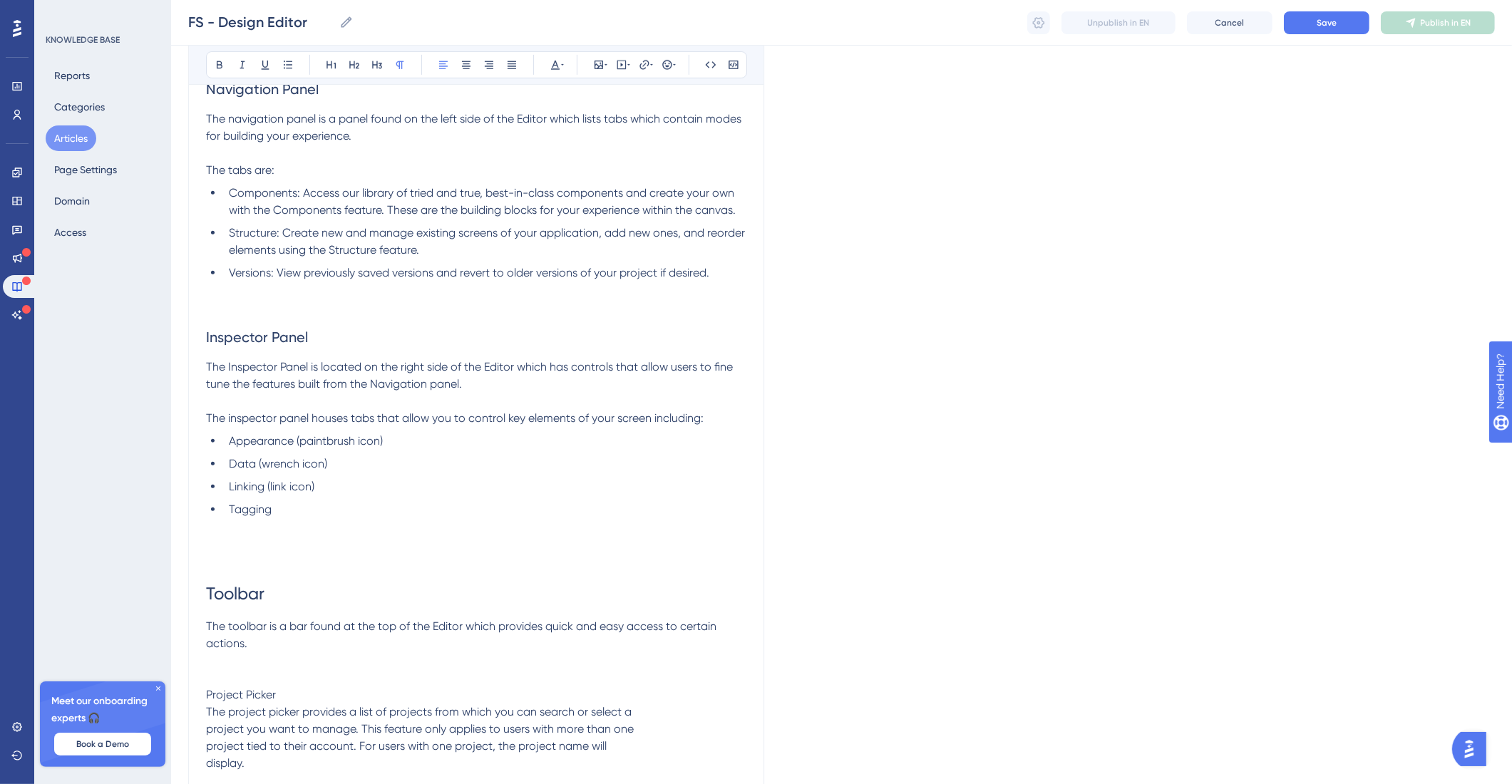
scroll to position [767, 0]
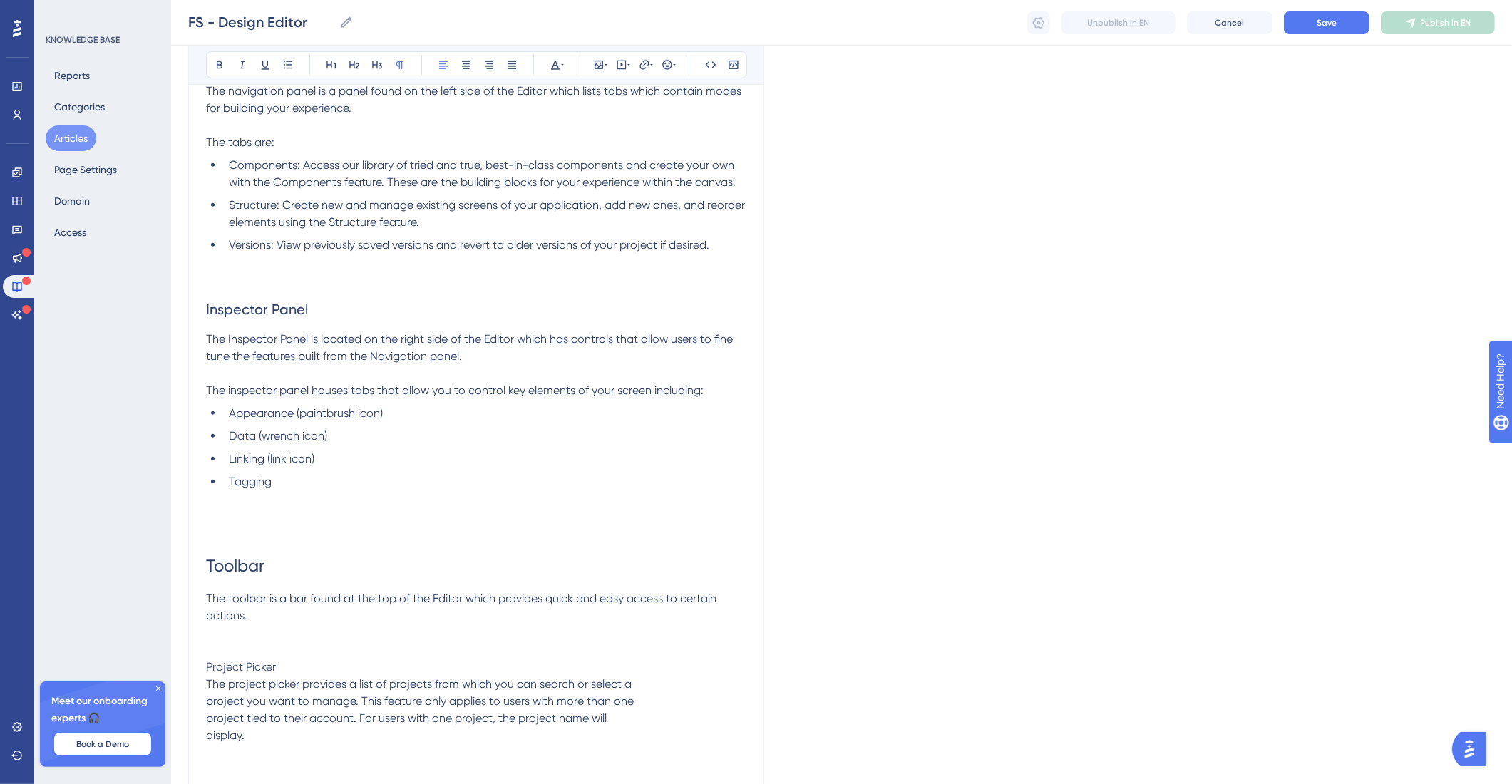
click at [208, 701] on span "The project picker provides a list of projects from which you can search or sel…" at bounding box center [420, 709] width 427 height 65
click at [206, 716] on span "The project picker provides a list of projects from which you can search or sel…" at bounding box center [474, 709] width 534 height 65
click at [209, 739] on span "The project picker provides a list of projects from which you can search or sel…" at bounding box center [474, 709] width 534 height 65
drag, startPoint x: 306, startPoint y: 669, endPoint x: 177, endPoint y: 665, distance: 129.1
click at [177, 665] on div "Performance Users Engagement Widgets Feedback Product Updates Knowledge Base AI…" at bounding box center [841, 69] width 1341 height 1672
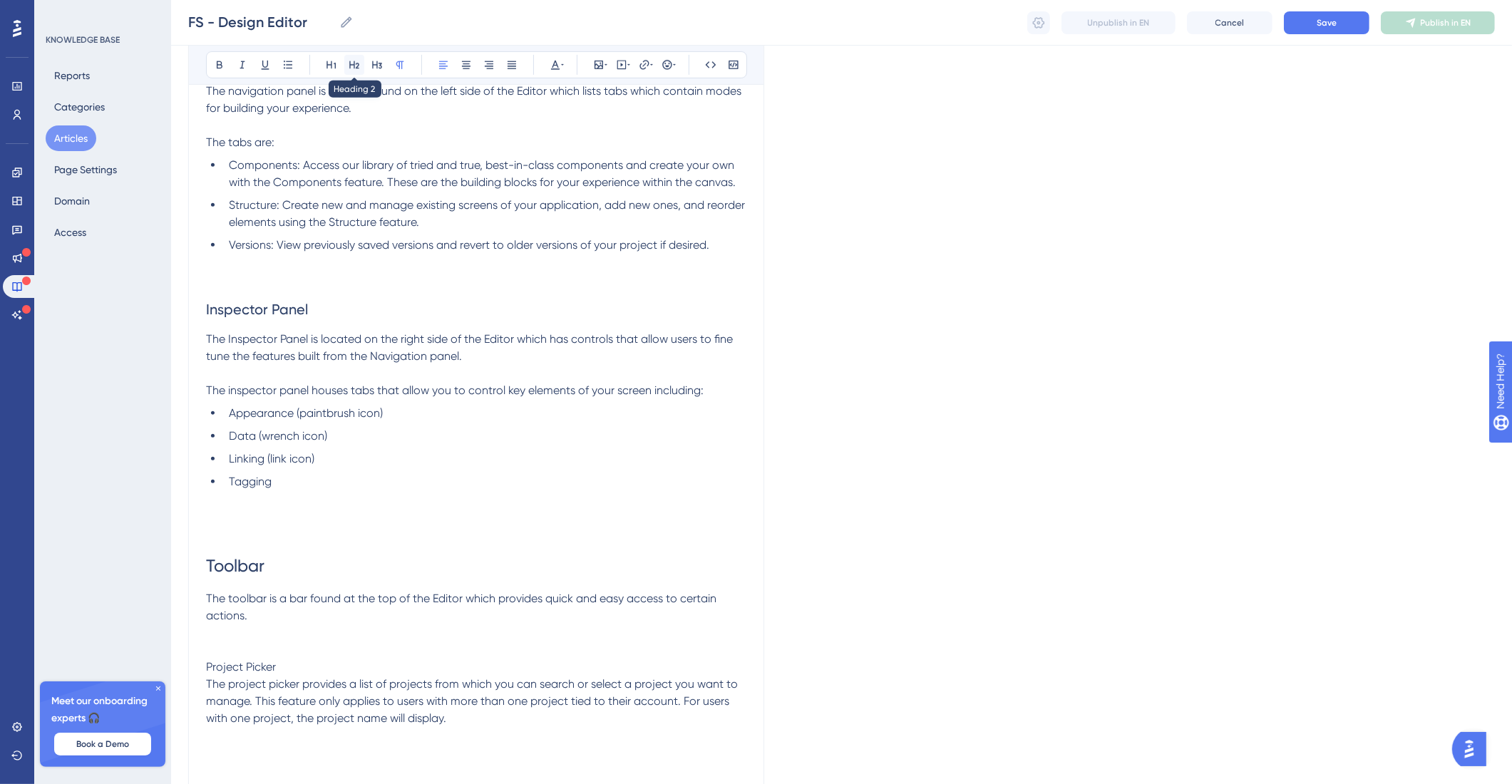
click at [355, 69] on button at bounding box center [354, 65] width 20 height 20
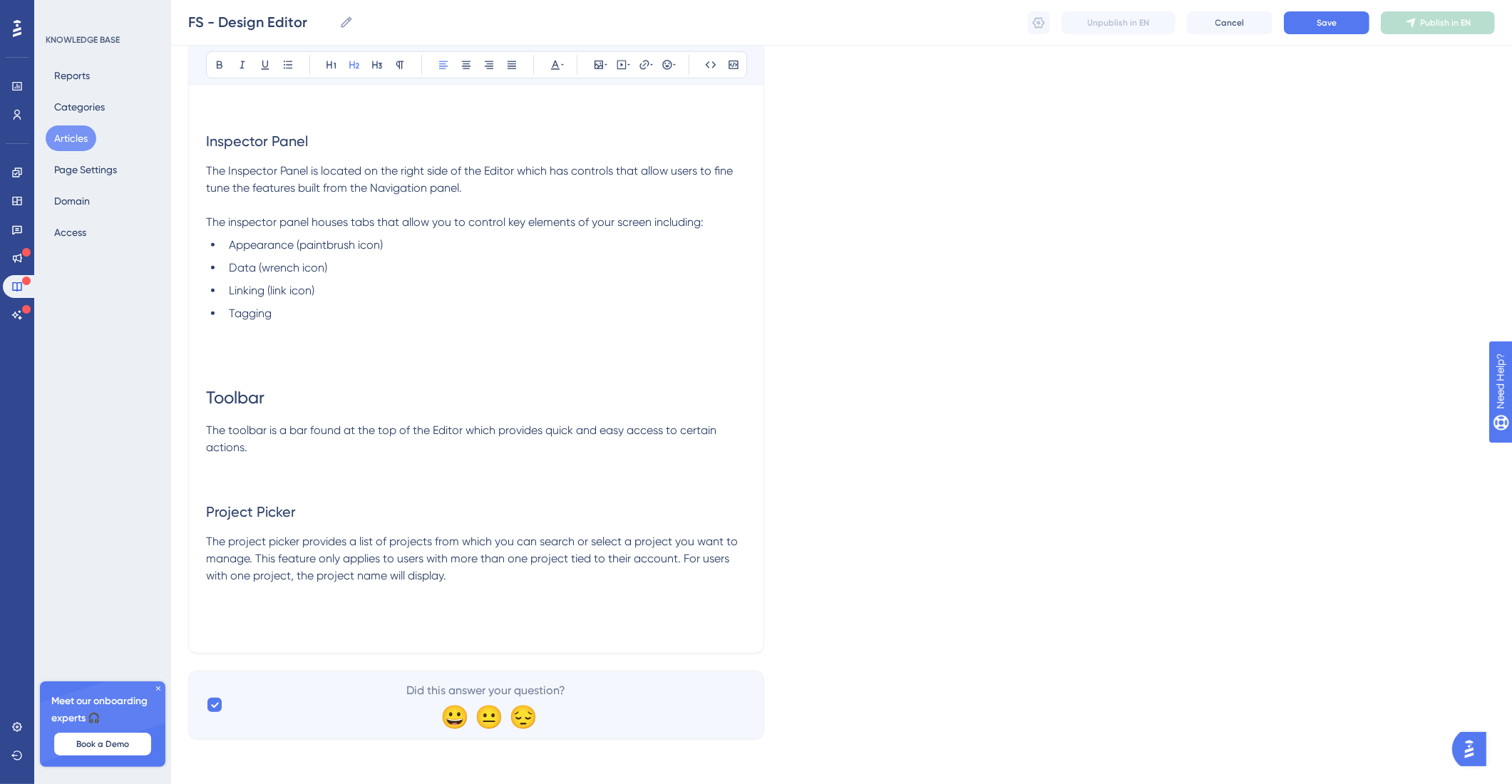
scroll to position [937, 0]
click at [512, 584] on p at bounding box center [476, 591] width 540 height 17
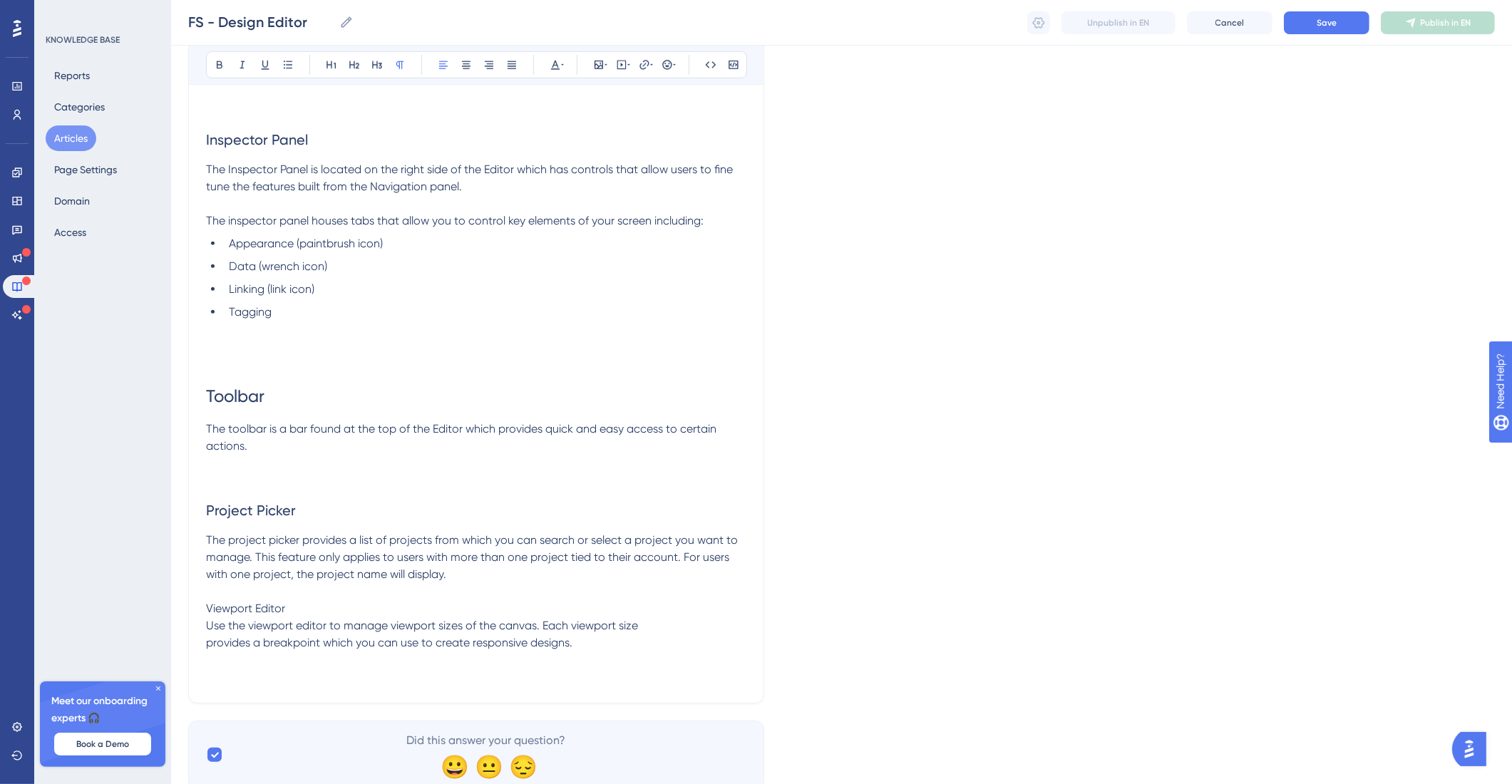
click at [207, 644] on span "Use the viewport editor to manage viewport sizes of the canvas. Each viewport s…" at bounding box center [422, 634] width 432 height 30
drag, startPoint x: 319, startPoint y: 609, endPoint x: 183, endPoint y: 605, distance: 136.1
click at [360, 68] on icon at bounding box center [355, 65] width 12 height 12
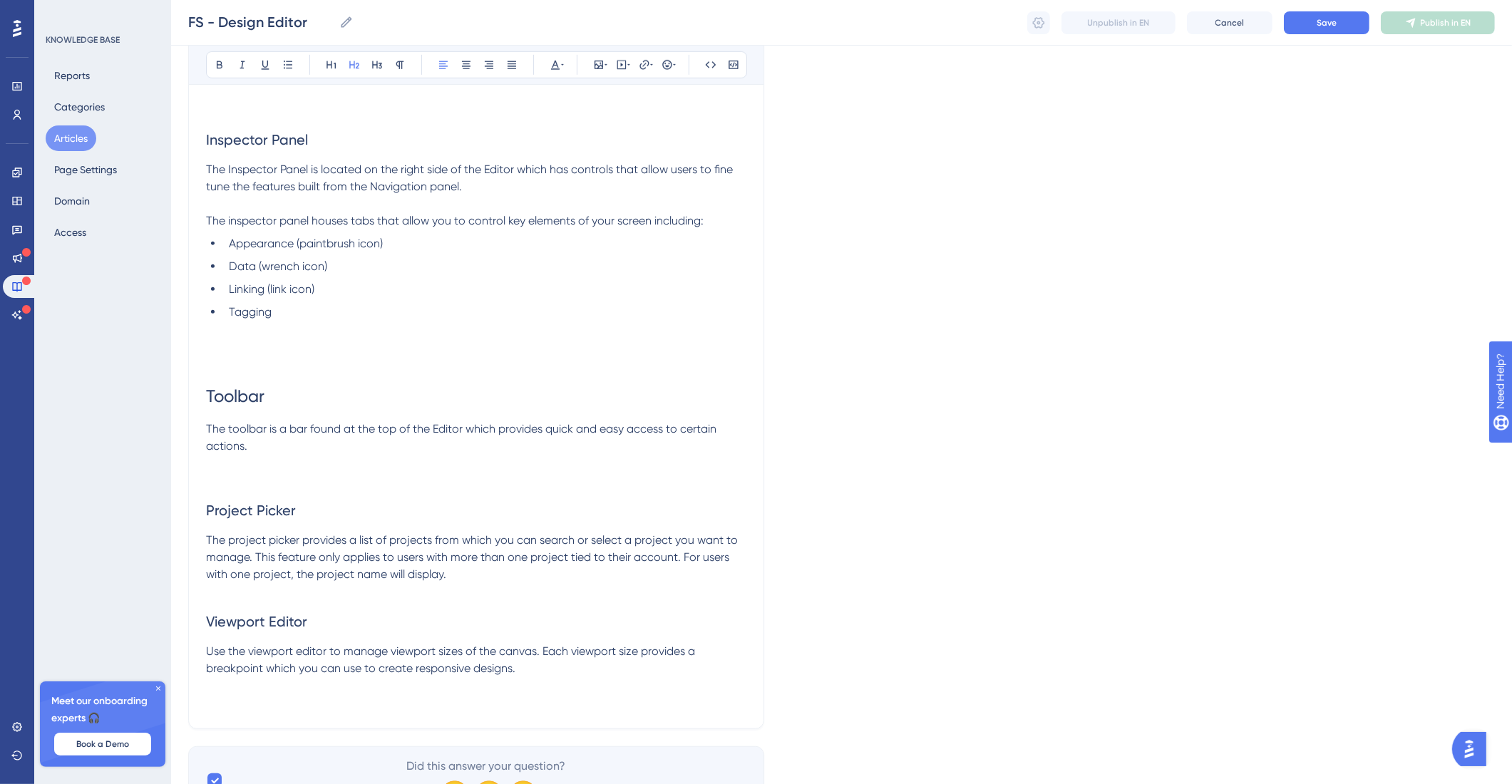
click at [435, 589] on p at bounding box center [476, 591] width 540 height 17
click at [542, 687] on p at bounding box center [476, 685] width 540 height 17
click at [544, 677] on p at bounding box center [476, 685] width 540 height 17
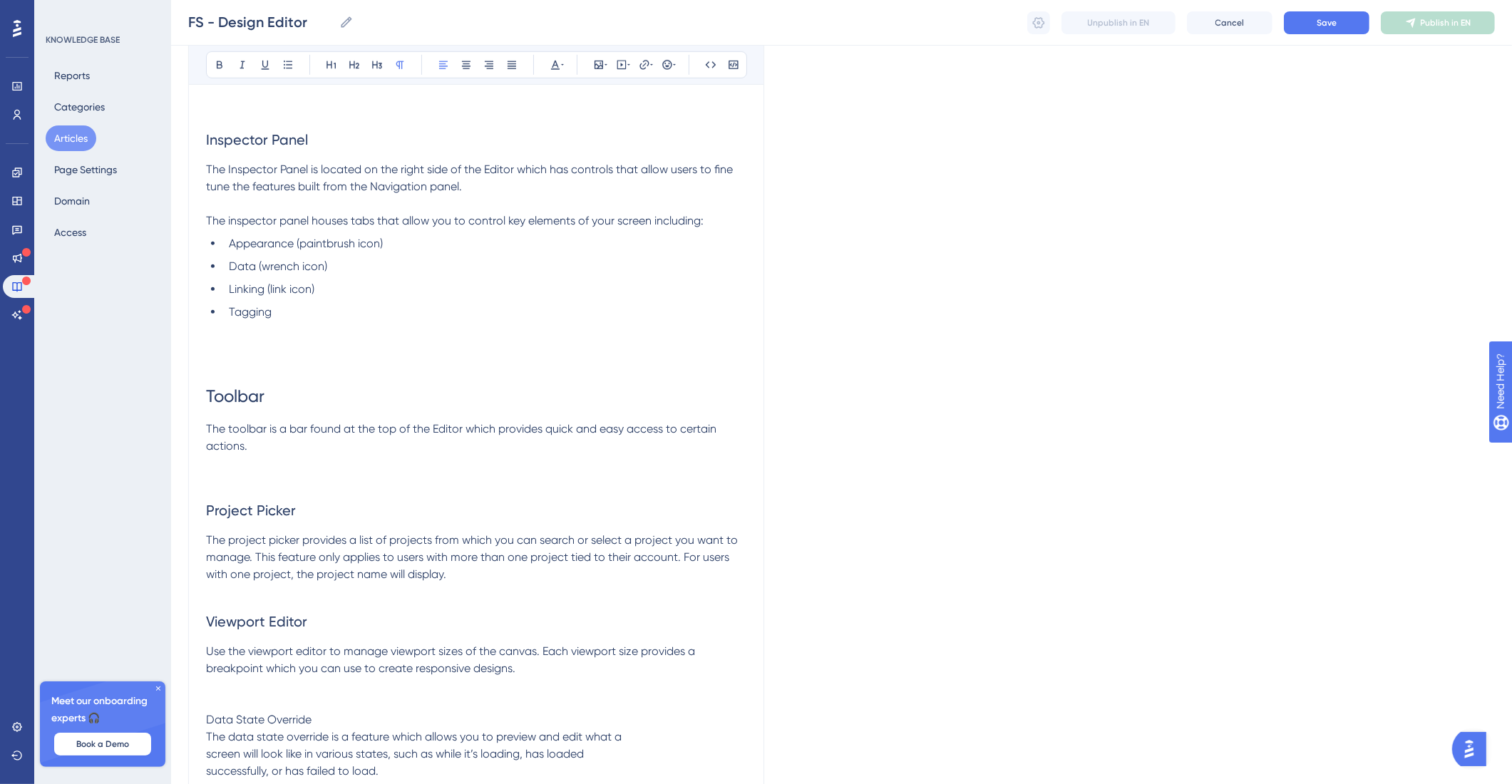
click at [207, 752] on span "The data state override is a feature which allows you to preview and edit what …" at bounding box center [414, 754] width 416 height 48
click at [212, 775] on span "The data state override is a feature which allows you to preview and edit what …" at bounding box center [471, 754] width 529 height 48
drag, startPoint x: 334, startPoint y: 720, endPoint x: 200, endPoint y: 721, distance: 134.0
click at [198, 723] on div "Design Editor Learn how to build your experience in the design editor. Bold Ita…" at bounding box center [476, 10] width 576 height 1576
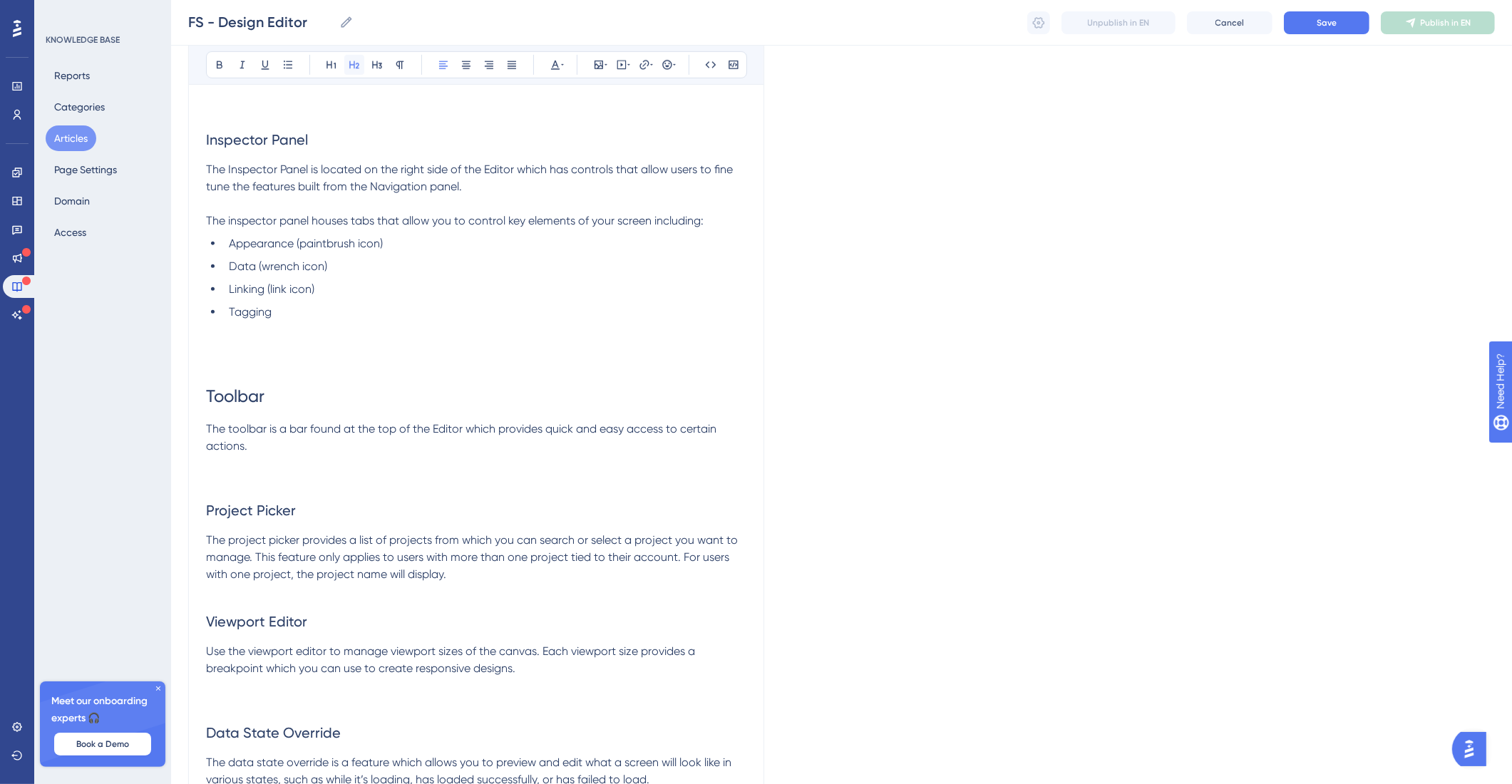
click at [363, 63] on button at bounding box center [354, 65] width 20 height 20
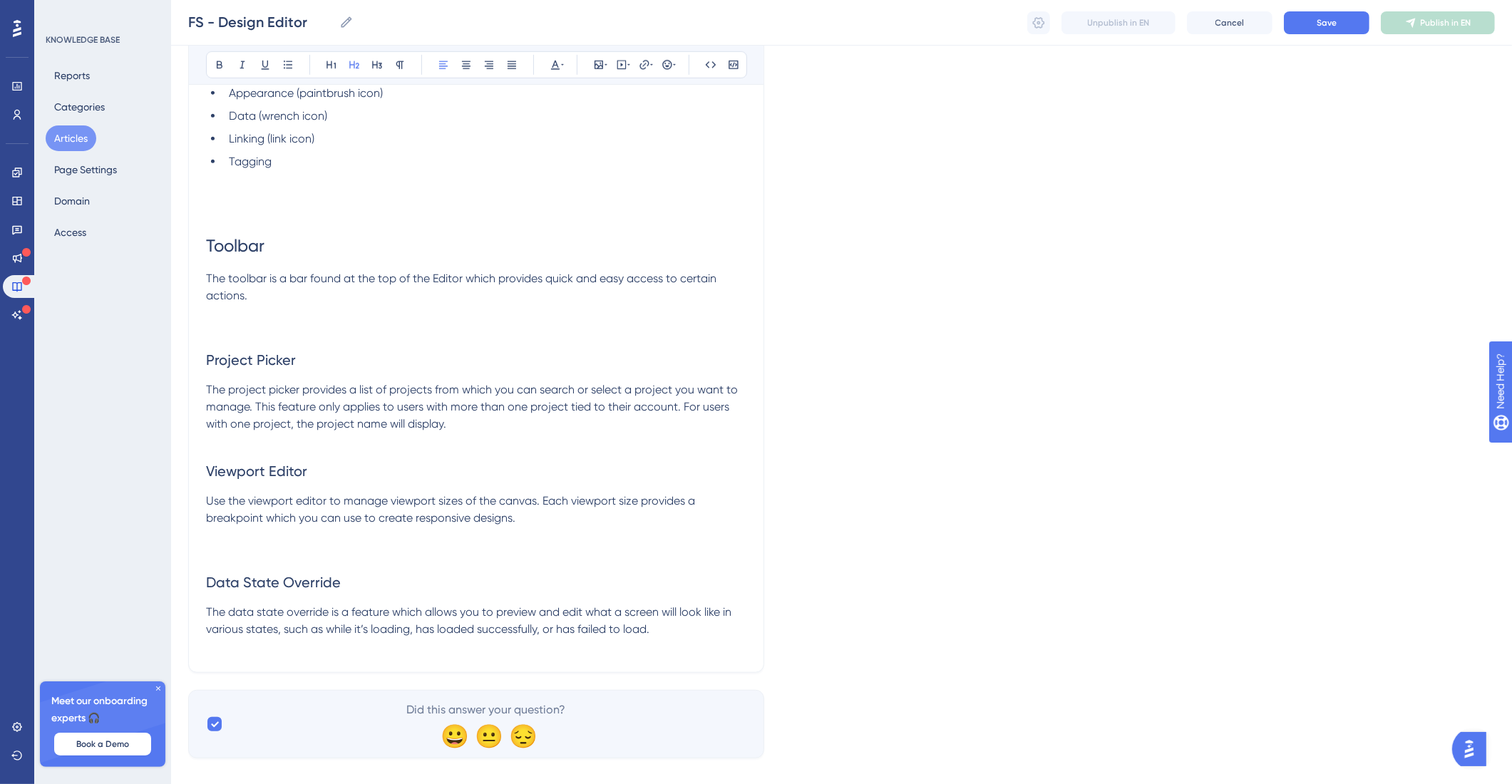
scroll to position [1108, 0]
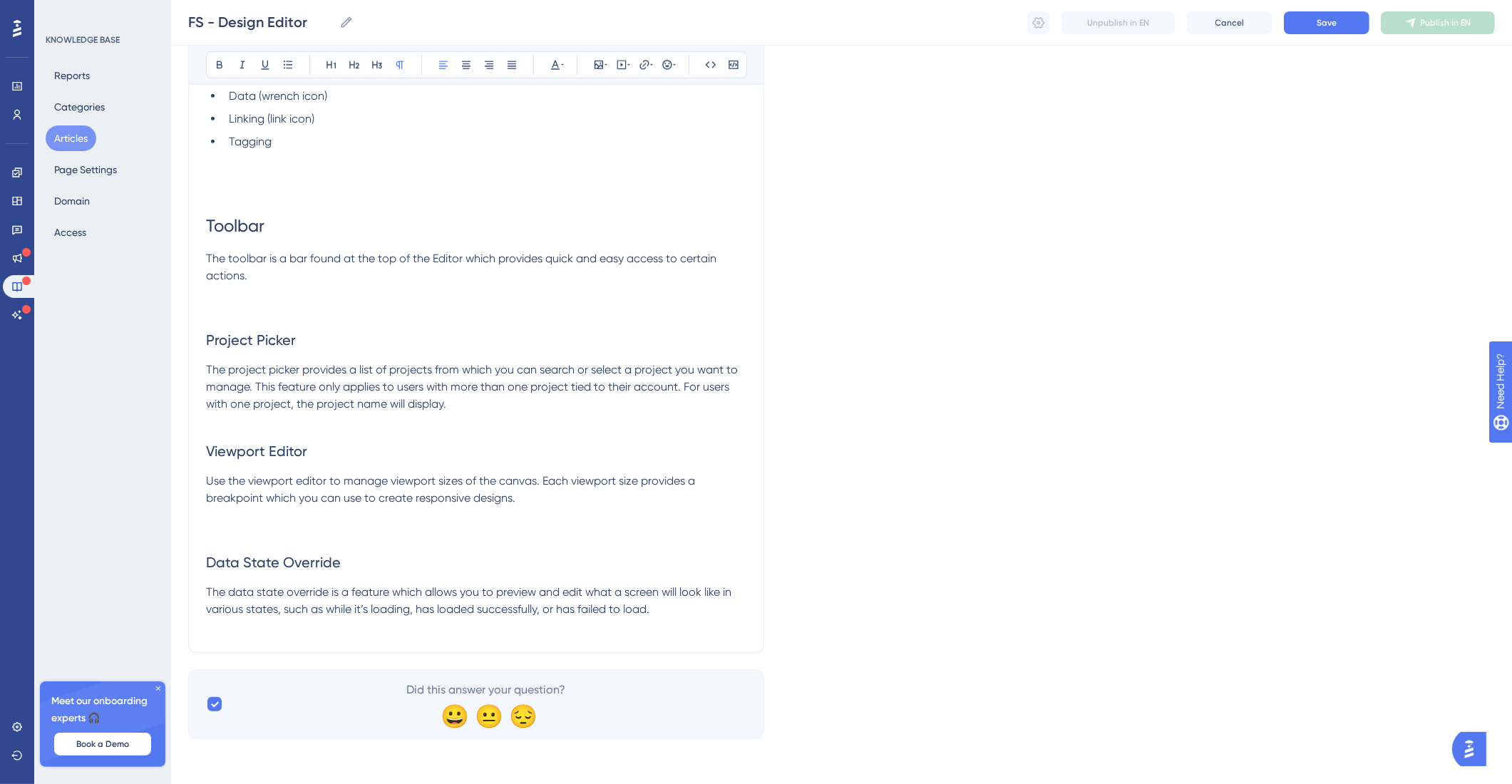
click at [719, 615] on p "The data state override is a feature which allows you to preview and edit what …" at bounding box center [476, 600] width 540 height 34
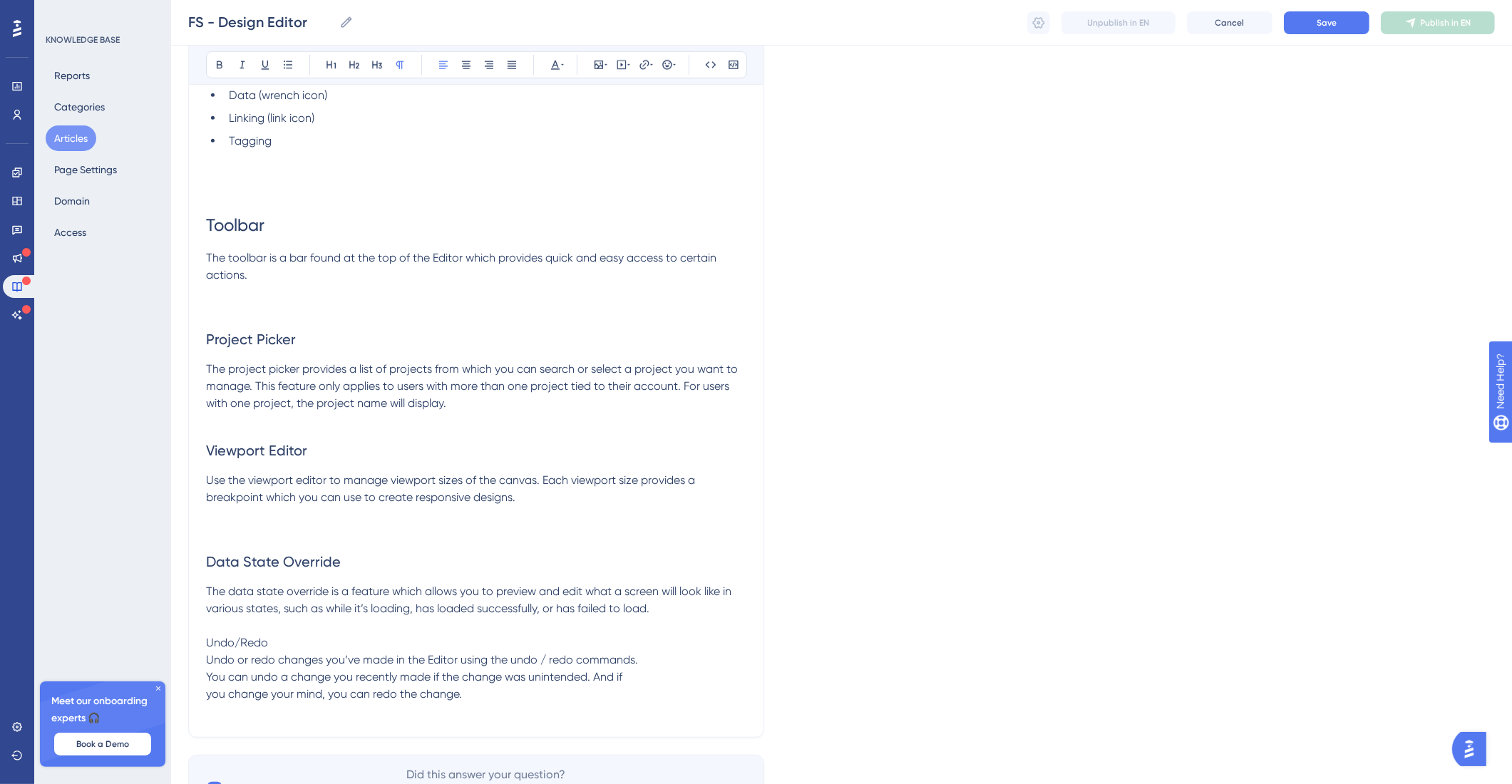
click at [206, 677] on span "Undo or redo changes you’ve made in the Editor using the undo / redo commands. …" at bounding box center [422, 677] width 432 height 48
click at [210, 700] on span "Undo or redo changes you’ve made in the Editor using the undo / redo commands. …" at bounding box center [466, 677] width 520 height 48
drag, startPoint x: 280, startPoint y: 649, endPoint x: 204, endPoint y: 505, distance: 162.8
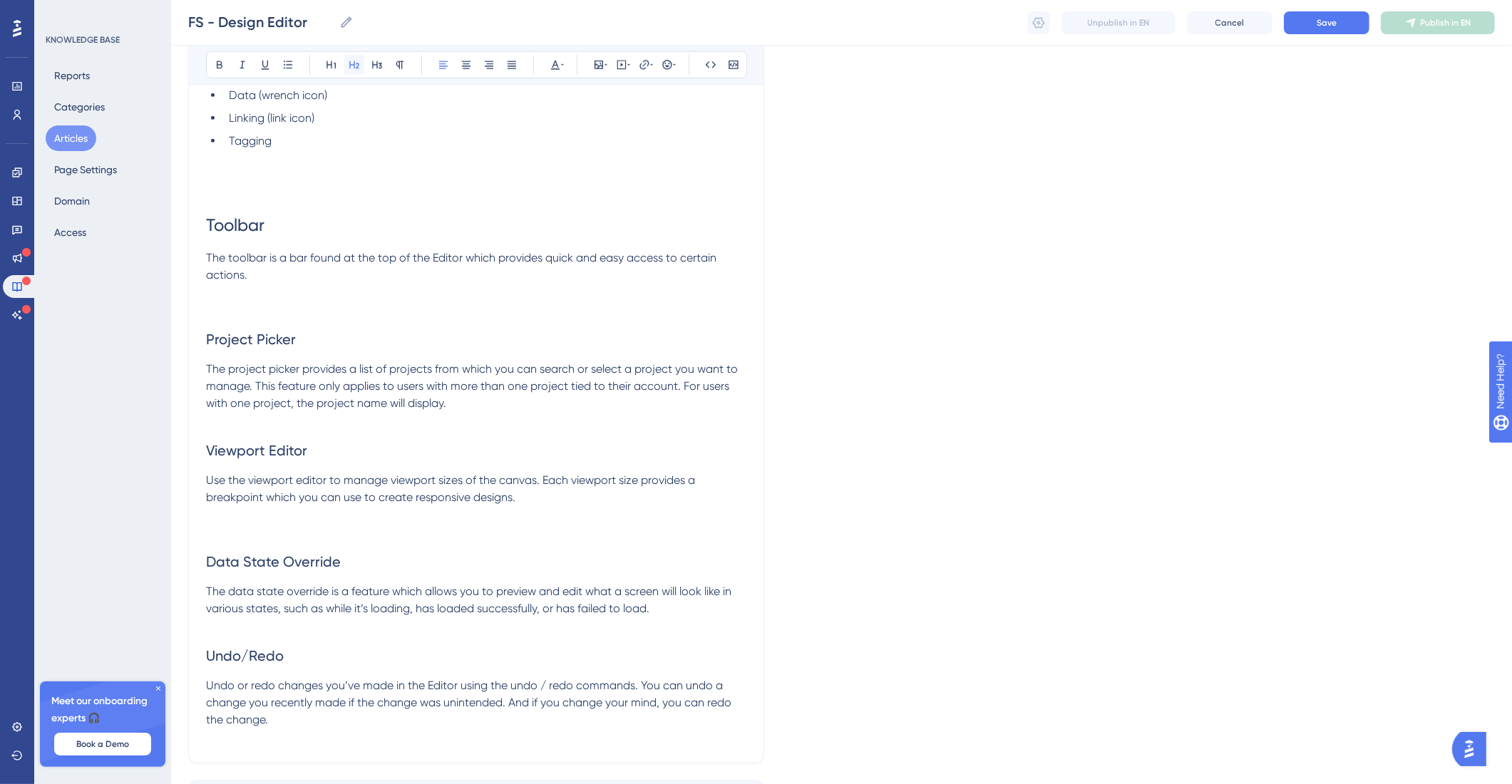
click at [359, 72] on button at bounding box center [354, 65] width 20 height 20
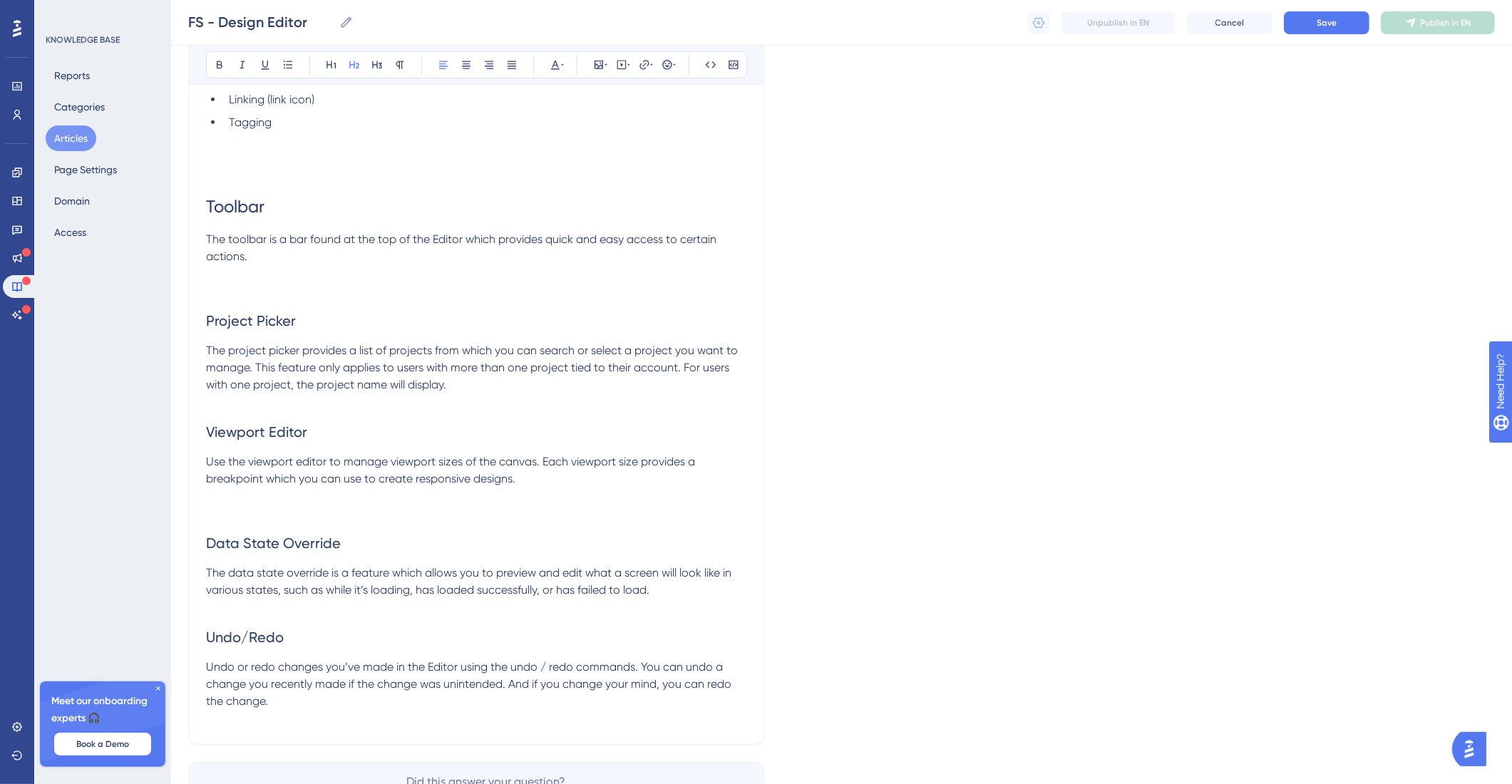
scroll to position [1219, 0]
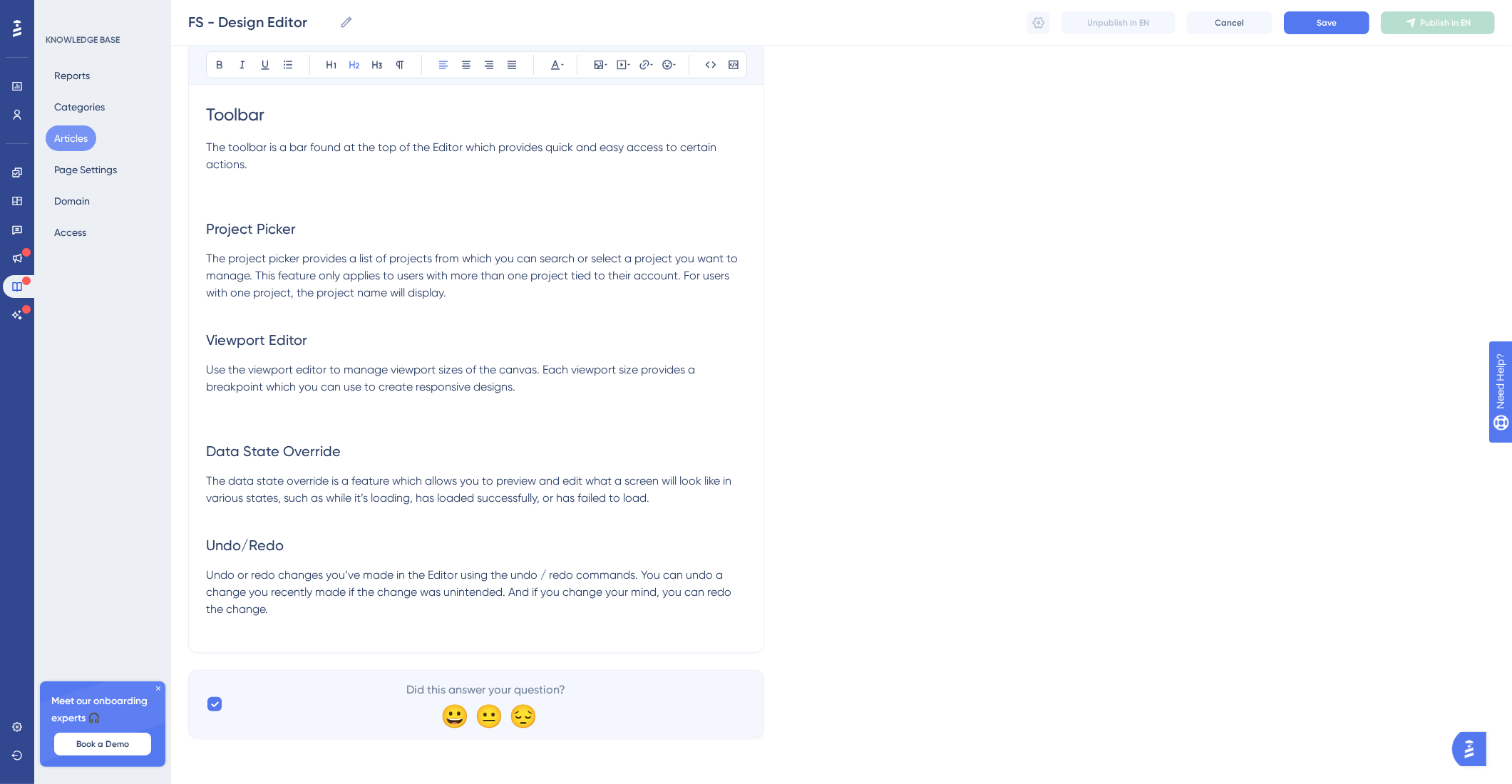
drag, startPoint x: 336, startPoint y: 633, endPoint x: 335, endPoint y: 614, distance: 19.0
click at [336, 633] on p at bounding box center [476, 626] width 540 height 17
click at [334, 607] on p "Undo or redo changes you’ve made in the Editor using the undo / redo commands. …" at bounding box center [476, 592] width 540 height 51
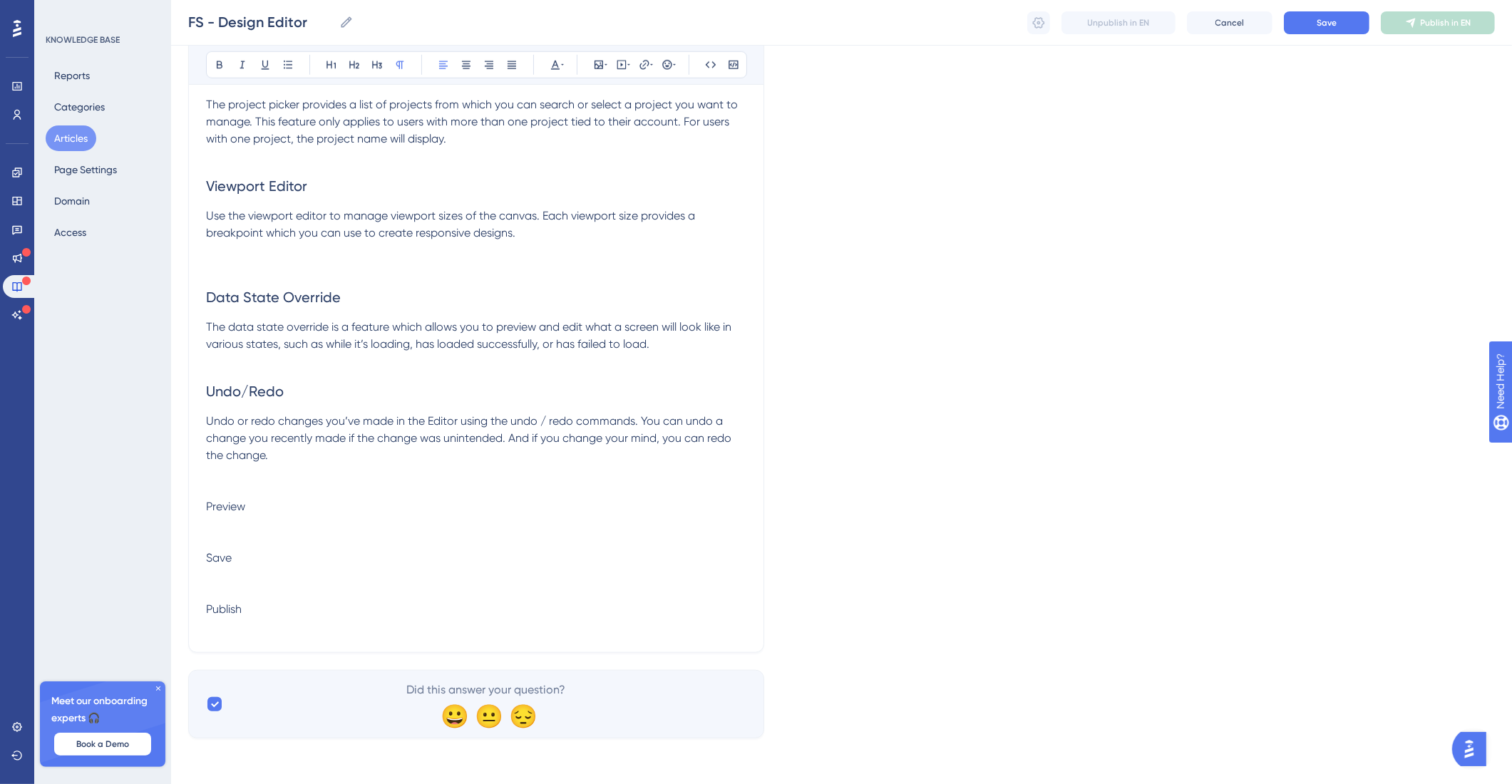
scroll to position [1371, 0]
drag, startPoint x: 273, startPoint y: 612, endPoint x: 253, endPoint y: 225, distance: 387.5
click at [343, 69] on div "Bold Italic Underline Bullet Point Heading 1 Heading 2 Heading 3 Normal Align L…" at bounding box center [476, 65] width 541 height 28
drag, startPoint x: 248, startPoint y: 616, endPoint x: 170, endPoint y: 498, distance: 141.4
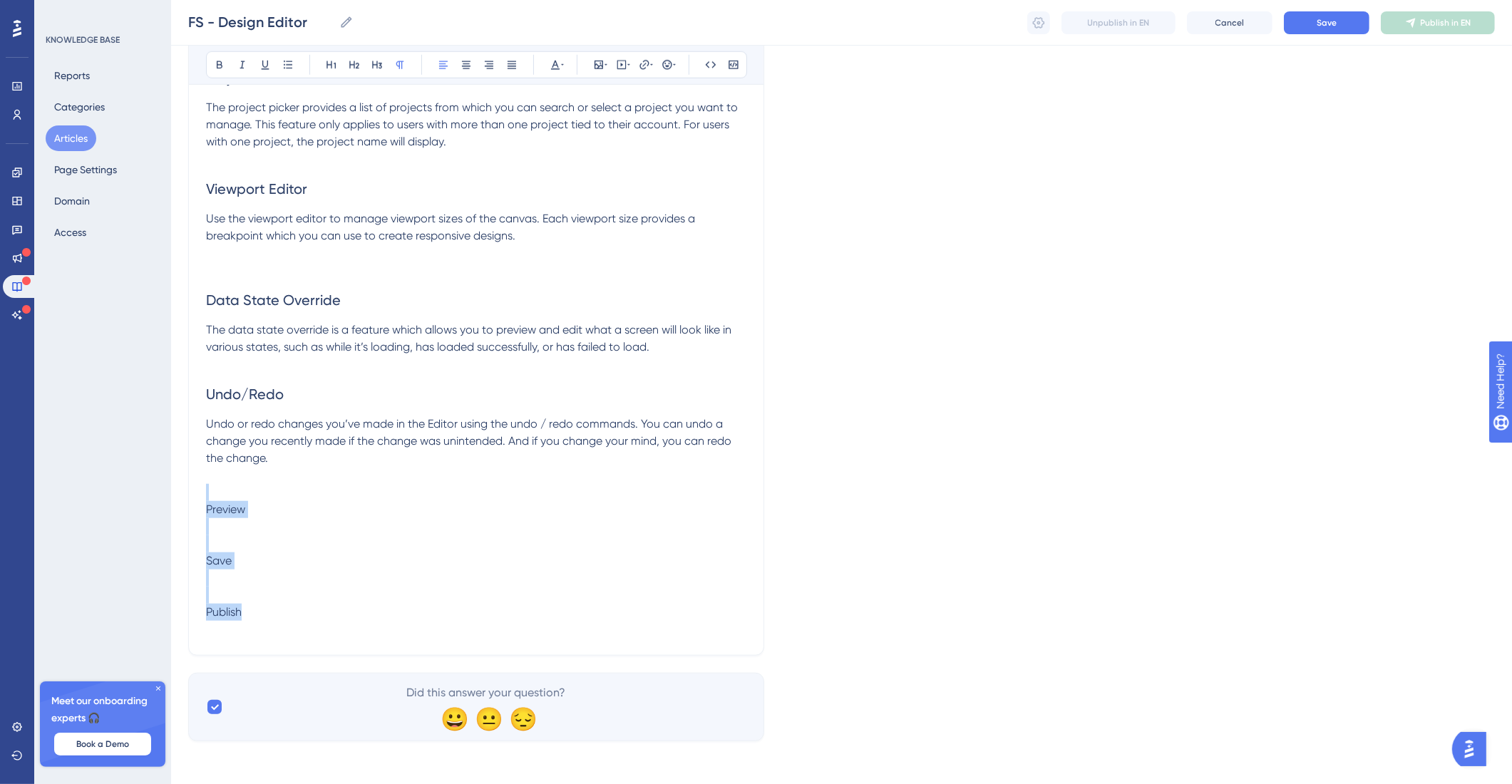
click at [346, 60] on button at bounding box center [354, 65] width 20 height 20
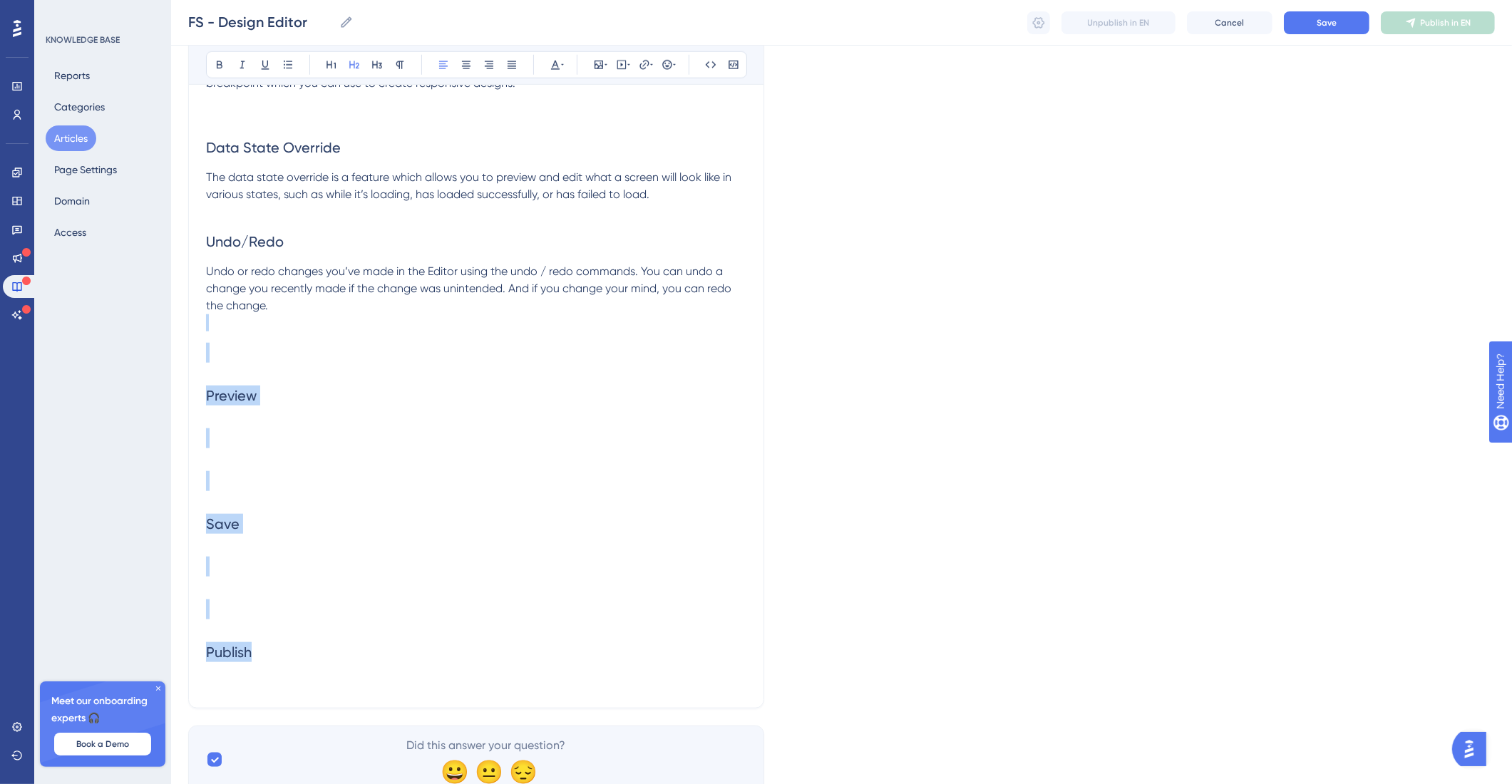
scroll to position [1555, 0]
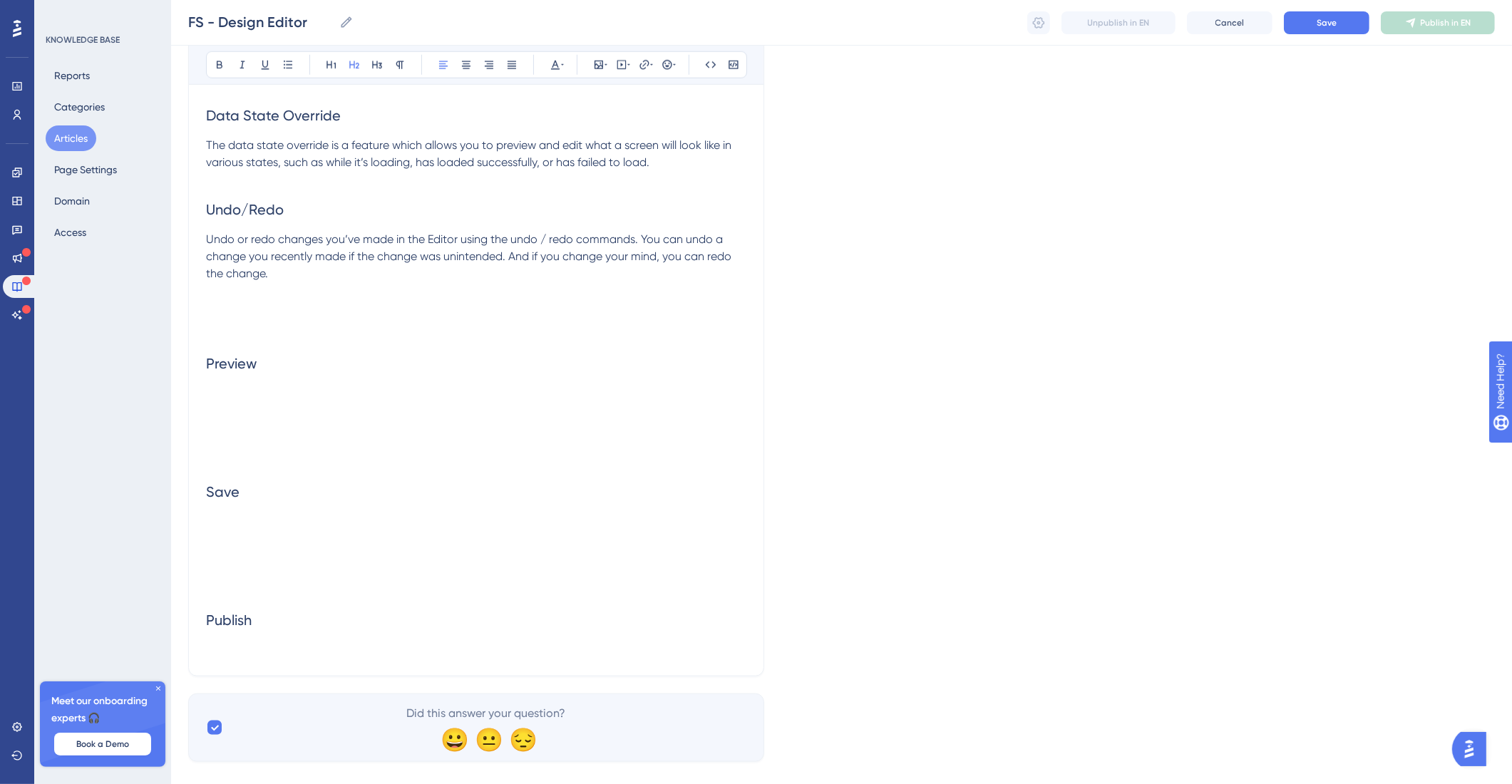
click at [244, 404] on h2 at bounding box center [476, 407] width 540 height 43
click at [211, 379] on h2 "Preview" at bounding box center [476, 364] width 540 height 43
click at [216, 395] on h2 at bounding box center [476, 407] width 540 height 43
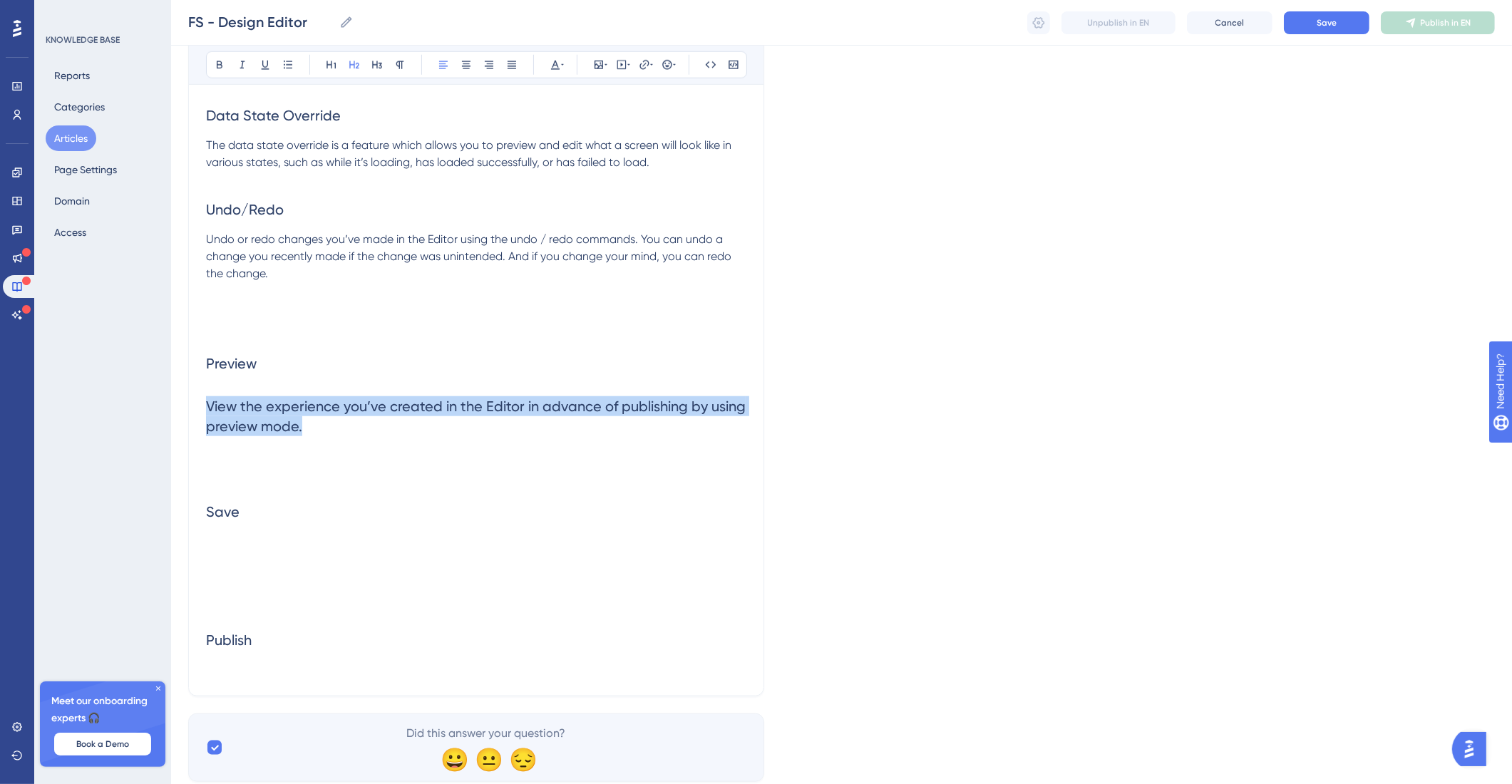
drag, startPoint x: 314, startPoint y: 425, endPoint x: 186, endPoint y: 409, distance: 129.0
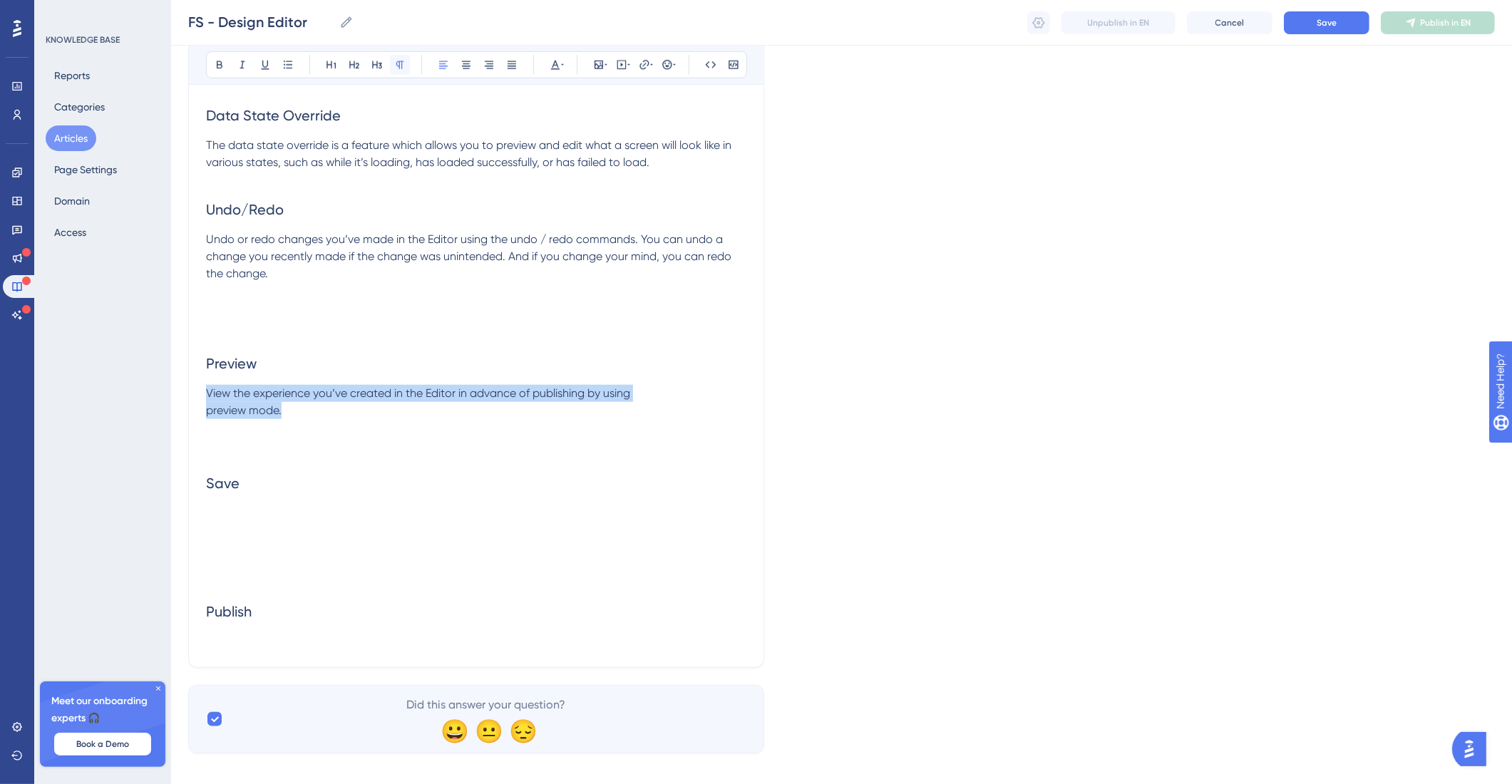
click at [393, 64] on button at bounding box center [400, 65] width 20 height 20
click at [265, 517] on h2 at bounding box center [476, 527] width 540 height 43
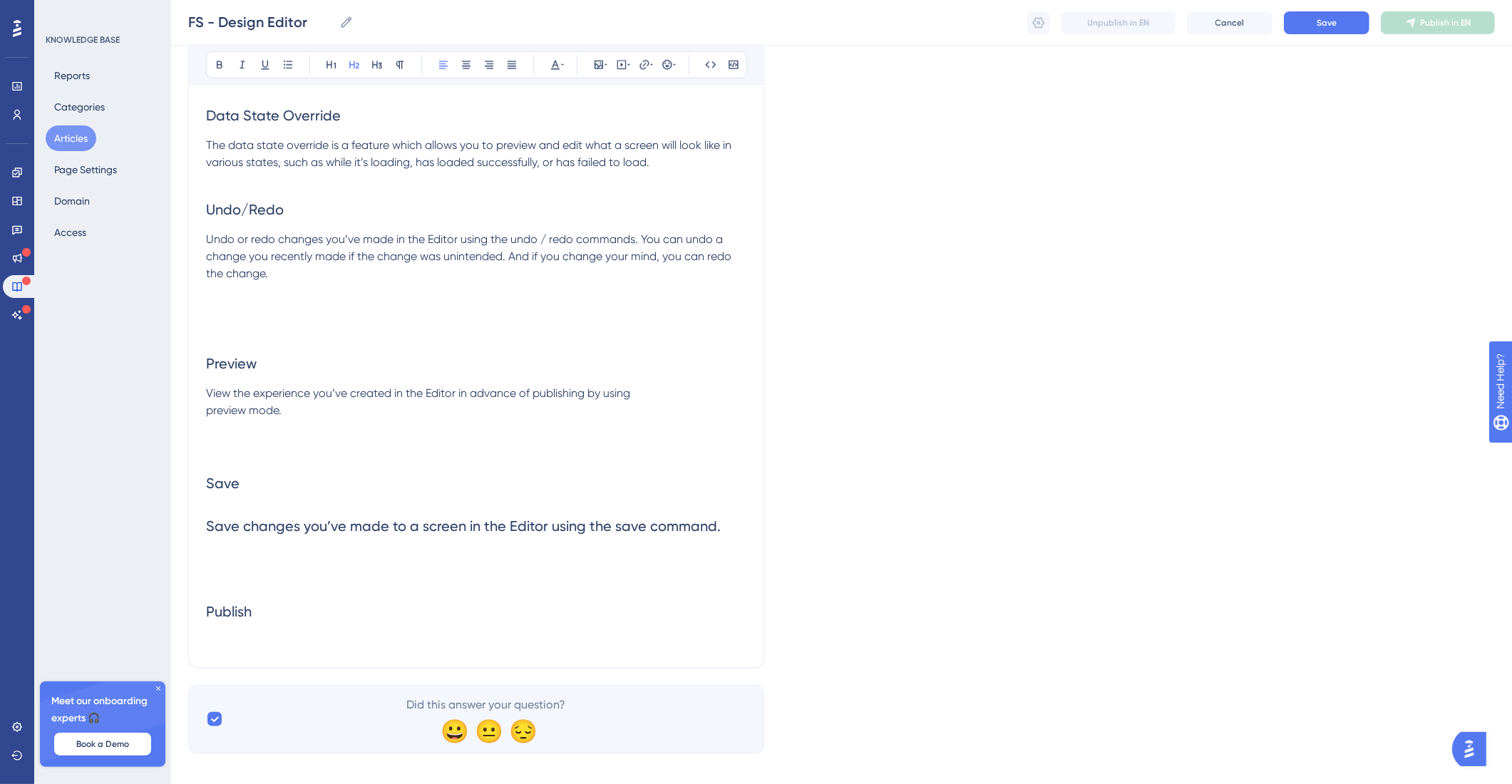
click at [215, 527] on span "Save changes you’ve made to a screen in the Editor using the save command." at bounding box center [464, 526] width 515 height 17
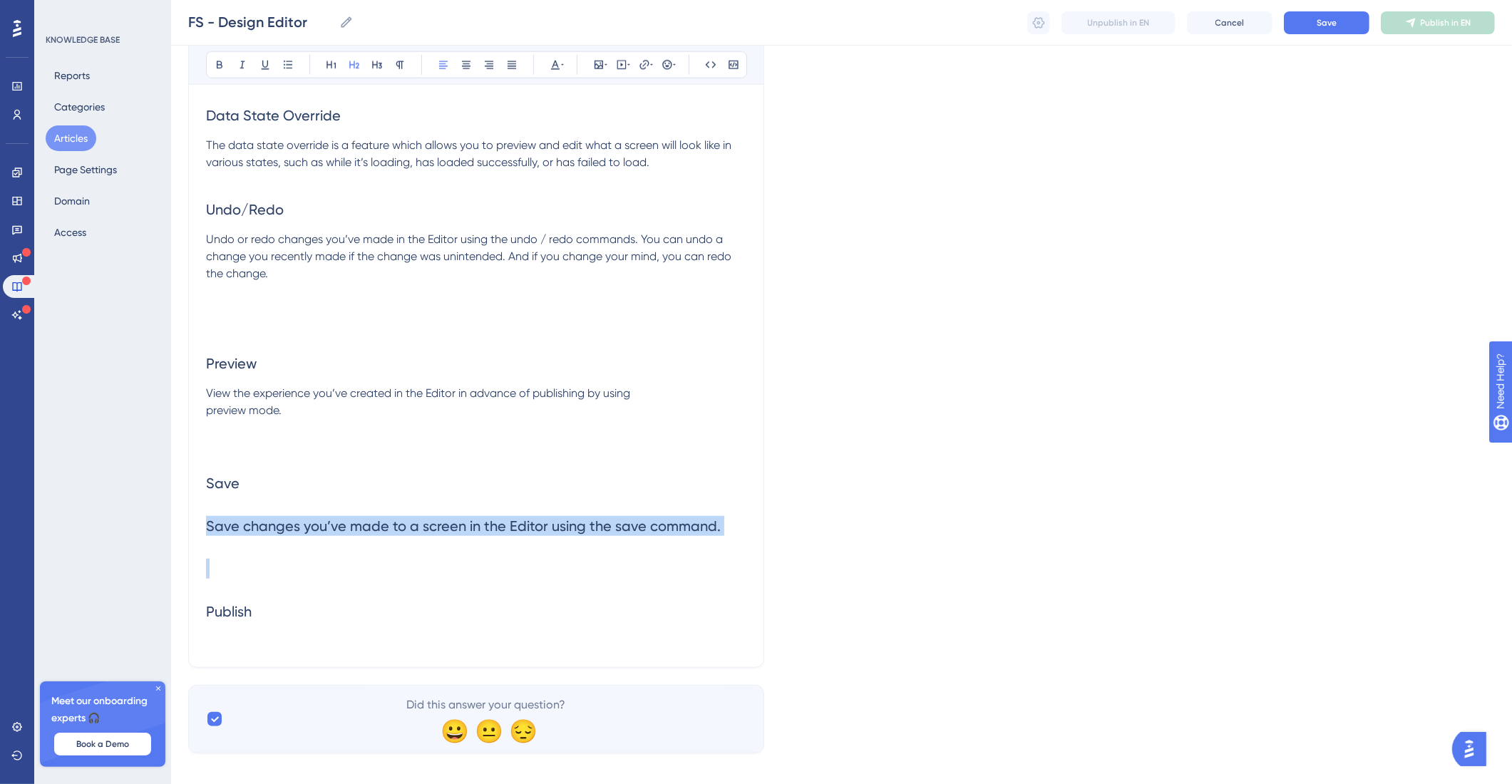
click at [215, 527] on span "Save changes you’ve made to a screen in the Editor using the save command." at bounding box center [464, 526] width 515 height 17
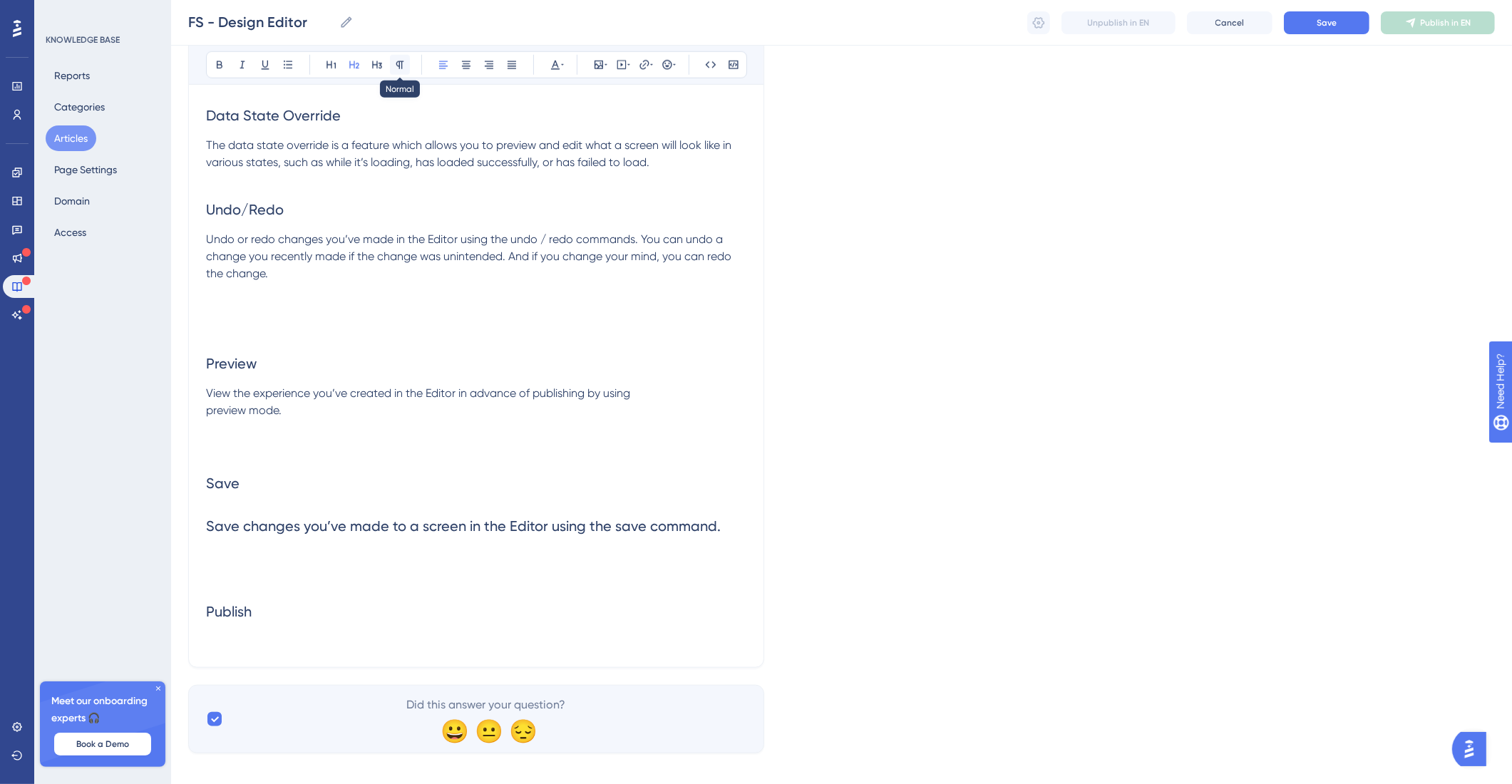
scroll to position [1544, 0]
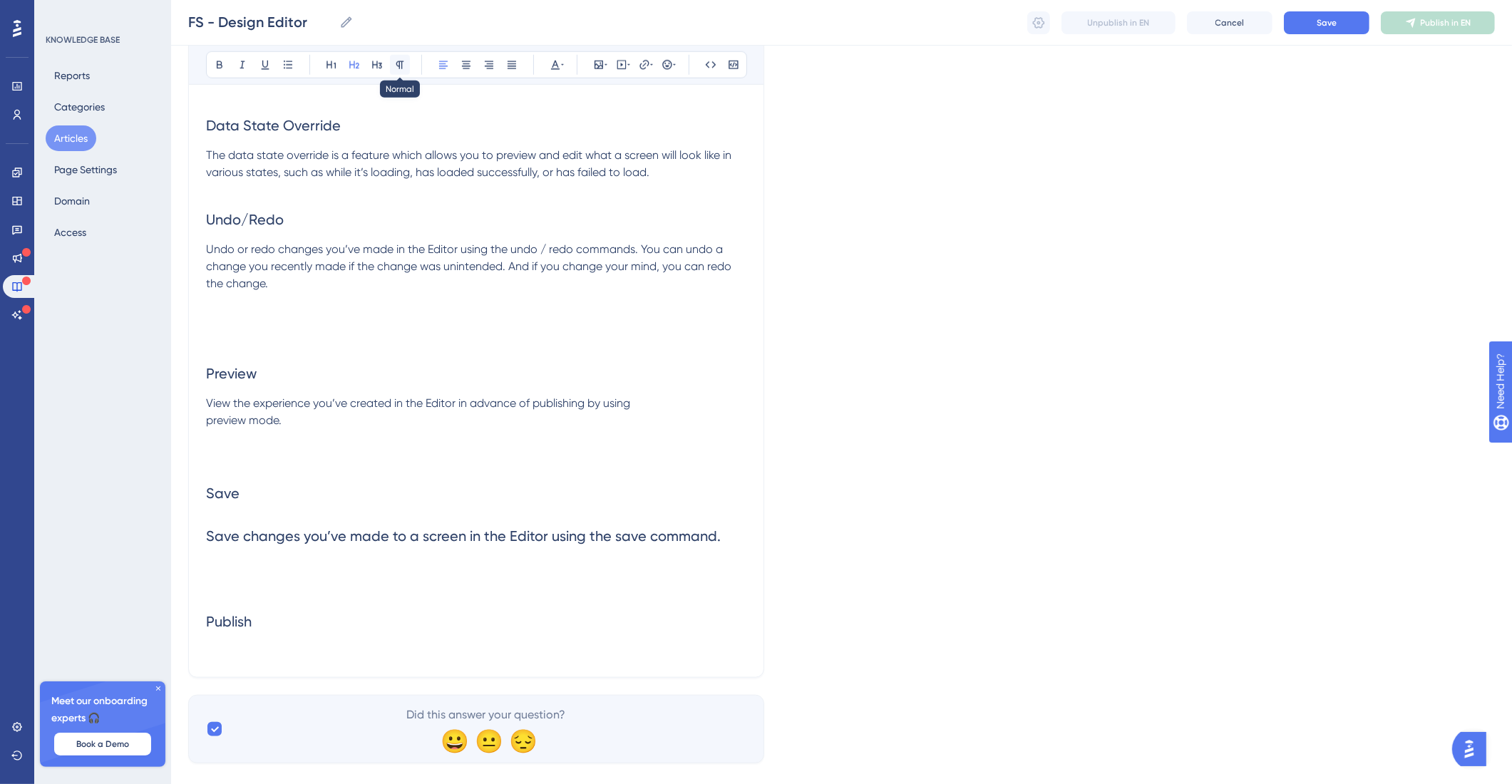
click at [401, 67] on icon at bounding box center [400, 65] width 12 height 12
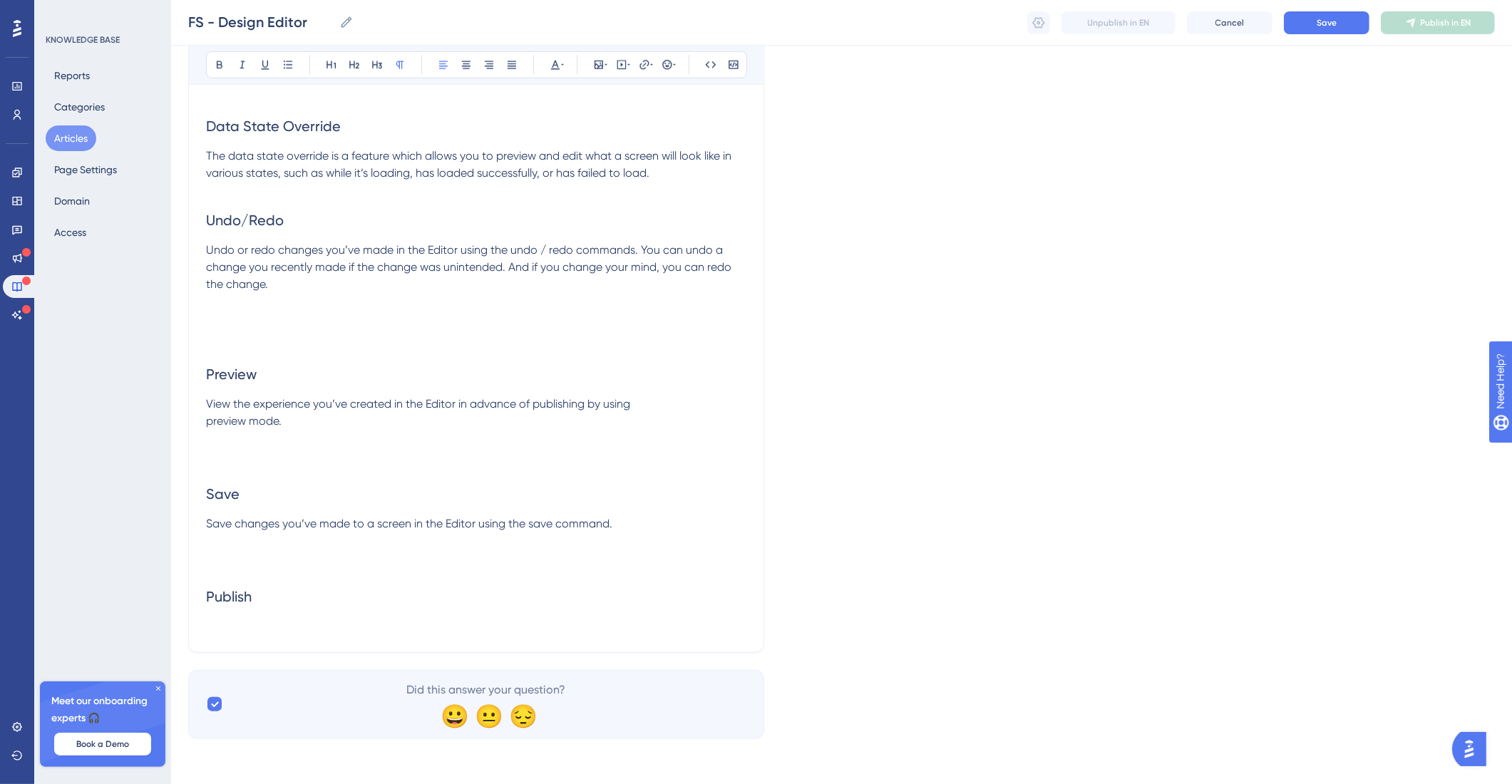
click at [208, 422] on span "View the experience you’ve created in the Editor in advance of publishing by us…" at bounding box center [419, 412] width 424 height 30
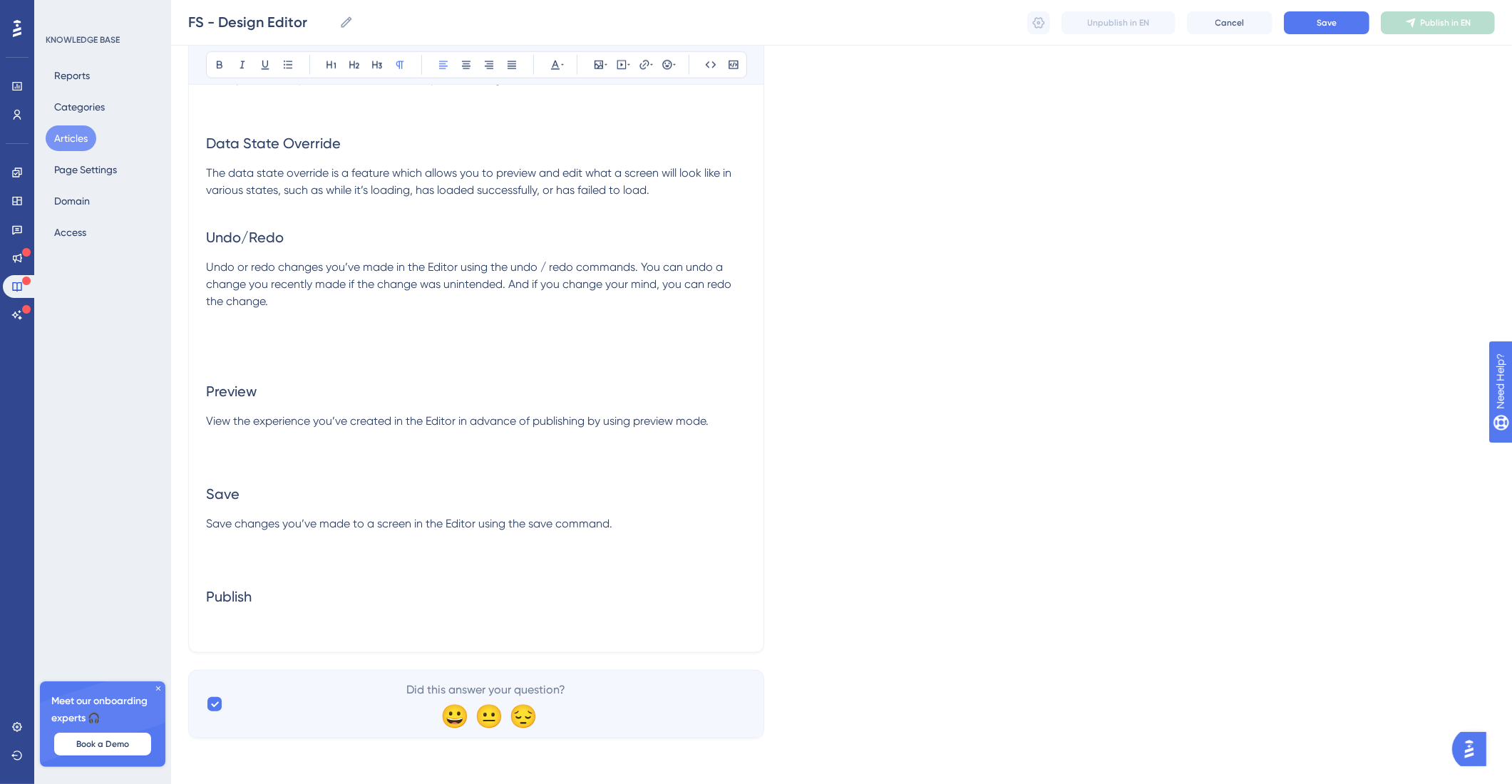
click at [238, 615] on h2 "Publish" at bounding box center [476, 597] width 540 height 43
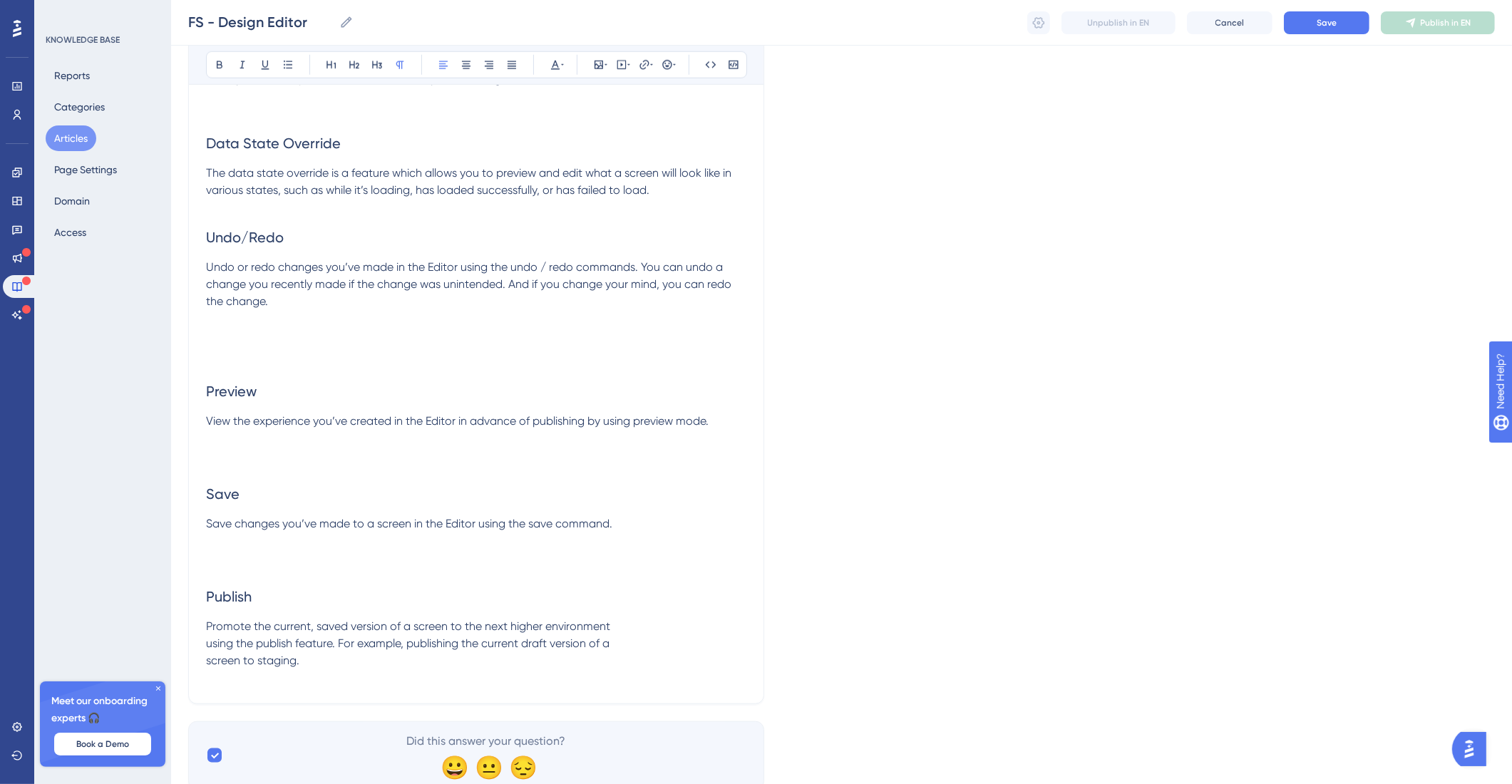
click at [209, 645] on span "Promote the current, saved version of a screen to the next higher environment u…" at bounding box center [408, 644] width 404 height 48
click at [207, 658] on span "Promote the current, saved version of a screen to the next higher environment u…" at bounding box center [476, 644] width 539 height 48
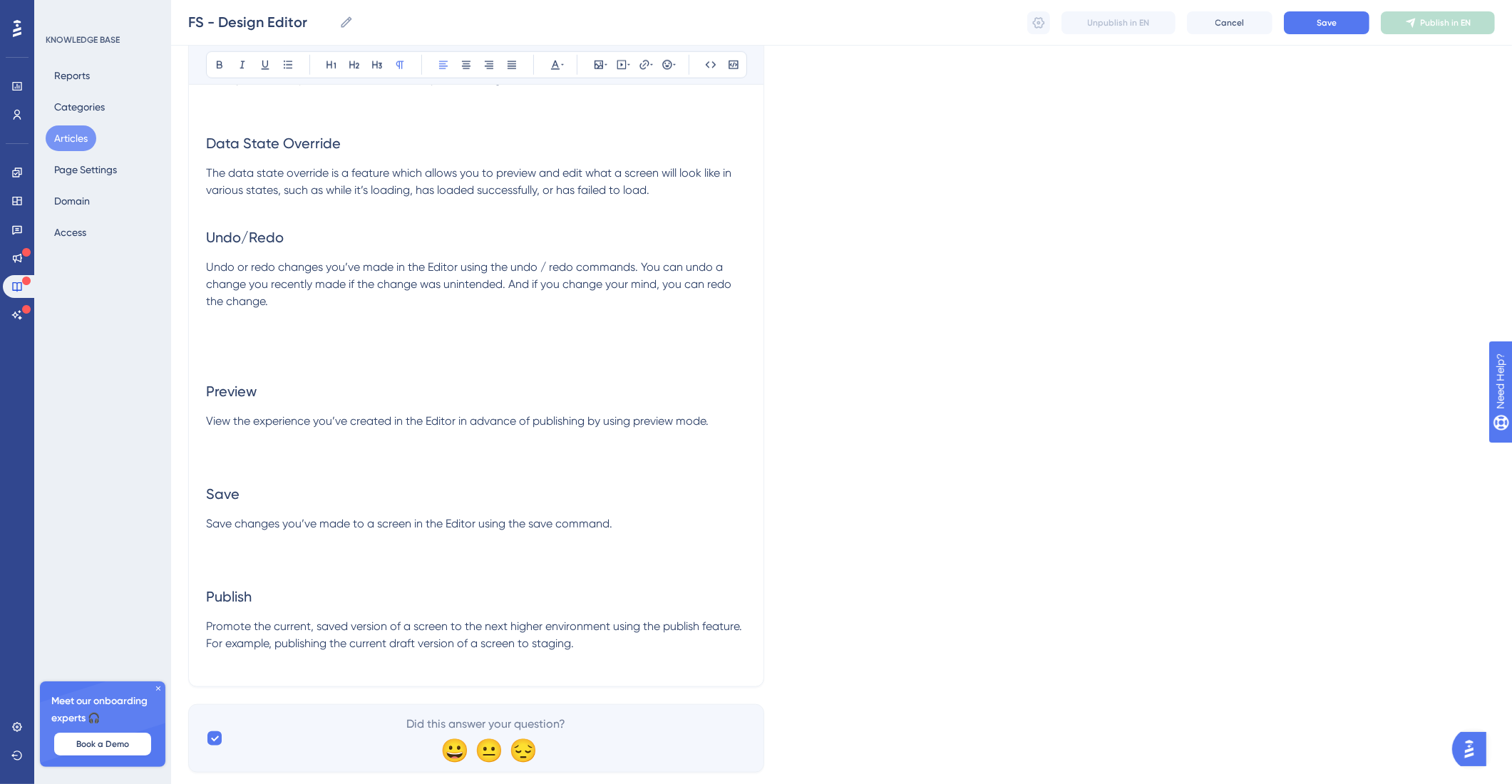
scroll to position [1562, 0]
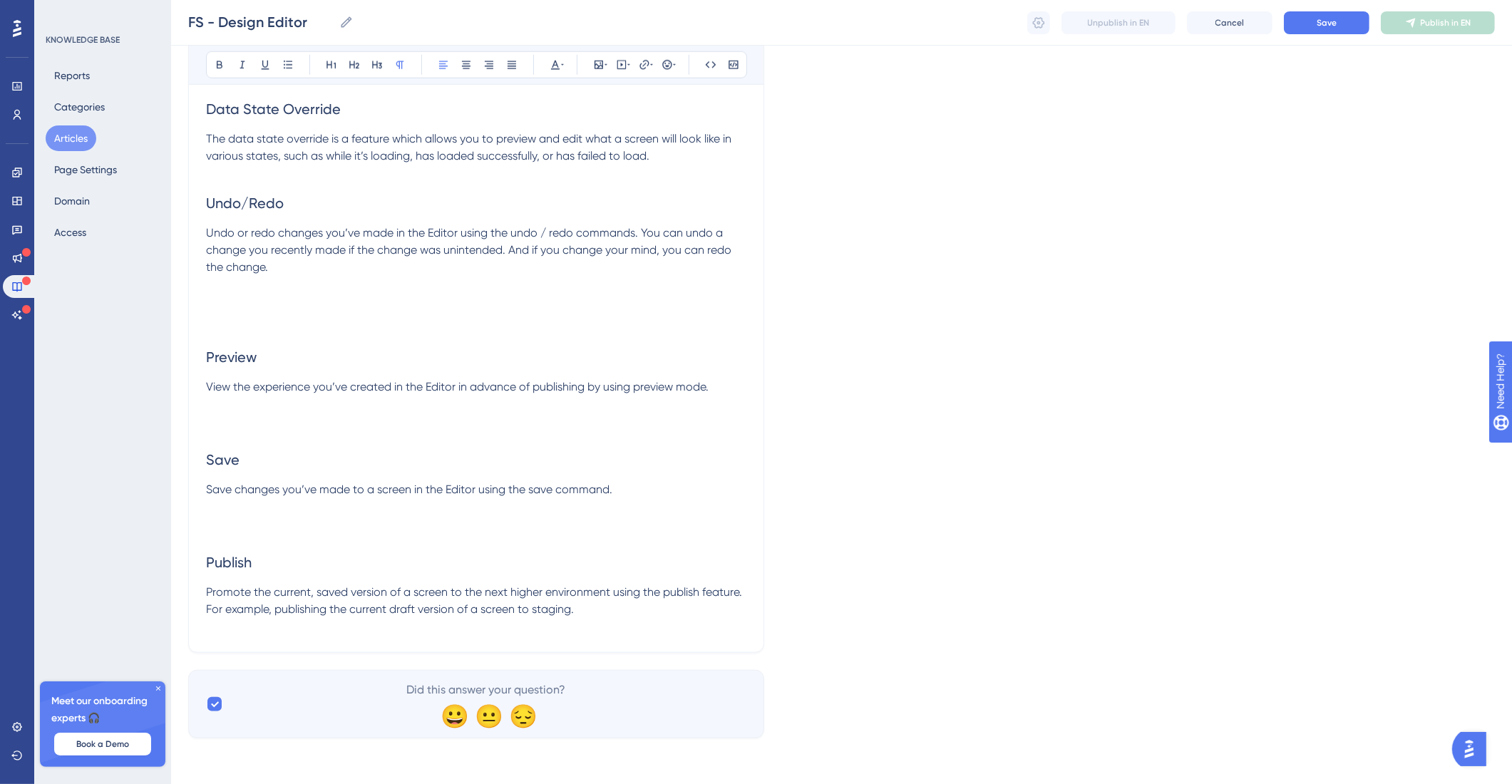
click at [598, 607] on p "Promote the current, saved version of a screen to the next higher environment u…" at bounding box center [476, 600] width 540 height 34
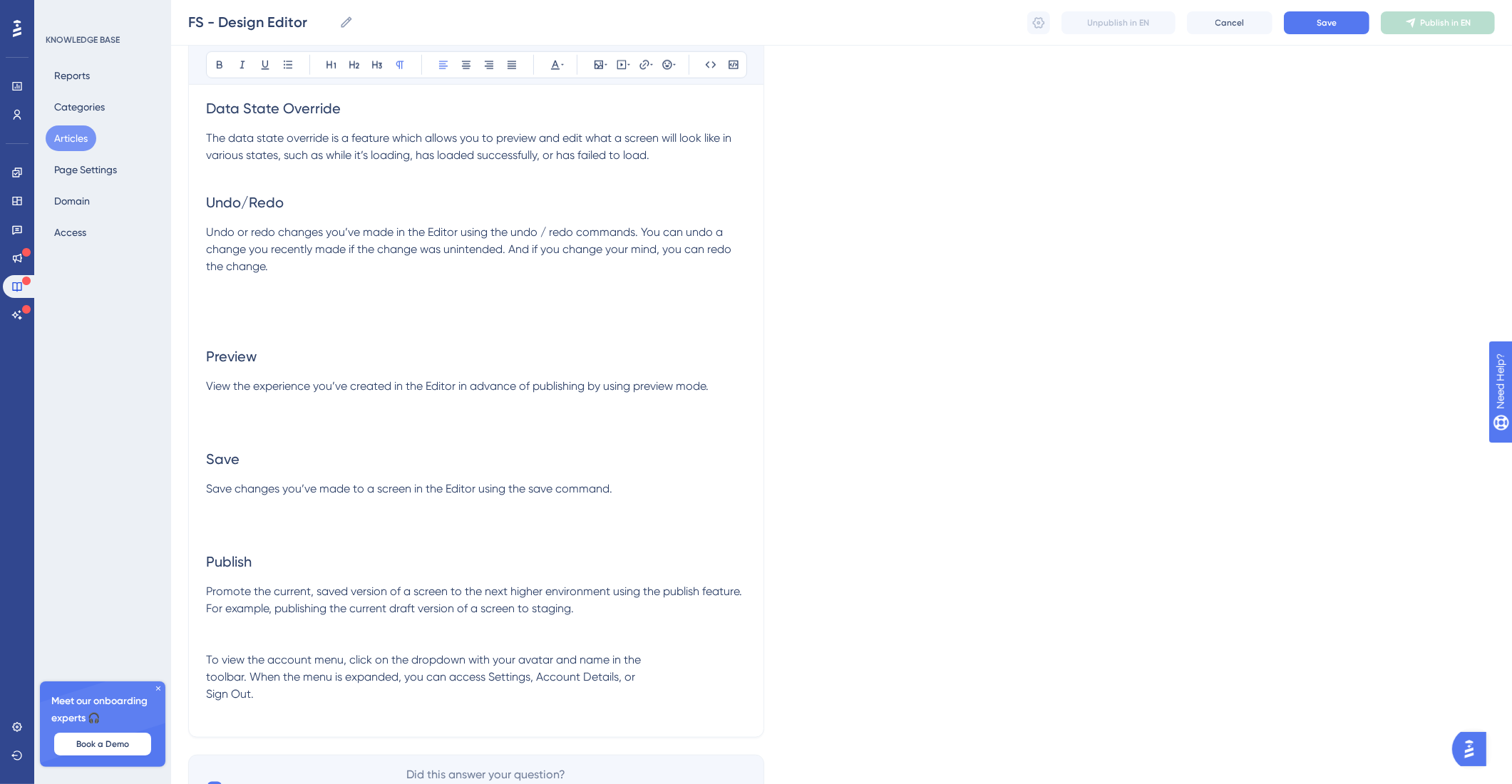
click at [210, 677] on span "To view the account menu, click on the dropdown with your avatar and name in th…" at bounding box center [423, 677] width 435 height 48
click at [209, 694] on span "To view the account menu, click on the dropdown with your avatar and name in th…" at bounding box center [474, 677] width 534 height 48
click at [211, 644] on p at bounding box center [476, 643] width 540 height 17
click at [646, 601] on p "Promote the current, saved version of a screen to the next higher environment u…" at bounding box center [476, 600] width 540 height 34
click at [259, 664] on span "Account menu" at bounding box center [245, 660] width 77 height 14
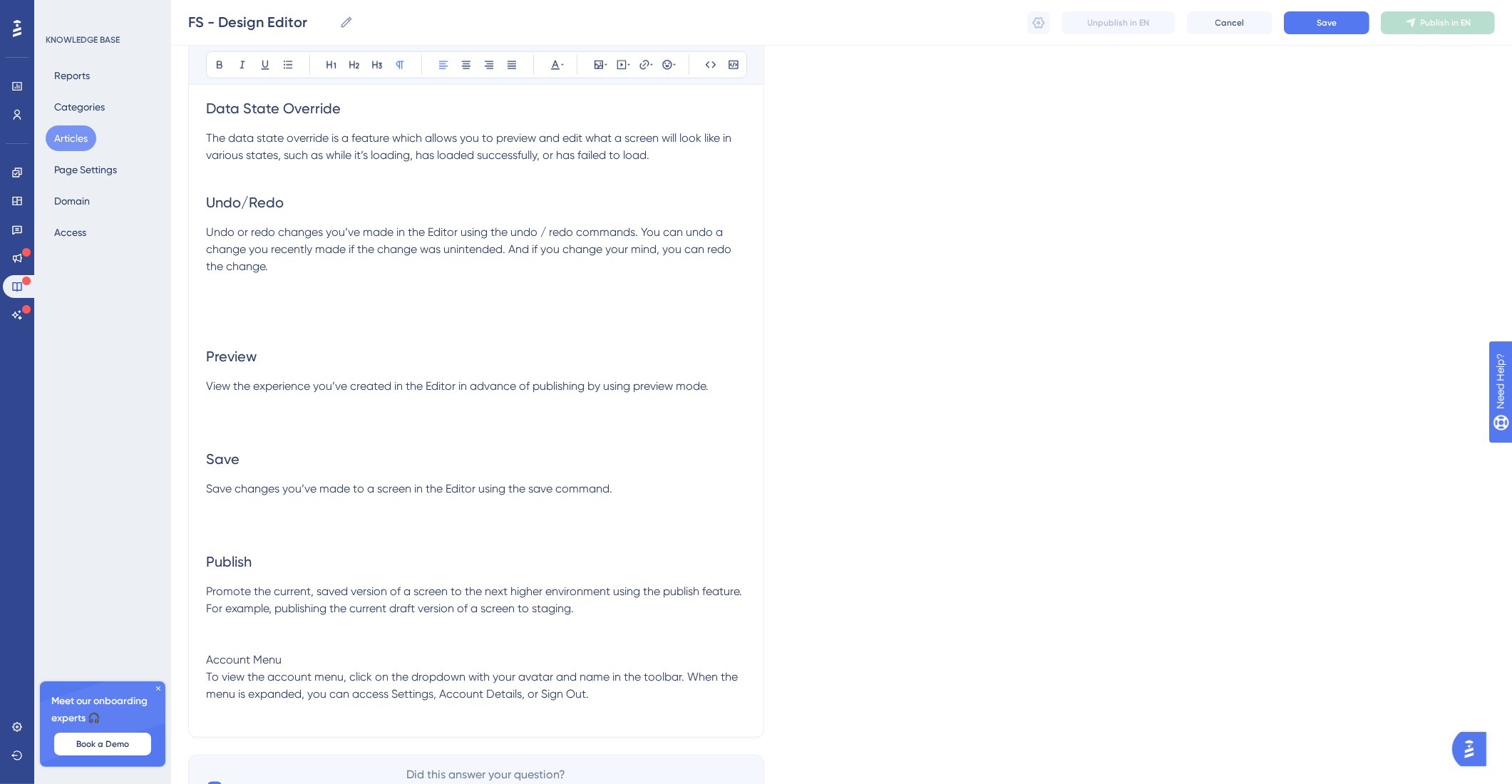
click at [305, 666] on p "Account Menu" at bounding box center [476, 659] width 540 height 17
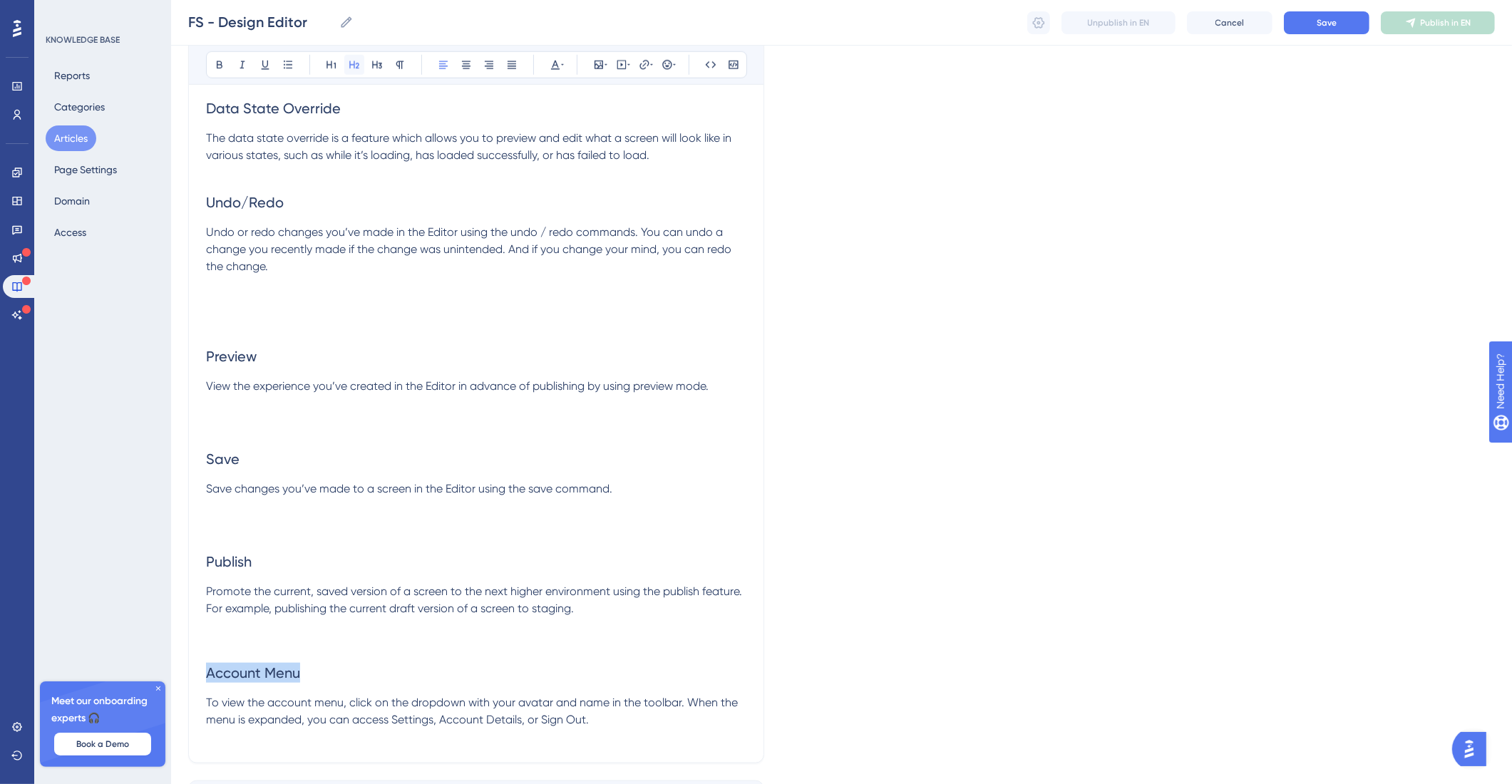
click at [362, 69] on button at bounding box center [354, 65] width 20 height 20
click at [472, 650] on p at bounding box center [476, 643] width 540 height 17
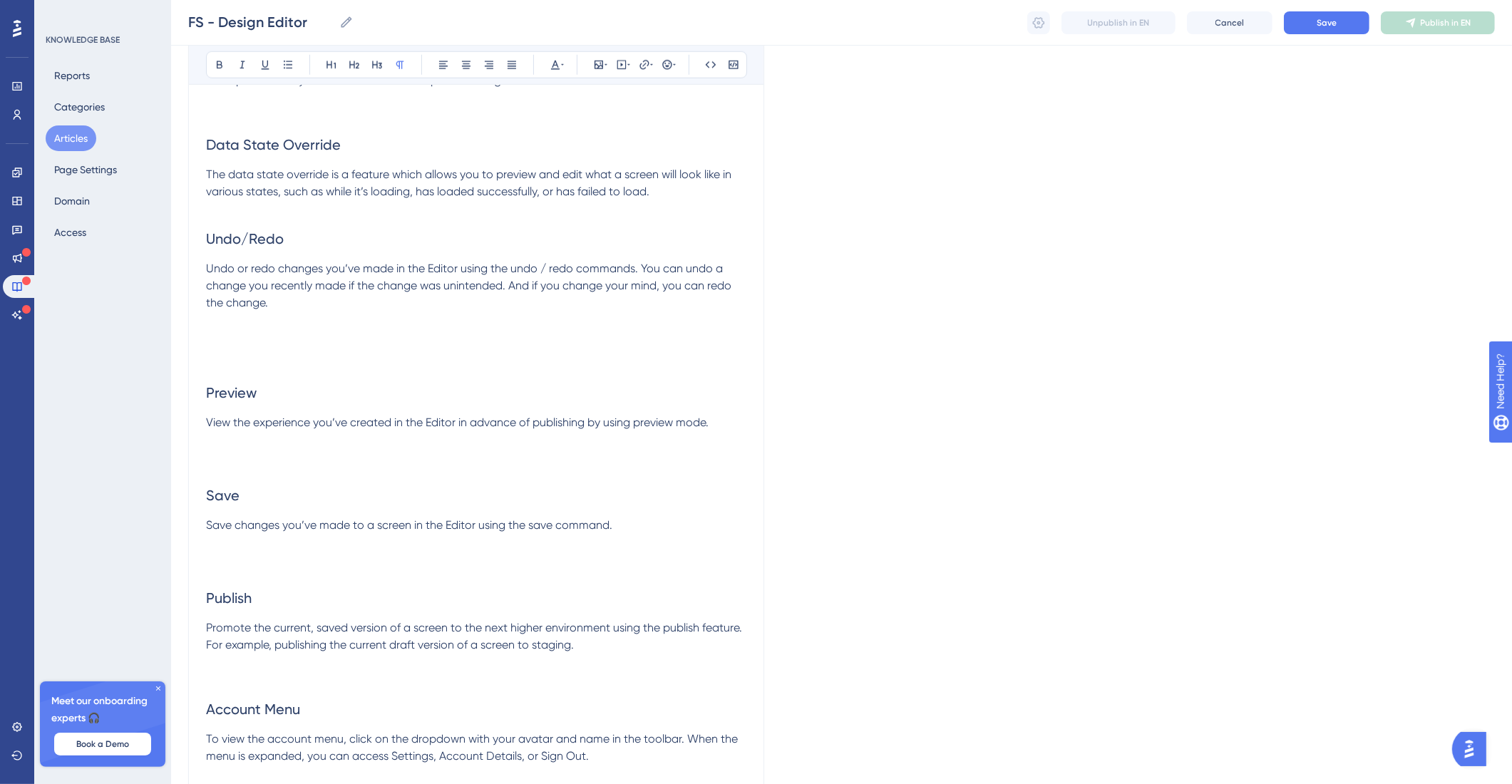
click at [329, 355] on h2 at bounding box center [476, 350] width 540 height 43
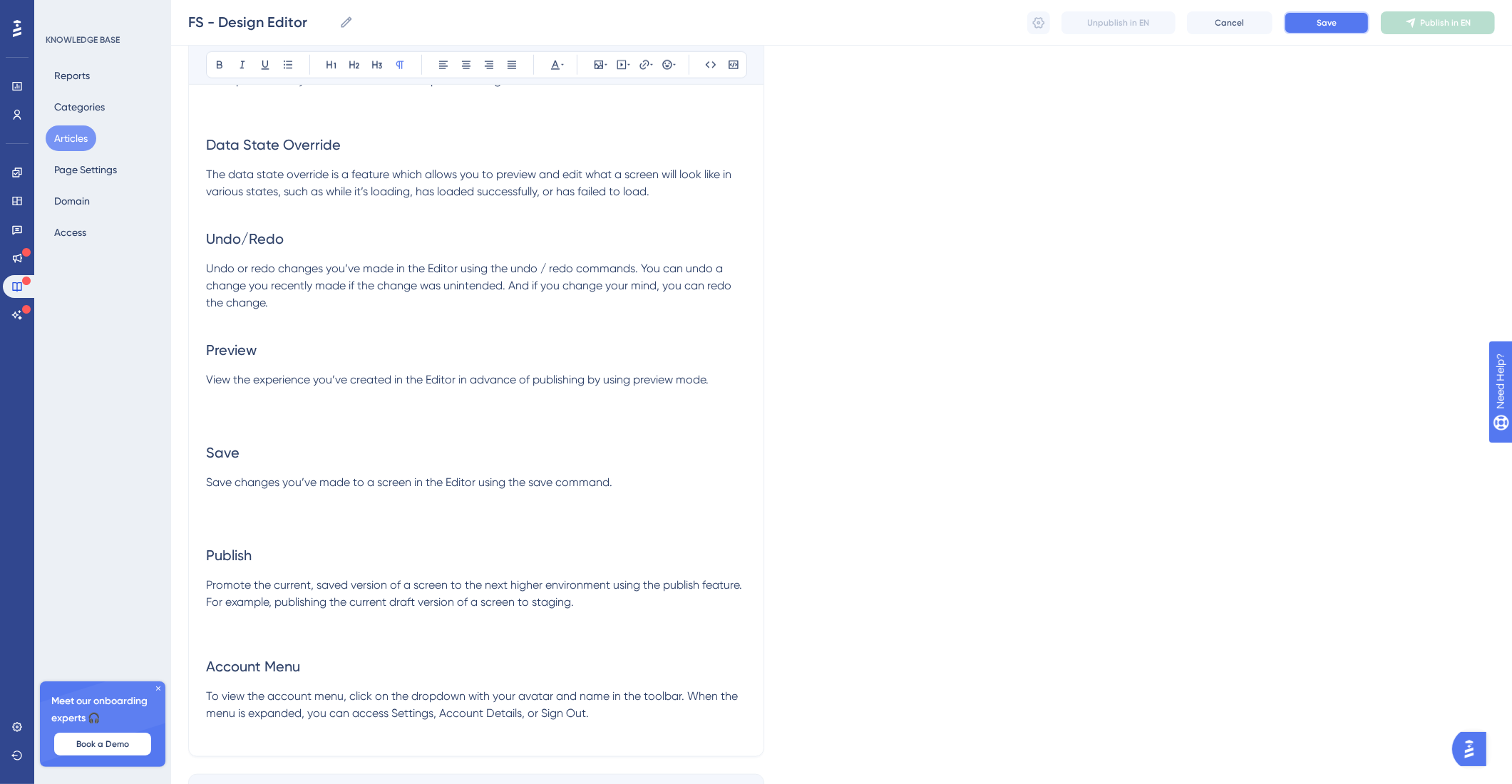
click at [1314, 22] on button "Save" at bounding box center [1326, 23] width 85 height 23
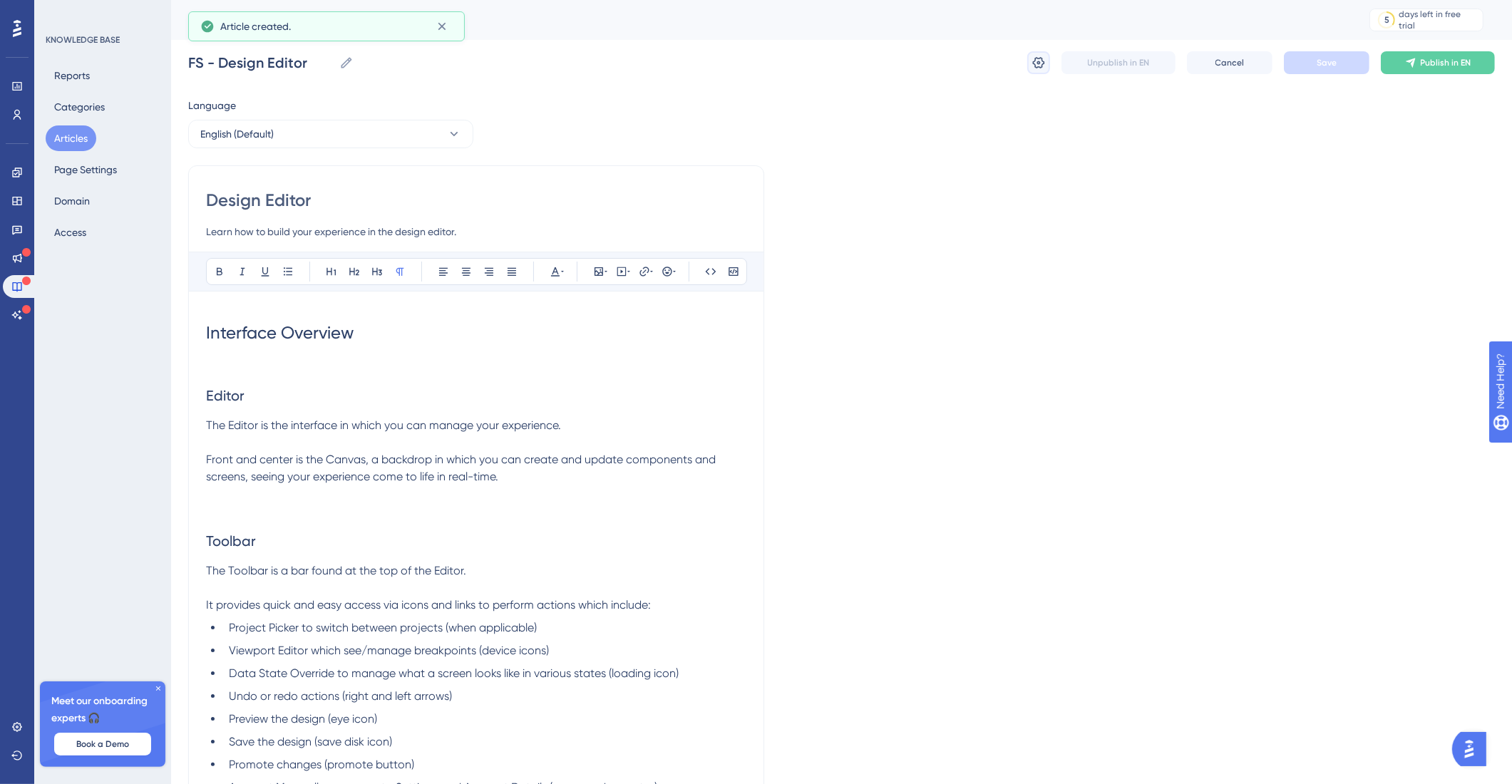
click at [1037, 61] on icon at bounding box center [1038, 63] width 15 height 15
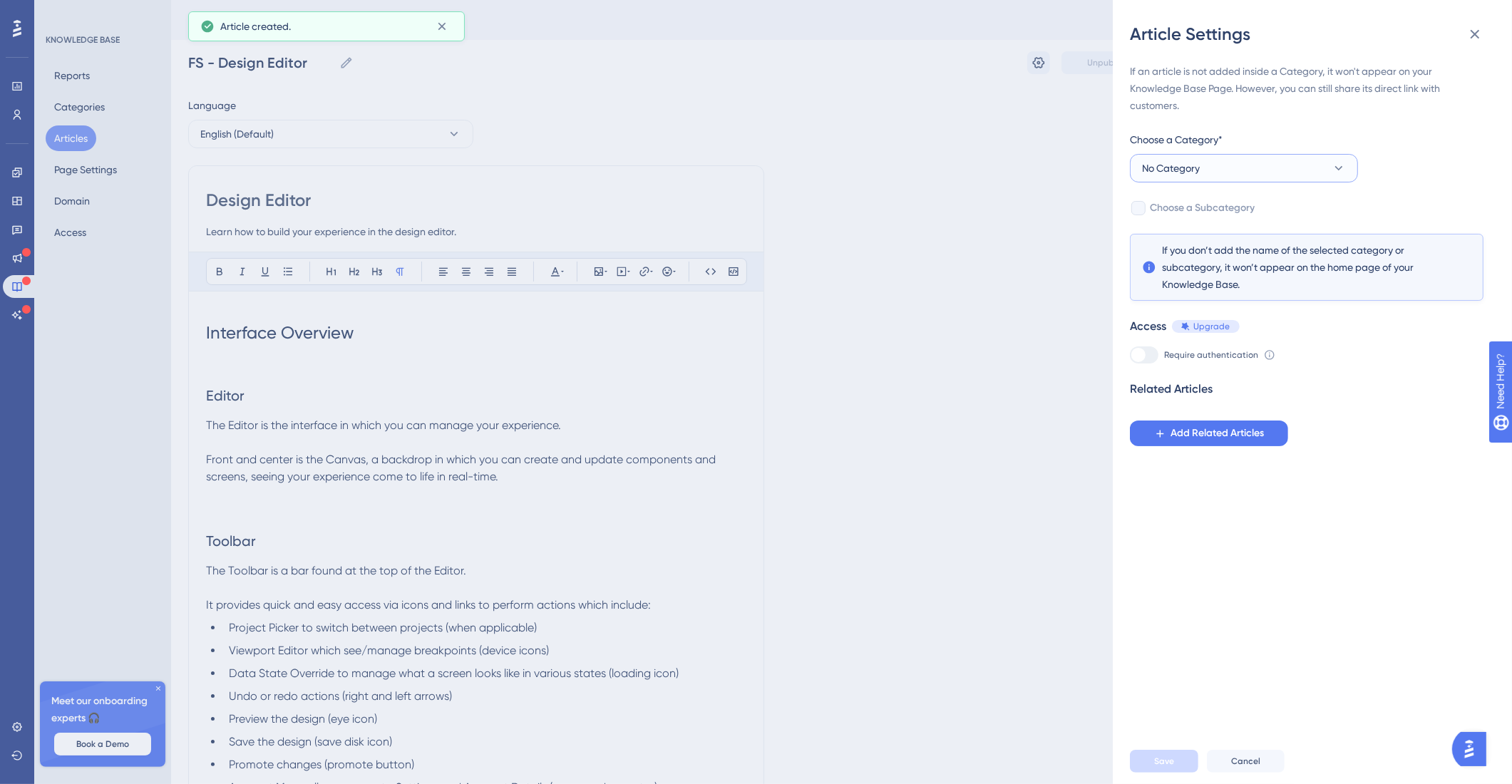
click at [1181, 163] on span "No Category" at bounding box center [1170, 168] width 58 height 17
click at [1171, 258] on div "Flagship Flagship" at bounding box center [1244, 268] width 187 height 28
click at [1183, 206] on span "Choose a Subcategory" at bounding box center [1202, 207] width 105 height 17
checkbox input "true"
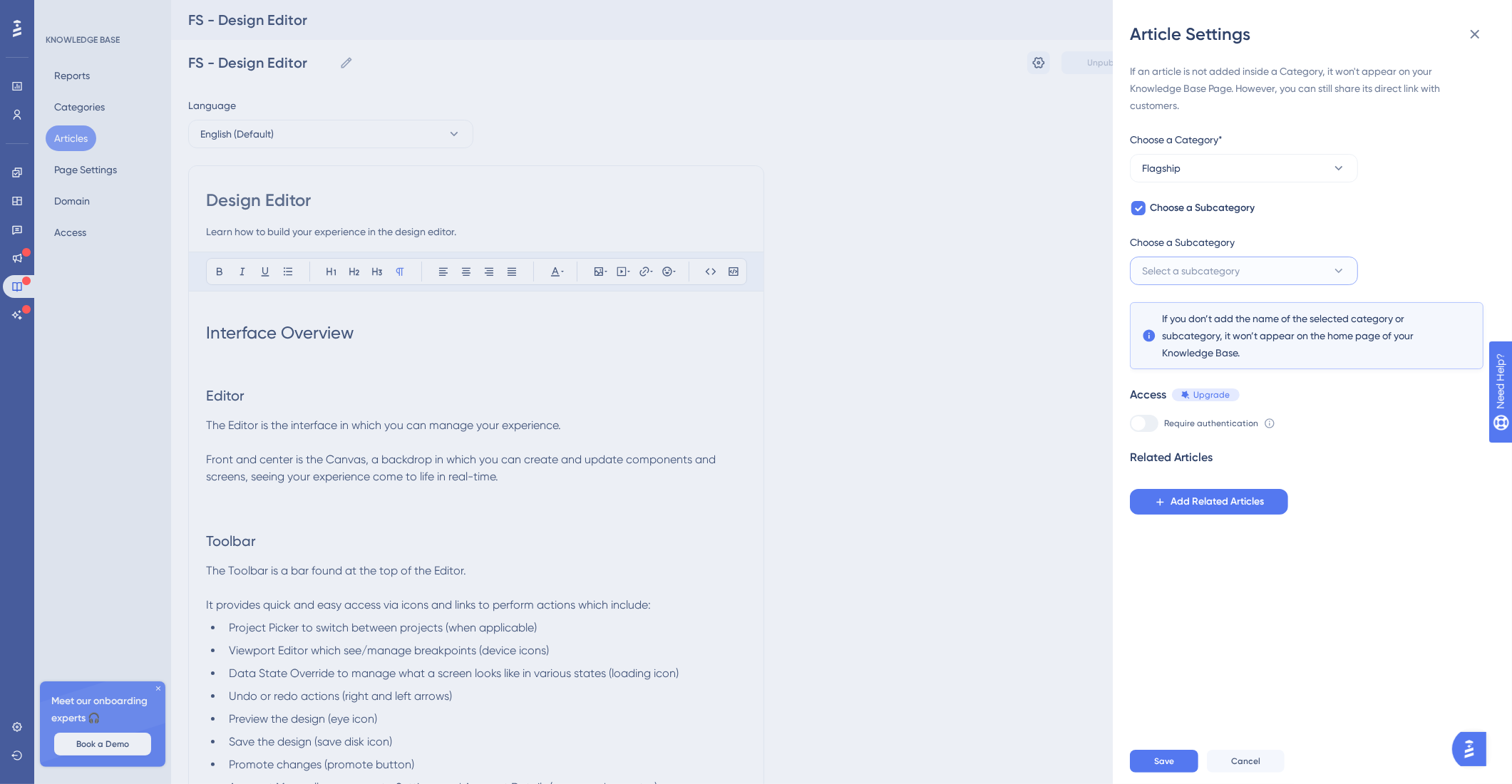
click at [1224, 266] on span "Select a subcategory" at bounding box center [1190, 270] width 97 height 17
click at [1259, 375] on div "Flagship User Guide Flagship User Guide" at bounding box center [1244, 371] width 187 height 28
click at [1221, 504] on span "Add Related Articles" at bounding box center [1216, 501] width 93 height 17
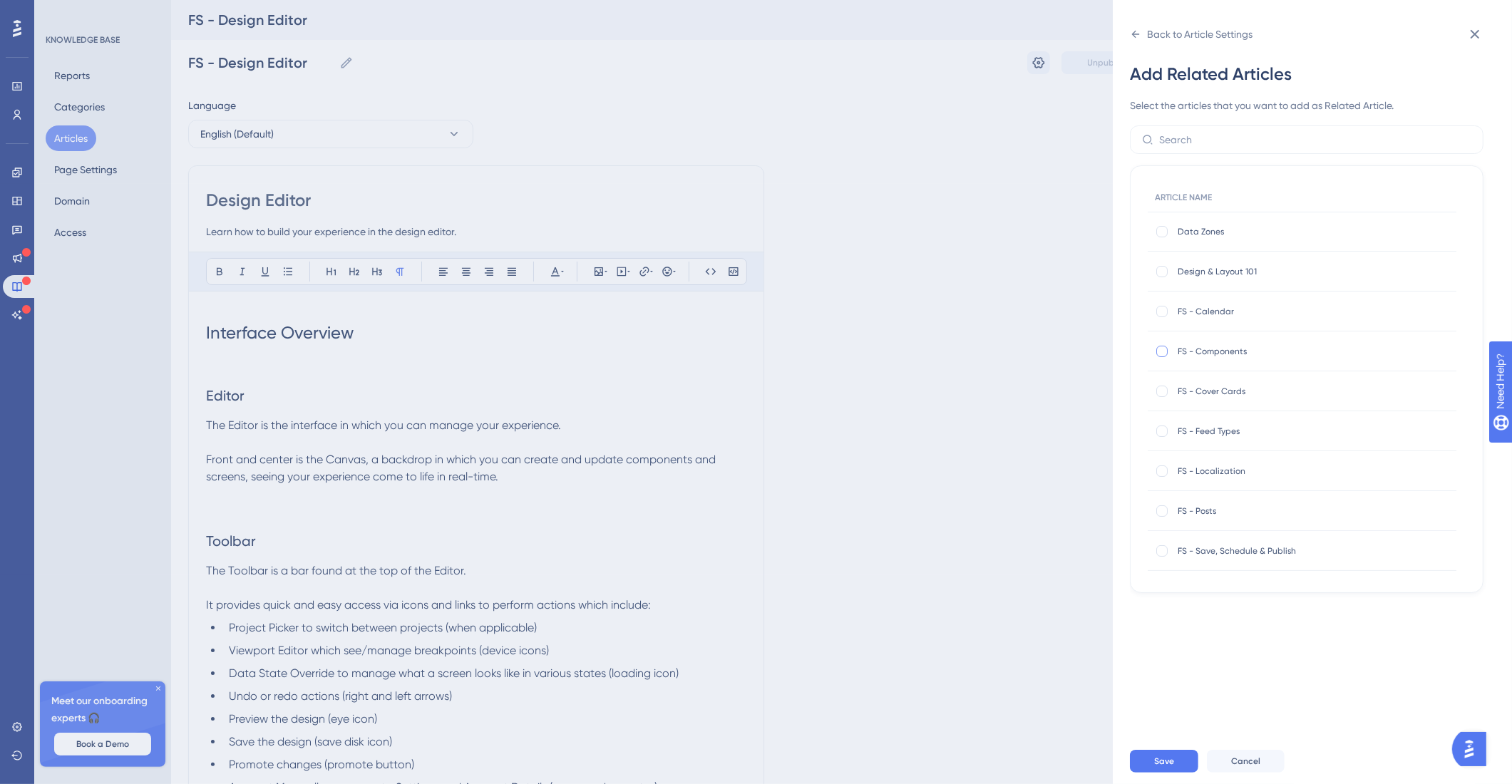
click at [1159, 350] on div at bounding box center [1162, 352] width 12 height 12
checkbox input "true"
click at [1162, 393] on div at bounding box center [1162, 392] width 12 height 12
checkbox input "true"
click at [1161, 511] on div at bounding box center [1162, 511] width 12 height 12
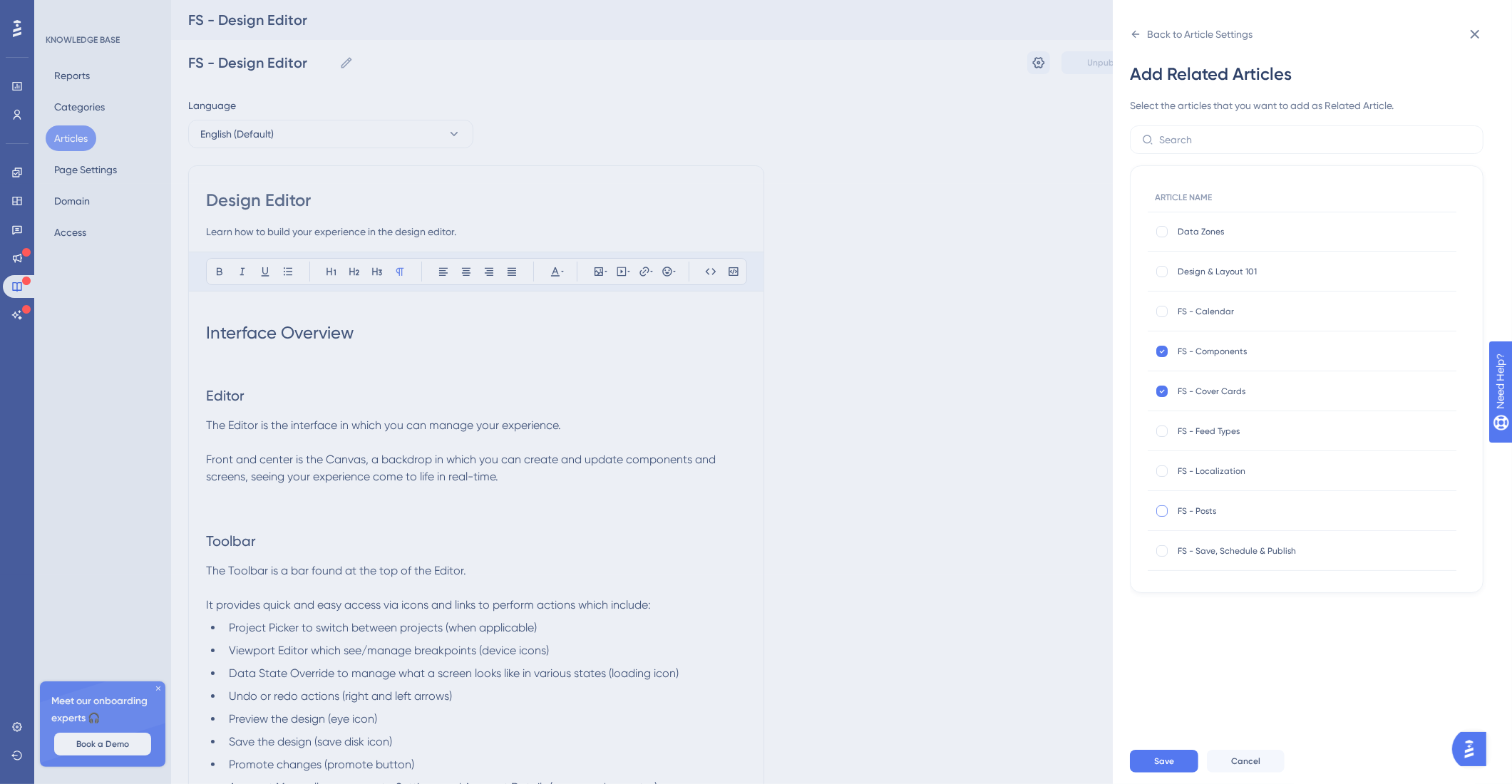
checkbox input "true"
click at [1178, 773] on button "Save" at bounding box center [1164, 760] width 69 height 23
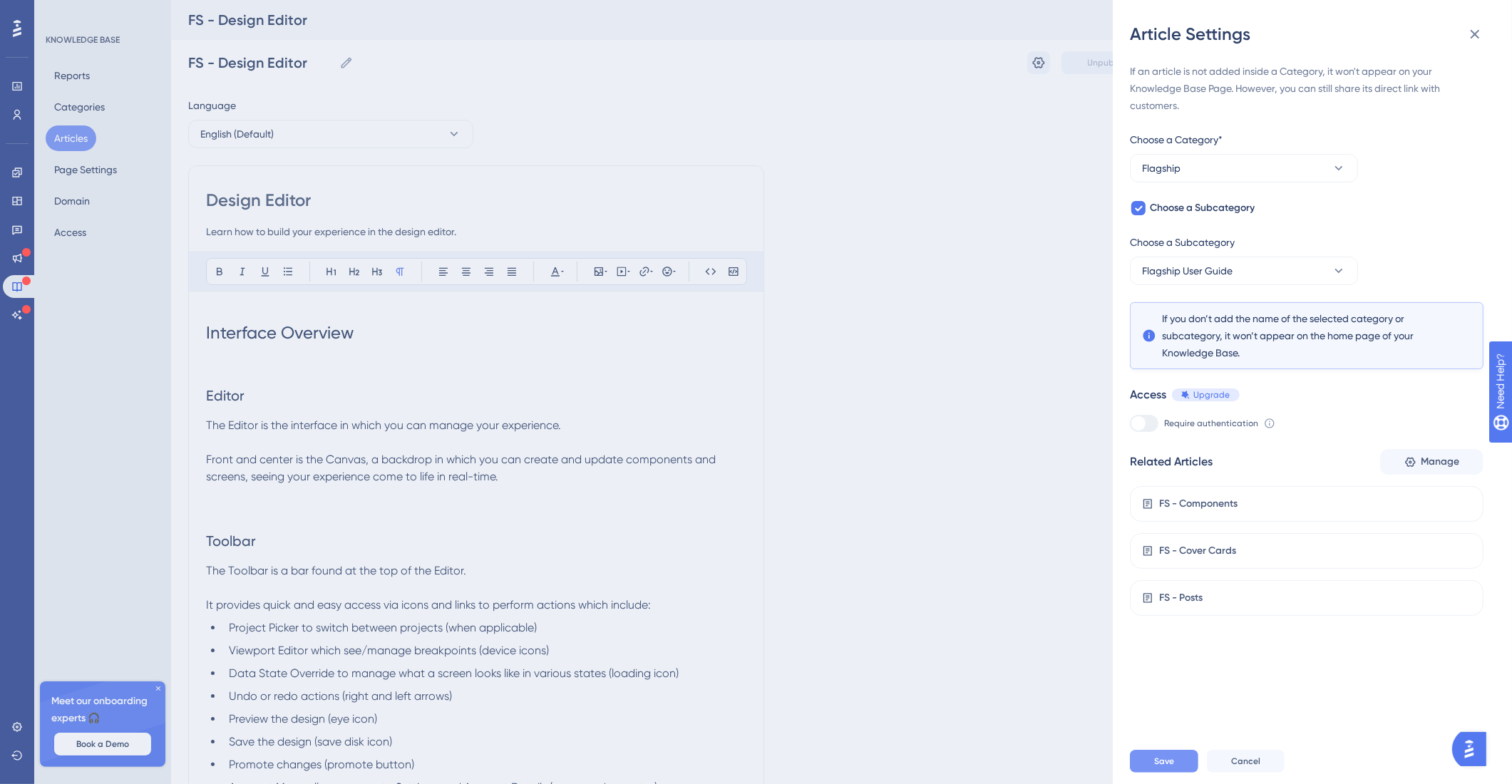
click at [1152, 771] on button "Save" at bounding box center [1164, 760] width 69 height 23
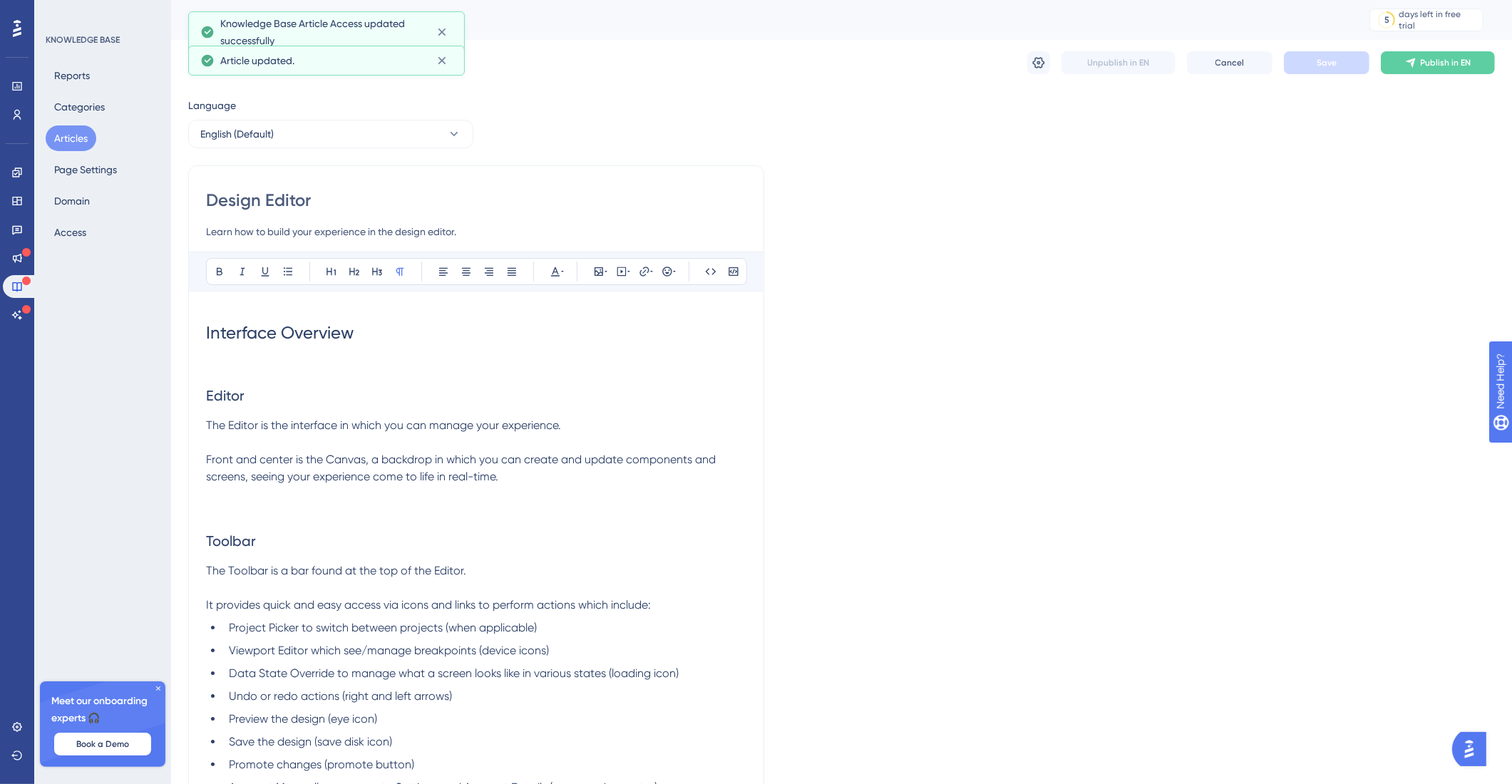
click at [39, 136] on div "KNOWLEDGE BASE Reports Categories Articles Page Settings Domain Access Meet our…" at bounding box center [102, 392] width 137 height 784
click at [65, 140] on button "Articles" at bounding box center [71, 139] width 51 height 26
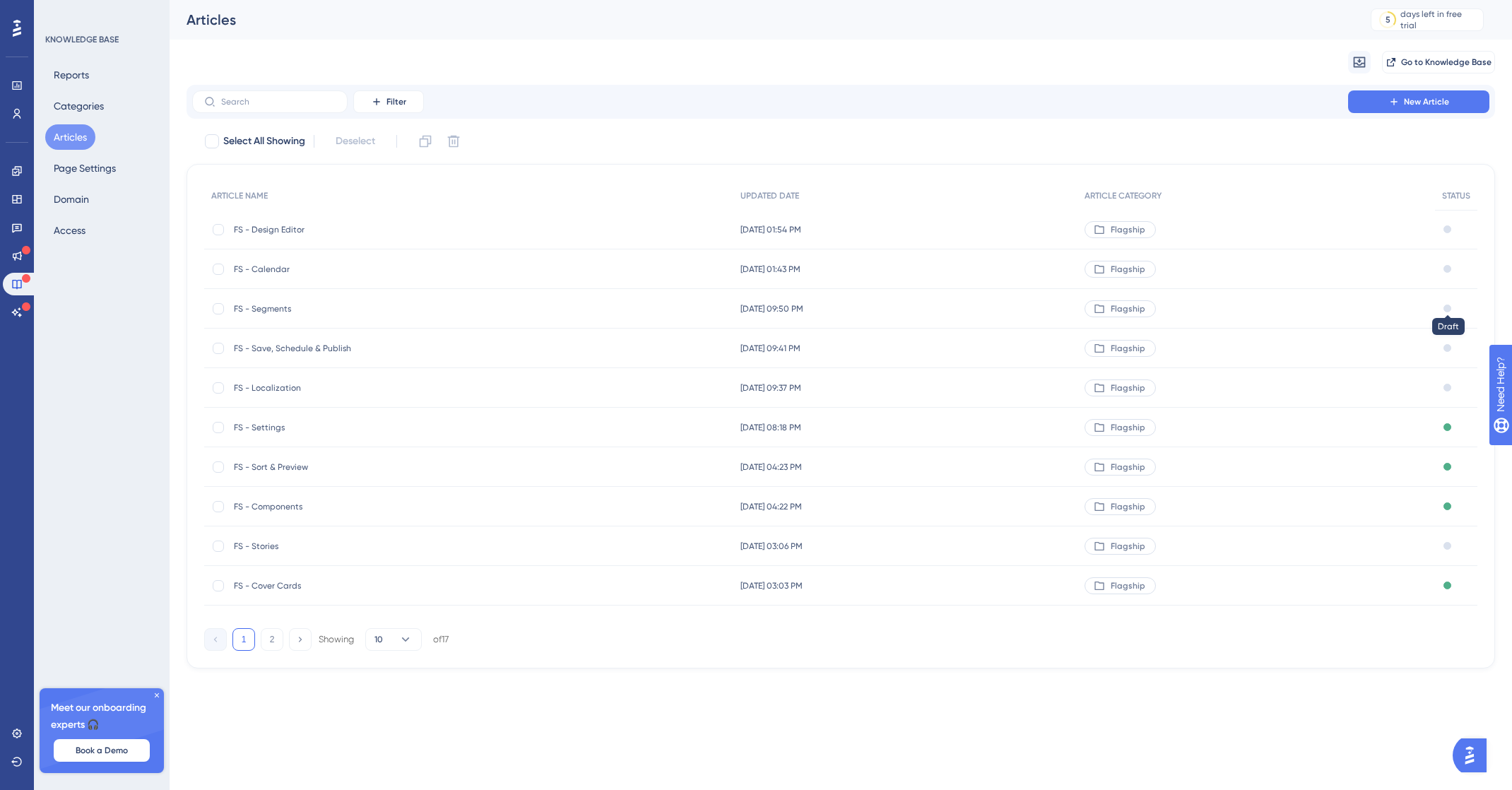
click at [1448, 307] on div at bounding box center [1447, 309] width 8 height 8
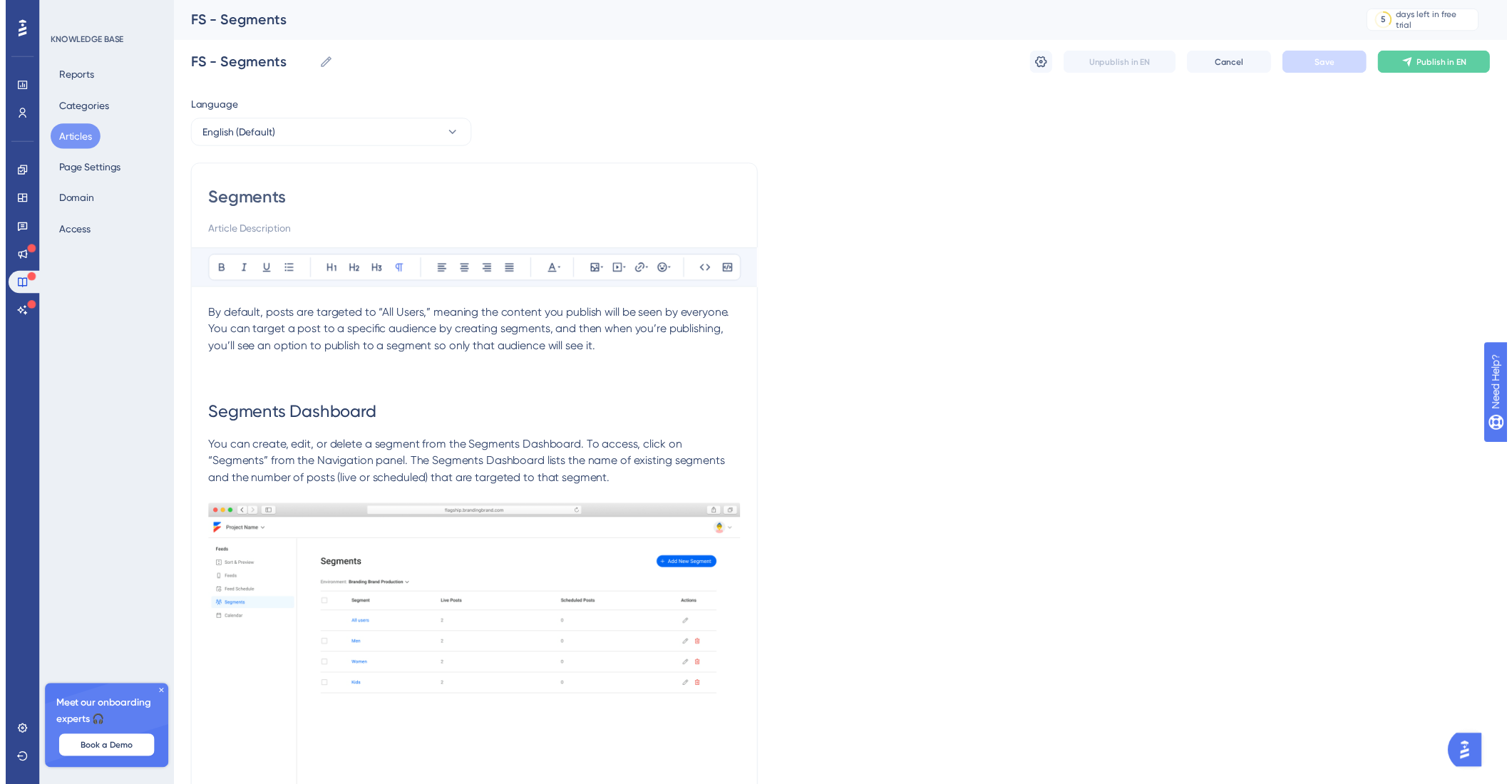
scroll to position [2410, 0]
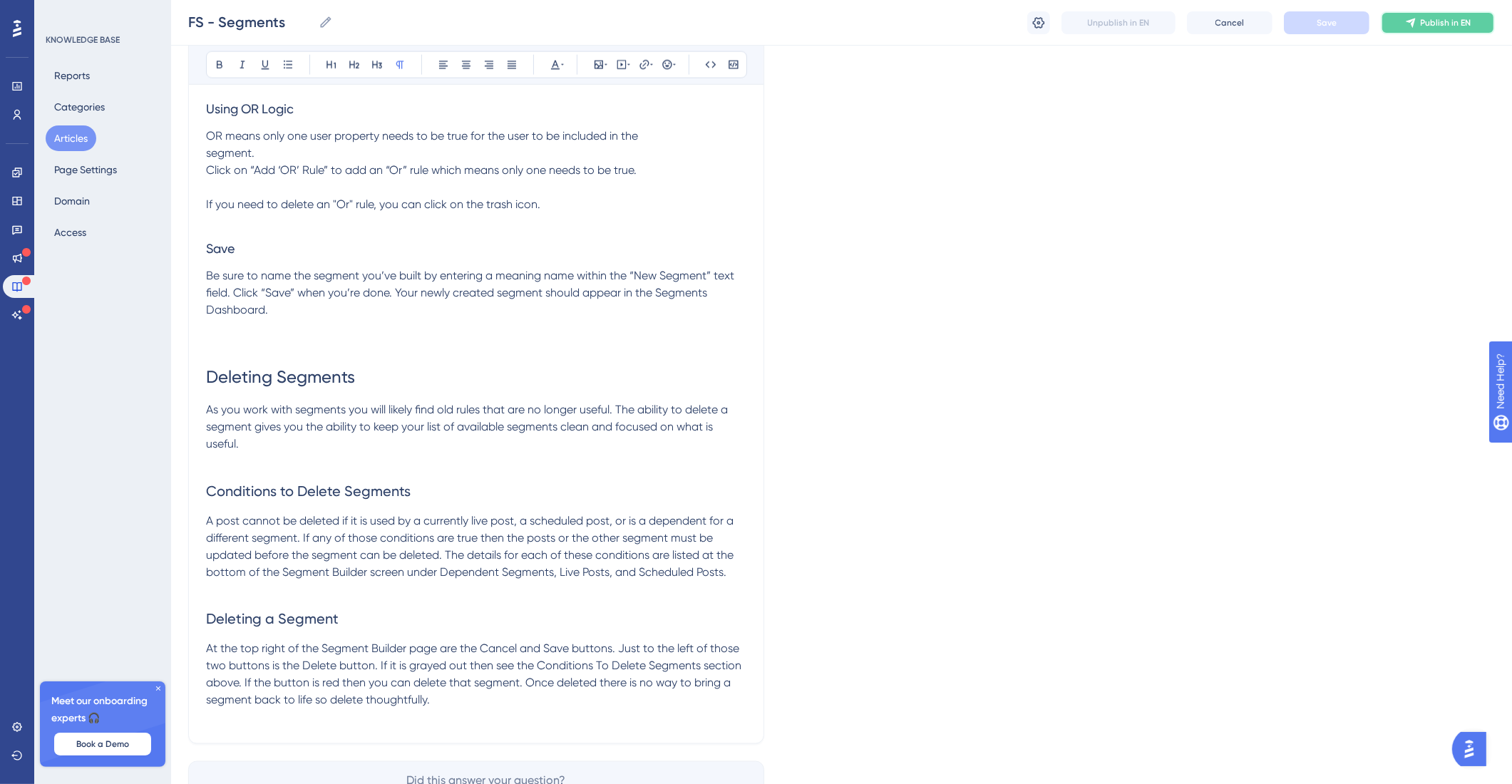
click at [1430, 28] on button "Publish in EN" at bounding box center [1437, 23] width 114 height 23
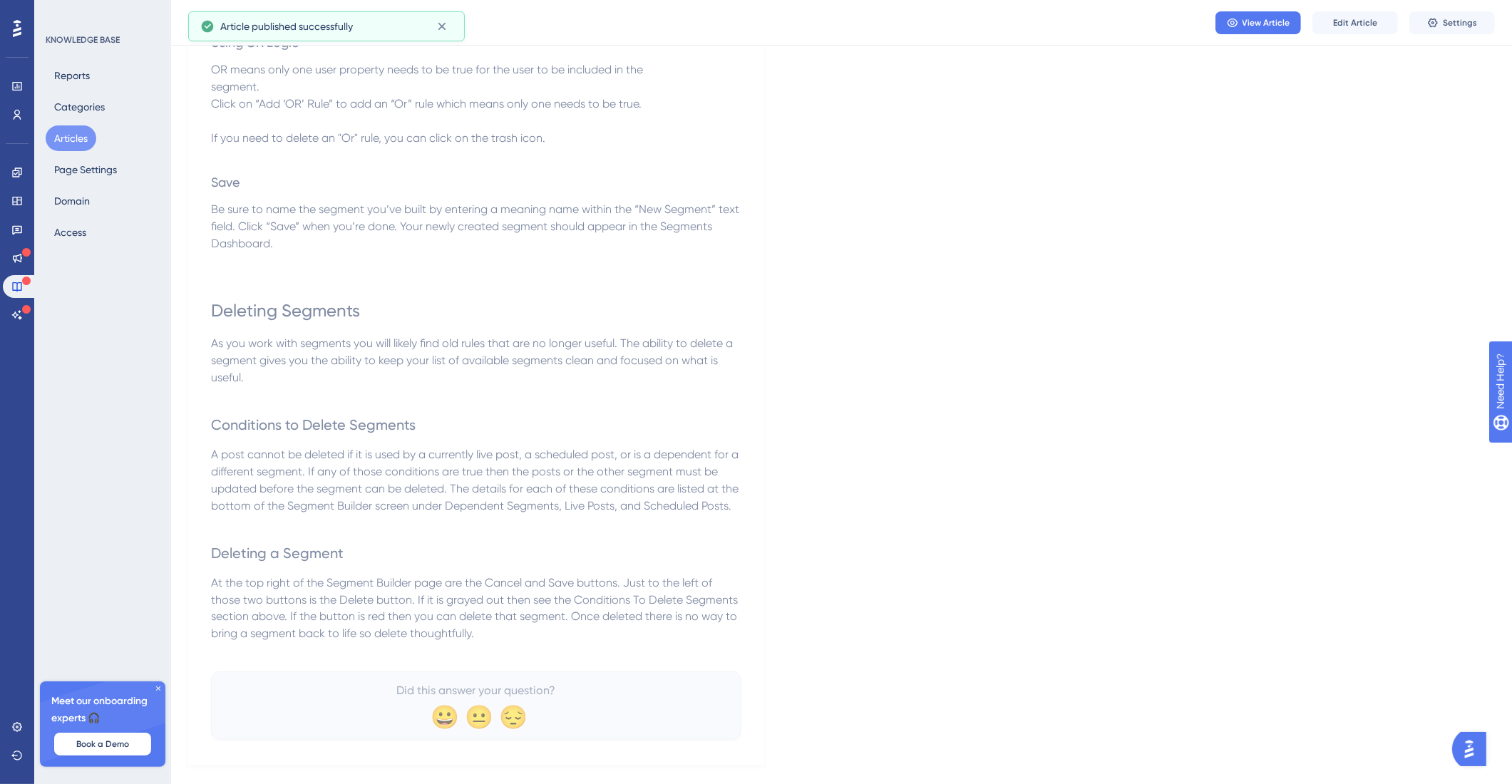
scroll to position [2487, 0]
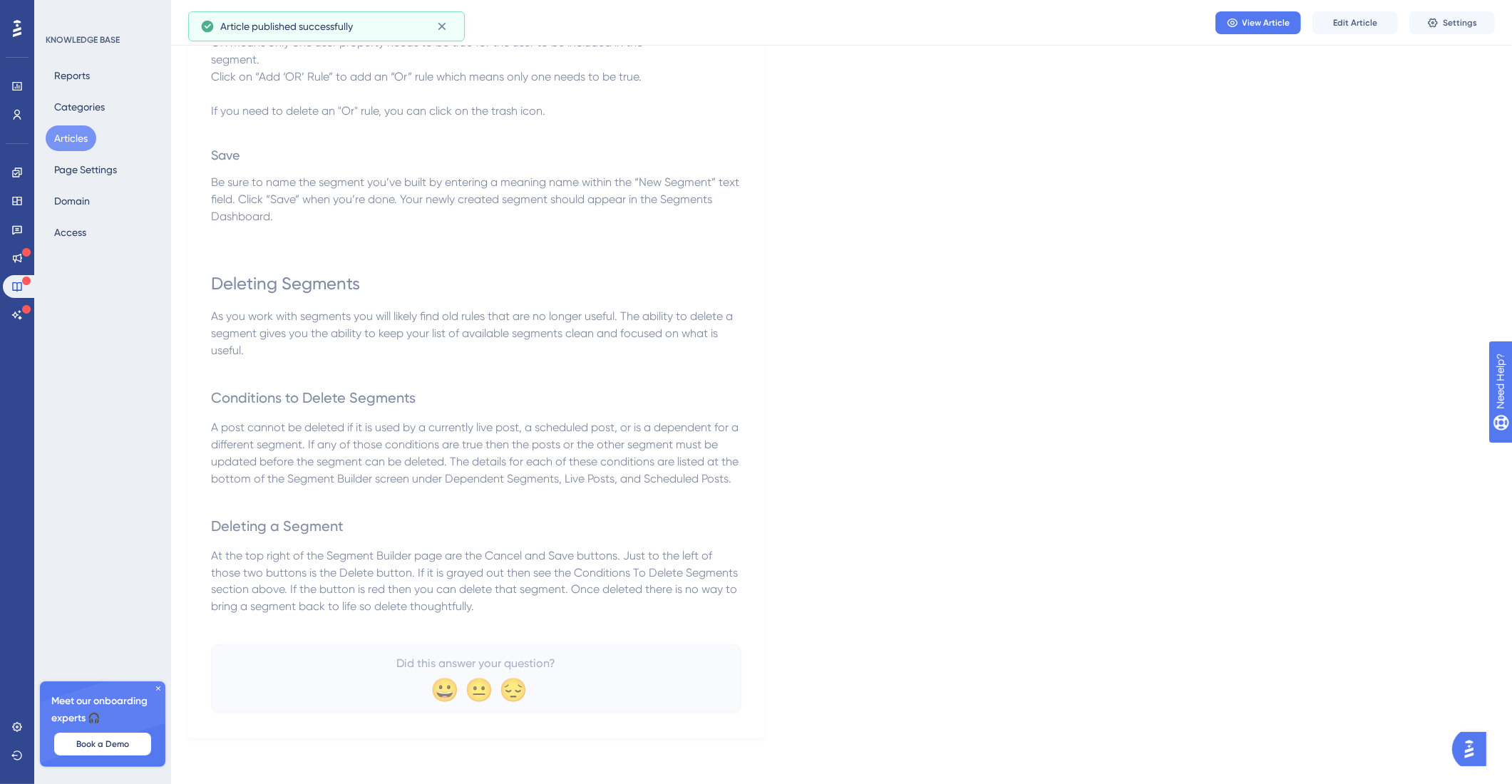
click at [53, 134] on button "Articles" at bounding box center [71, 139] width 51 height 26
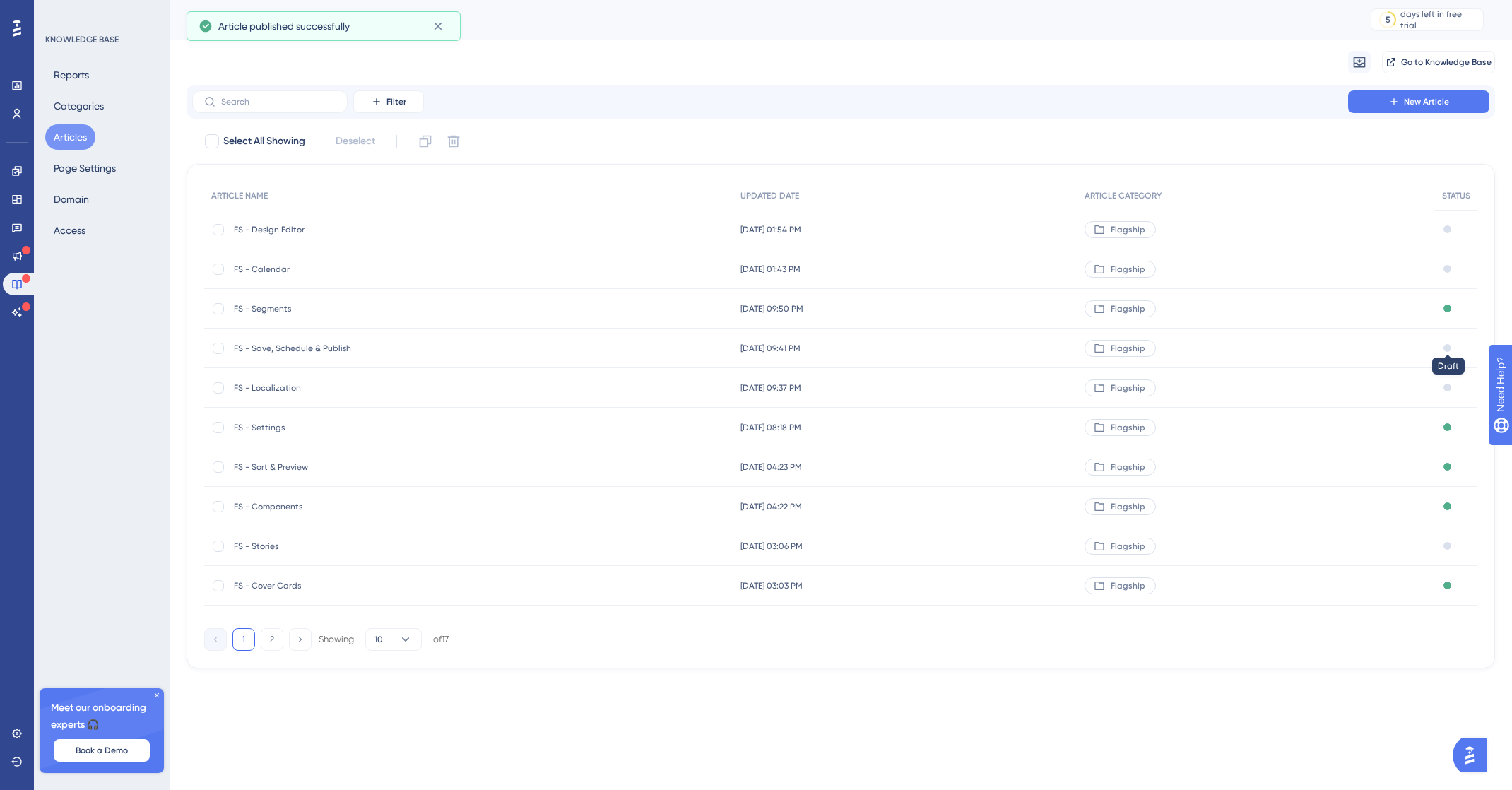
click at [1445, 350] on div at bounding box center [1447, 348] width 8 height 8
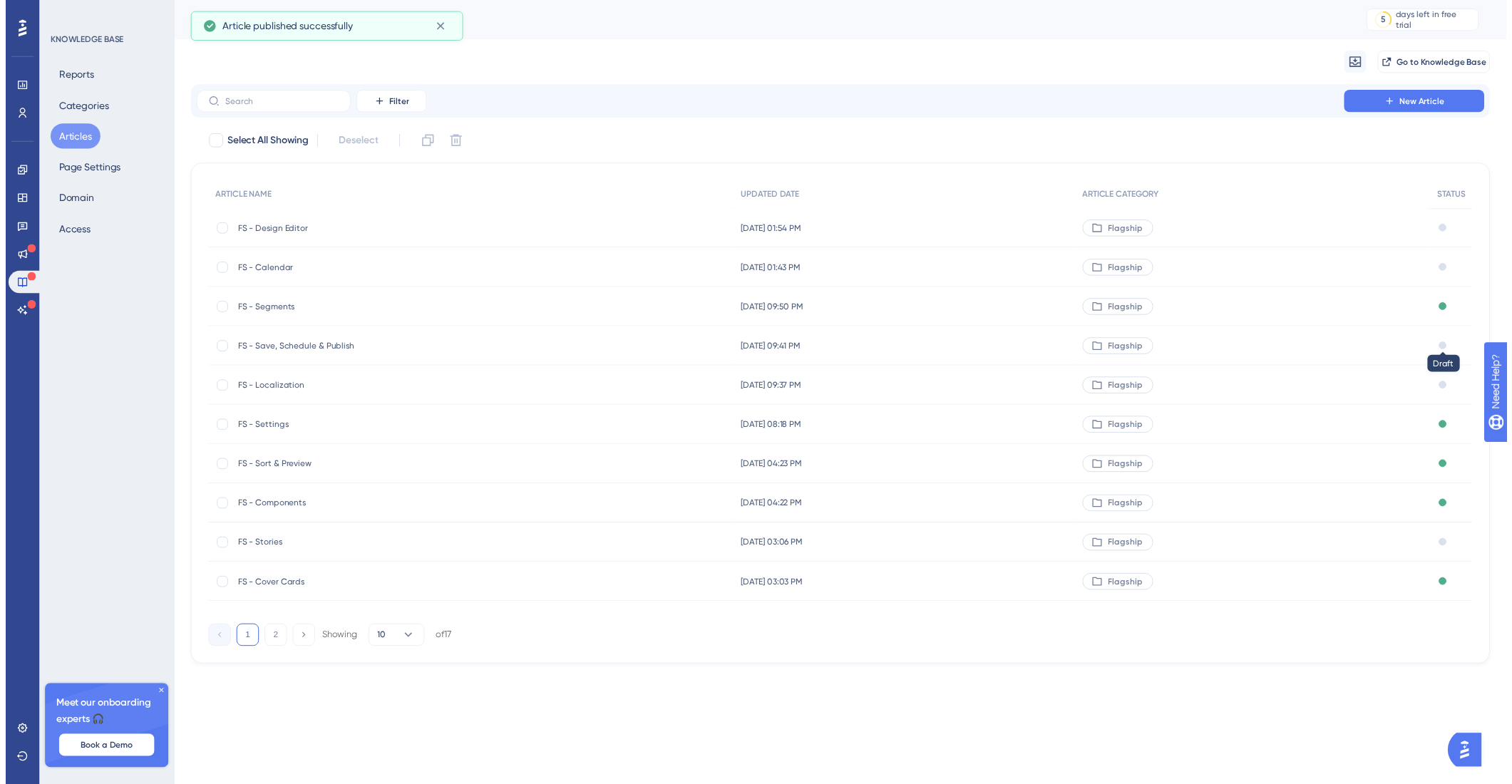
scroll to position [266, 0]
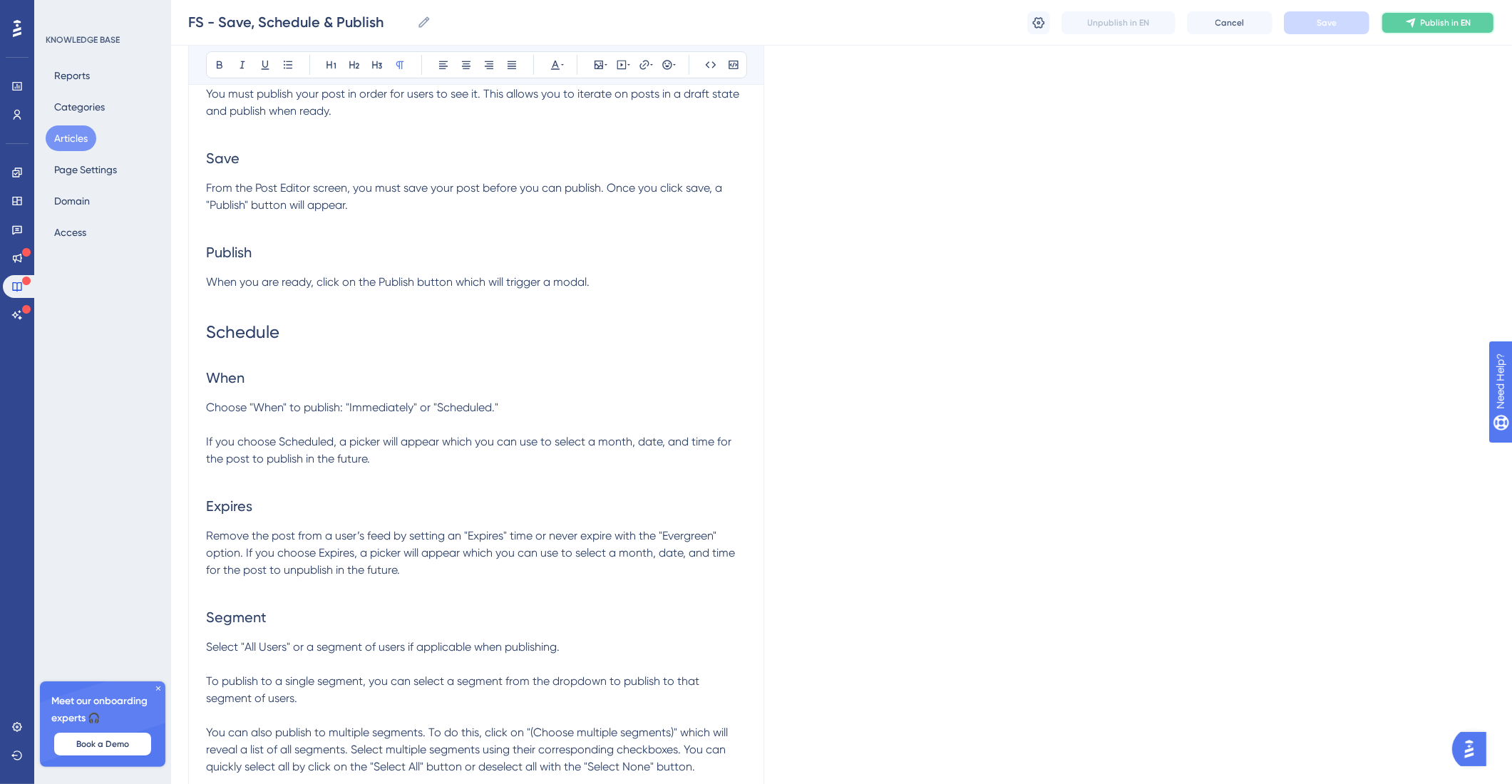
click at [1475, 22] on button "Publish in EN" at bounding box center [1437, 23] width 114 height 23
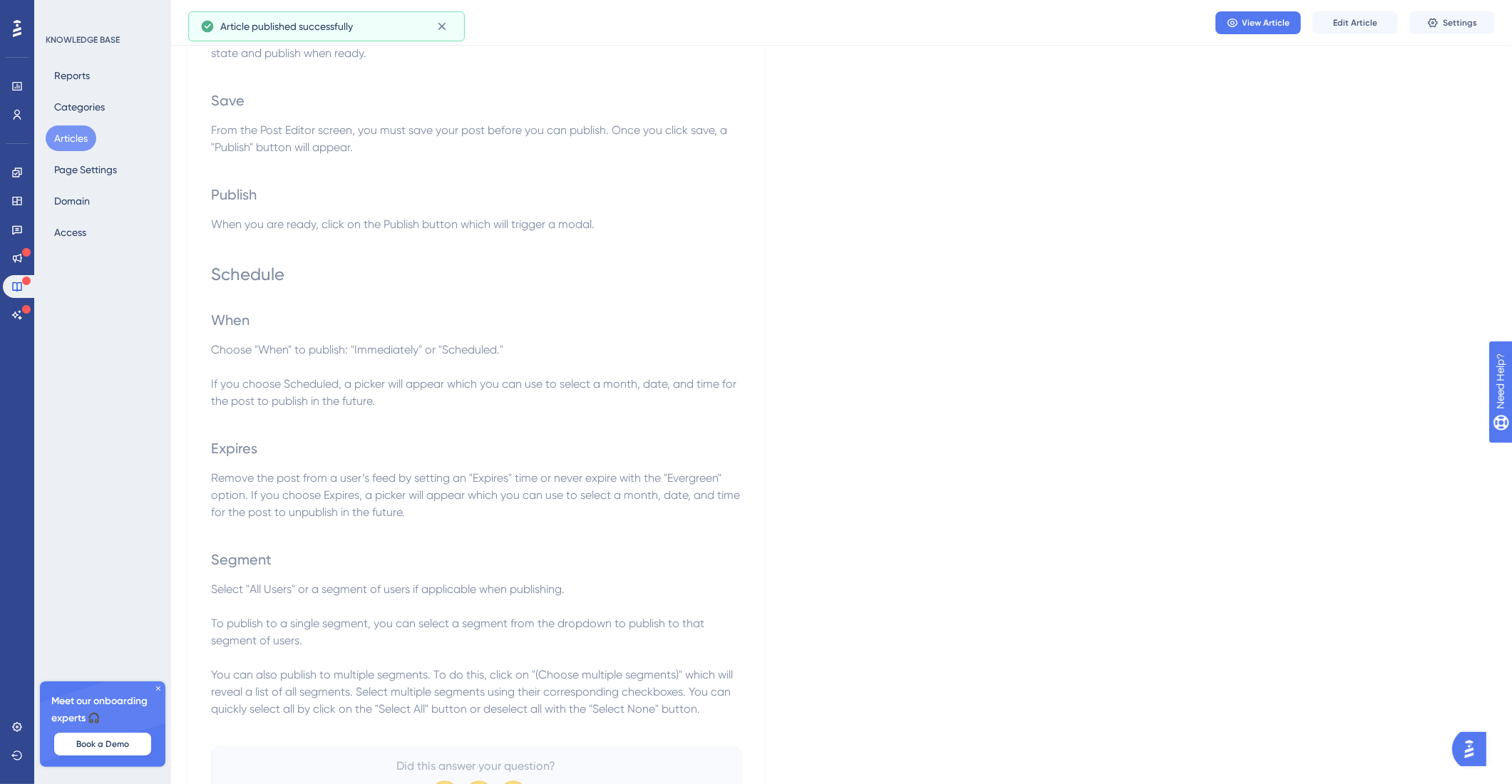
click at [58, 134] on button "Articles" at bounding box center [71, 139] width 51 height 26
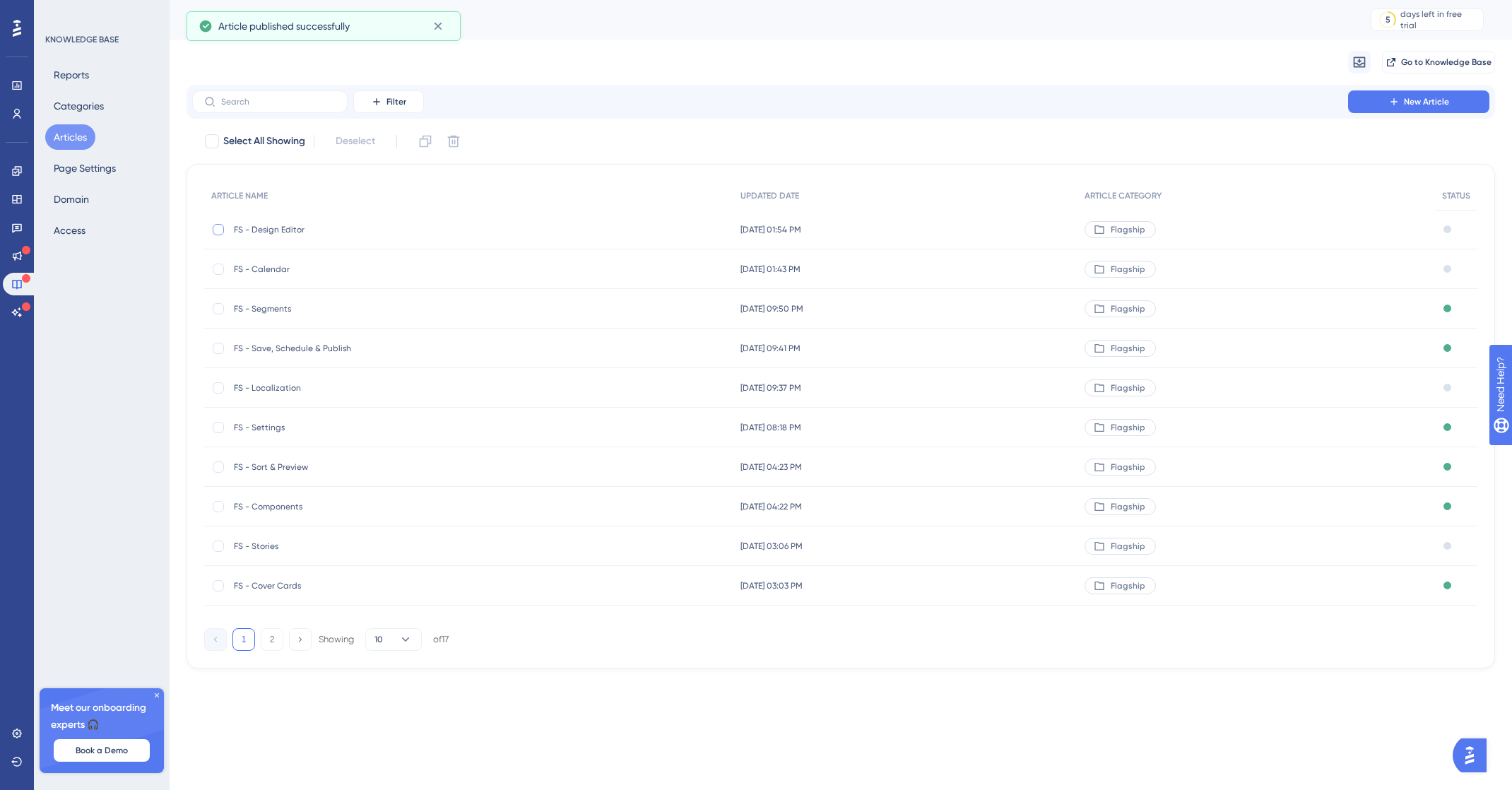
click at [211, 229] on div at bounding box center [218, 230] width 15 height 15
checkbox input "true"
click at [217, 267] on div at bounding box center [218, 270] width 12 height 12
checkbox input "true"
click at [215, 385] on div at bounding box center [218, 389] width 12 height 12
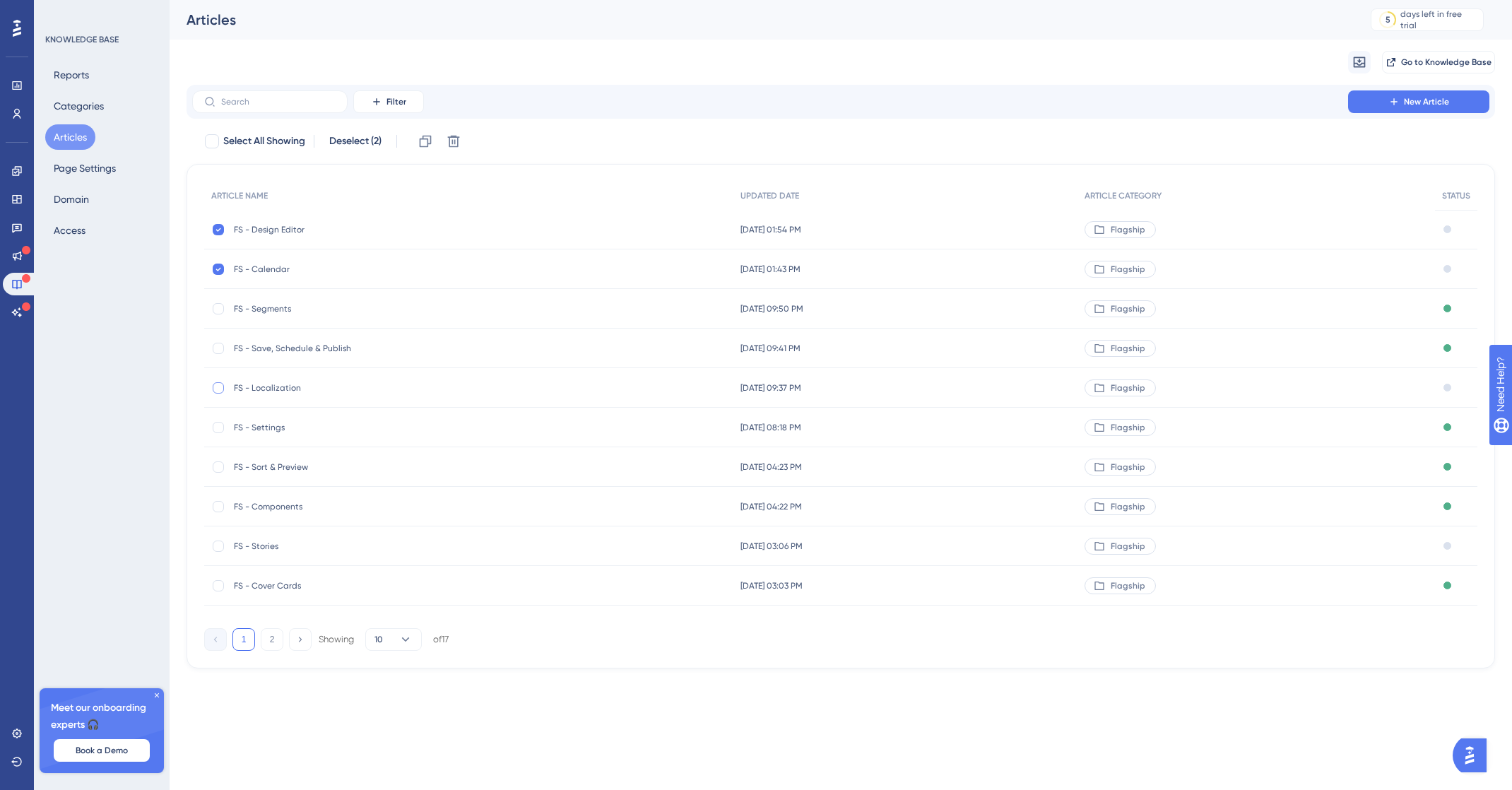
checkbox input "true"
click at [221, 547] on div at bounding box center [218, 546] width 12 height 12
checkbox input "true"
click at [208, 140] on div at bounding box center [211, 141] width 15 height 15
checkbox input "true"
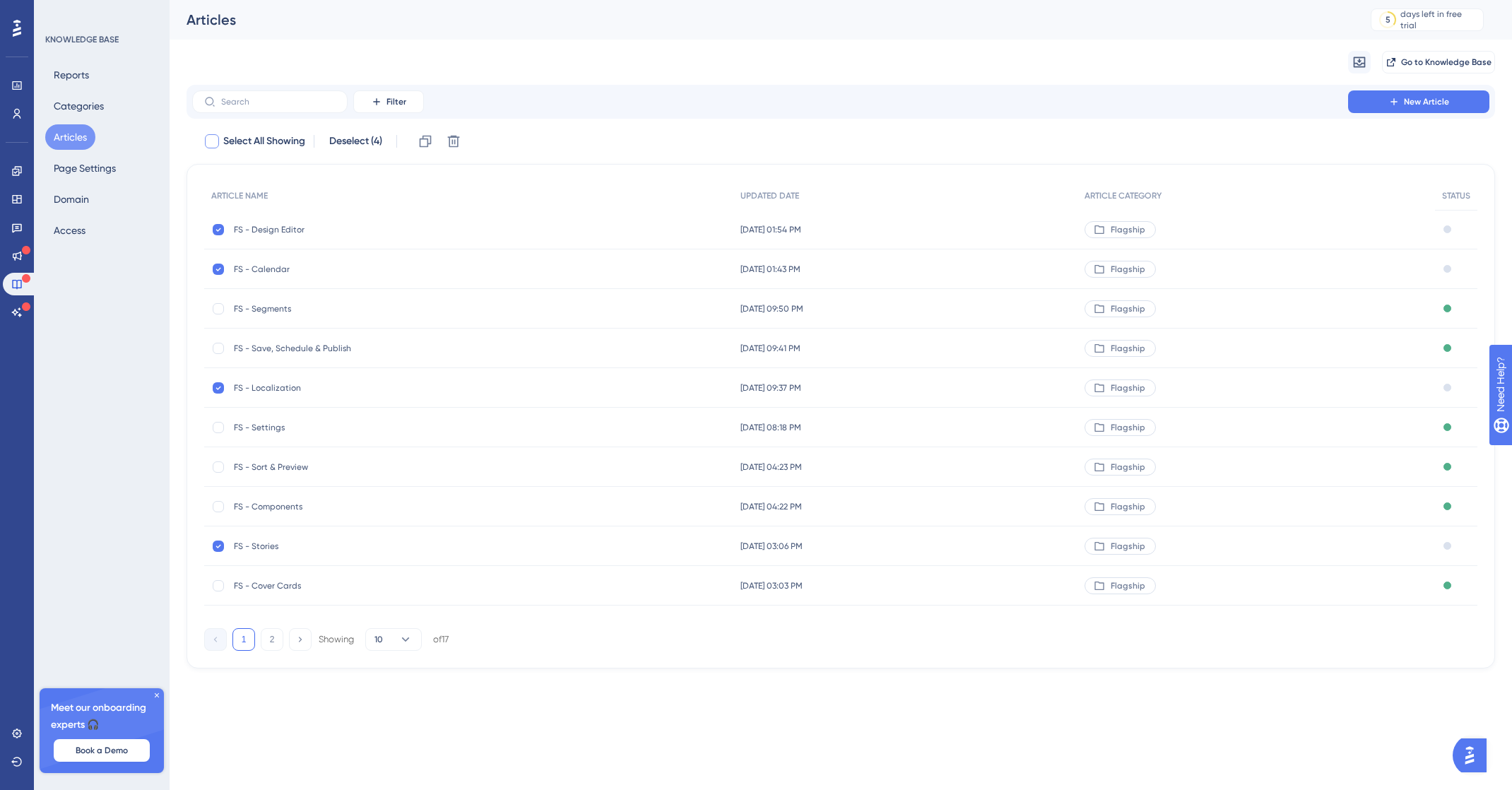
checkbox input "true"
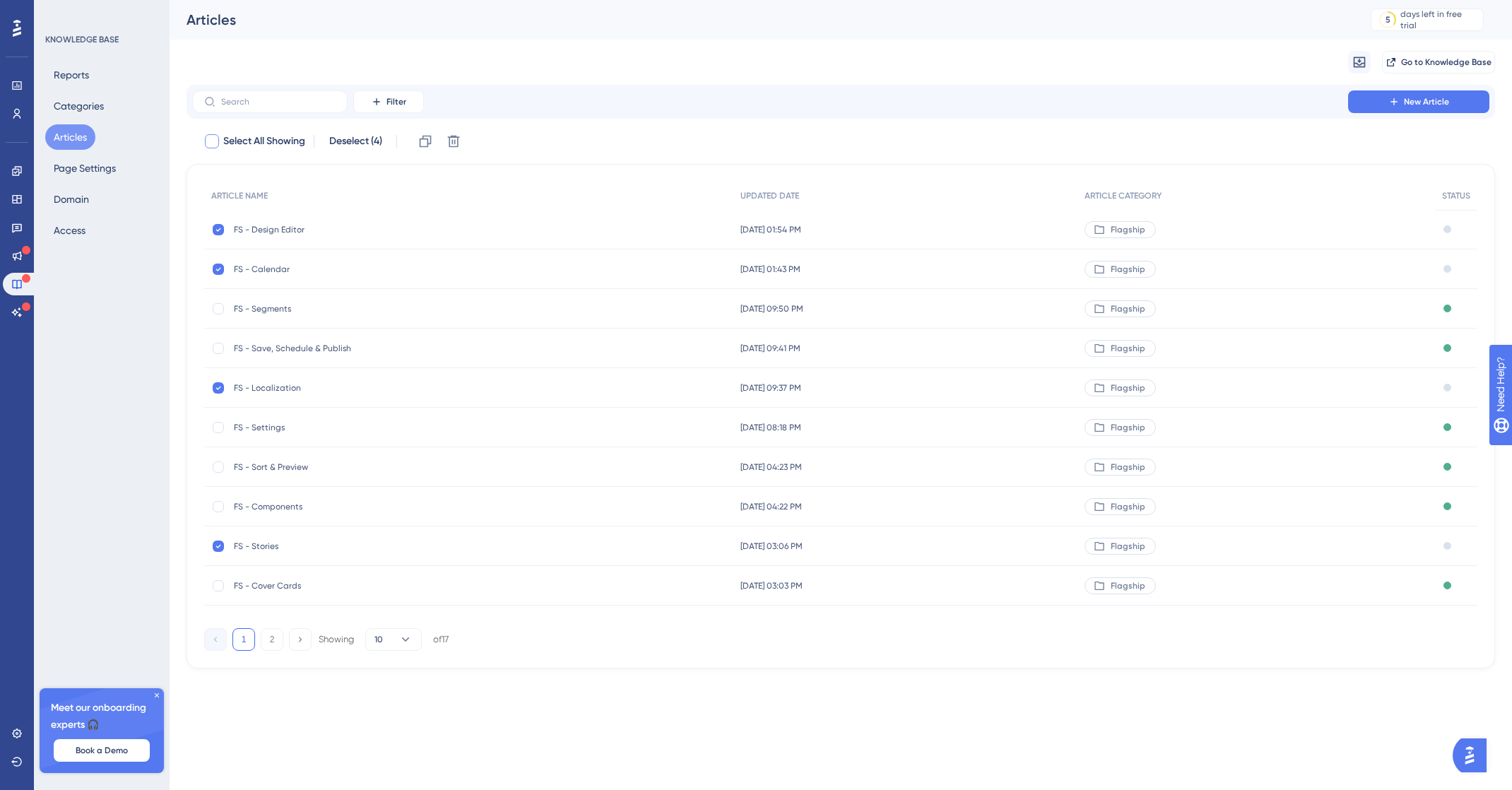
checkbox input "true"
click at [208, 140] on icon at bounding box center [211, 141] width 9 height 12
checkbox input "false"
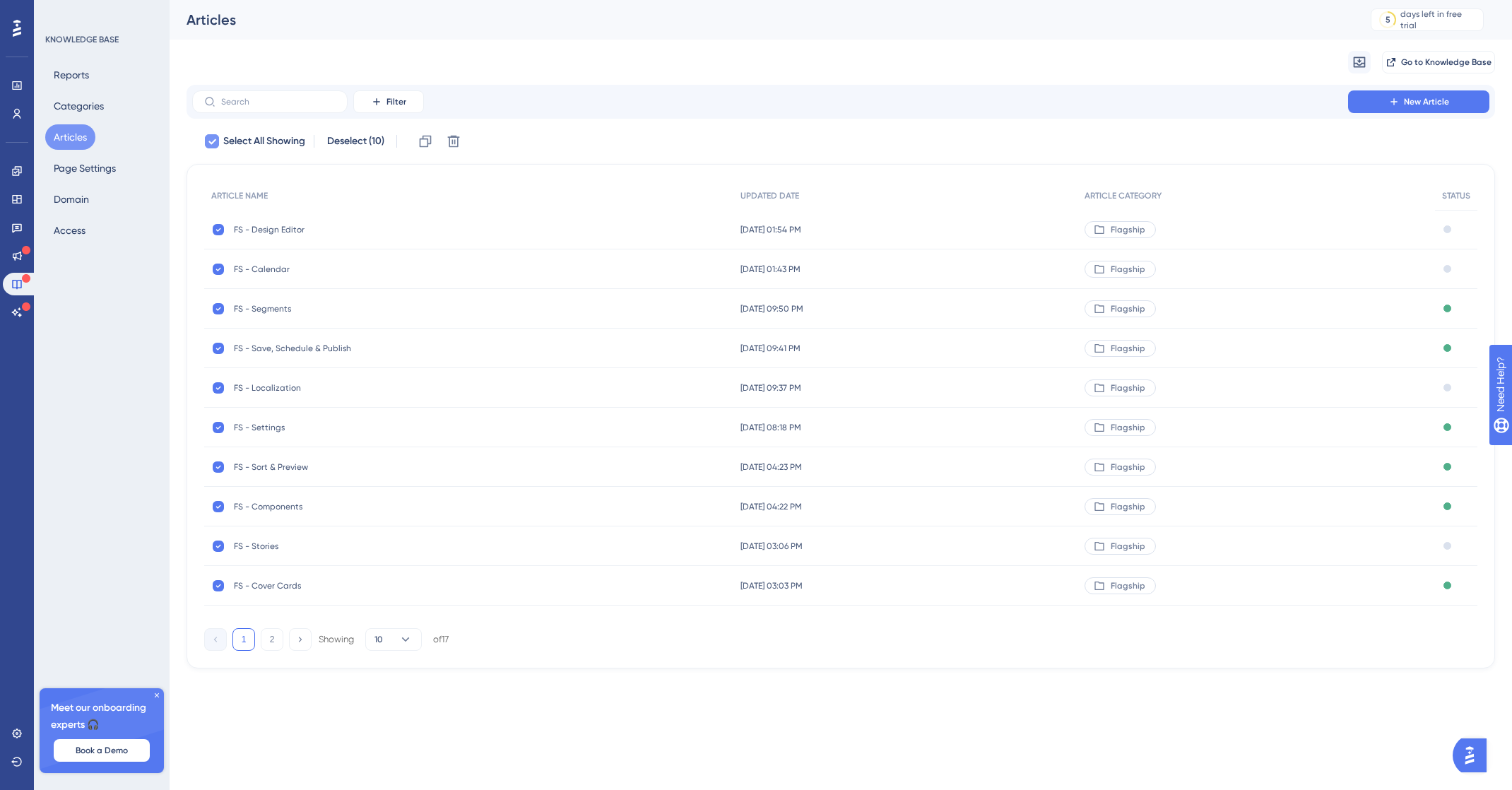
checkbox input "false"
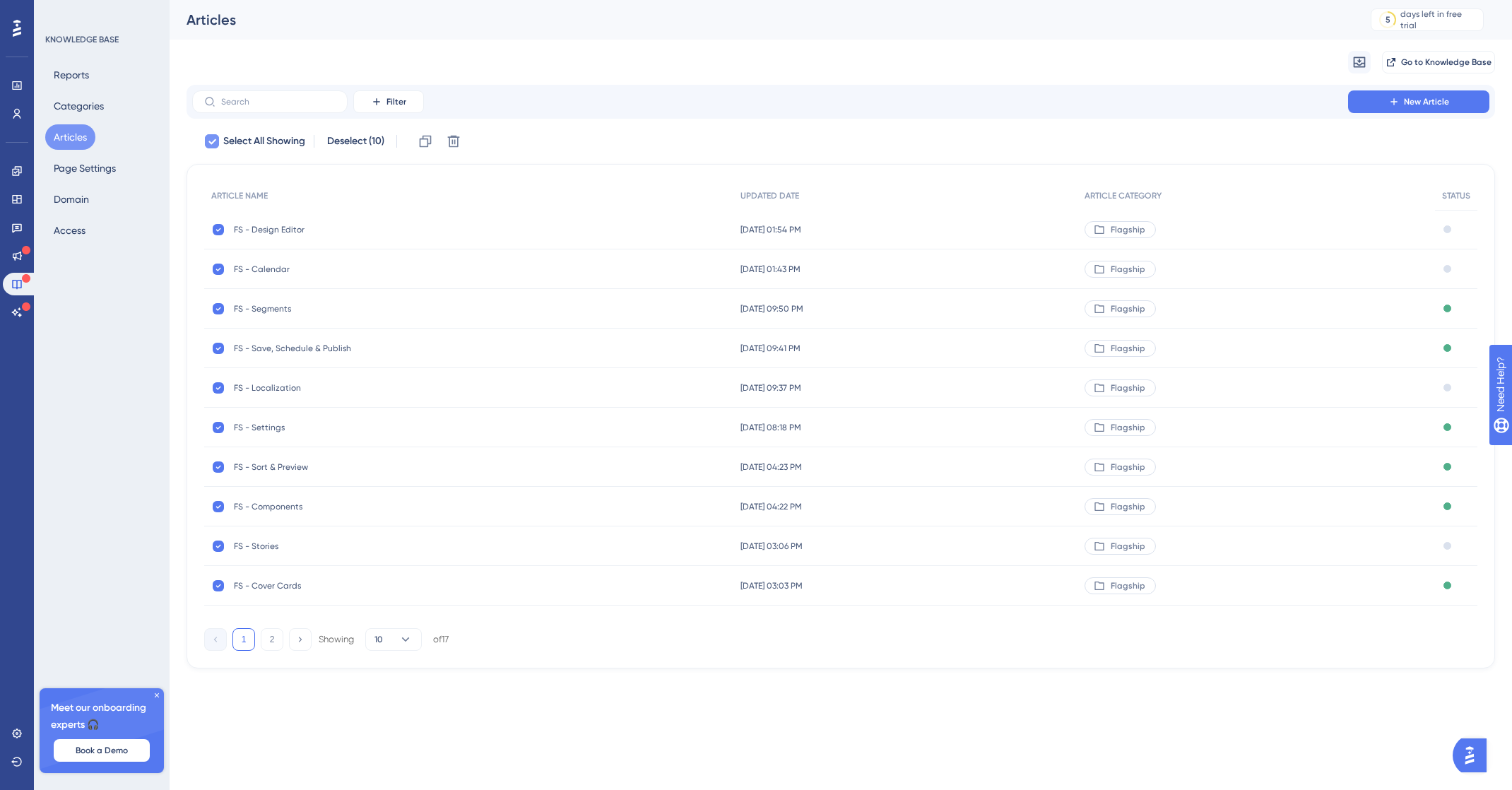
checkbox input "false"
click at [1444, 229] on div at bounding box center [1447, 229] width 8 height 8
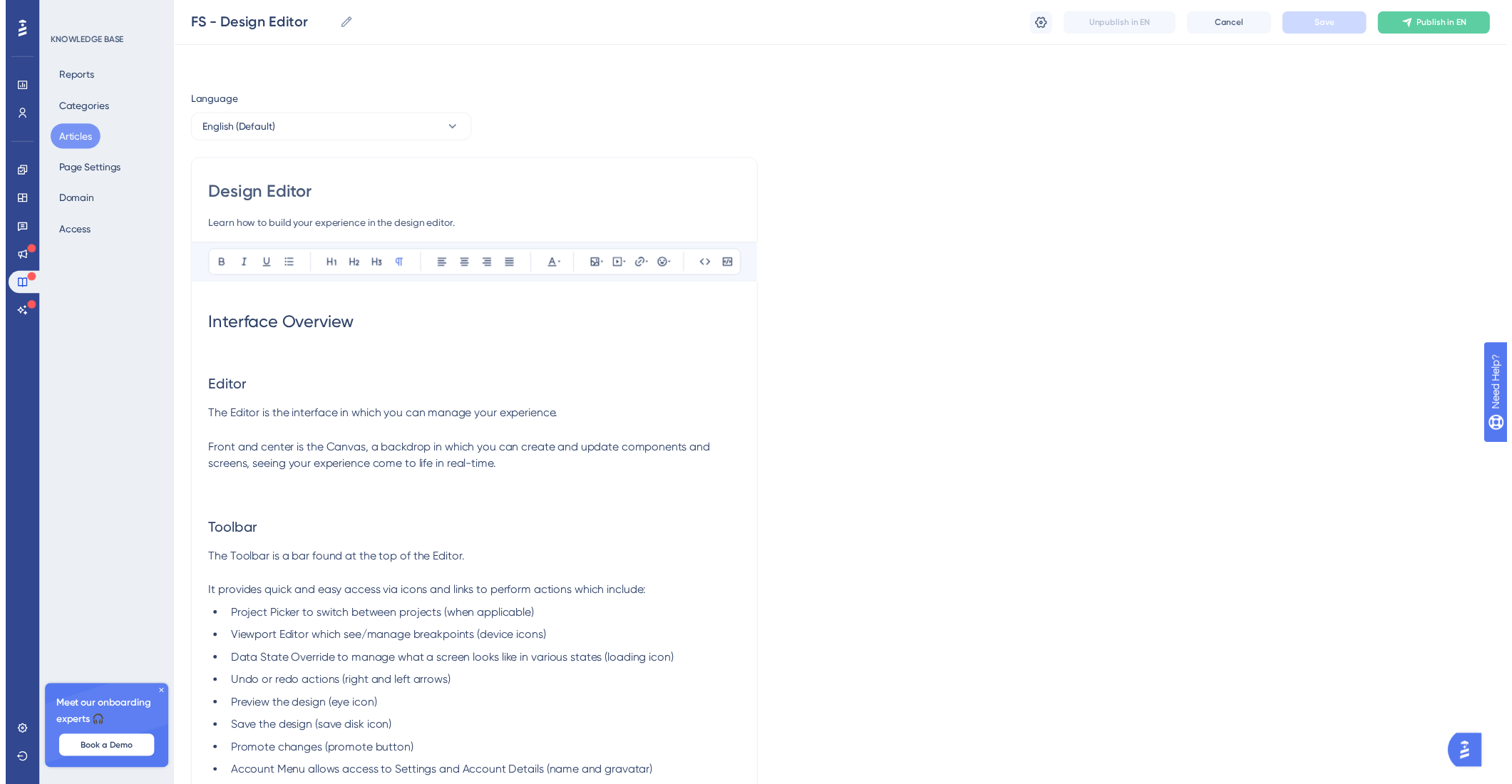
scroll to position [1472, 0]
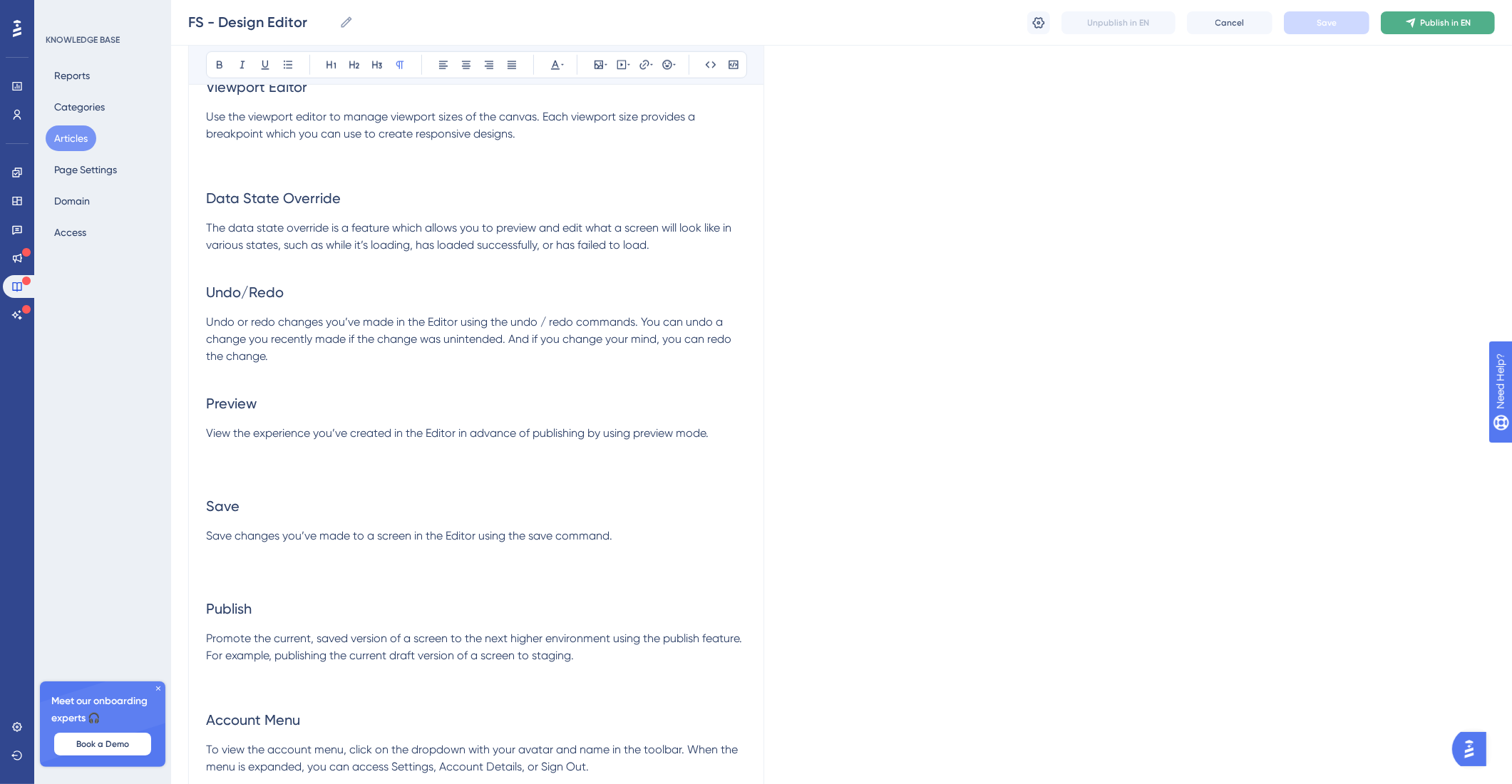
click at [1440, 17] on span "Publish in EN" at bounding box center [1446, 23] width 51 height 12
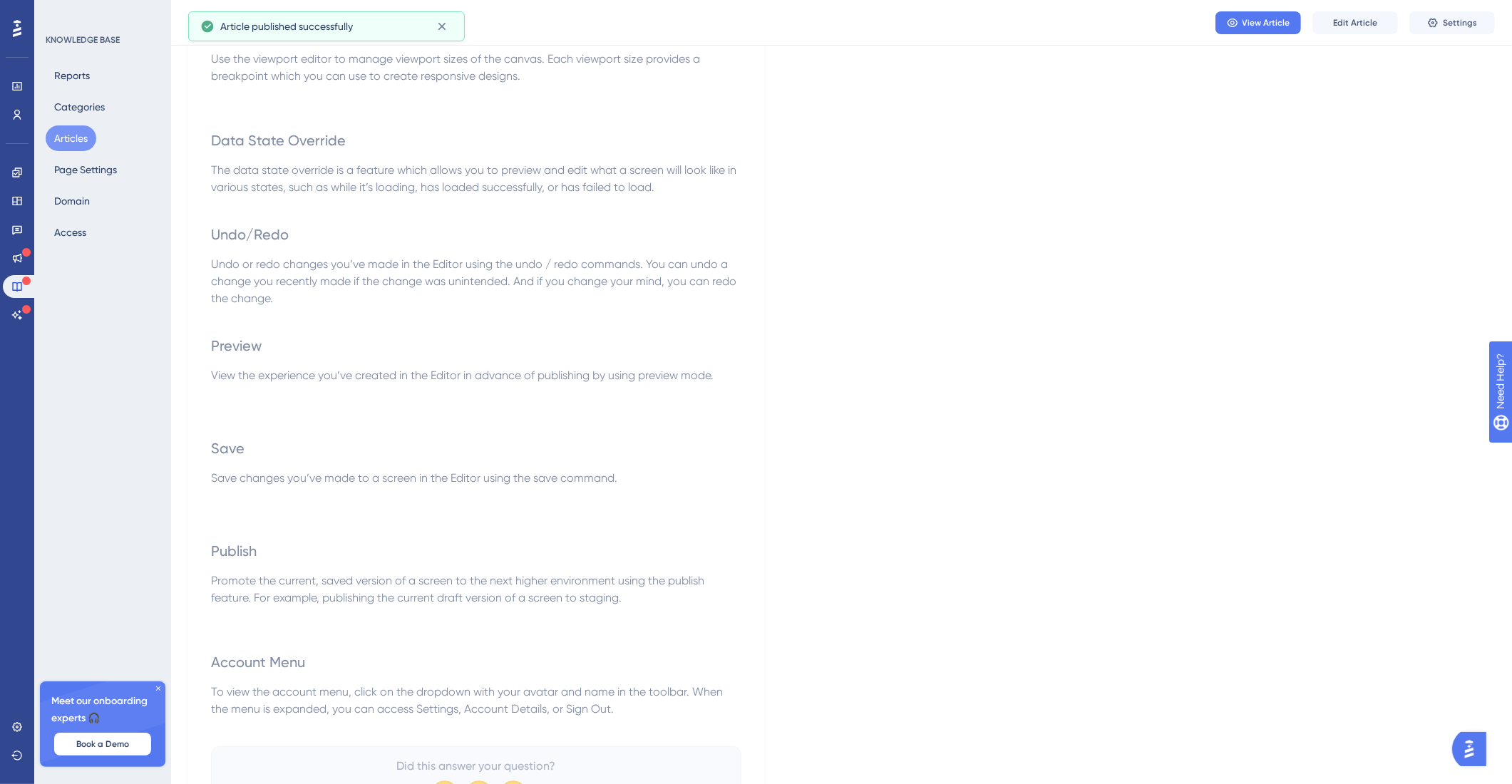
click at [84, 130] on button "Articles" at bounding box center [71, 139] width 51 height 26
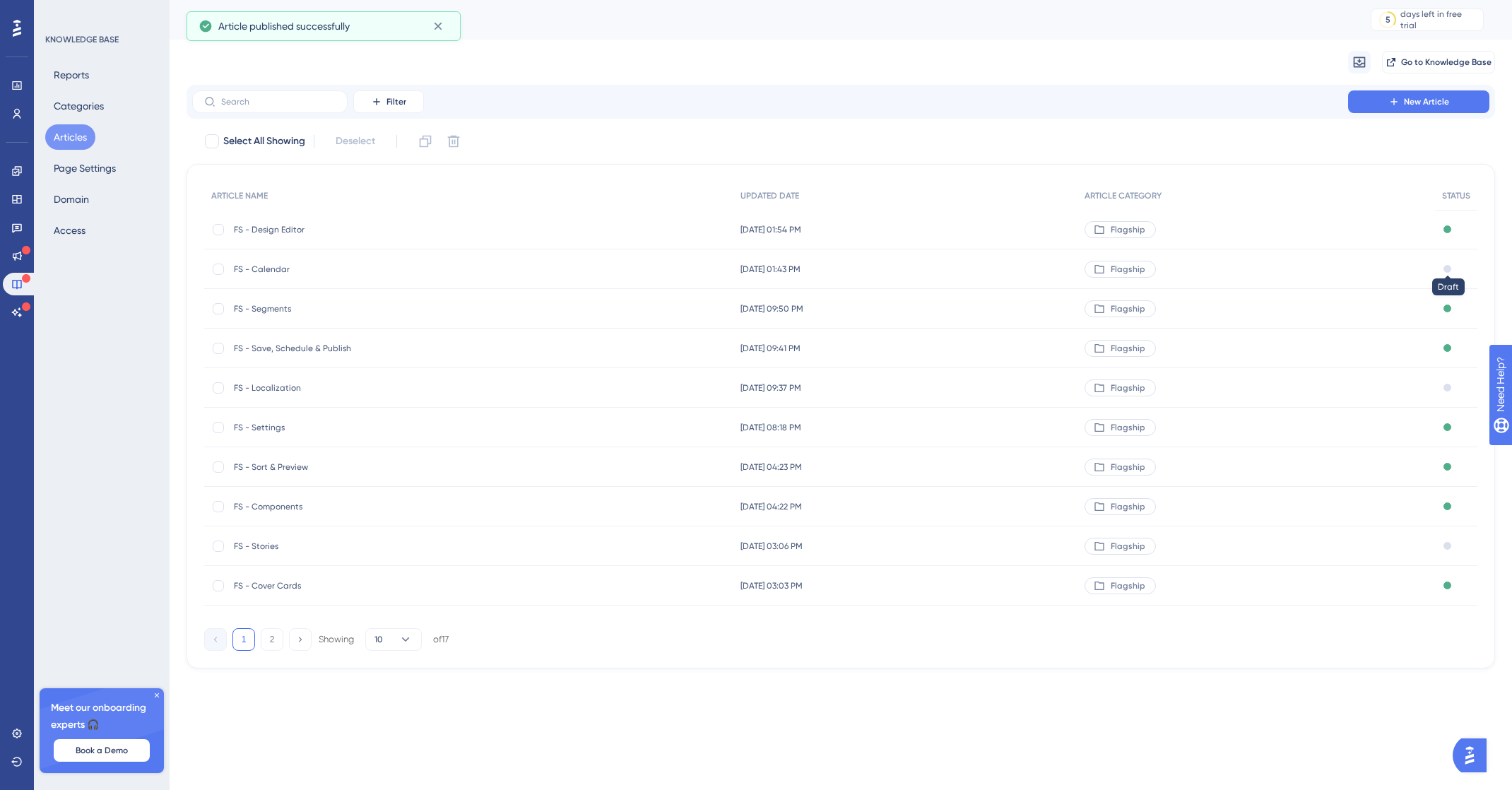
click at [1443, 269] on div at bounding box center [1447, 269] width 8 height 8
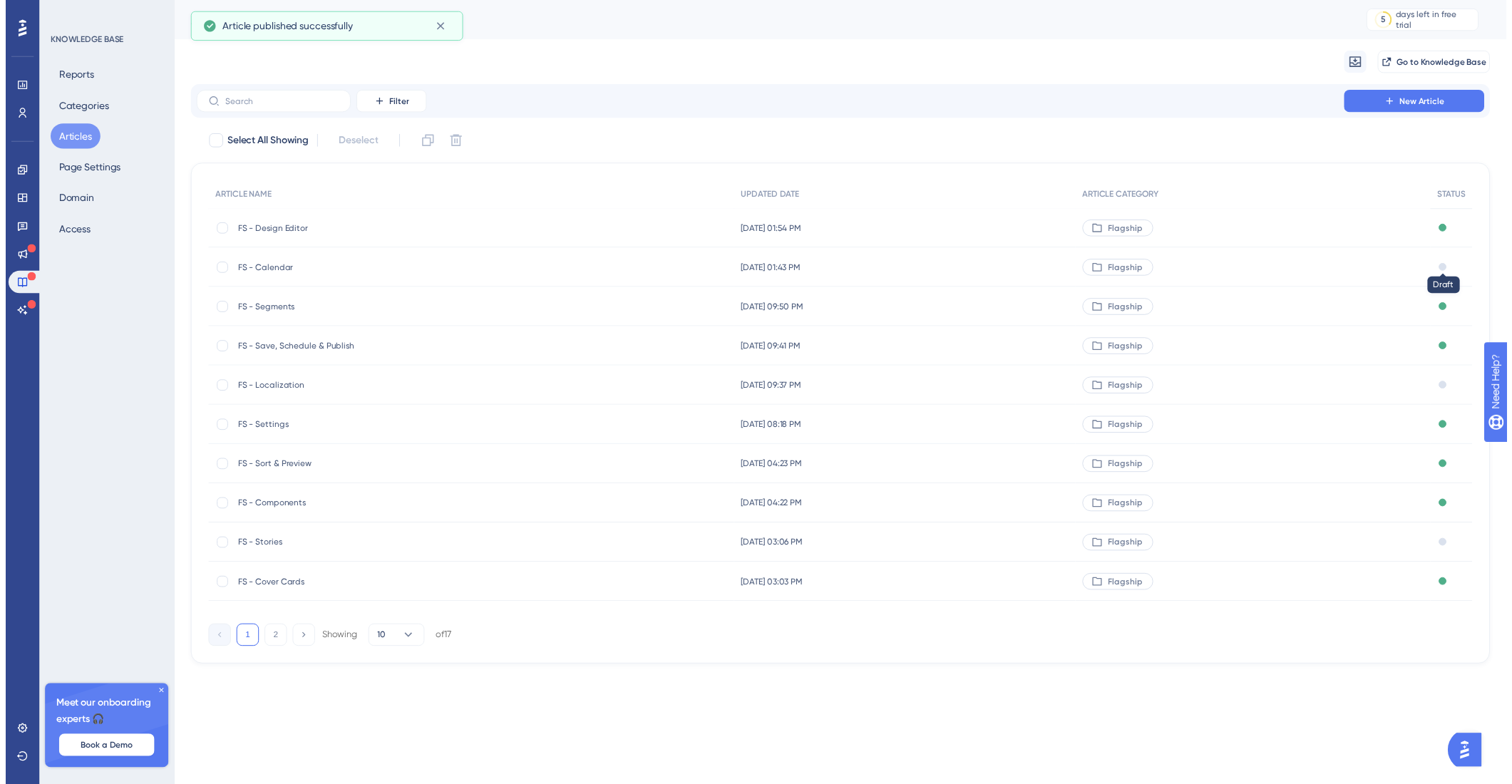
scroll to position [346, 0]
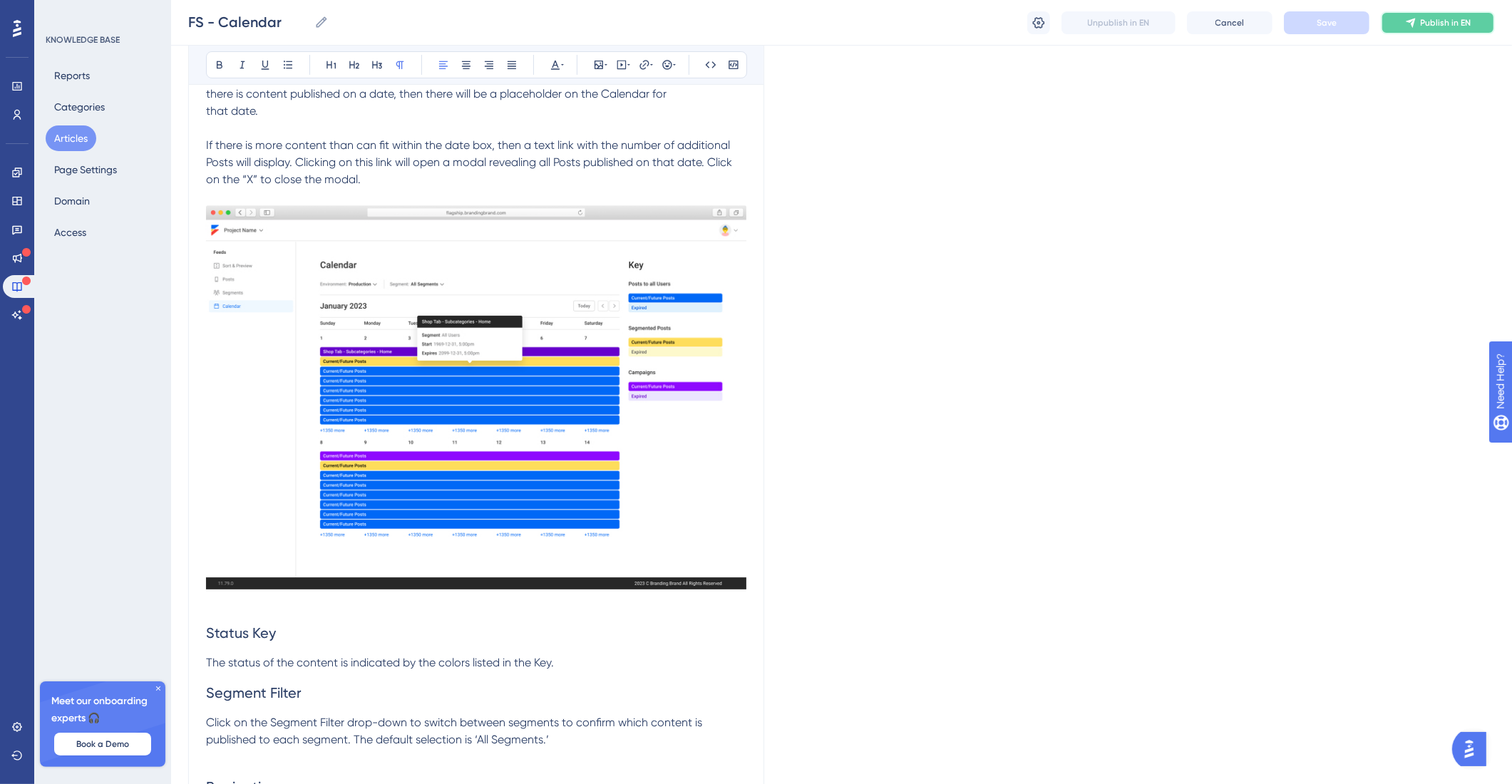
click at [1448, 26] on span "Publish in EN" at bounding box center [1446, 23] width 51 height 12
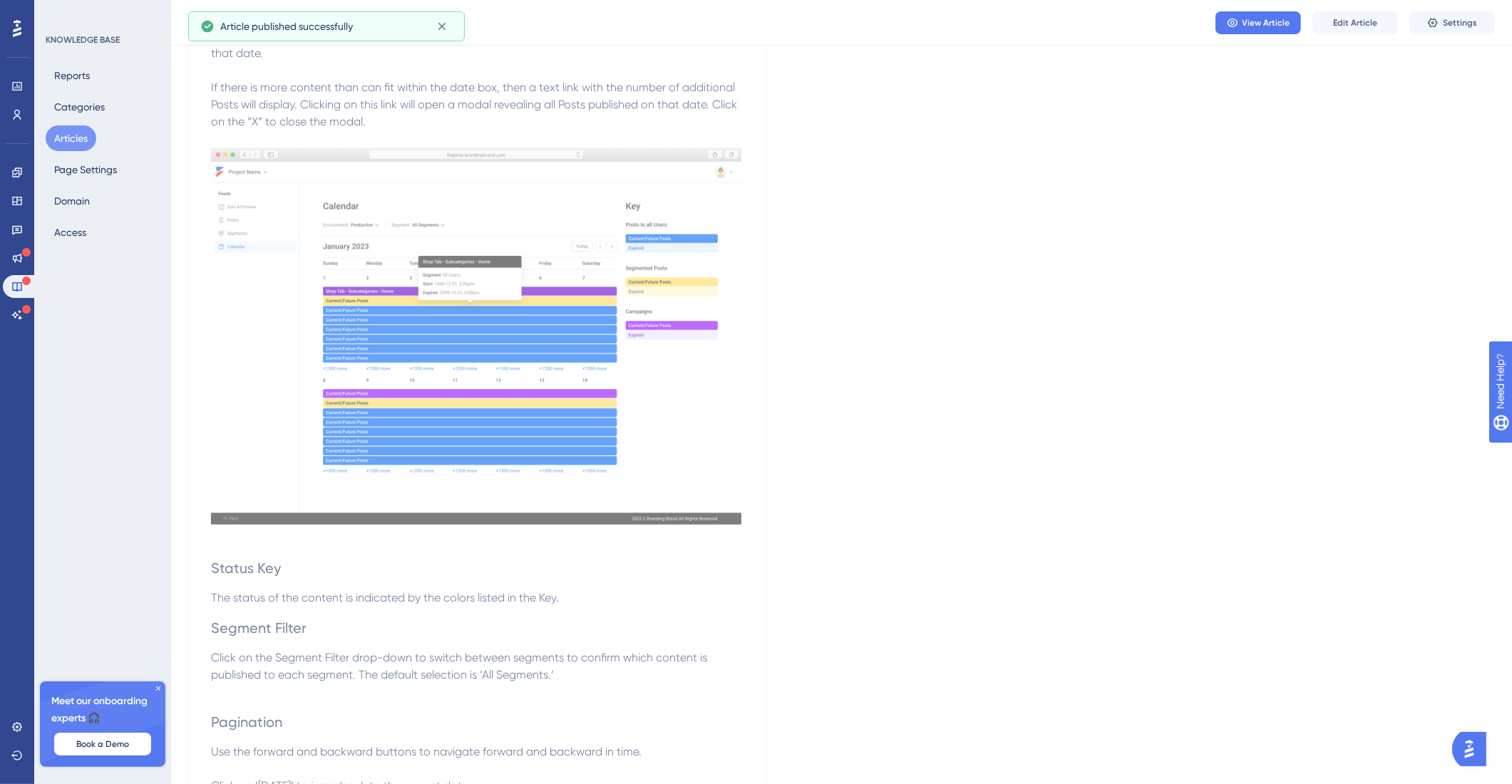
click at [91, 141] on button "Articles" at bounding box center [71, 139] width 51 height 26
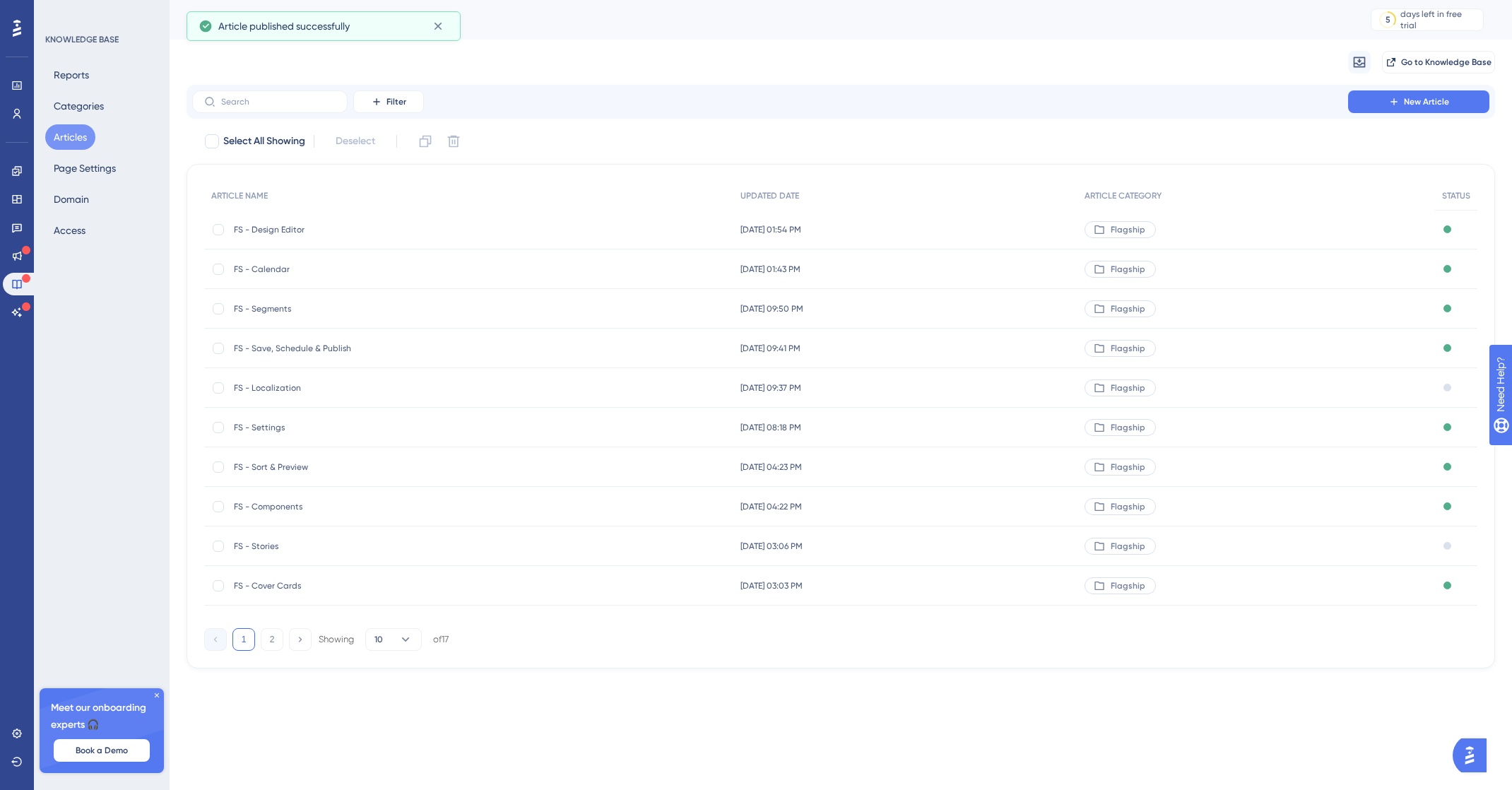
click at [1453, 390] on div "Draft" at bounding box center [1457, 388] width 43 height 40
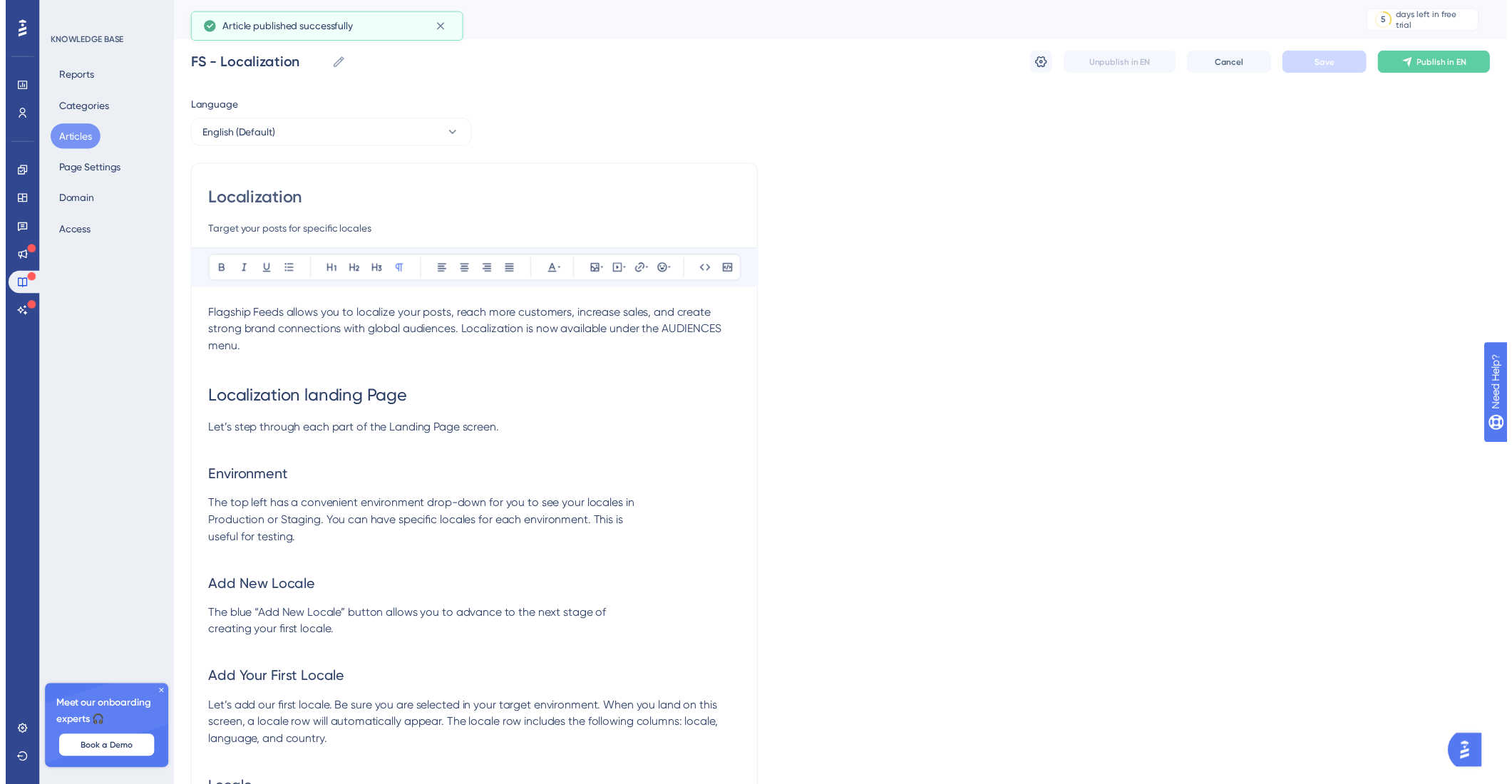
scroll to position [1530, 0]
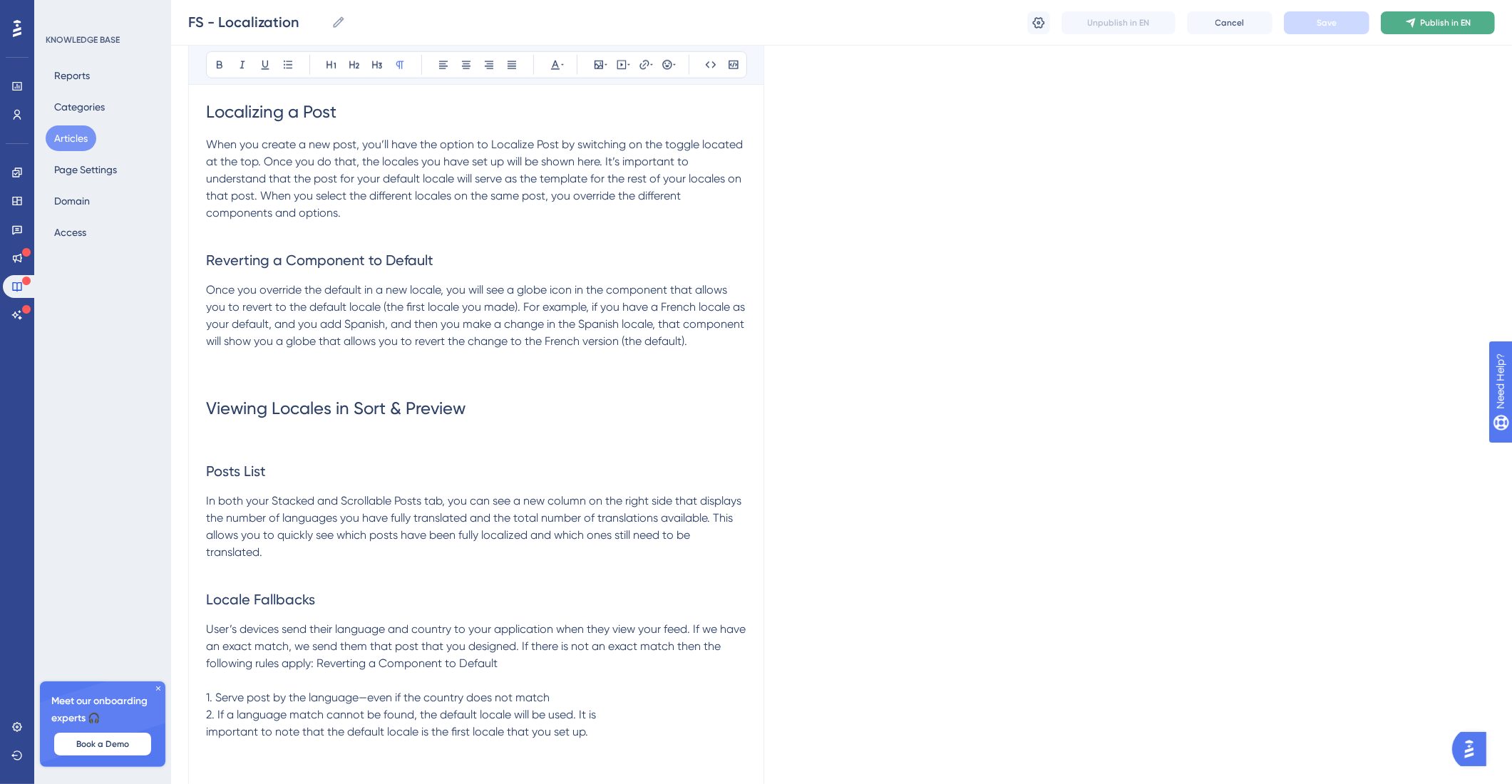
click at [1411, 24] on icon at bounding box center [1411, 23] width 12 height 12
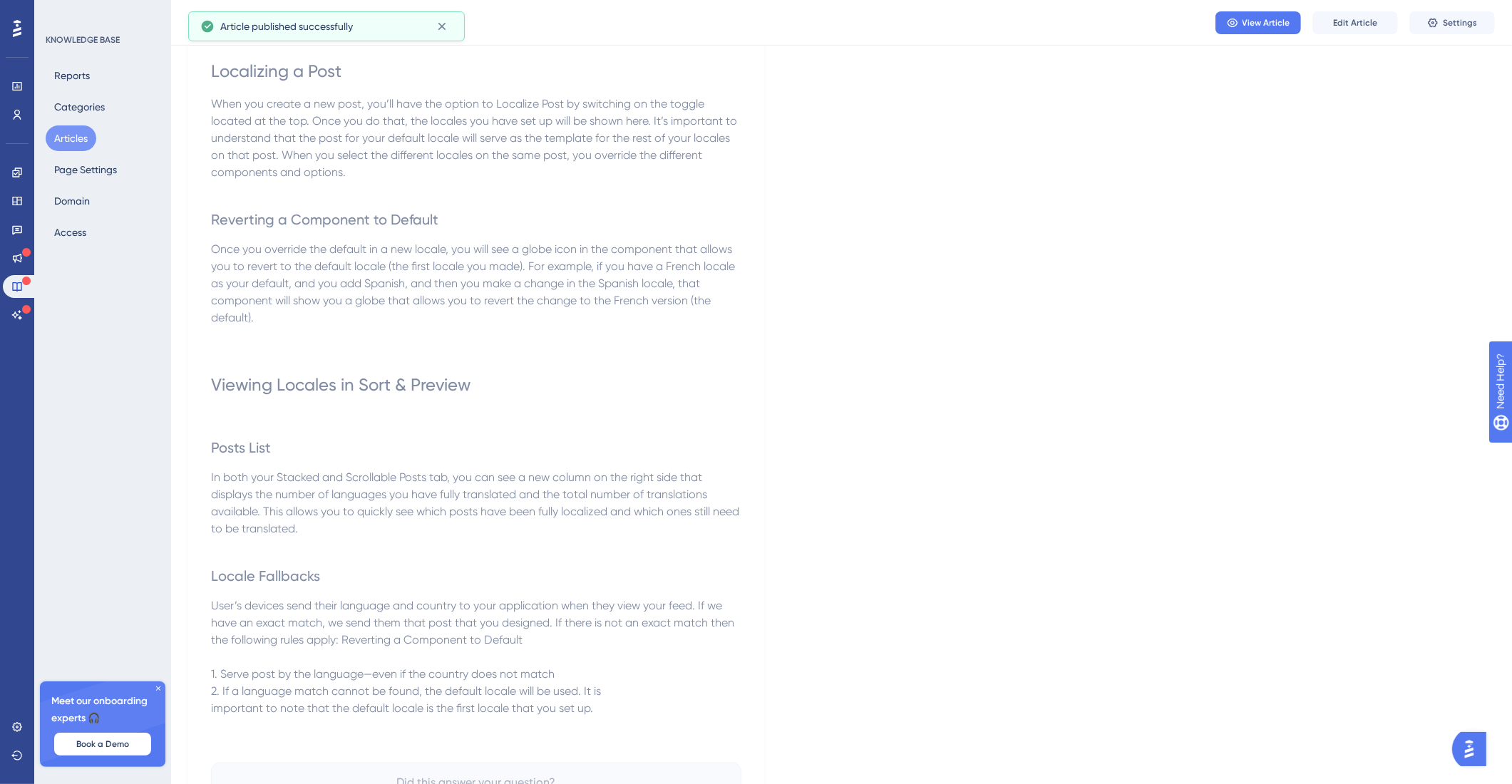
click at [70, 139] on button "Articles" at bounding box center [71, 139] width 51 height 26
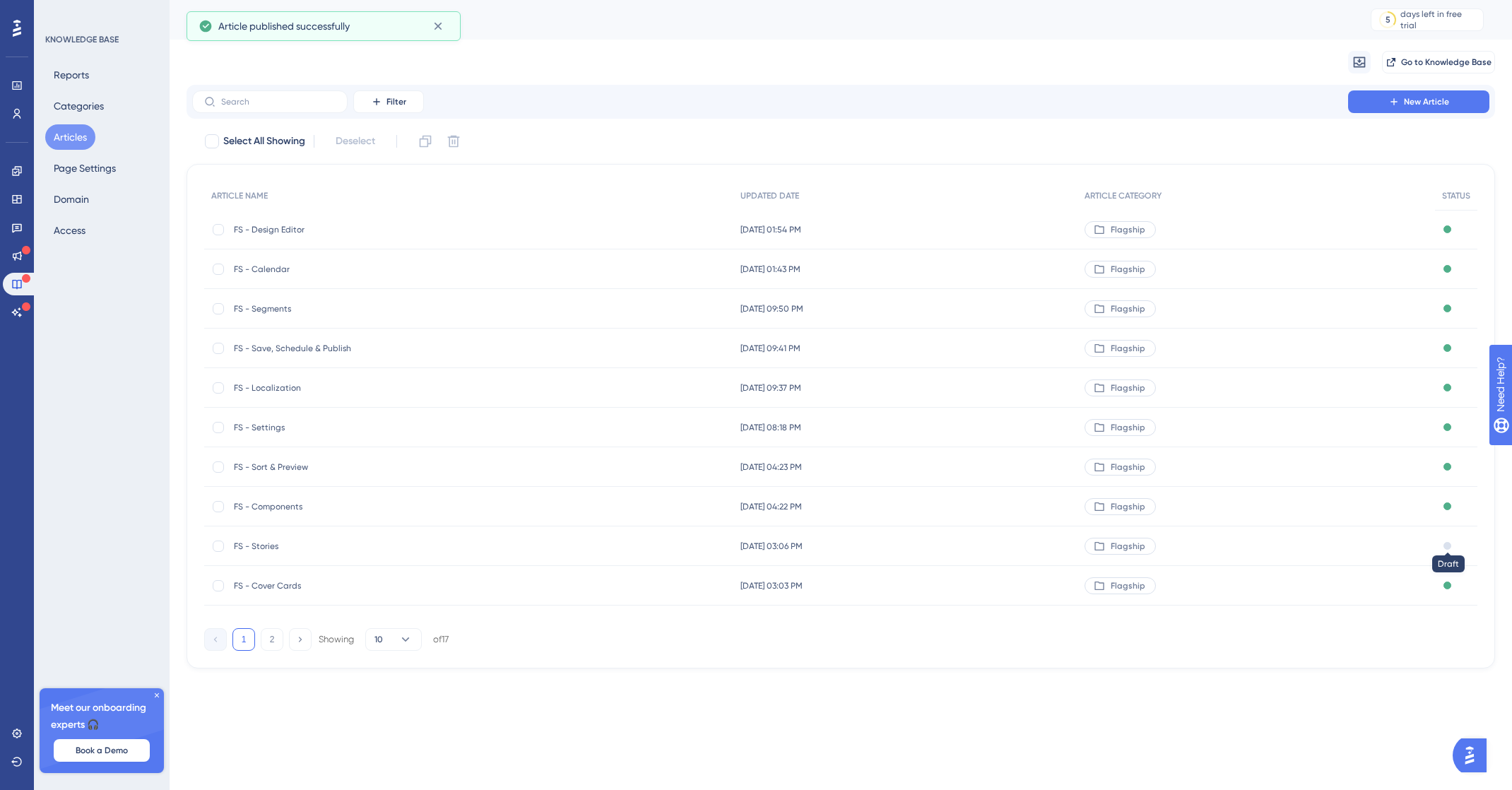
click at [1443, 546] on div at bounding box center [1447, 546] width 8 height 8
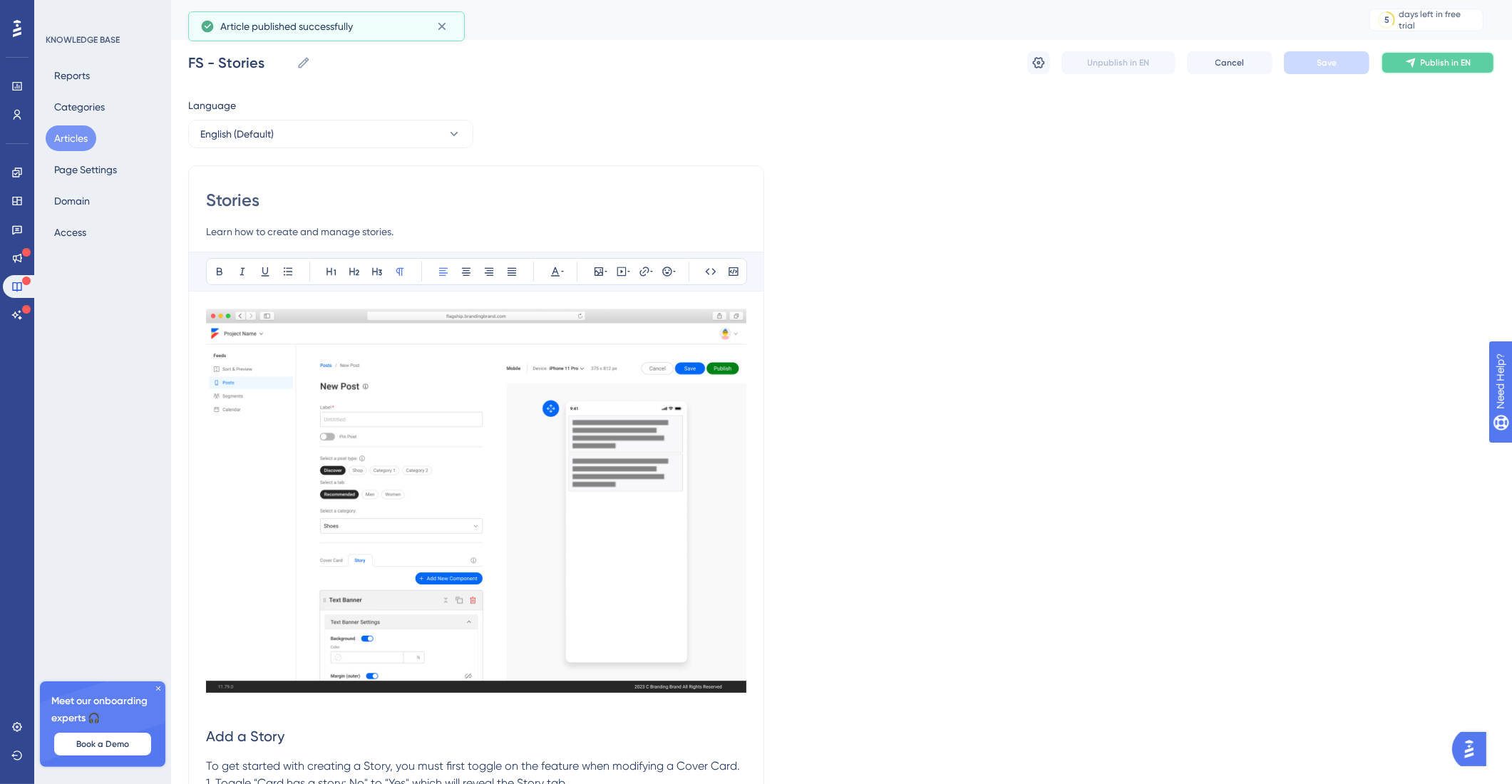
click at [1410, 61] on icon at bounding box center [1410, 62] width 9 height 9
click at [81, 137] on button "Articles" at bounding box center [71, 139] width 51 height 26
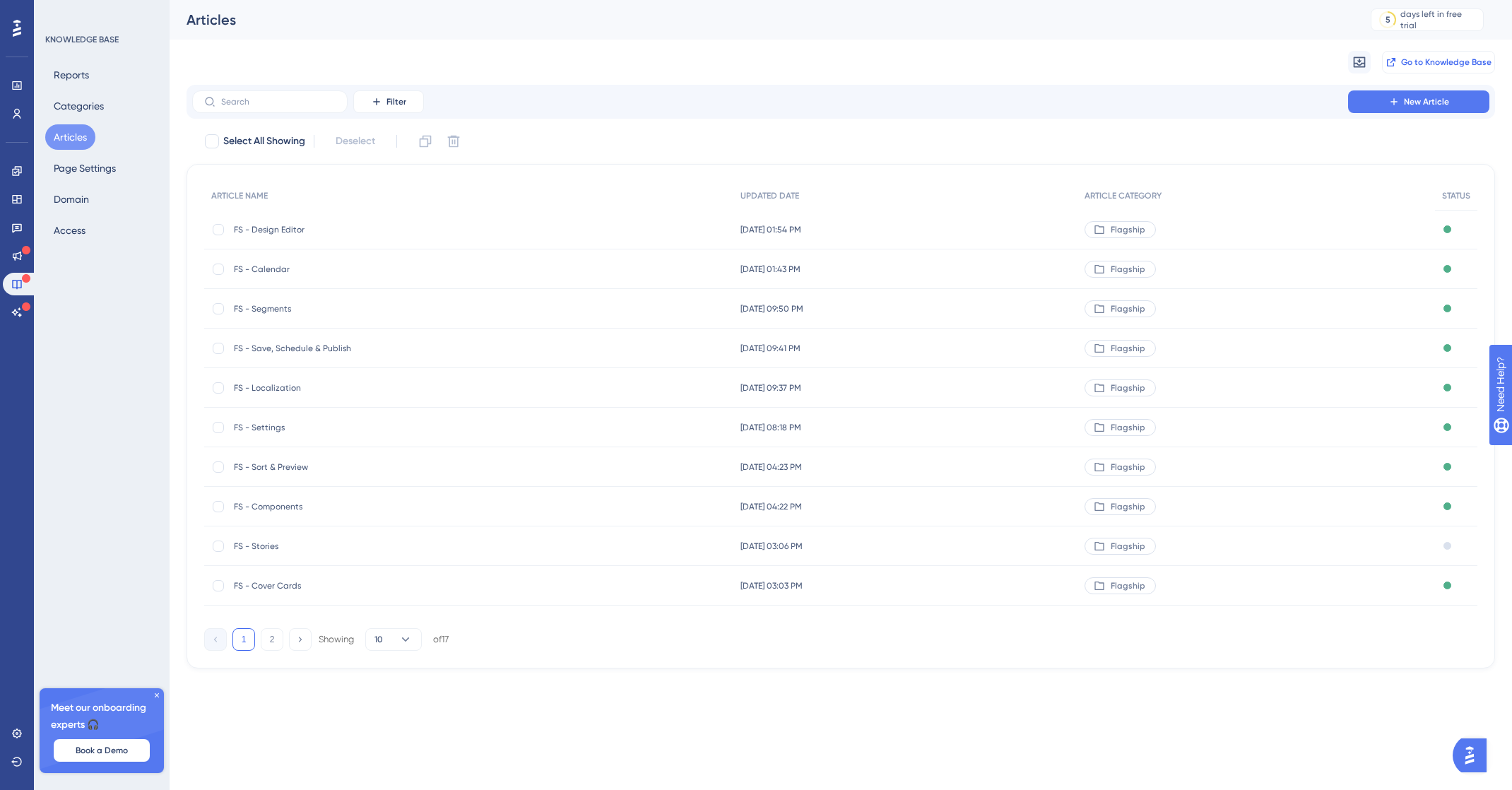
click at [1427, 68] on button "Go to Knowledge Base" at bounding box center [1438, 61] width 113 height 22
drag, startPoint x: 283, startPoint y: 228, endPoint x: 280, endPoint y: 290, distance: 62.1
click at [280, 290] on div "ARTICLE NAME UPDATED DATE ARTICLE CATEGORY STATUS FS - Design Editor FS - Desig…" at bounding box center [841, 393] width 1273 height 424
click at [417, 236] on div "FS - Design Editor FS - Design Editor" at bounding box center [347, 230] width 226 height 40
drag, startPoint x: 264, startPoint y: 230, endPoint x: 378, endPoint y: 269, distance: 120.5
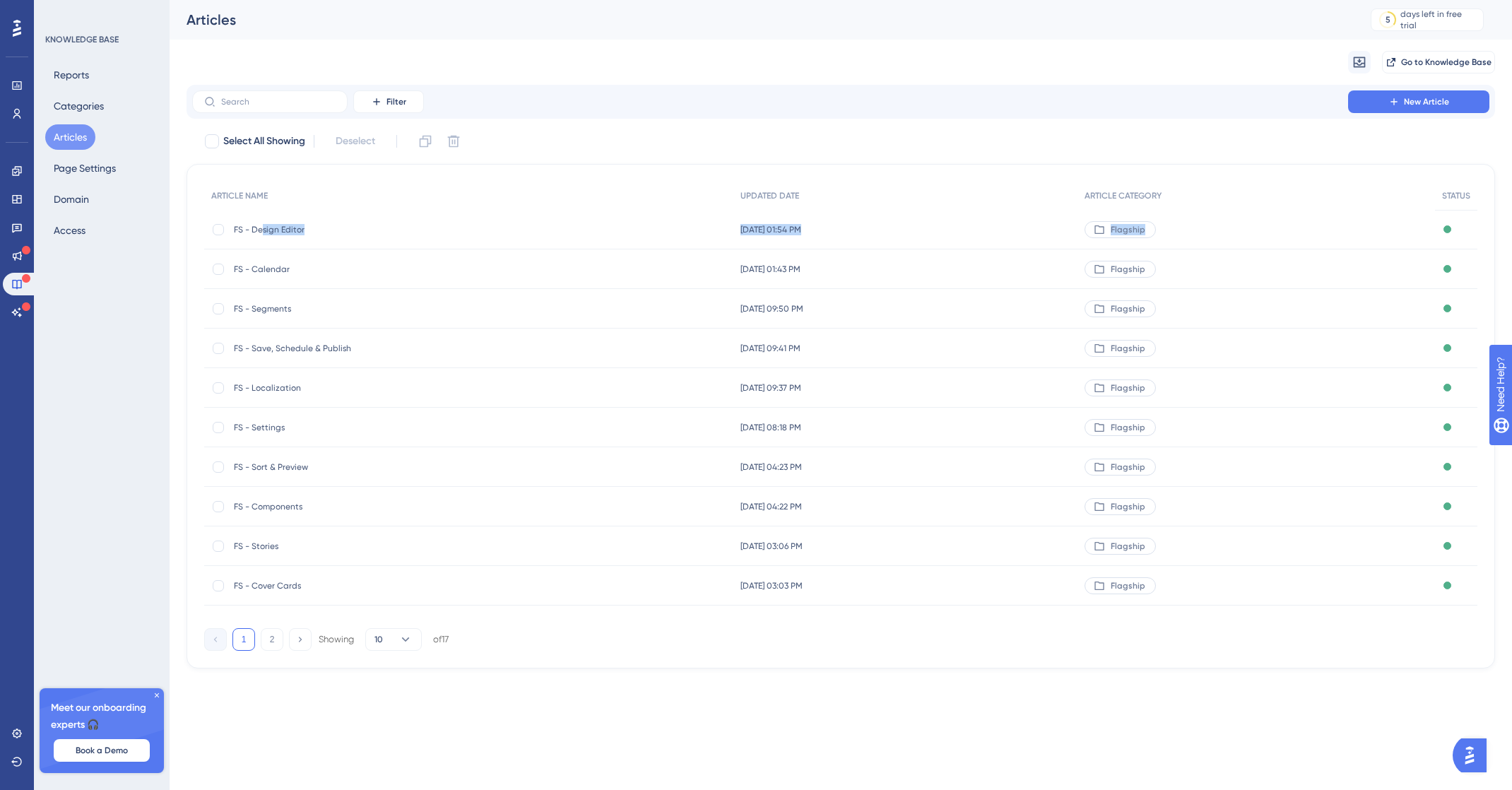
click at [398, 256] on div "ARTICLE NAME UPDATED DATE ARTICLE CATEGORY STATUS FS - Design Editor FS - Desig…" at bounding box center [841, 393] width 1273 height 424
drag, startPoint x: 261, startPoint y: 306, endPoint x: 385, endPoint y: 306, distance: 124.0
click at [385, 300] on div "FS - Segments FS - Segments" at bounding box center [347, 309] width 226 height 40
click at [342, 351] on span "FS - Save, Schedule & Publish" at bounding box center [347, 349] width 226 height 12
drag, startPoint x: 1427, startPoint y: 518, endPoint x: 999, endPoint y: 538, distance: 428.5
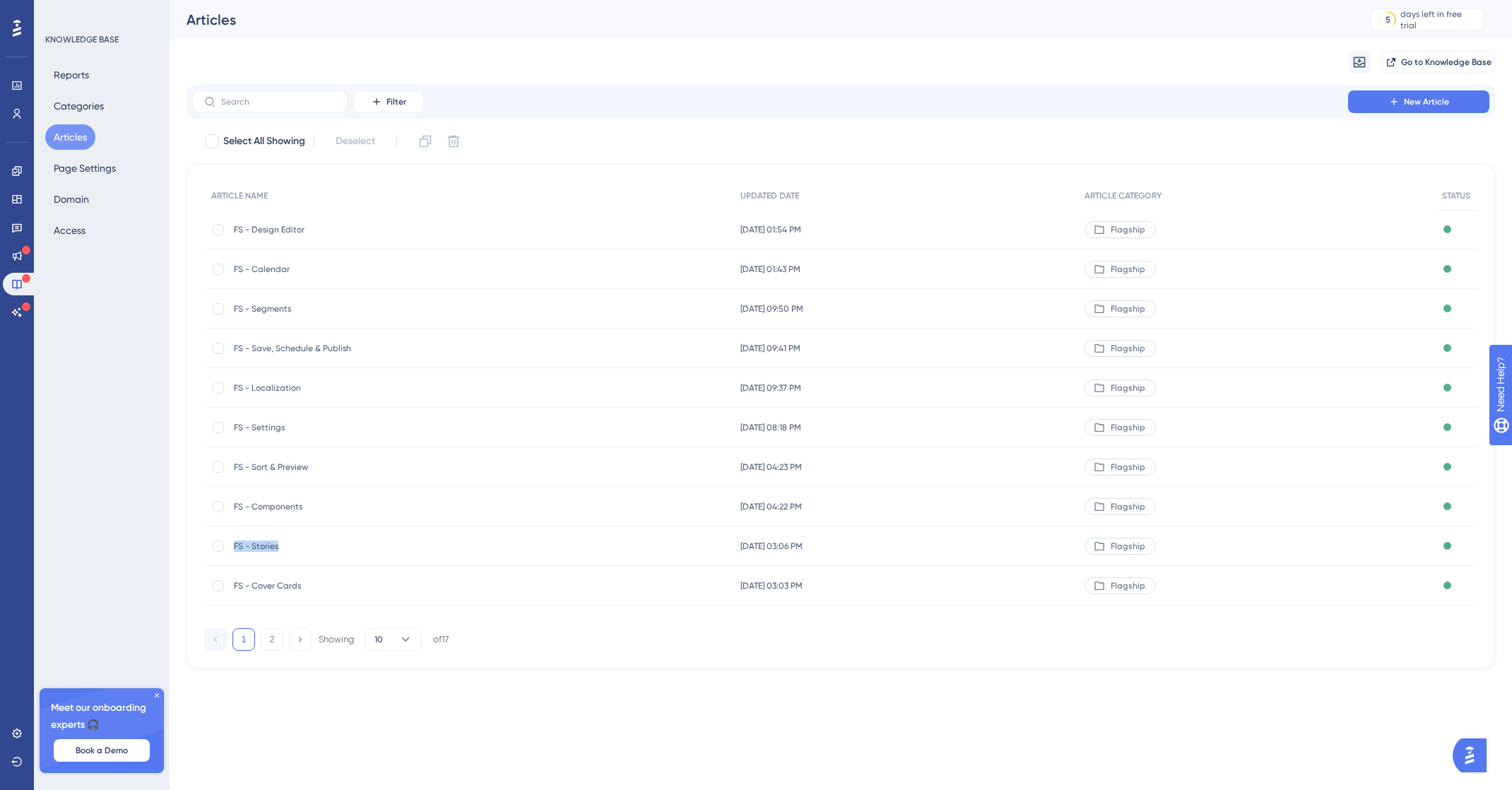
click at [999, 538] on div "ARTICLE NAME UPDATED DATE ARTICLE CATEGORY STATUS FS - Design Editor FS - Desig…" at bounding box center [841, 393] width 1273 height 424
click at [275, 508] on span "FS - Components" at bounding box center [347, 507] width 226 height 12
click at [82, 107] on button "Categories" at bounding box center [78, 106] width 67 height 25
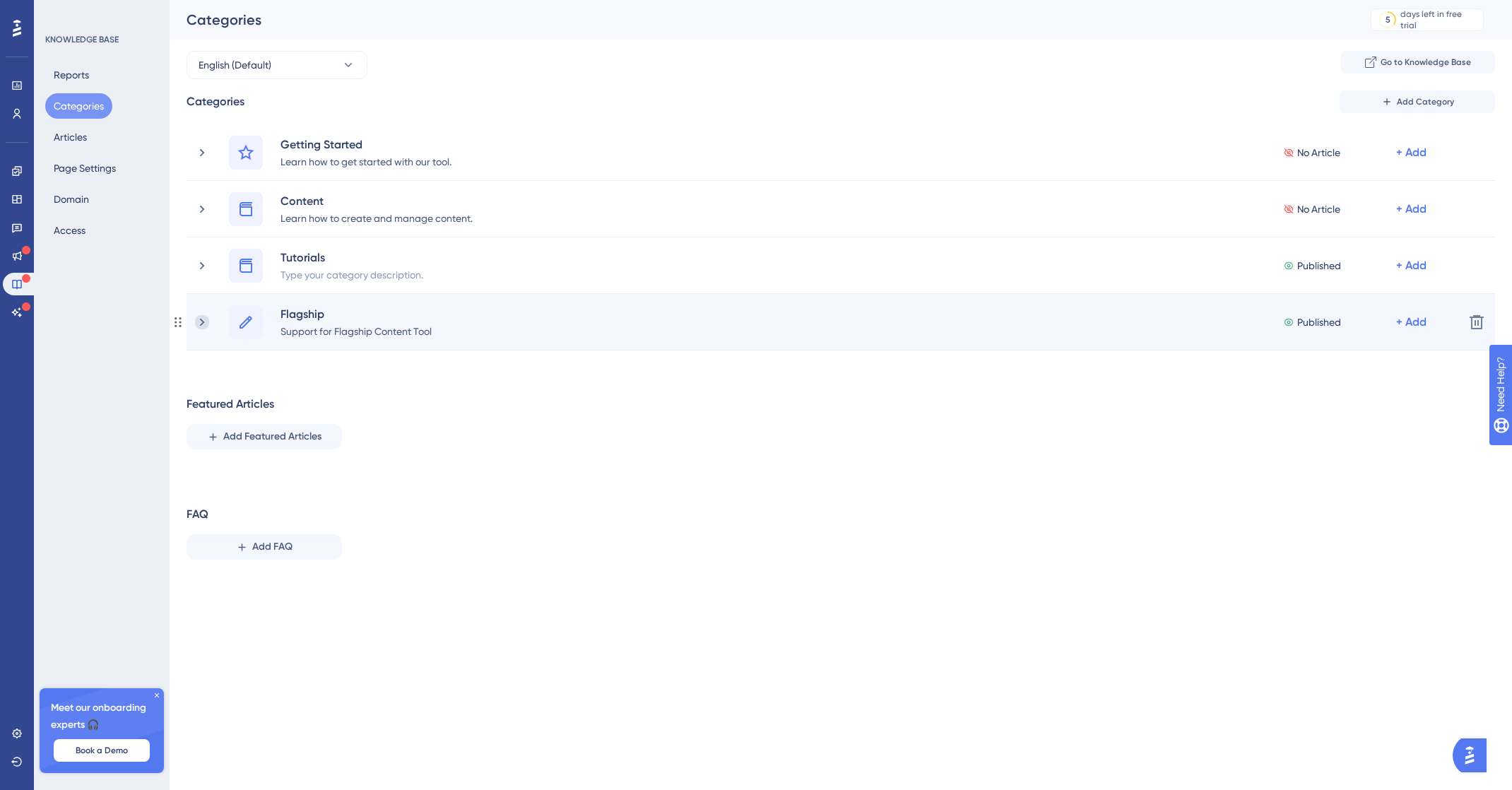
click at [203, 322] on icon at bounding box center [202, 322] width 15 height 15
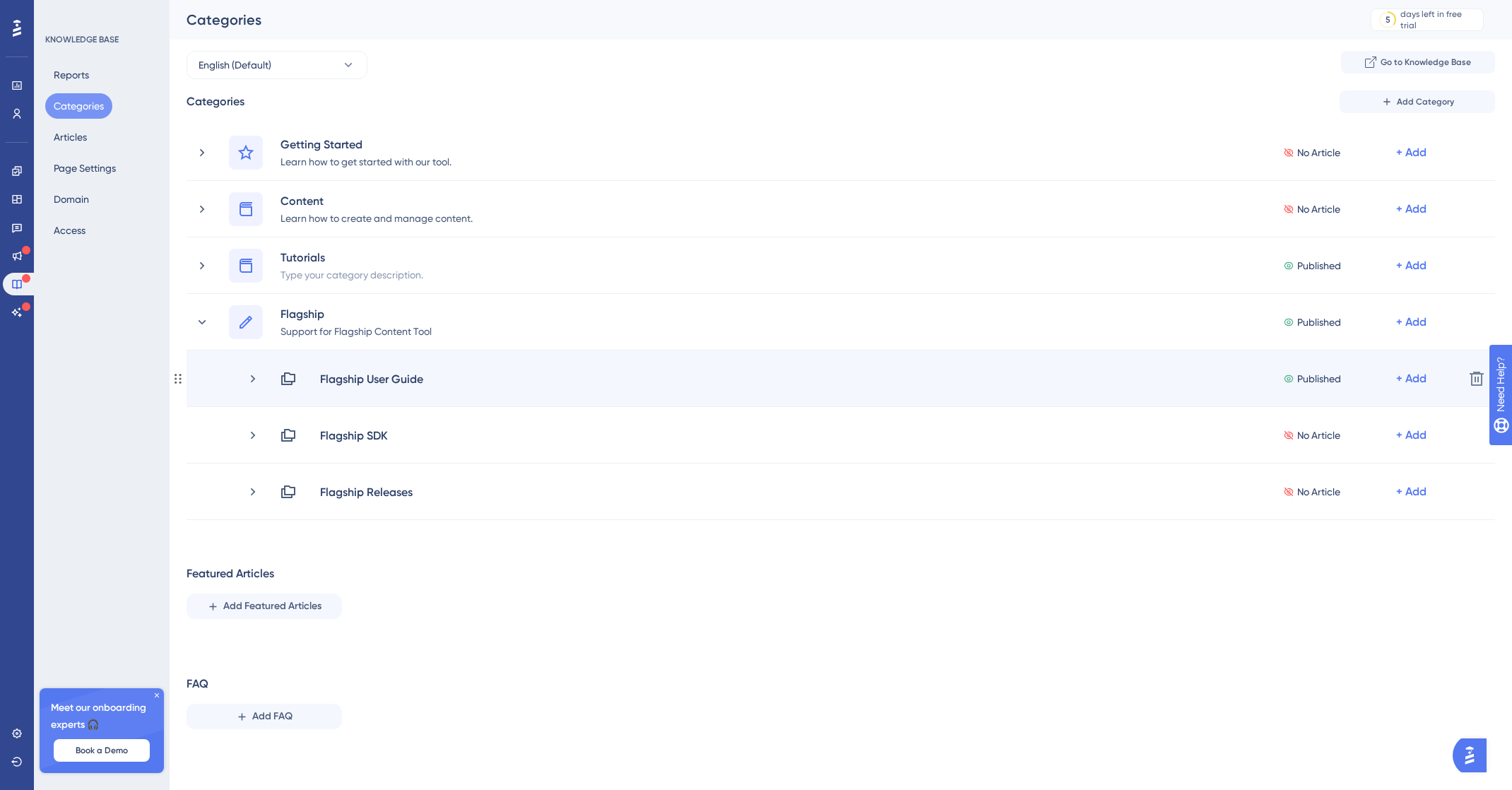
click at [261, 380] on div "Flagship User Guide Published + Add" at bounding box center [849, 378] width 1206 height 17
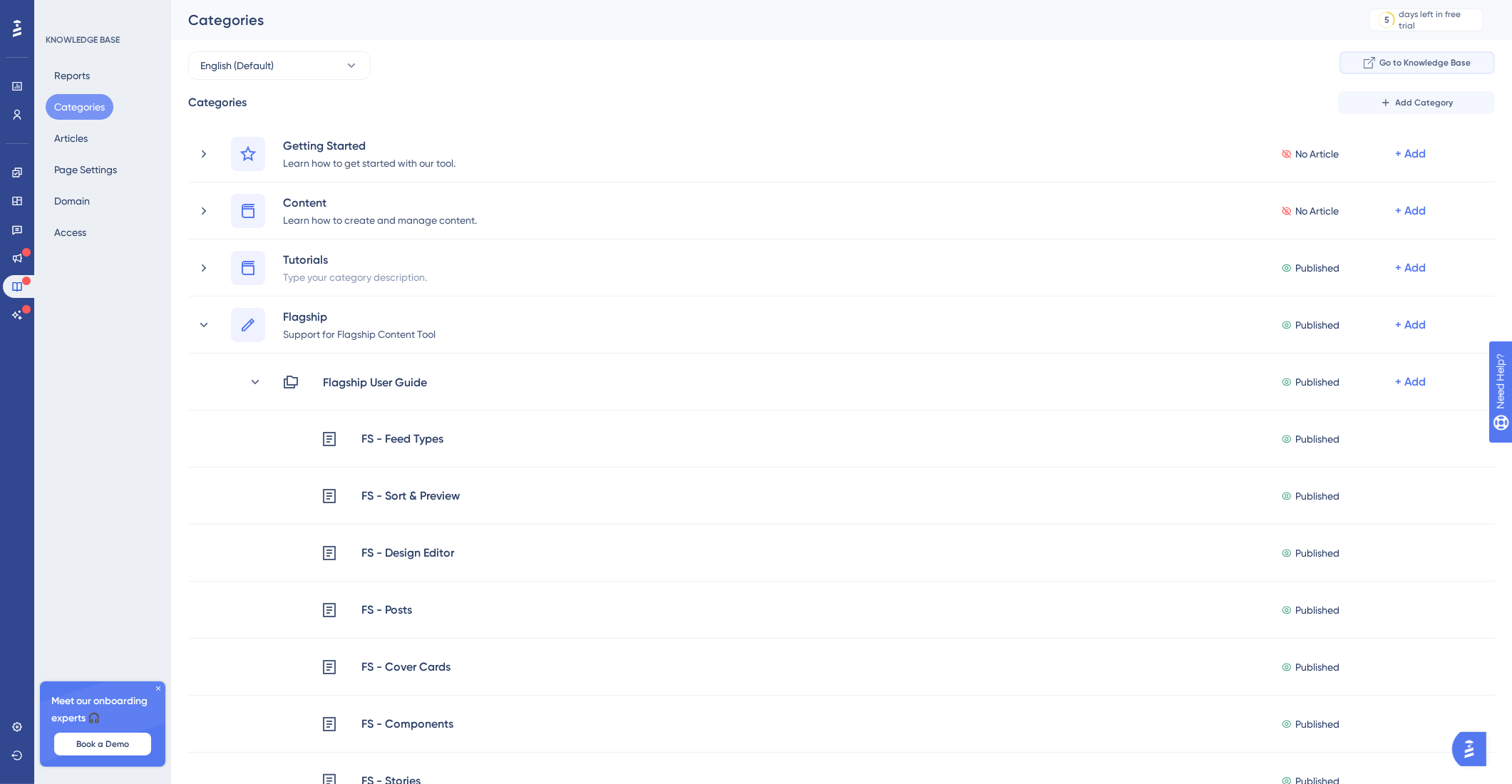
click at [1363, 57] on button "Go to Knowledge Base" at bounding box center [1417, 62] width 155 height 23
